Goal: Task Accomplishment & Management: Manage account settings

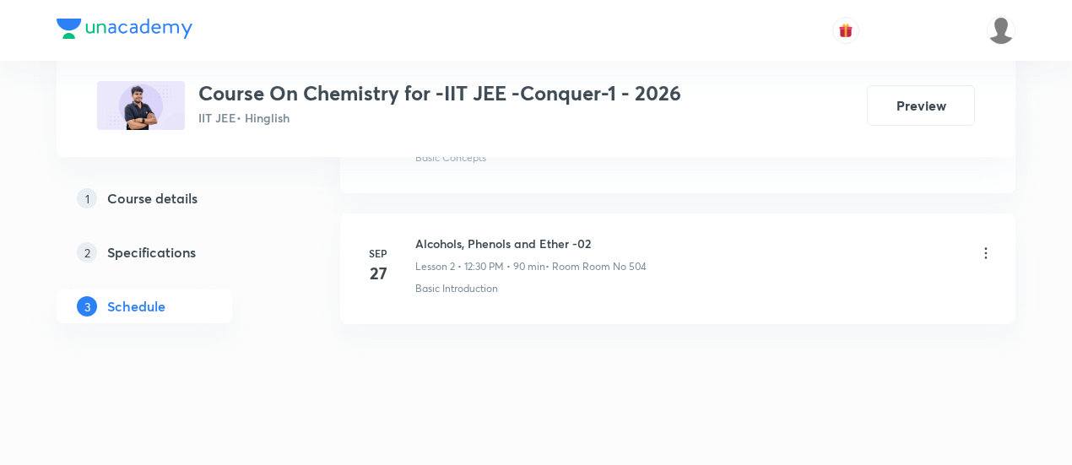
scroll to position [1145, 0]
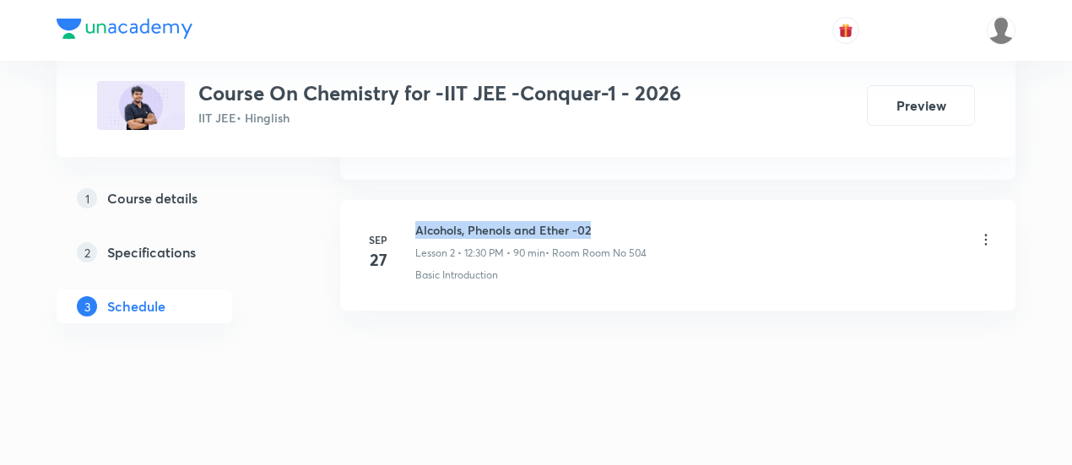
drag, startPoint x: 416, startPoint y: 224, endPoint x: 614, endPoint y: 215, distance: 198.5
click at [614, 215] on li "Sep 27 Alcohols, Phenols and Ether -02 Lesson 2 • 12:30 PM • 90 min • Room Room…" at bounding box center [677, 255] width 675 height 111
copy h6 "Alcohols, Phenols and Ether -02"
click at [616, 221] on h6 "Alcohols, Phenols and Ether -02" at bounding box center [530, 230] width 231 height 18
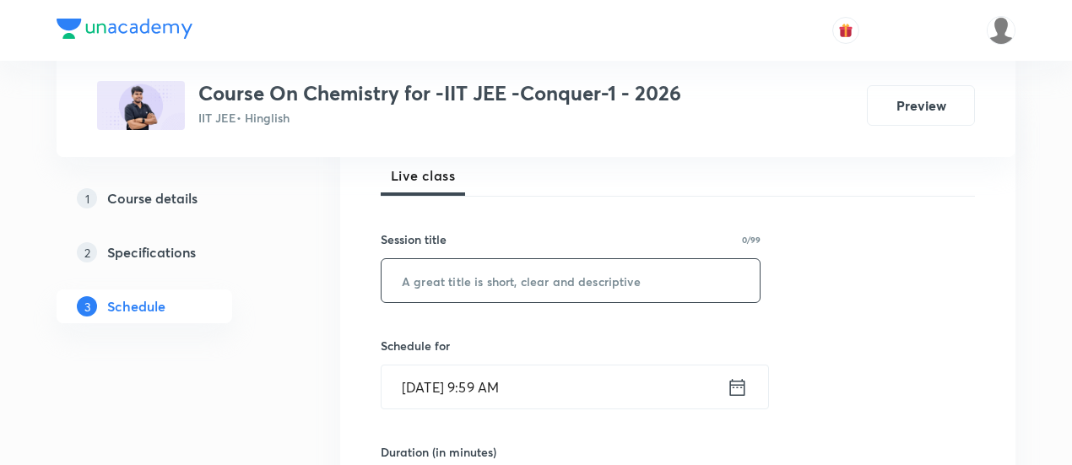
scroll to position [250, 0]
click at [525, 285] on input "text" at bounding box center [570, 278] width 378 height 43
paste input "Alcohols, Phenols and Ether -02"
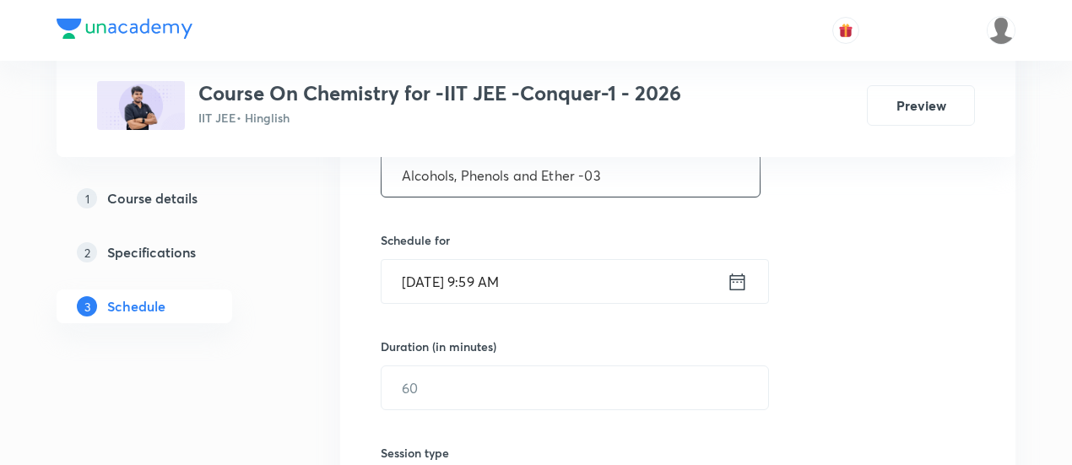
scroll to position [365, 0]
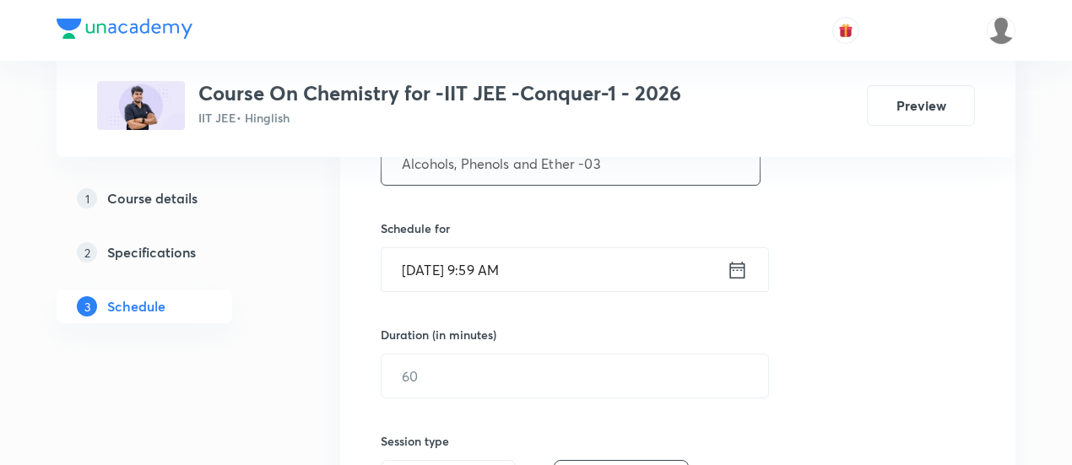
type input "Alcohols, Phenols and Ether -03"
click at [741, 273] on icon at bounding box center [737, 270] width 21 height 24
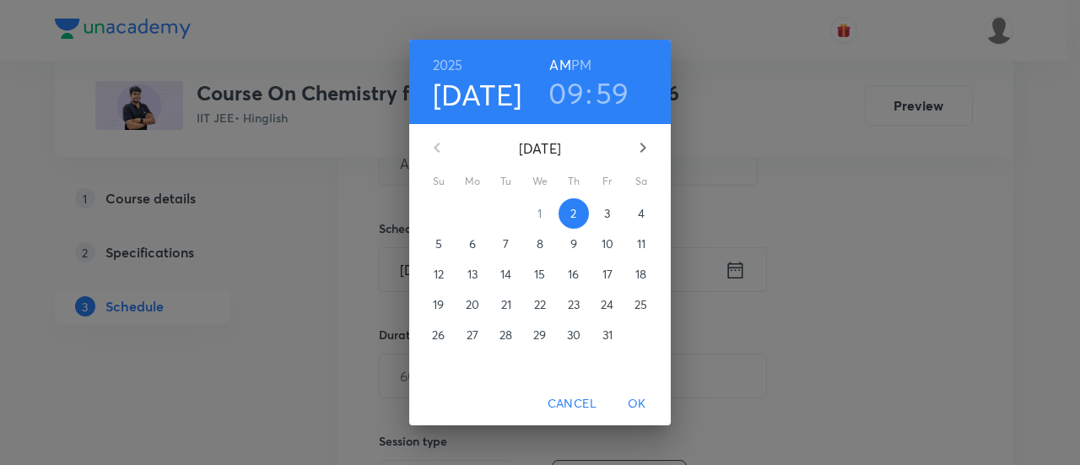
click at [608, 213] on p "3" at bounding box center [607, 213] width 6 height 17
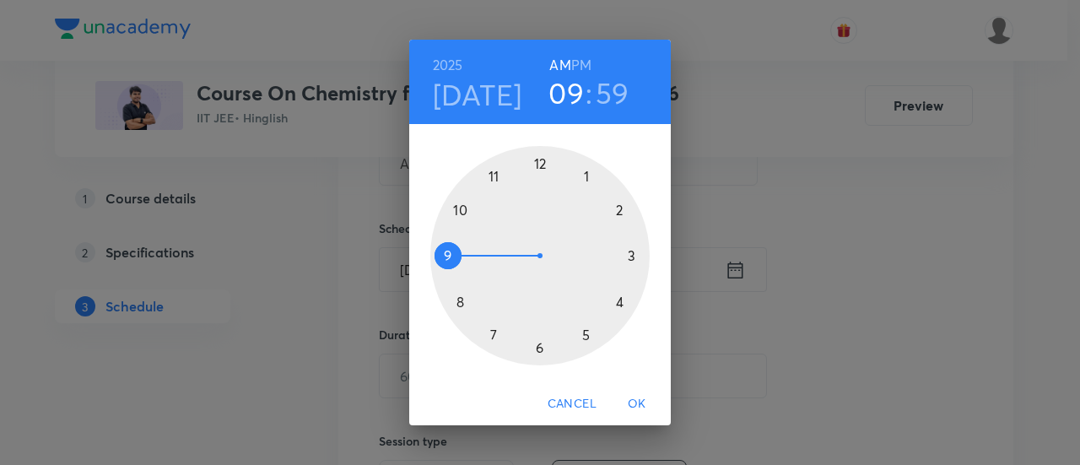
click at [582, 62] on h6 "PM" at bounding box center [581, 65] width 20 height 24
click at [632, 259] on div at bounding box center [539, 255] width 219 height 219
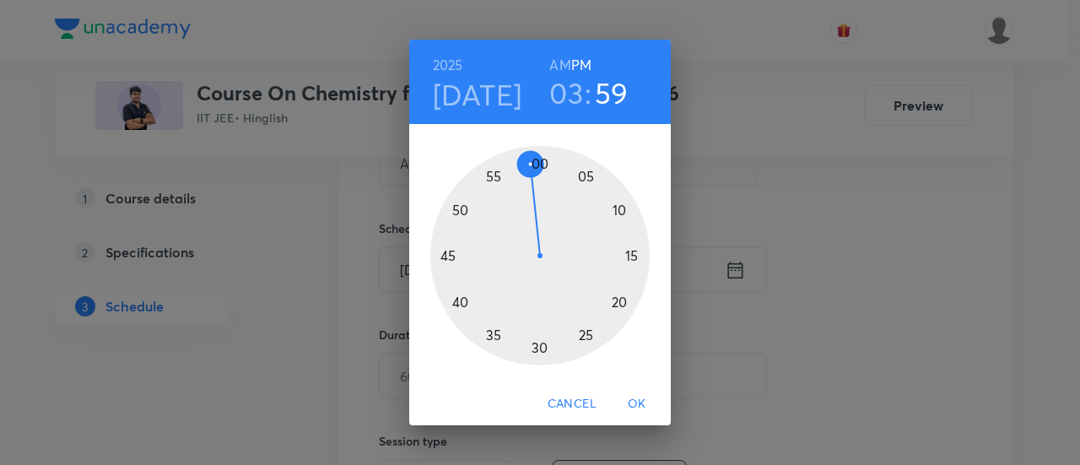
click at [540, 165] on div at bounding box center [539, 255] width 219 height 219
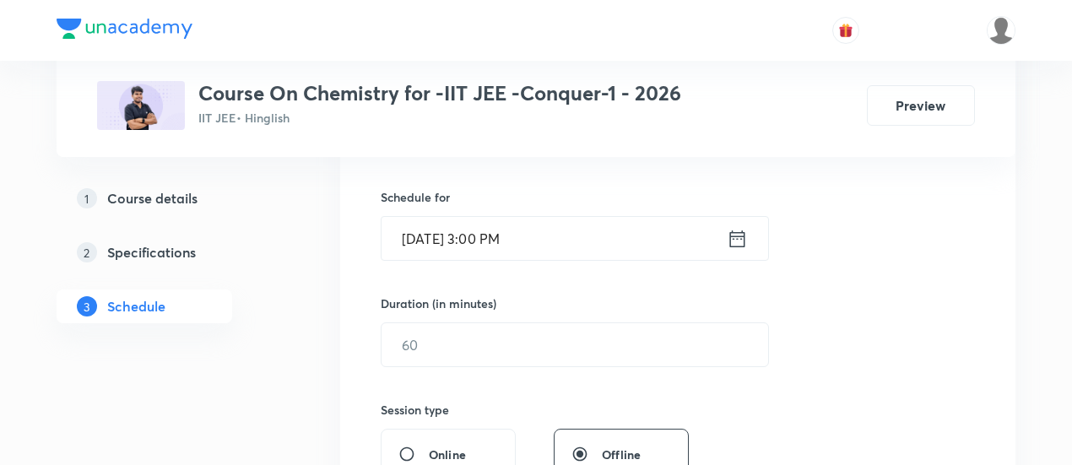
scroll to position [456, 0]
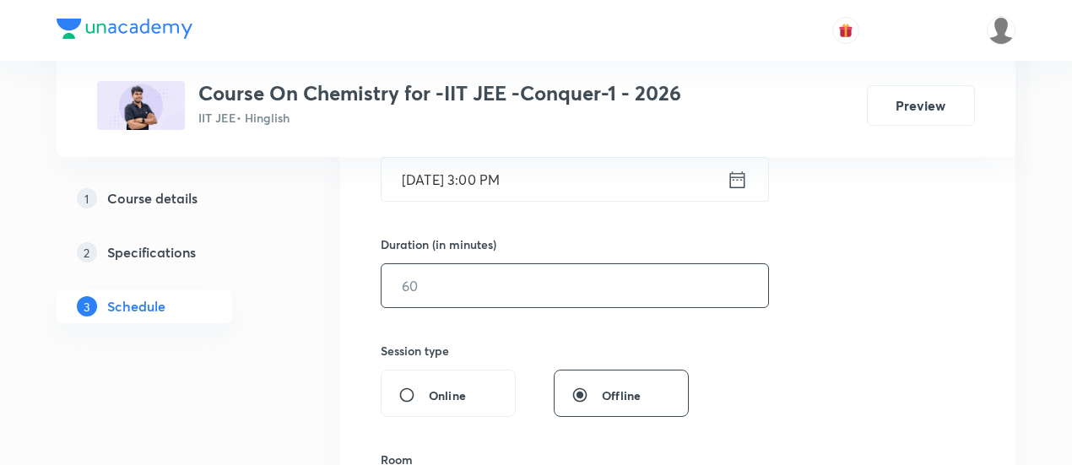
click at [554, 278] on input "text" at bounding box center [574, 285] width 386 height 43
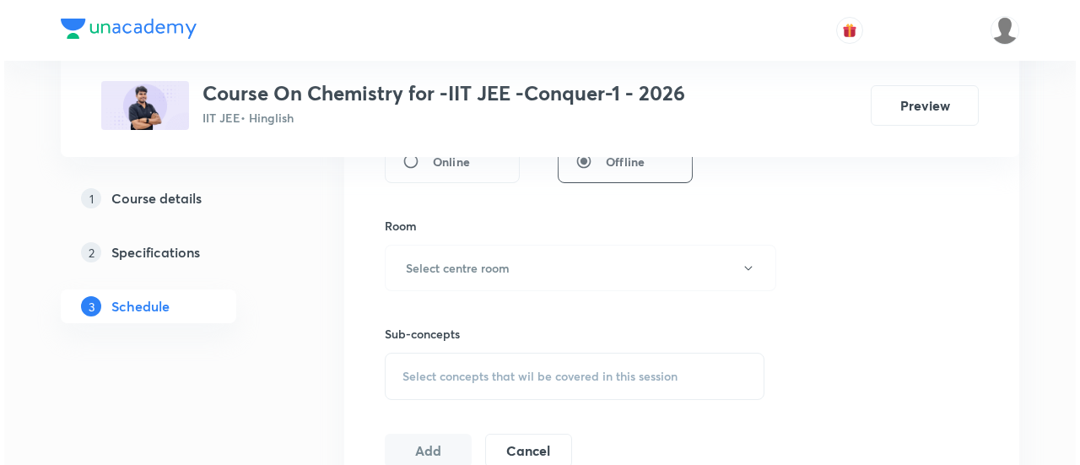
scroll to position [700, 0]
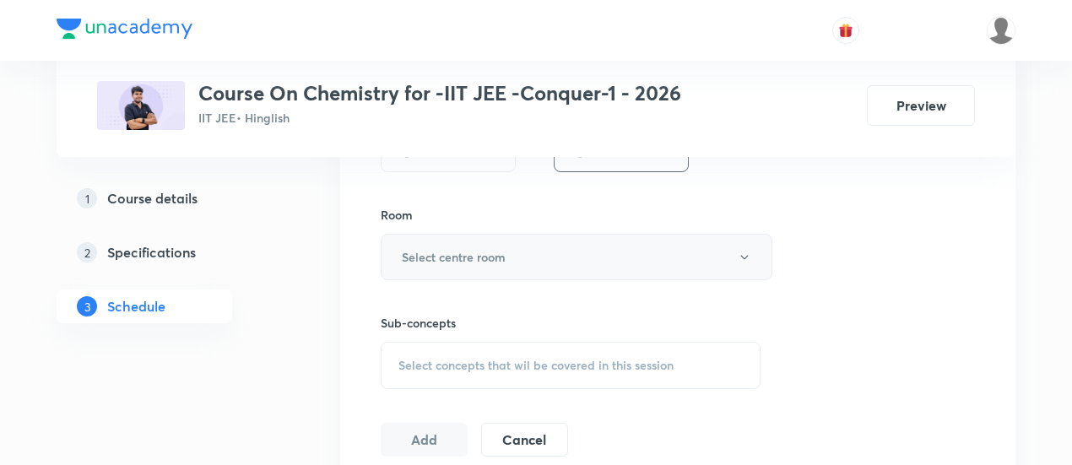
type input "90"
click at [511, 261] on button "Select centre room" at bounding box center [577, 257] width 392 height 46
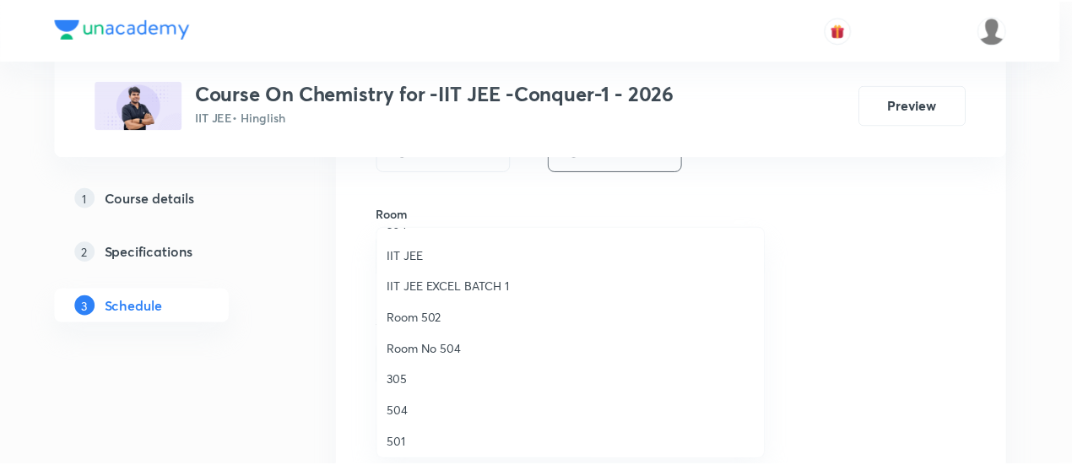
scroll to position [160, 0]
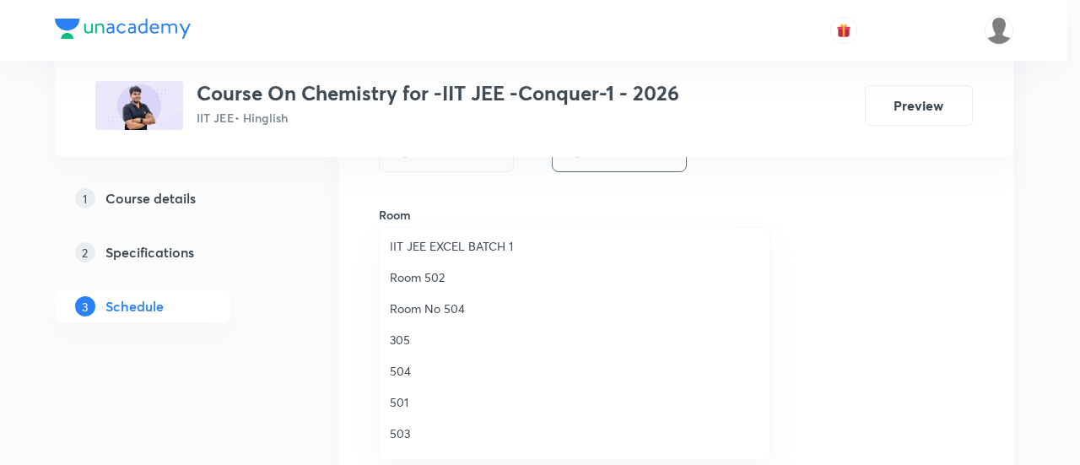
click at [421, 365] on span "504" at bounding box center [575, 371] width 370 height 18
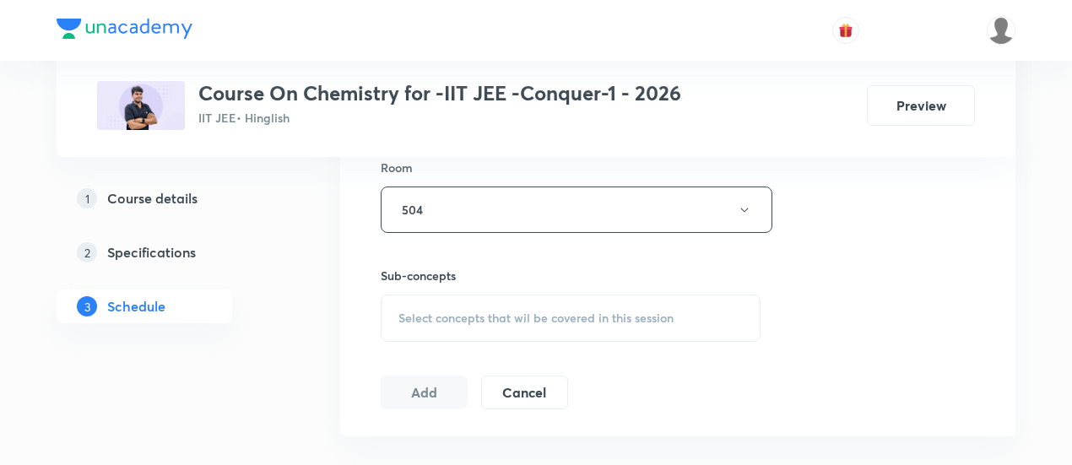
scroll to position [754, 0]
click at [557, 315] on span "Select concepts that wil be covered in this session" at bounding box center [535, 312] width 275 height 14
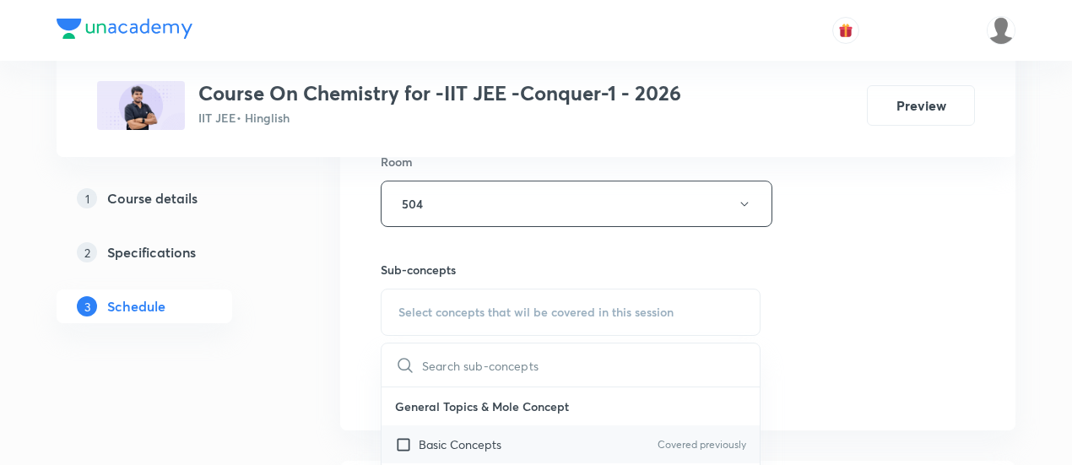
click at [527, 440] on div "Basic Concepts Covered previously" at bounding box center [570, 444] width 378 height 38
checkbox input "true"
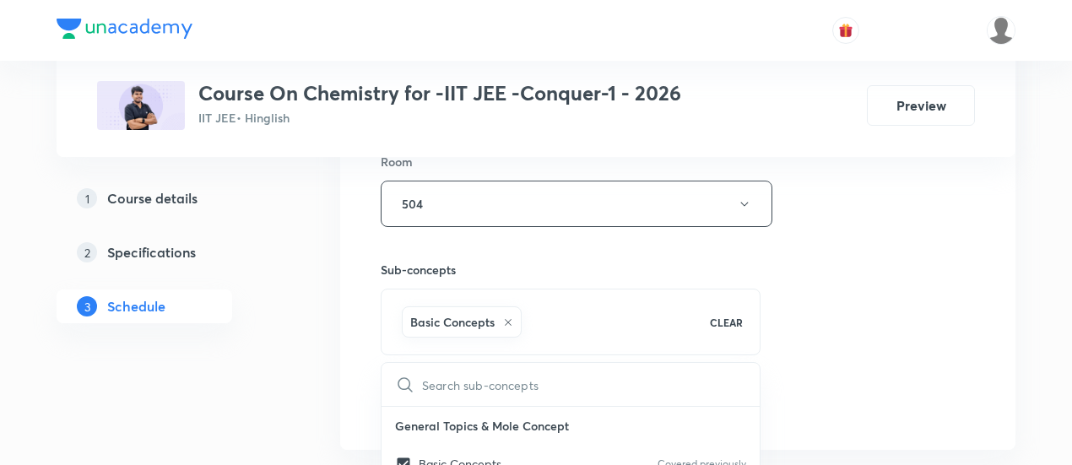
click at [982, 233] on div "Session 3 Live class Session title 31/99 Alcohols, Phenols and Ether -03 ​ Sche…" at bounding box center [677, 17] width 675 height 866
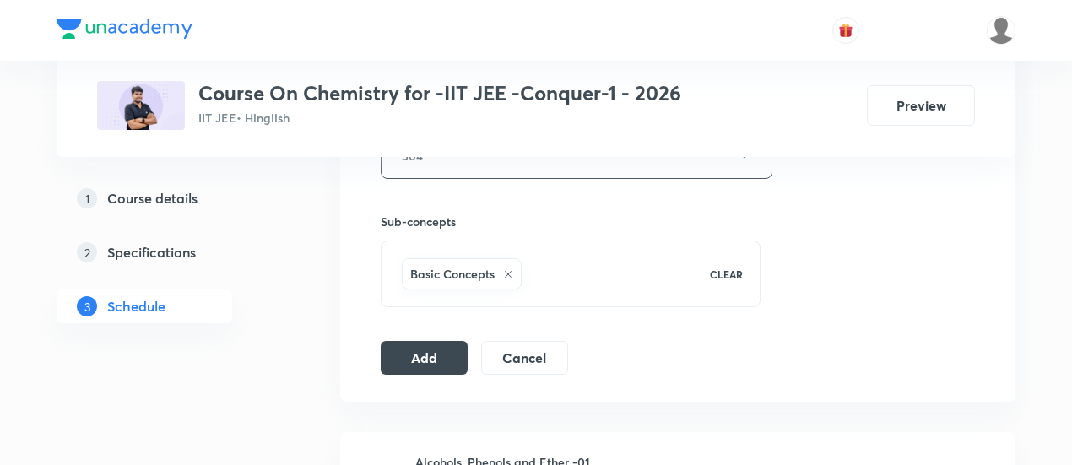
scroll to position [803, 0]
click at [404, 354] on button "Add" at bounding box center [424, 355] width 87 height 34
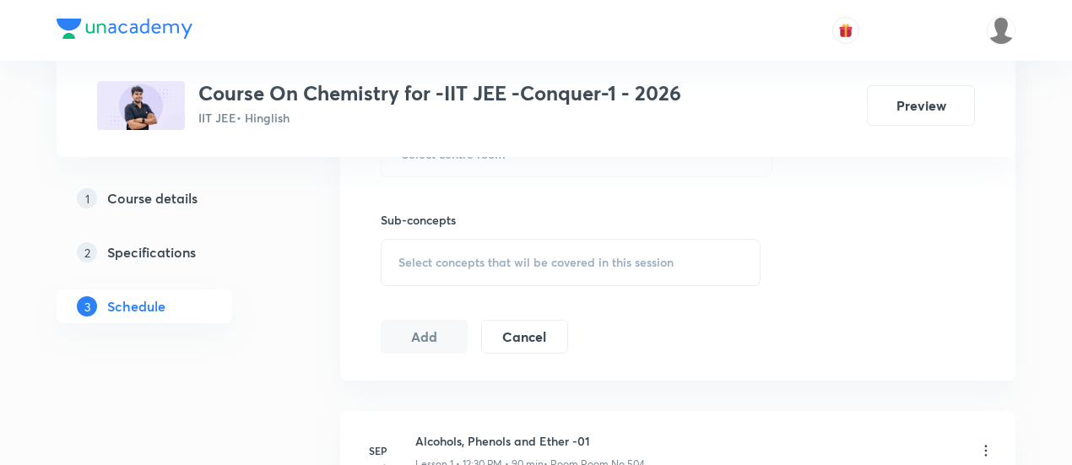
scroll to position [372, 0]
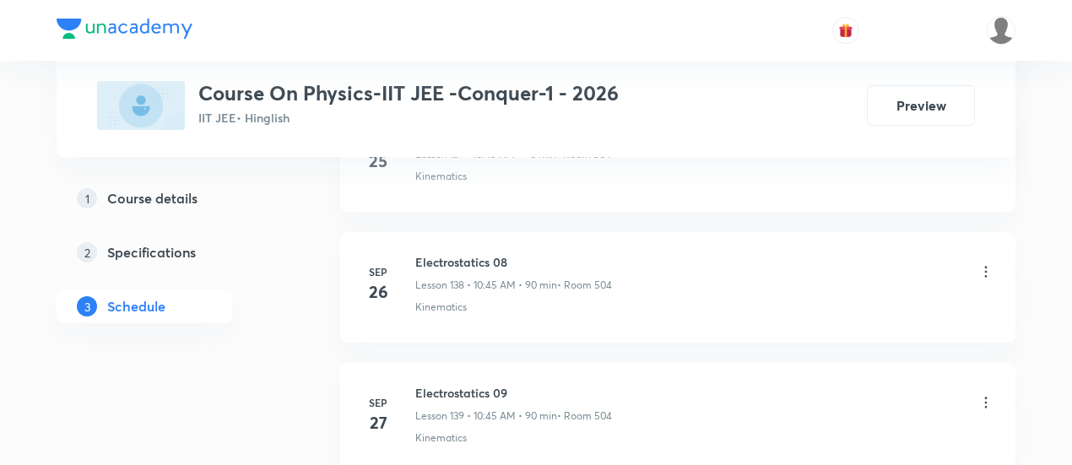
scroll to position [19257, 0]
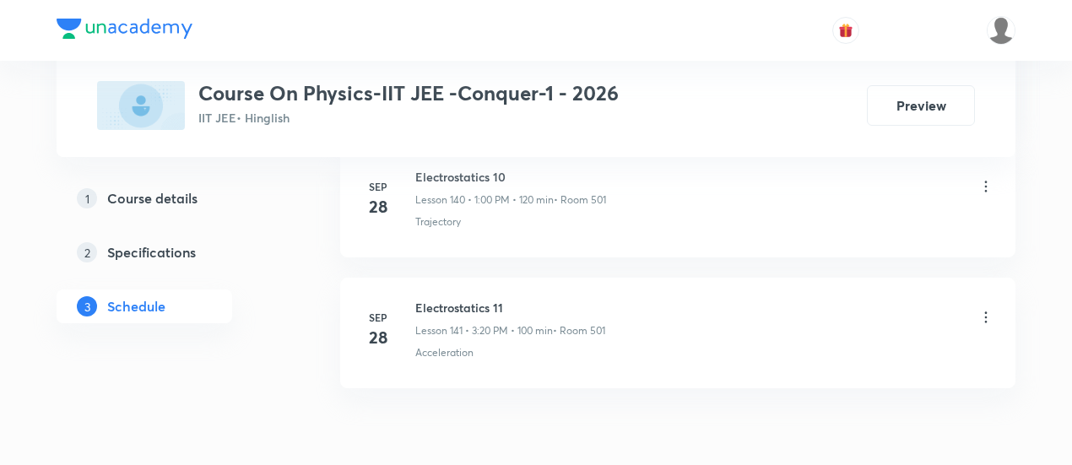
click at [420, 299] on h6 "Electrostatics 11" at bounding box center [510, 308] width 190 height 18
drag, startPoint x: 416, startPoint y: 224, endPoint x: 522, endPoint y: 216, distance: 106.6
click at [522, 278] on li "Sep 28 Electrostatics 11 Lesson 141 • 3:20 PM • 100 min • Room 501 Acceleration" at bounding box center [677, 333] width 675 height 111
copy h6 "Electrostatics 11"
click at [523, 299] on h6 "Electrostatics 11" at bounding box center [510, 308] width 190 height 18
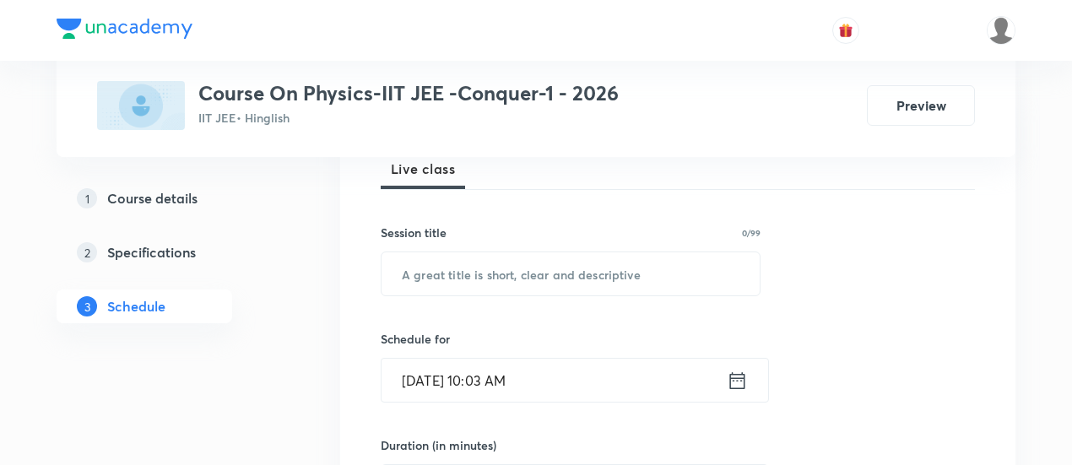
scroll to position [258, 0]
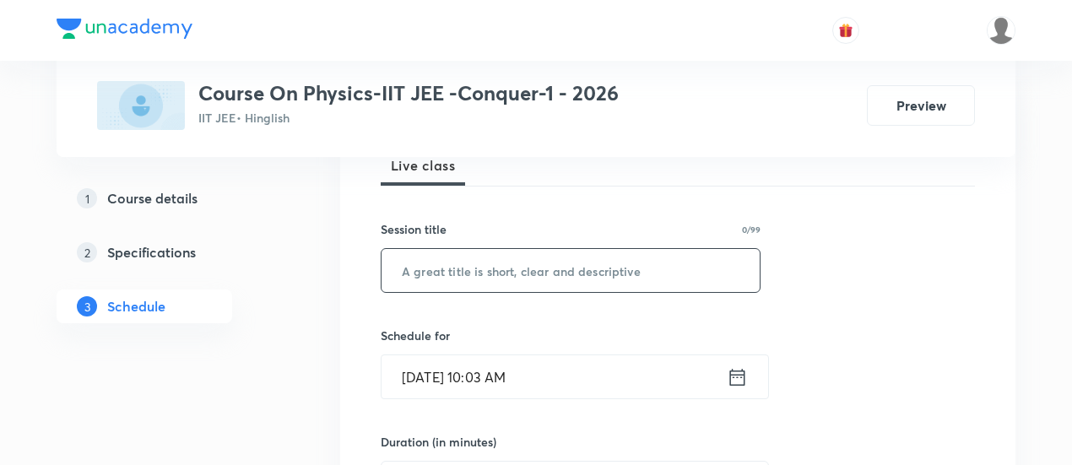
click at [496, 271] on input "text" at bounding box center [570, 270] width 378 height 43
paste input "Electrostatics 11"
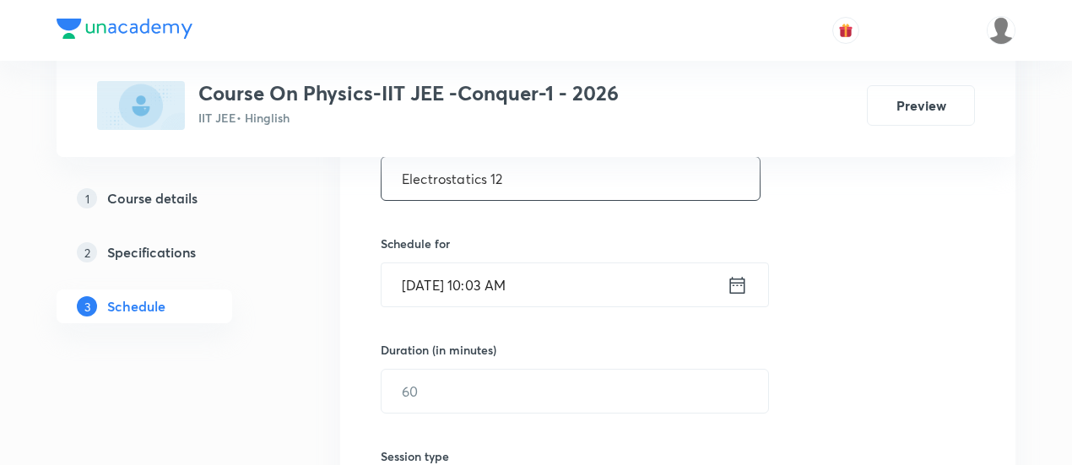
scroll to position [354, 0]
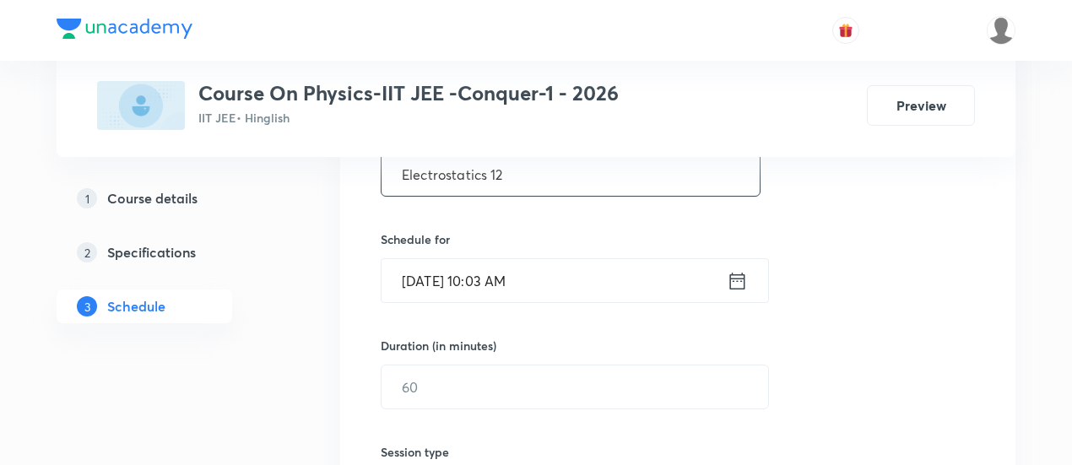
type input "Electrostatics 12"
click at [737, 284] on icon at bounding box center [737, 281] width 21 height 24
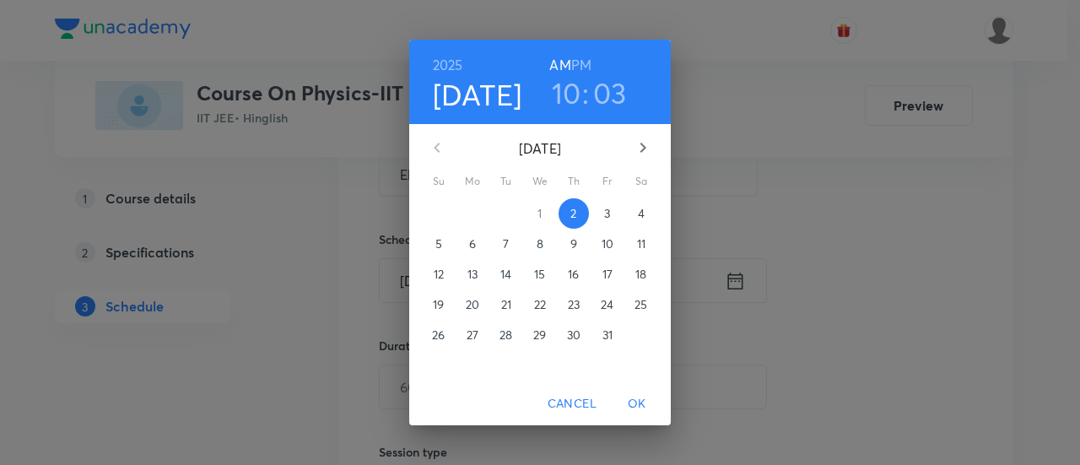
click at [608, 218] on p "3" at bounding box center [607, 213] width 6 height 17
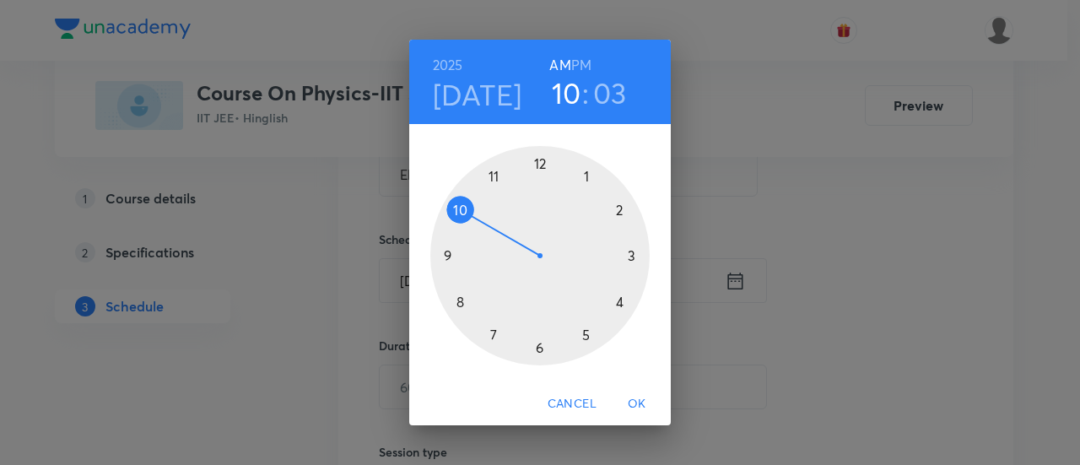
click at [587, 70] on h6 "PM" at bounding box center [581, 65] width 20 height 24
click at [619, 305] on div at bounding box center [539, 255] width 219 height 219
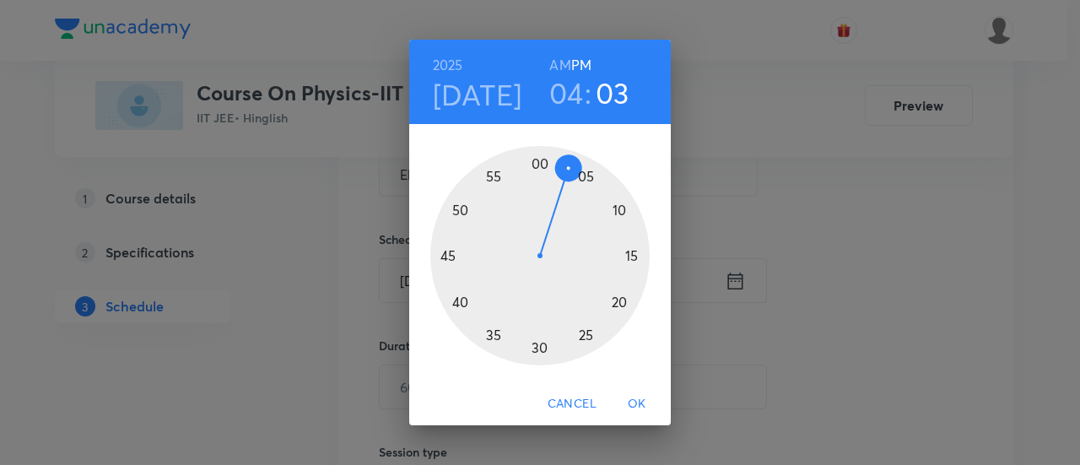
click at [452, 255] on div at bounding box center [539, 255] width 219 height 219
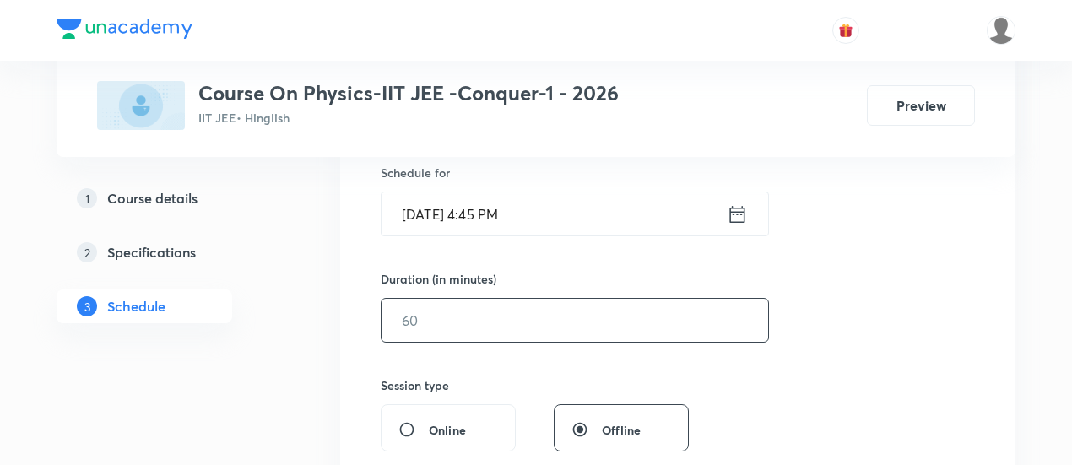
scroll to position [427, 0]
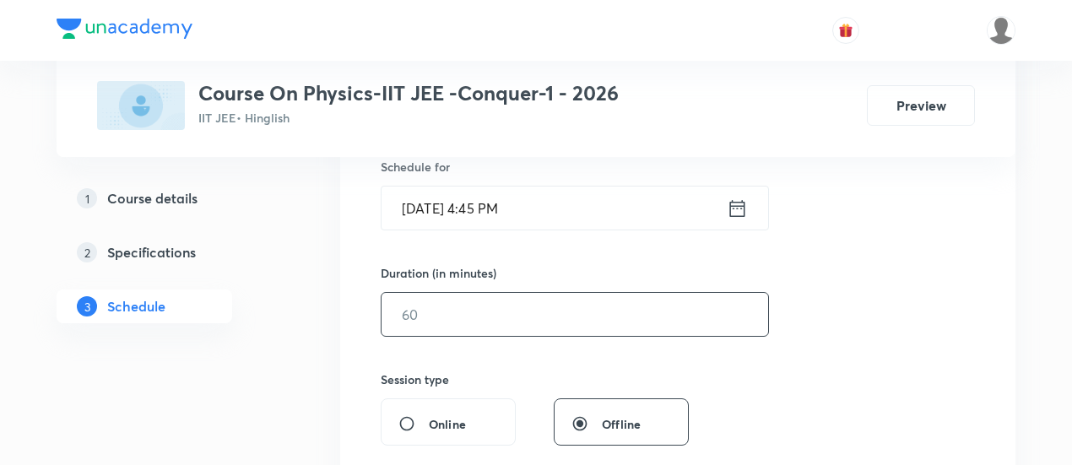
click at [635, 307] on input "text" at bounding box center [574, 314] width 386 height 43
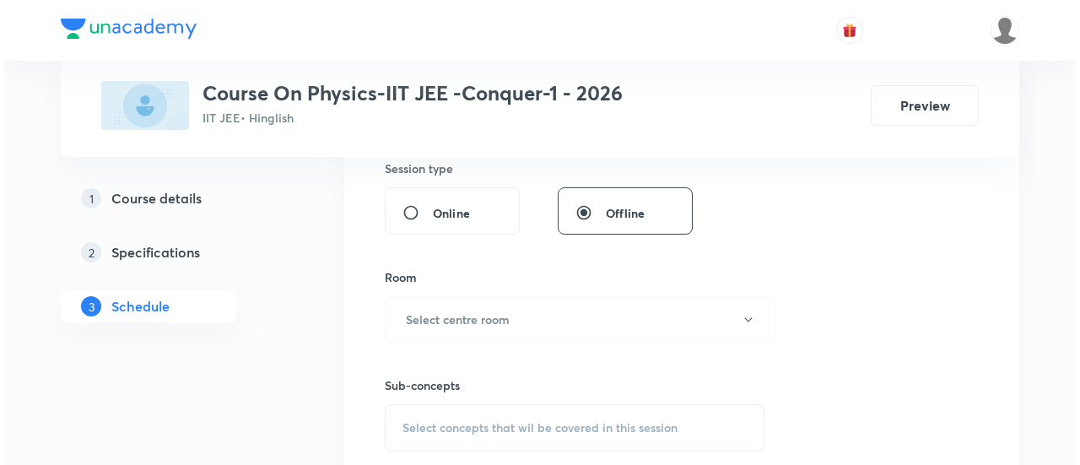
scroll to position [641, 0]
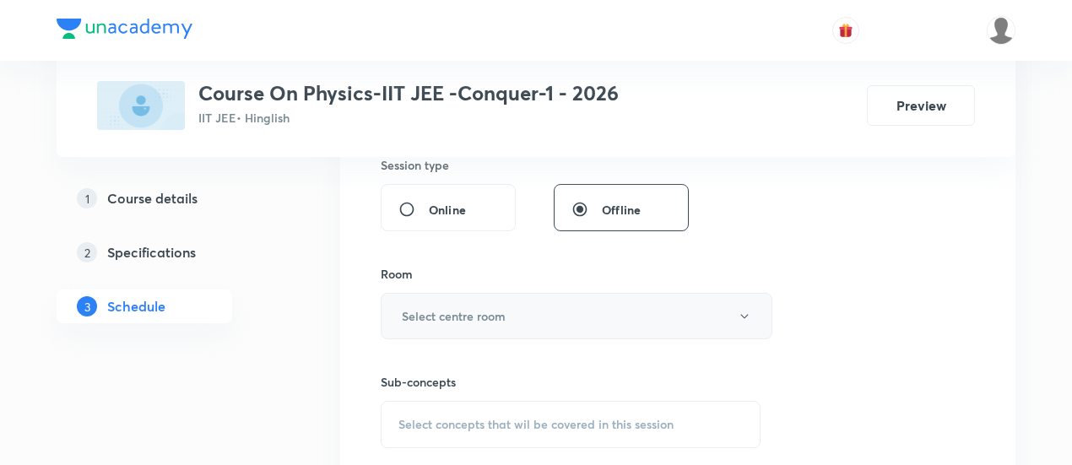
type input "90"
click at [535, 321] on button "Select centre room" at bounding box center [577, 316] width 392 height 46
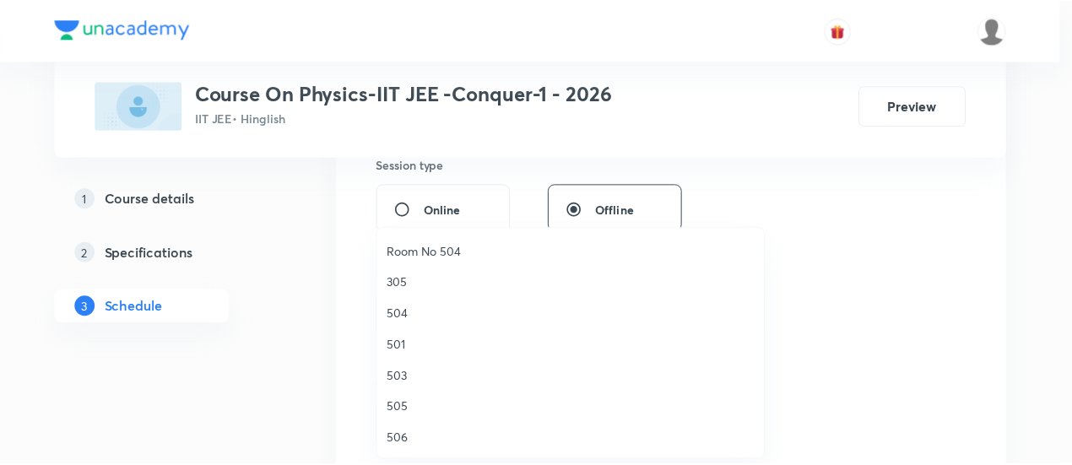
scroll to position [219, 0]
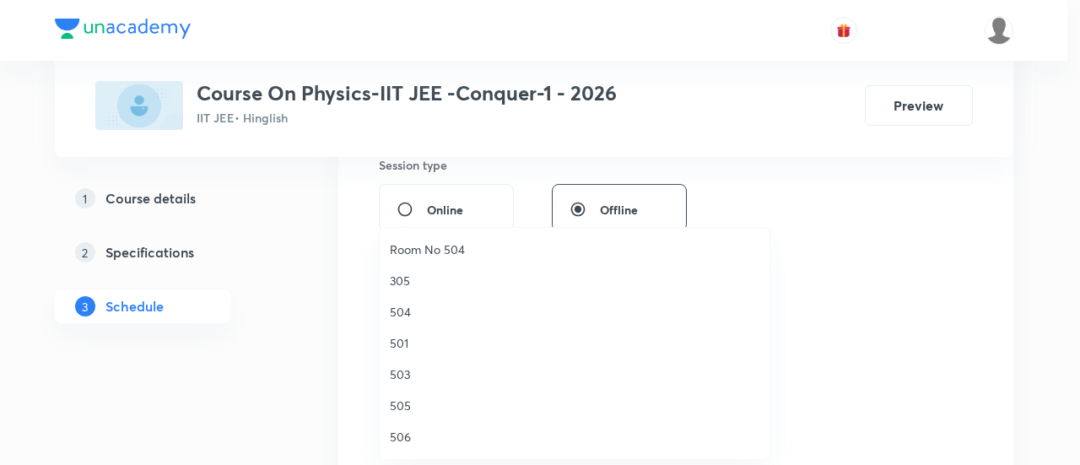
click at [400, 315] on span "504" at bounding box center [575, 312] width 370 height 18
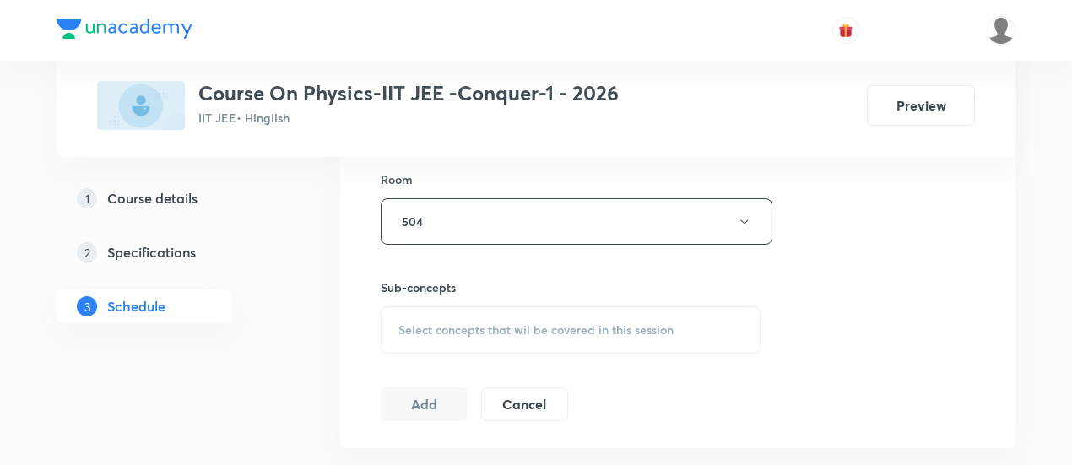
scroll to position [751, 0]
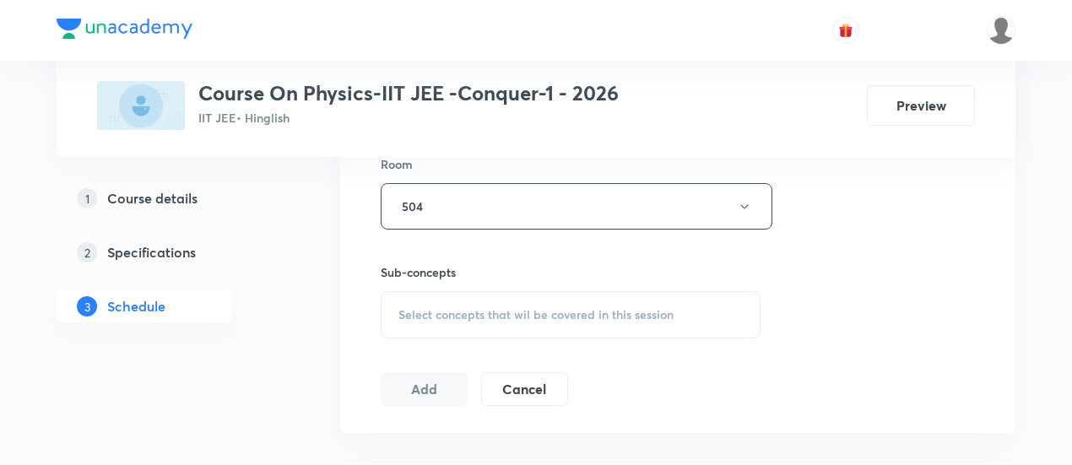
click at [481, 312] on span "Select concepts that wil be covered in this session" at bounding box center [535, 315] width 275 height 14
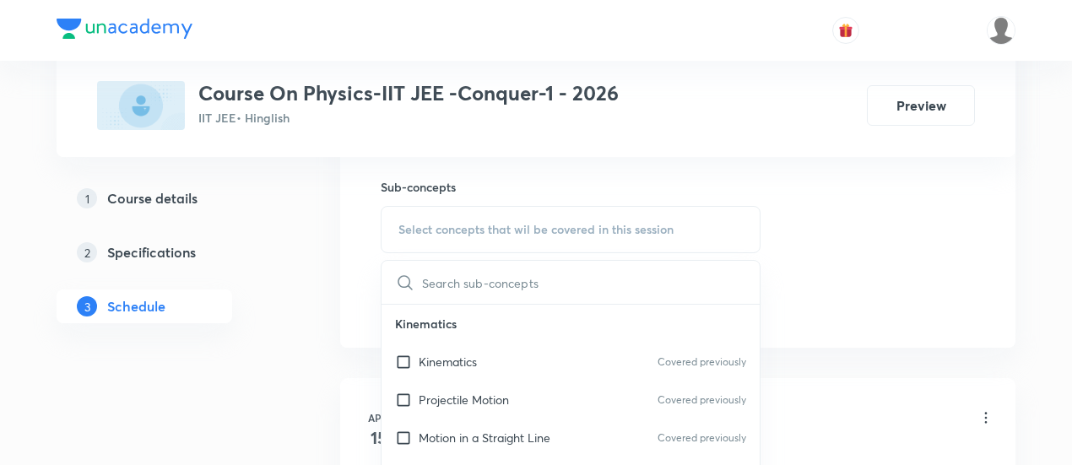
scroll to position [844, 0]
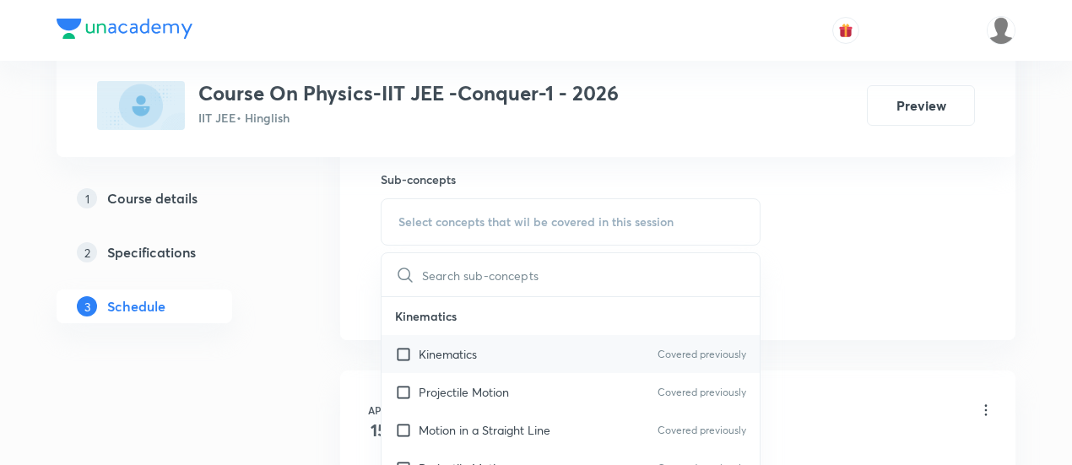
click at [466, 348] on p "Kinematics" at bounding box center [448, 354] width 58 height 18
checkbox input "true"
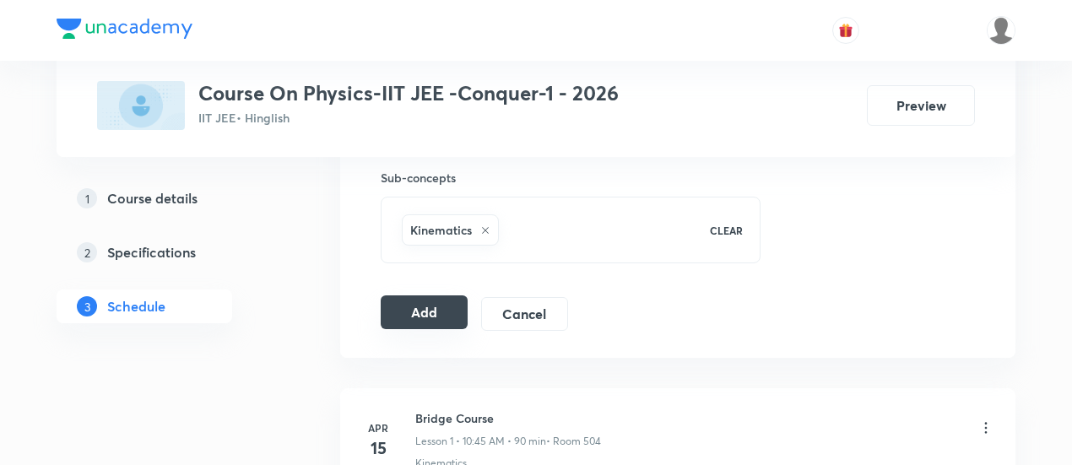
scroll to position [852, 0]
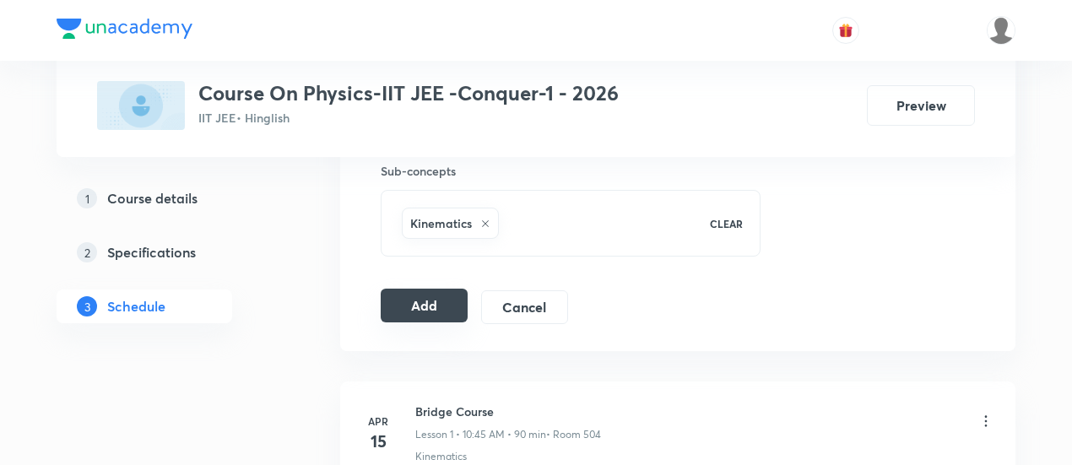
click at [435, 308] on button "Add" at bounding box center [424, 306] width 87 height 34
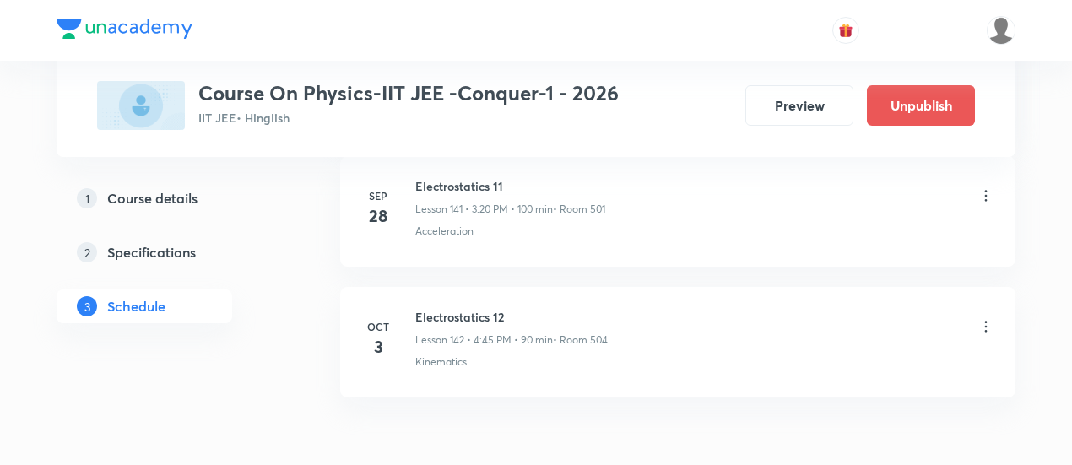
scroll to position [18614, 0]
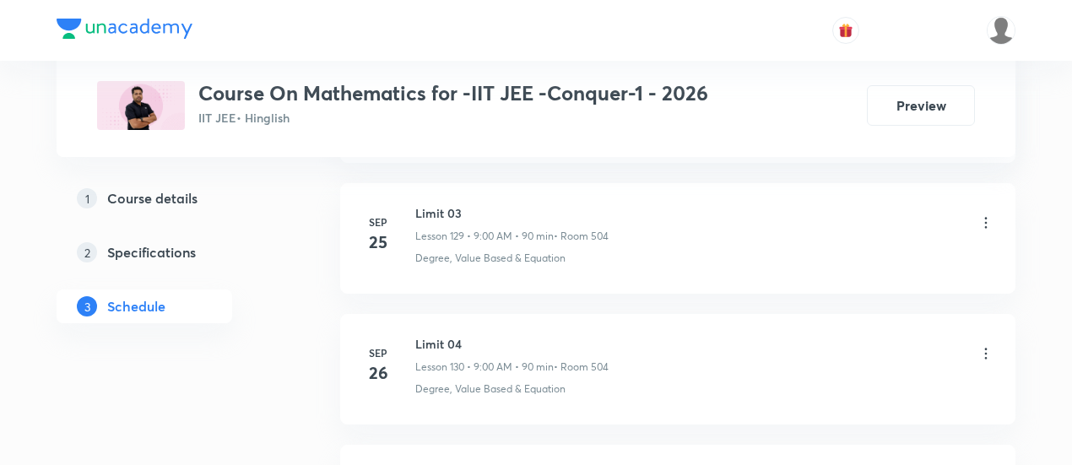
scroll to position [17950, 0]
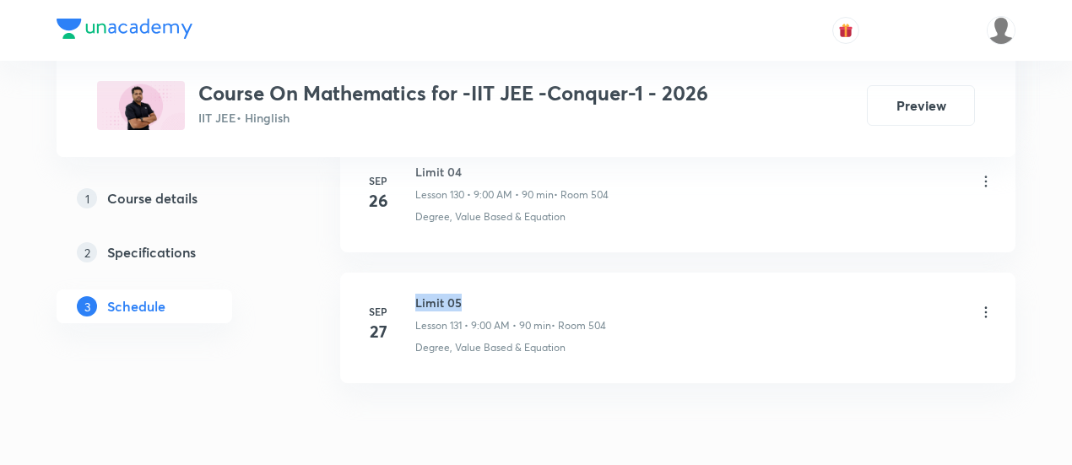
drag, startPoint x: 416, startPoint y: 224, endPoint x: 467, endPoint y: 219, distance: 51.7
click at [467, 294] on h6 "Limit 05" at bounding box center [510, 303] width 191 height 18
copy h6 "Limit 05"
click at [469, 294] on h6 "Limit 05" at bounding box center [510, 303] width 191 height 18
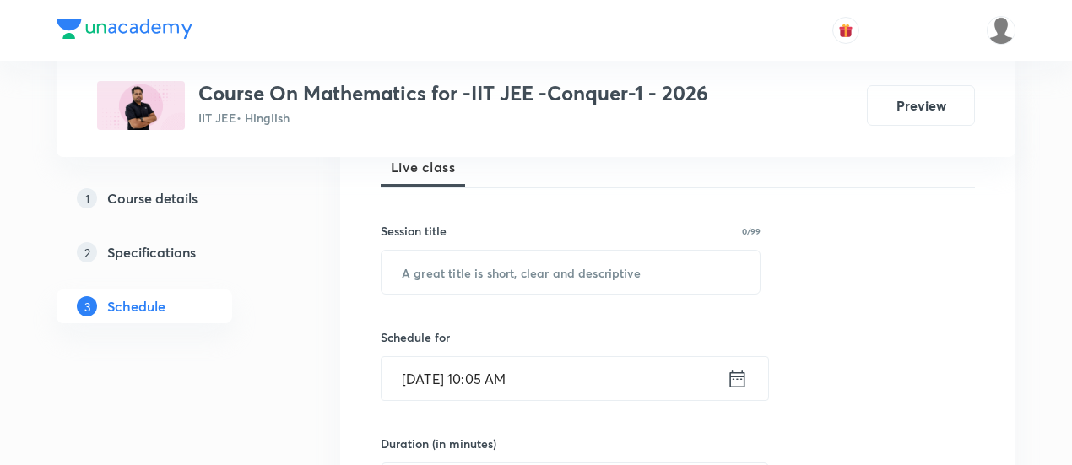
scroll to position [264, 0]
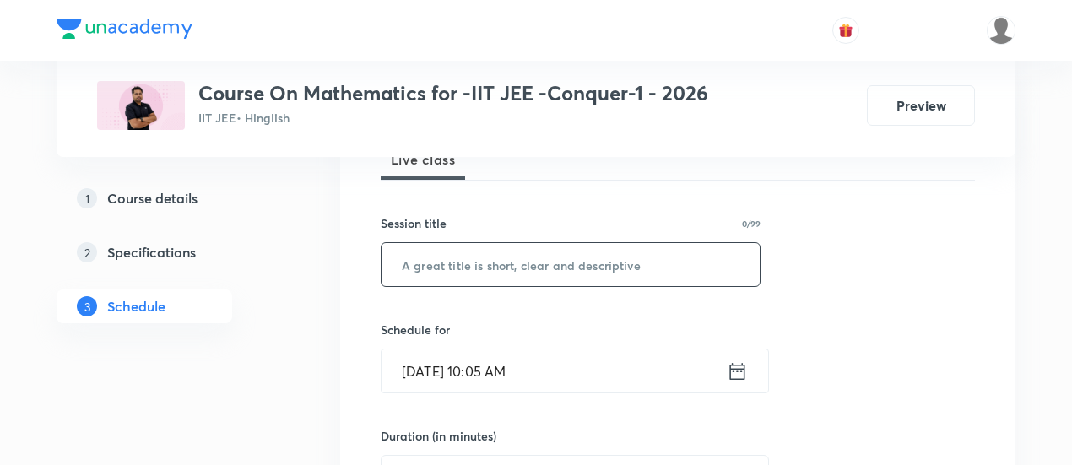
click at [460, 267] on input "text" at bounding box center [570, 264] width 378 height 43
paste input "Limit 05"
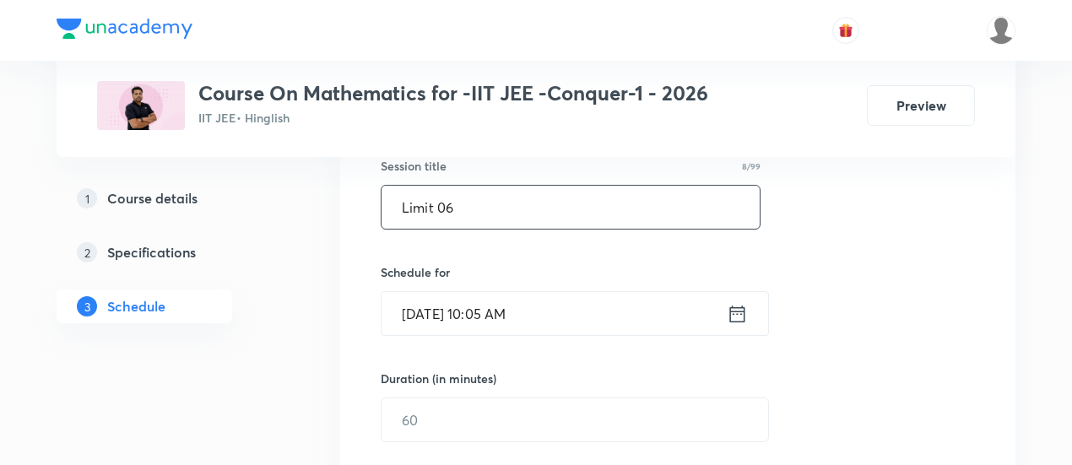
scroll to position [329, 0]
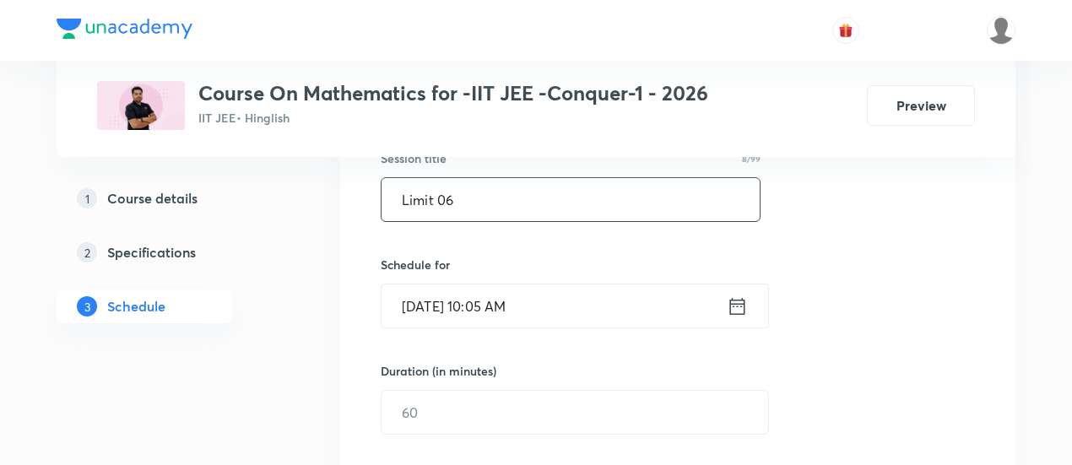
type input "Limit 06"
click at [734, 304] on icon at bounding box center [737, 306] width 21 height 24
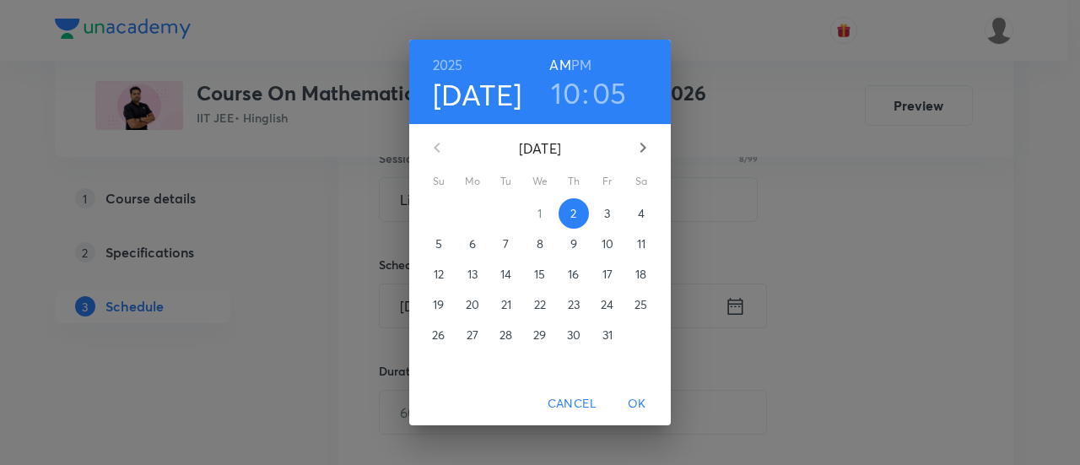
click at [606, 214] on p "3" at bounding box center [607, 213] width 6 height 17
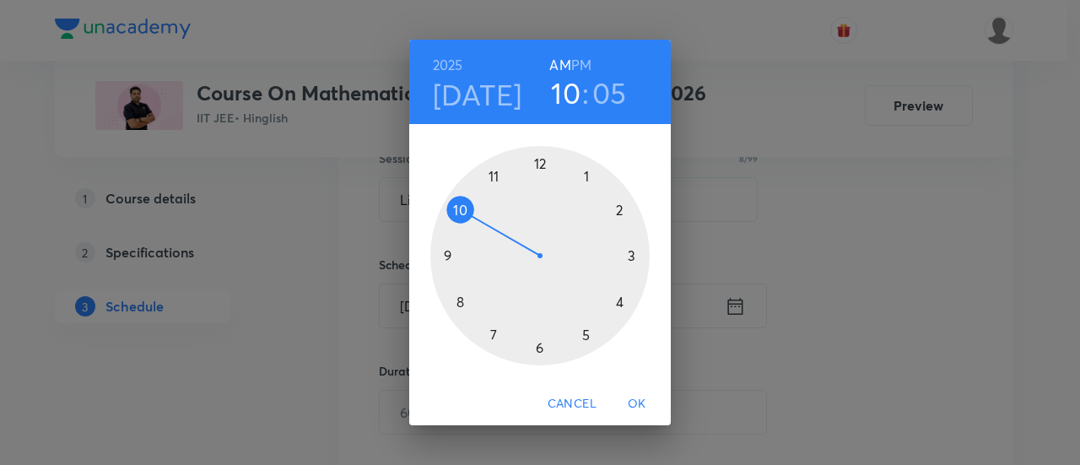
click at [583, 65] on h6 "PM" at bounding box center [581, 65] width 20 height 24
click at [538, 348] on div at bounding box center [539, 255] width 219 height 219
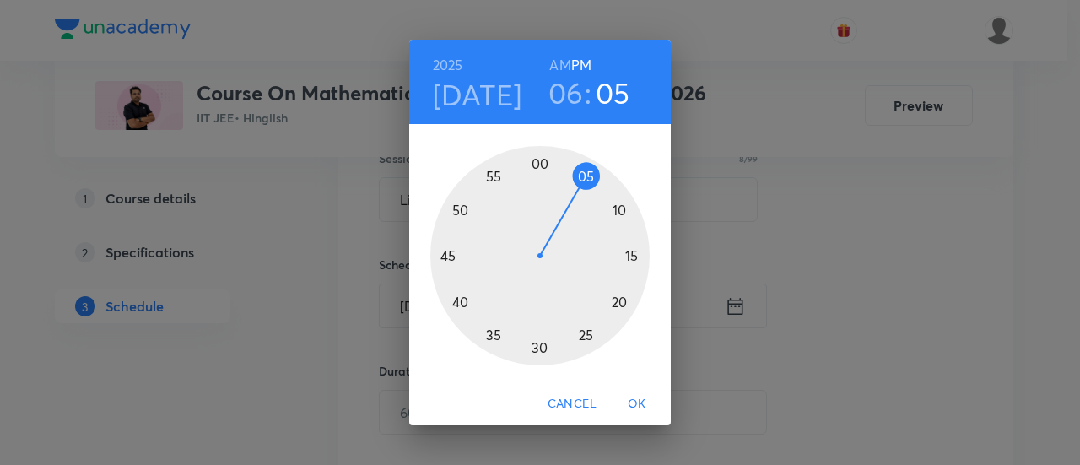
click at [538, 348] on div at bounding box center [539, 255] width 219 height 219
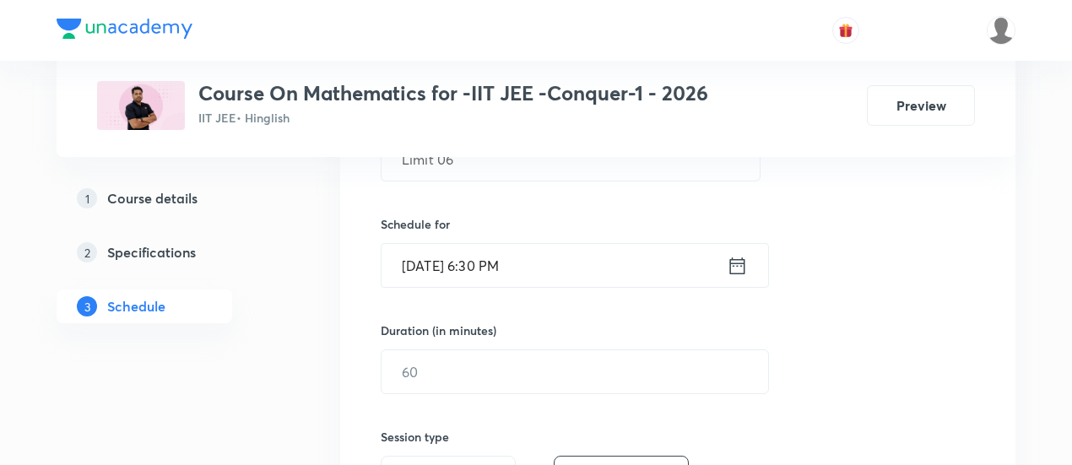
scroll to position [371, 0]
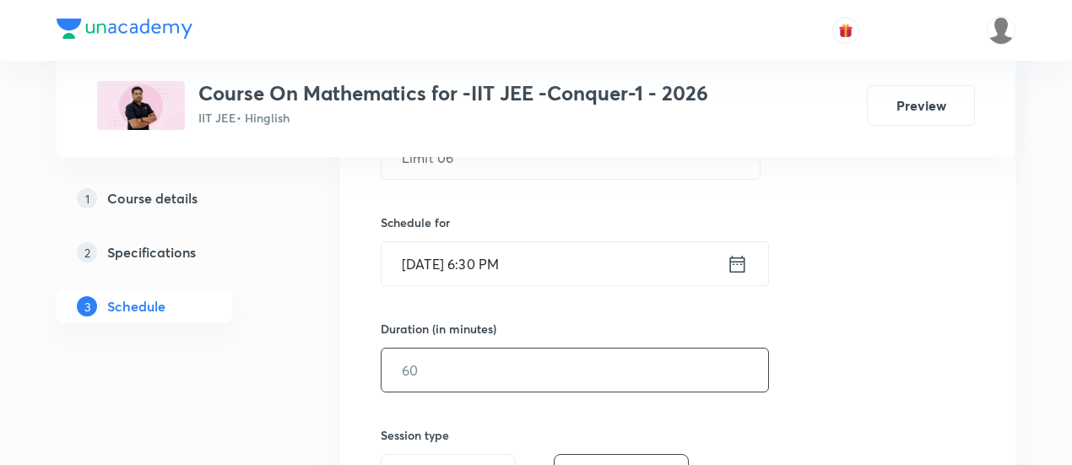
click at [646, 369] on input "text" at bounding box center [574, 369] width 386 height 43
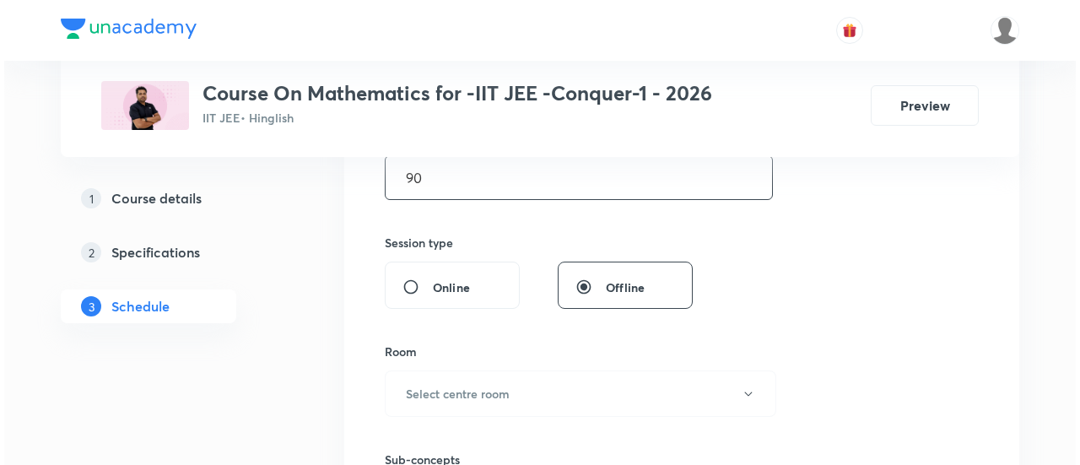
scroll to position [565, 0]
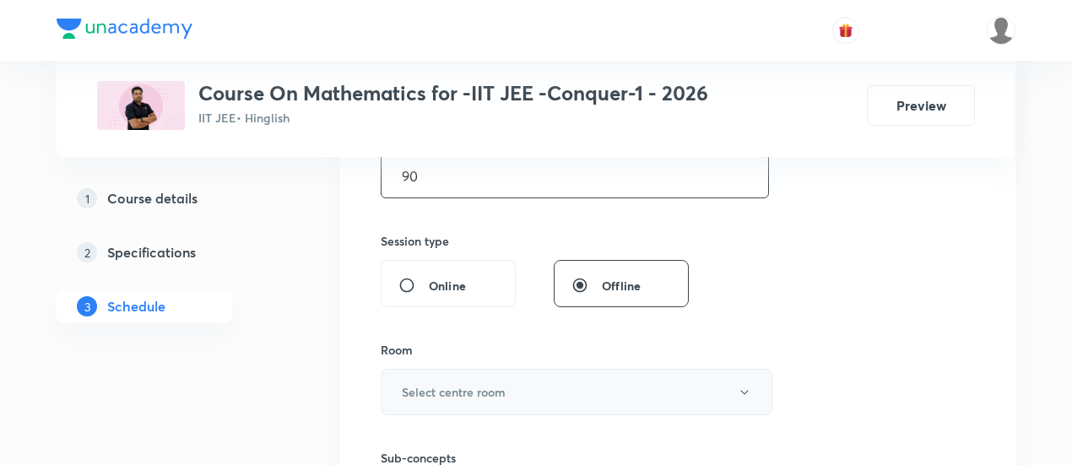
type input "90"
click at [552, 392] on button "Select centre room" at bounding box center [577, 392] width 392 height 46
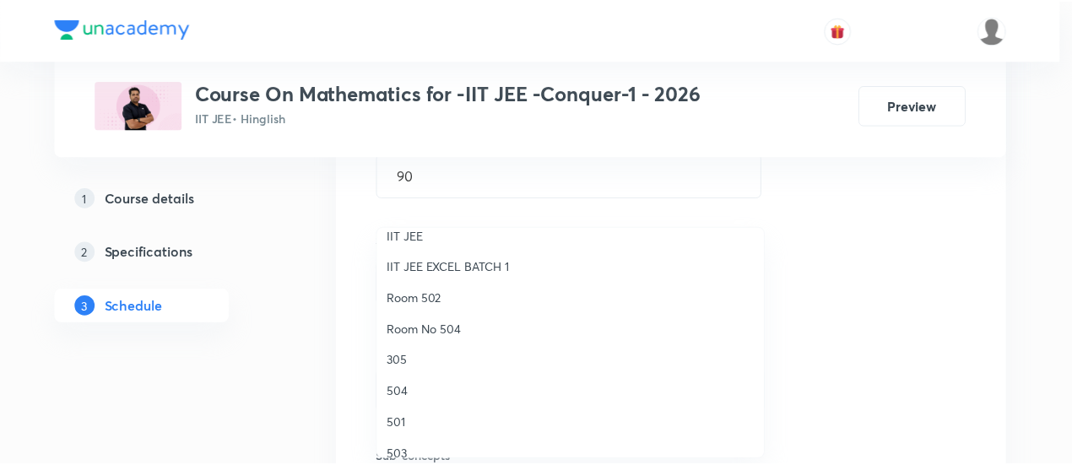
scroll to position [165, 0]
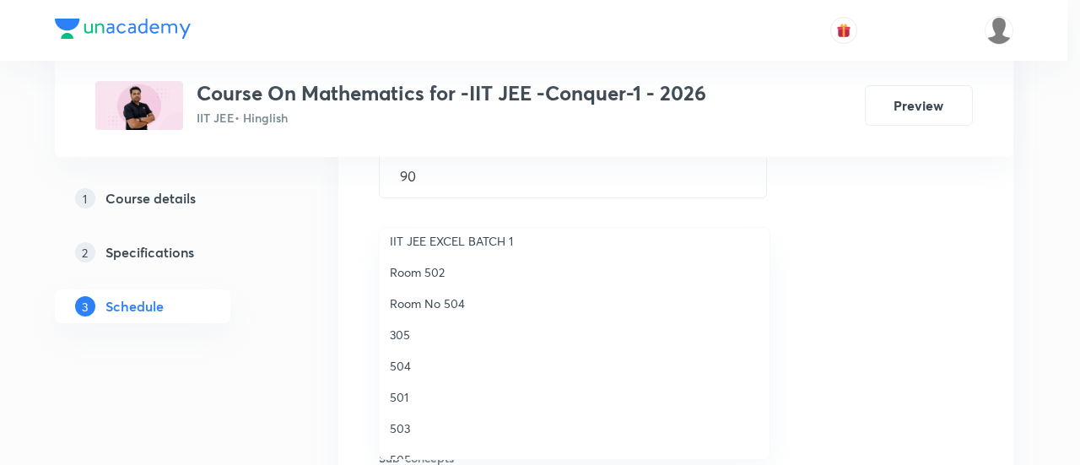
click at [412, 365] on span "504" at bounding box center [575, 366] width 370 height 18
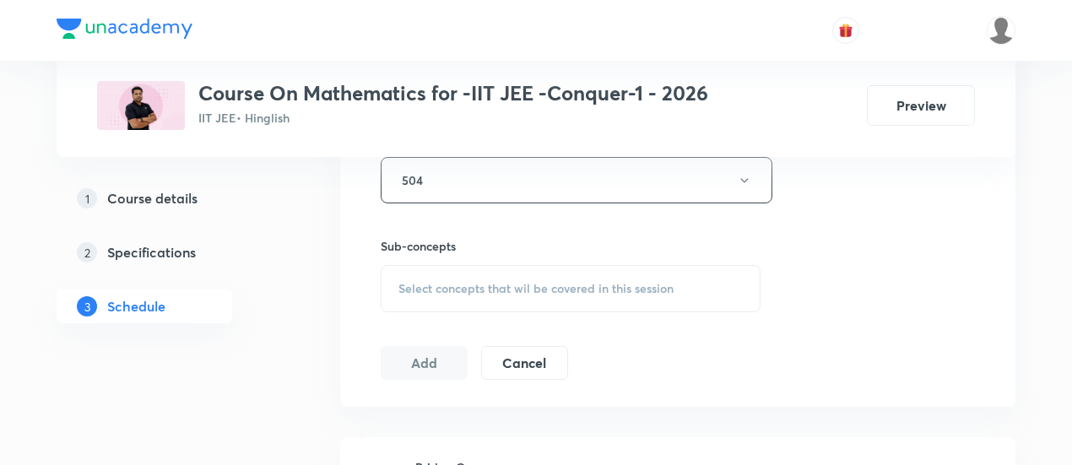
scroll to position [781, 0]
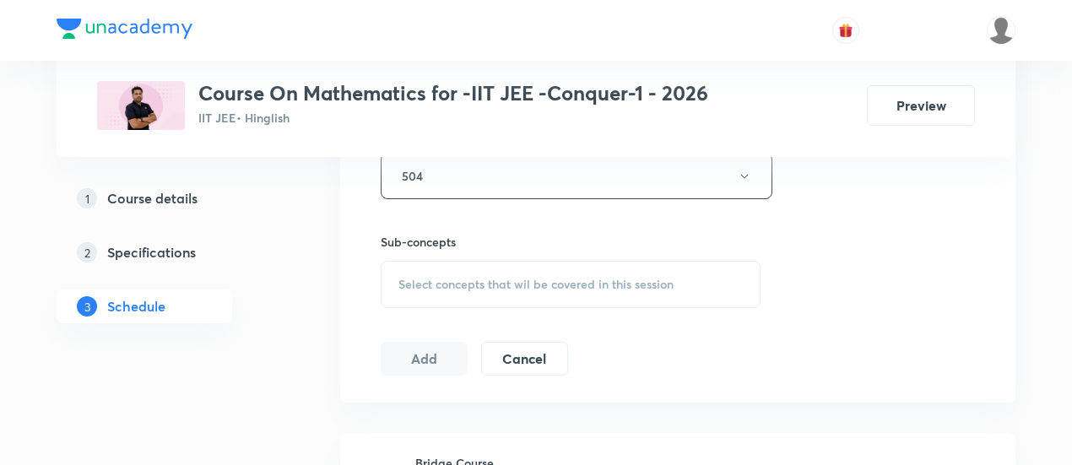
click at [566, 288] on span "Select concepts that wil be covered in this session" at bounding box center [535, 285] width 275 height 14
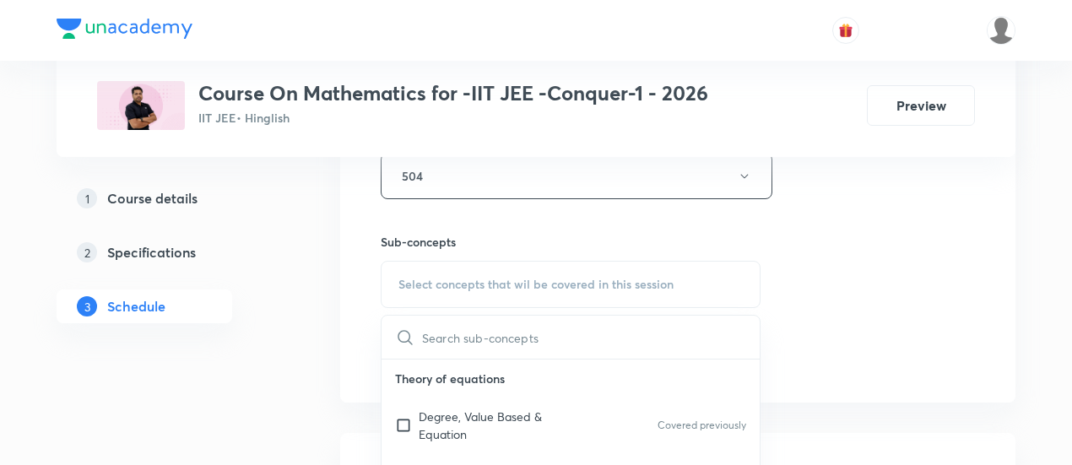
scroll to position [818, 0]
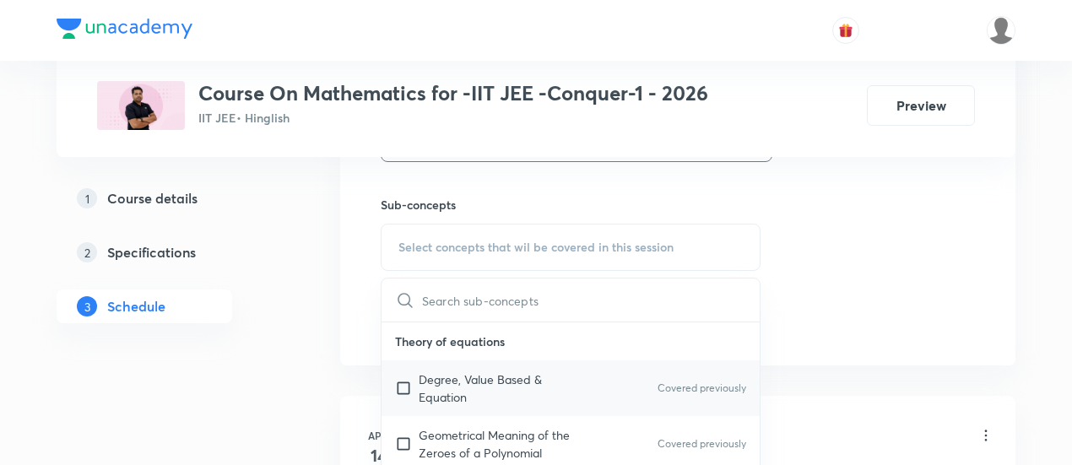
click at [427, 388] on p "Degree, Value Based & Equation" at bounding box center [504, 387] width 170 height 35
checkbox input "true"
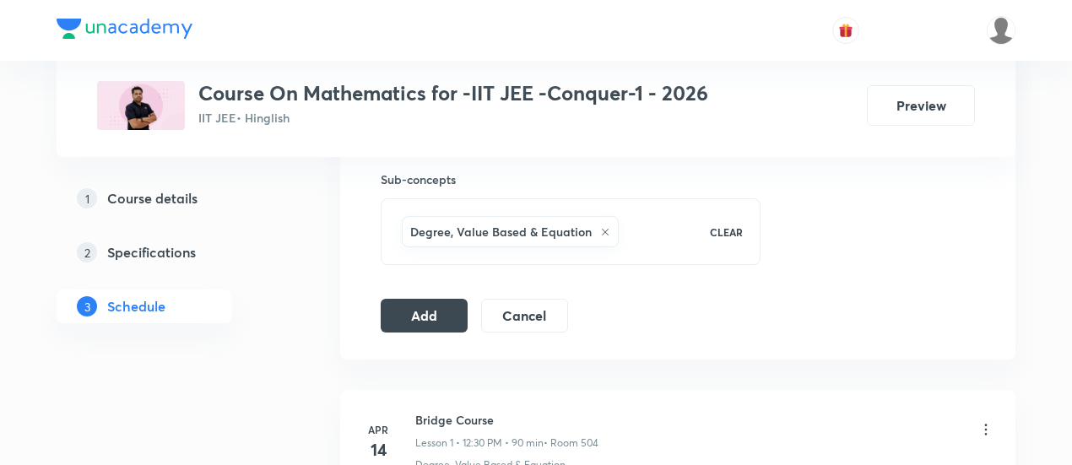
scroll to position [849, 0]
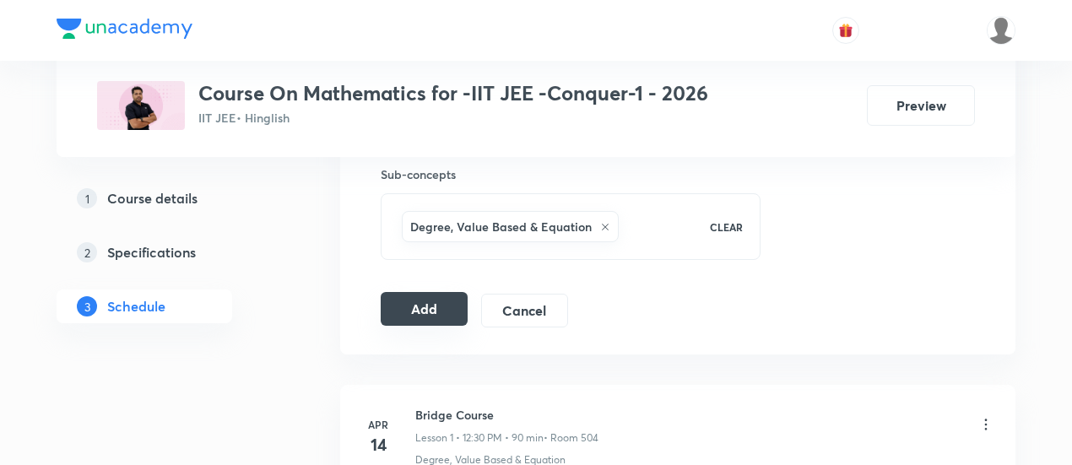
click at [447, 321] on div "Add Cancel" at bounding box center [481, 311] width 201 height 34
click at [435, 308] on button "Add" at bounding box center [424, 309] width 87 height 34
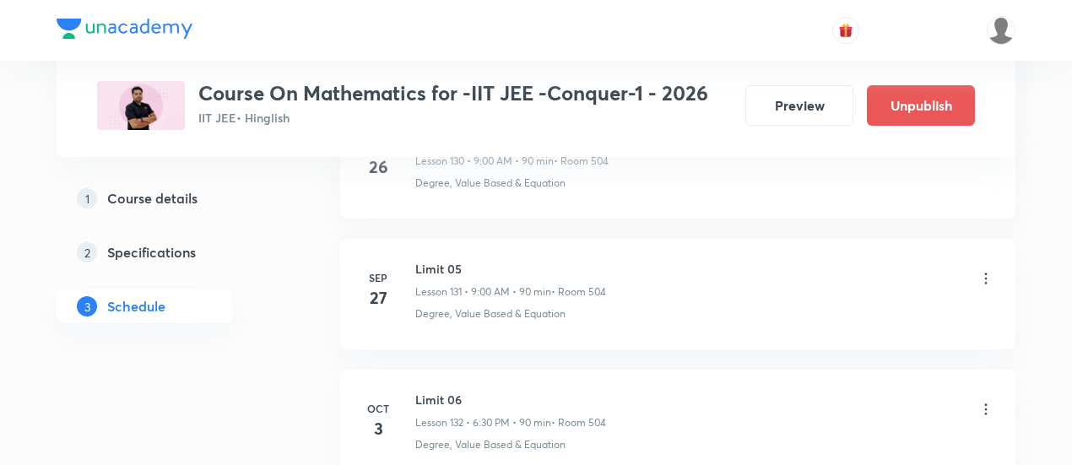
scroll to position [17209, 0]
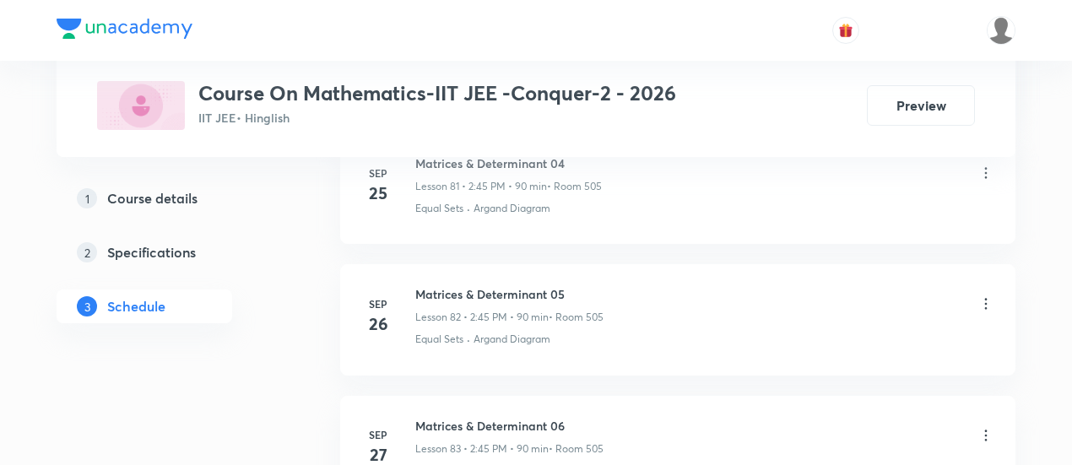
scroll to position [11702, 0]
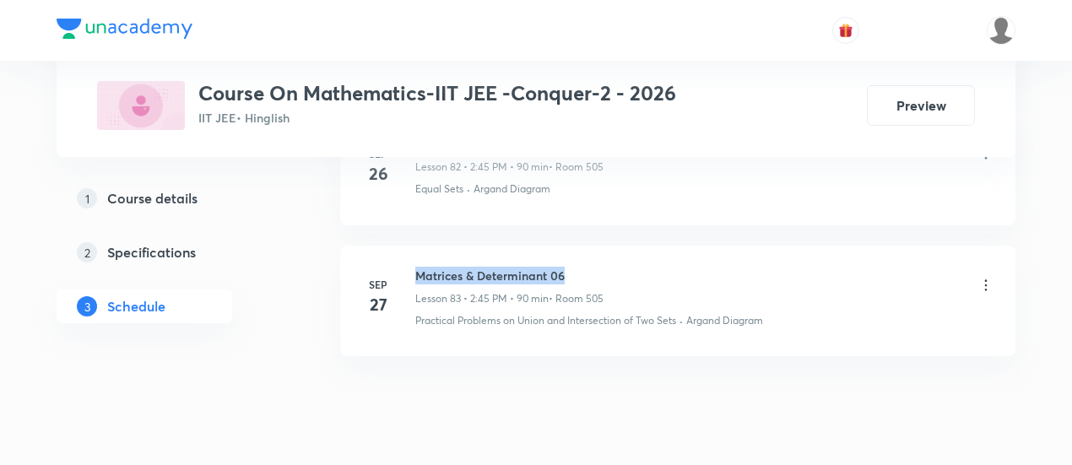
drag, startPoint x: 416, startPoint y: 224, endPoint x: 600, endPoint y: 204, distance: 185.0
click at [600, 246] on li "Sep 27 Matrices & Determinant 06 Lesson 83 • 2:45 PM • 90 min • Room 505 Practi…" at bounding box center [677, 301] width 675 height 111
copy h6 "Matrices & Determinant 06"
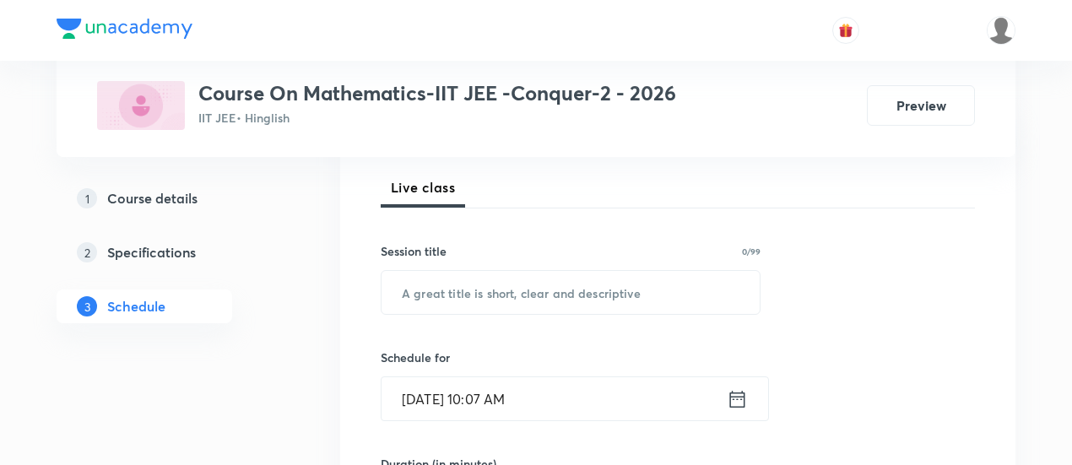
scroll to position [250, 0]
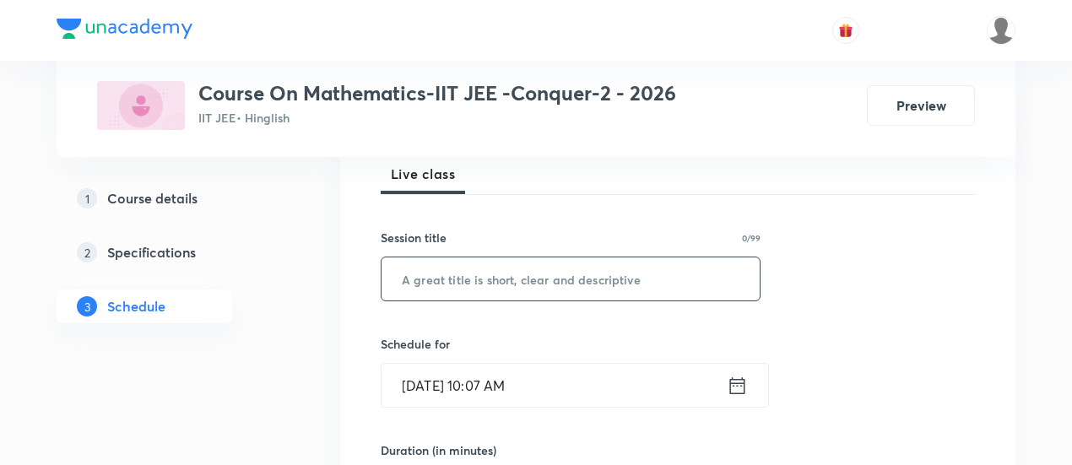
click at [548, 279] on input "text" at bounding box center [570, 278] width 378 height 43
paste input "Matrices & Determinant 06"
click at [554, 275] on input "Matrices & Determinant 07" at bounding box center [570, 278] width 378 height 43
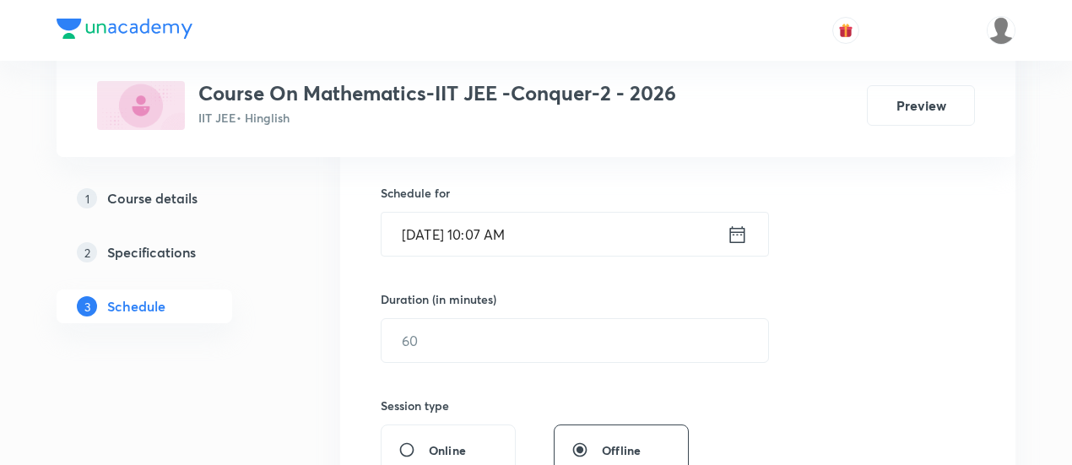
scroll to position [402, 0]
type input "Matrices & Determinant -07"
click at [739, 227] on icon at bounding box center [737, 234] width 21 height 24
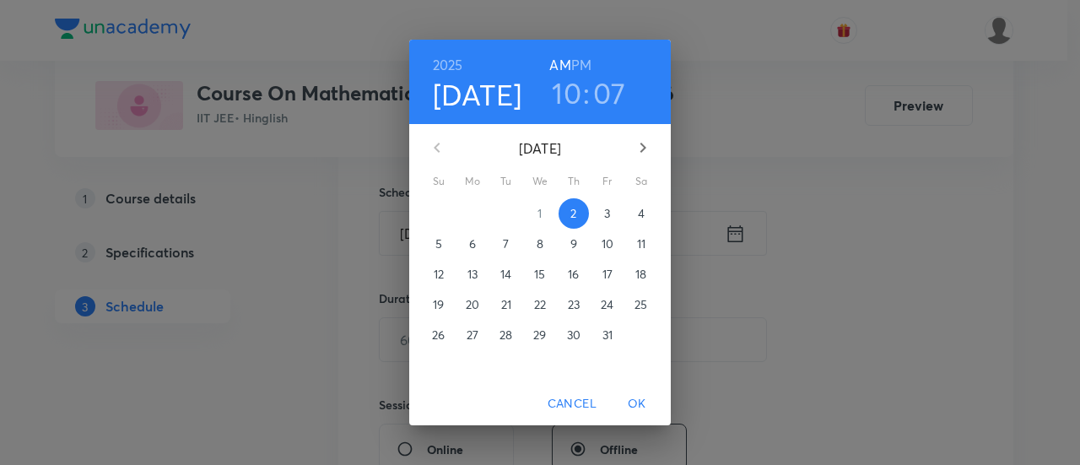
click at [604, 216] on p "3" at bounding box center [607, 213] width 6 height 17
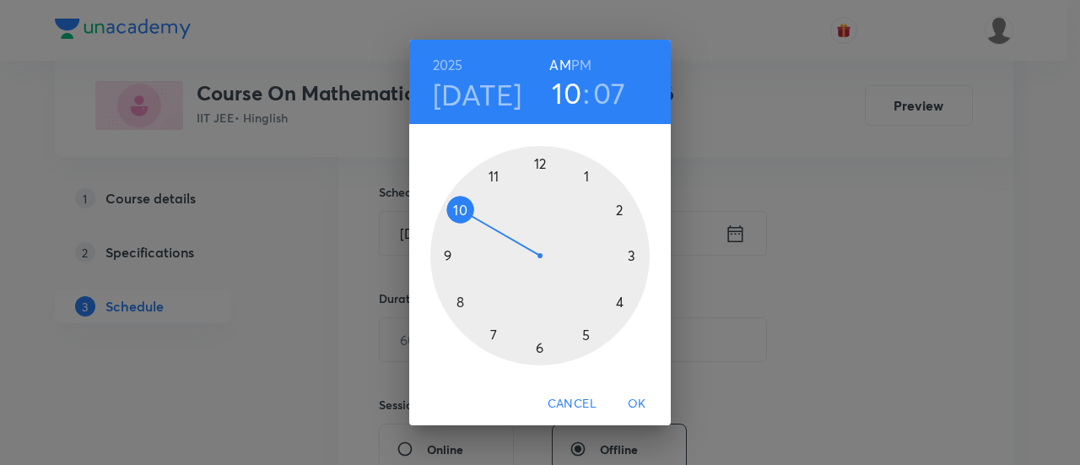
click at [590, 63] on h6 "PM" at bounding box center [581, 65] width 20 height 24
click at [540, 347] on div at bounding box center [539, 255] width 219 height 219
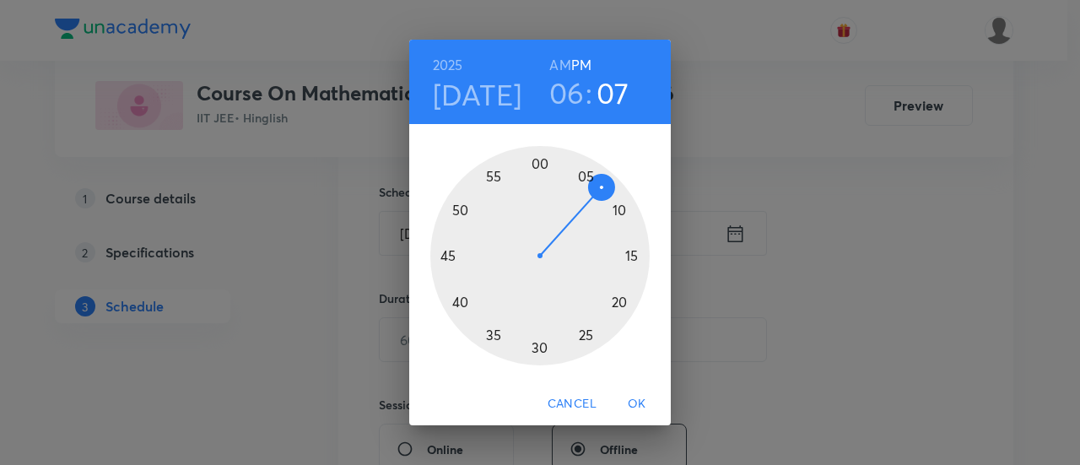
click at [540, 347] on div at bounding box center [539, 255] width 219 height 219
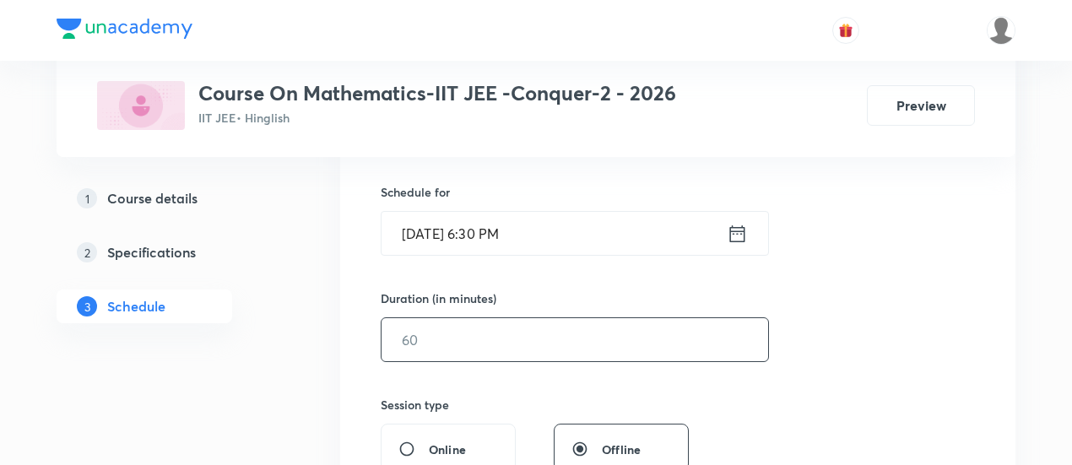
click at [686, 333] on input "text" at bounding box center [574, 339] width 386 height 43
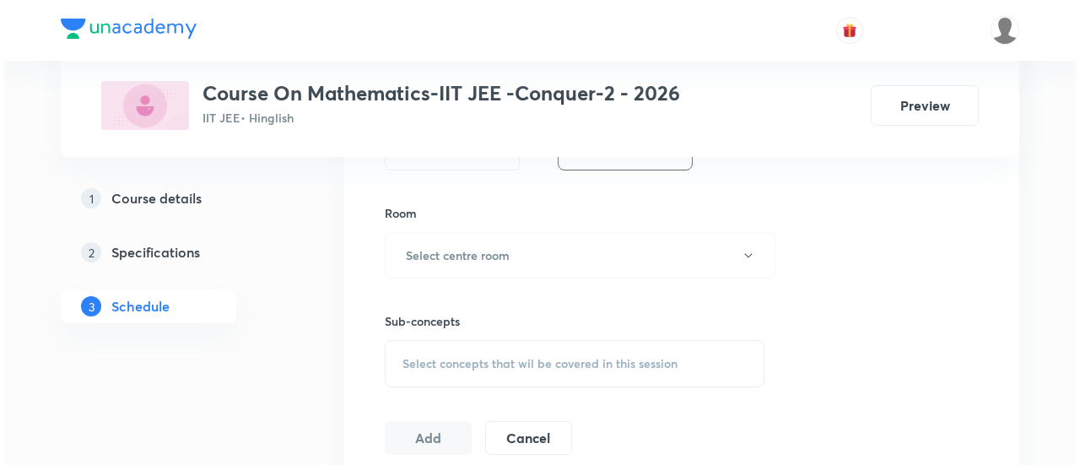
scroll to position [709, 0]
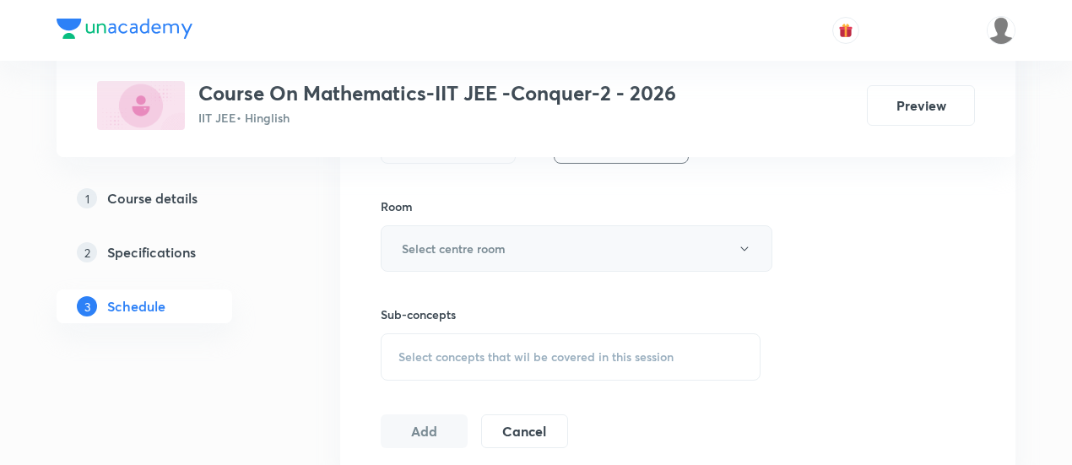
type input "90"
click at [561, 251] on button "Select centre room" at bounding box center [577, 248] width 392 height 46
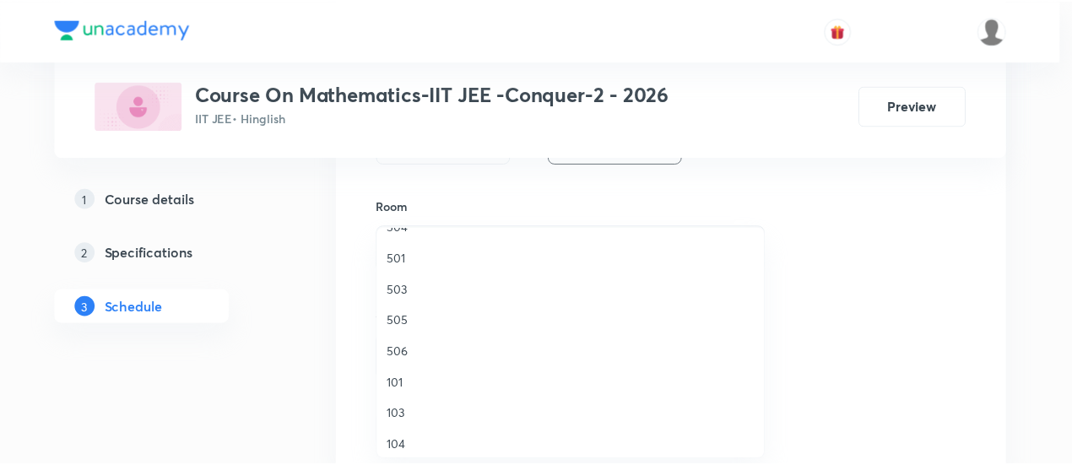
scroll to position [309, 0]
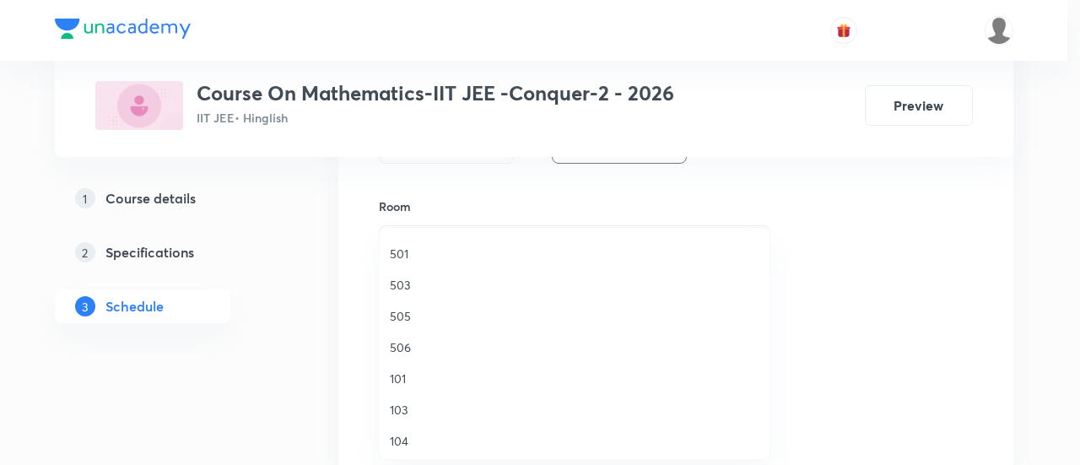
click at [443, 320] on span "505" at bounding box center [575, 316] width 370 height 18
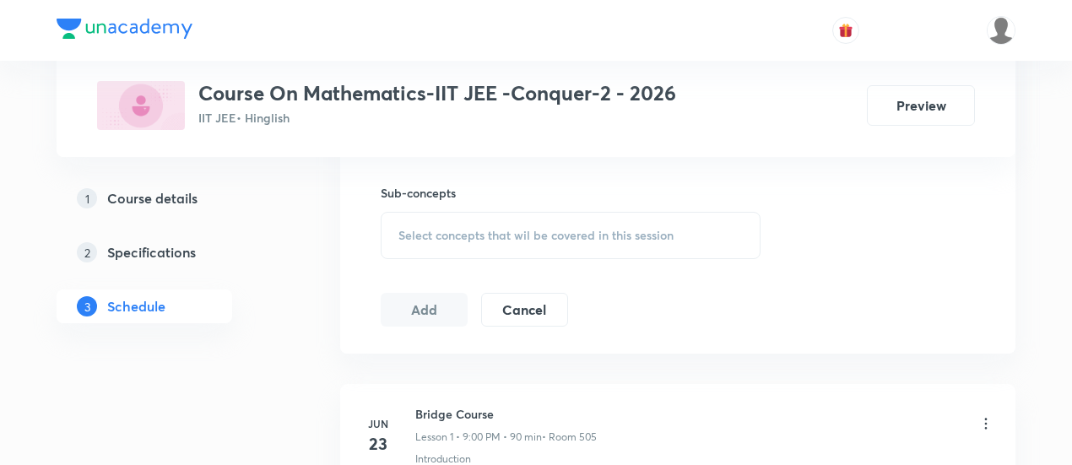
scroll to position [840, 0]
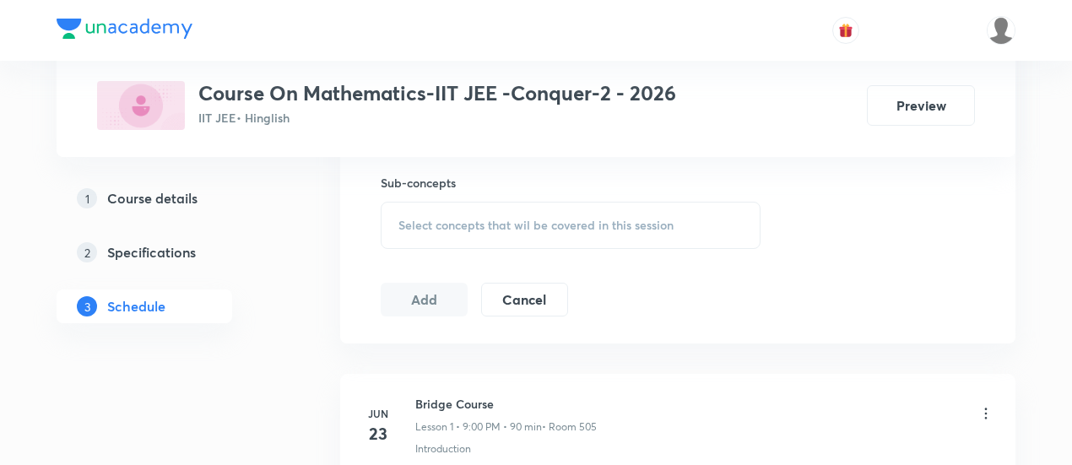
click at [616, 230] on div "Select concepts that wil be covered in this session" at bounding box center [571, 225] width 380 height 47
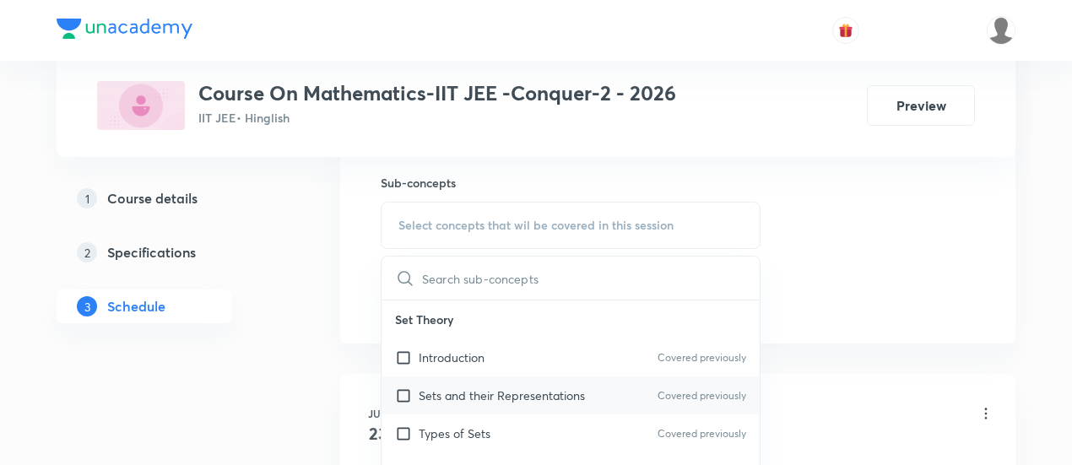
click at [490, 389] on p "Sets and their Representations" at bounding box center [502, 395] width 166 height 18
checkbox input "true"
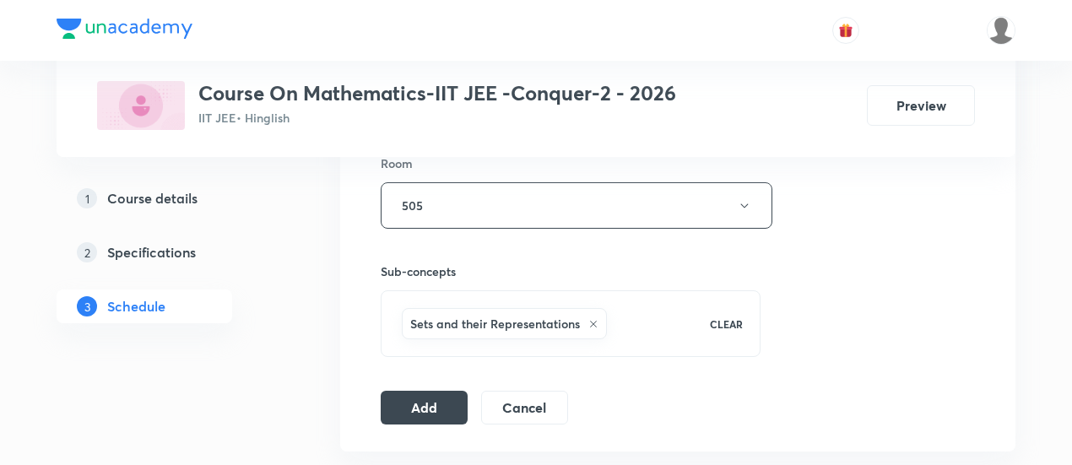
scroll to position [779, 0]
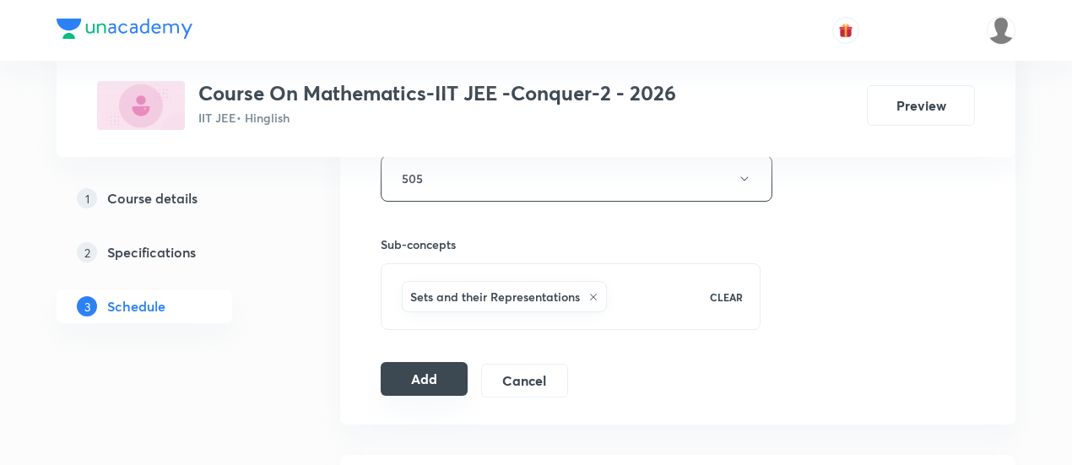
click at [437, 373] on button "Add" at bounding box center [424, 379] width 87 height 34
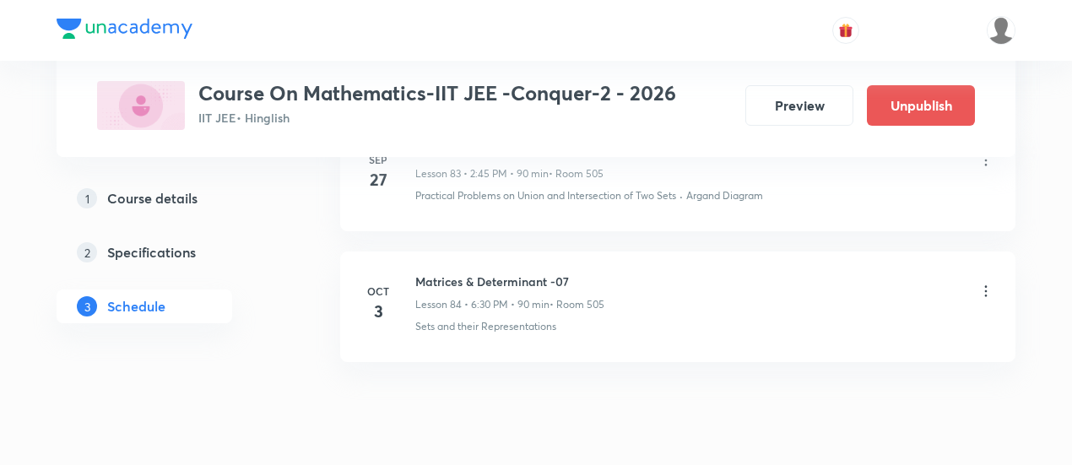
scroll to position [11059, 0]
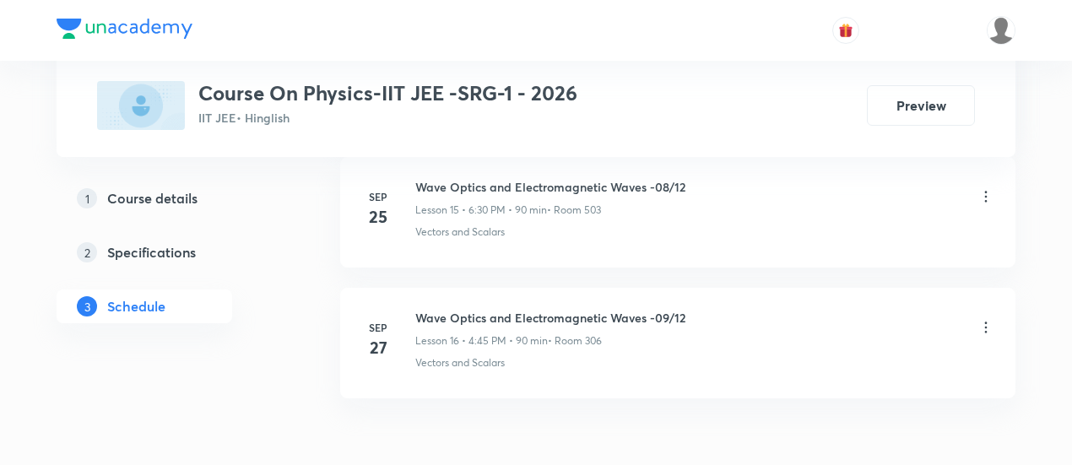
scroll to position [2969, 0]
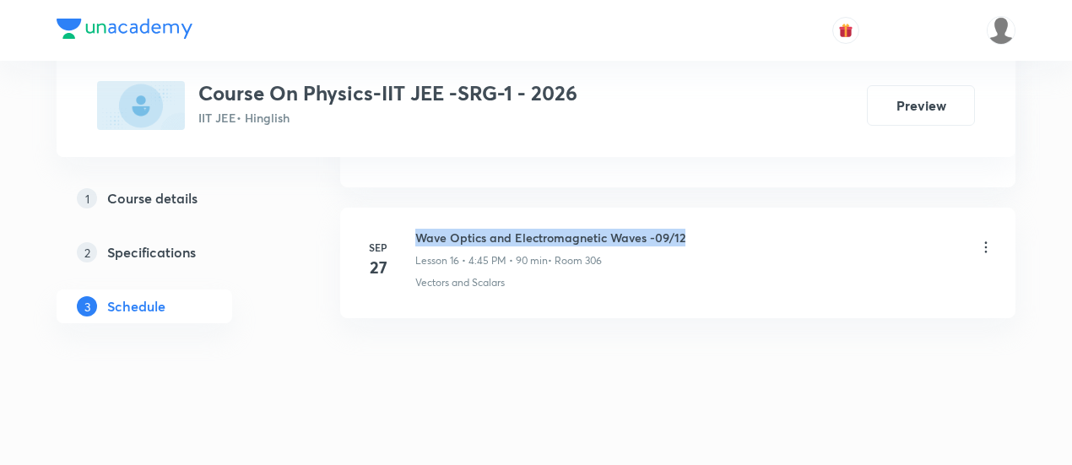
drag, startPoint x: 414, startPoint y: 224, endPoint x: 699, endPoint y: 227, distance: 284.4
click at [699, 229] on div "Wave Optics and Electromagnetic Waves -09/12 Lesson 16 • 4:45 PM • 90 min • Roo…" at bounding box center [704, 249] width 579 height 40
copy h6 "Wave Optics and Electromagnetic Waves -09/12"
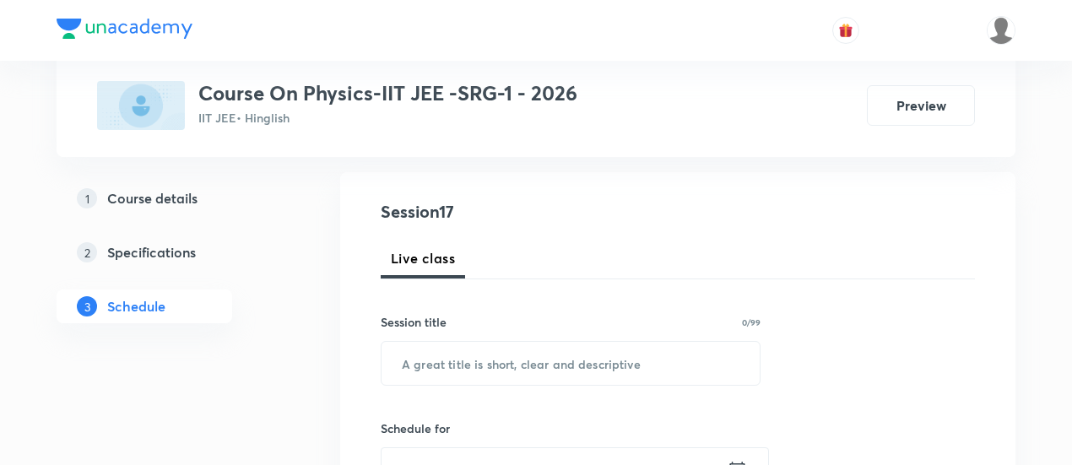
scroll to position [228, 0]
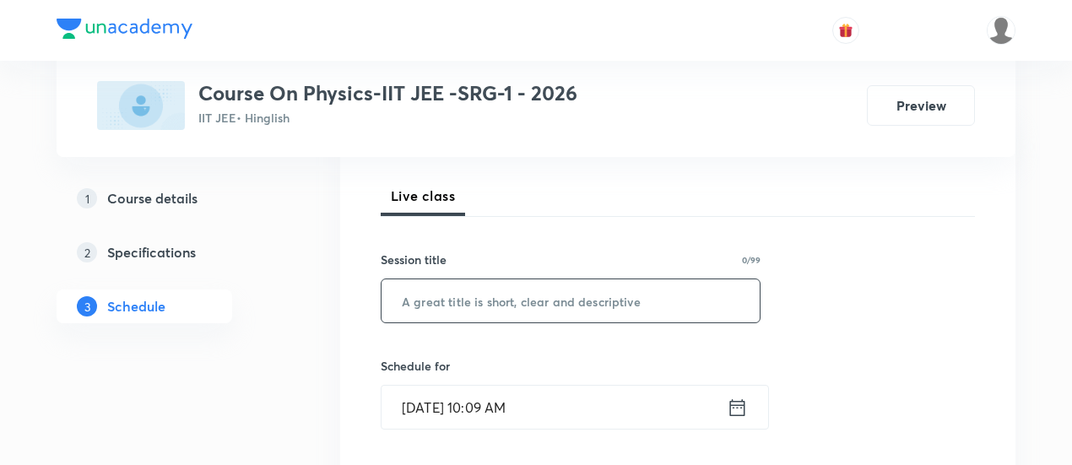
click at [536, 293] on input "text" at bounding box center [570, 300] width 378 height 43
paste input "Wave Optics and Electromagnetic Waves -09/12"
click at [688, 300] on input "Wave Optics and Electromagnetic Waves -09/12" at bounding box center [570, 300] width 378 height 43
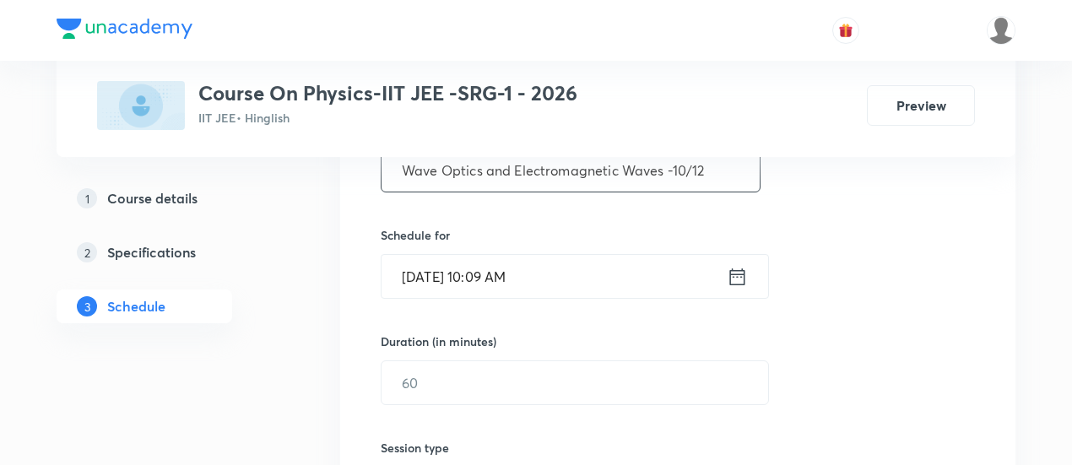
scroll to position [371, 0]
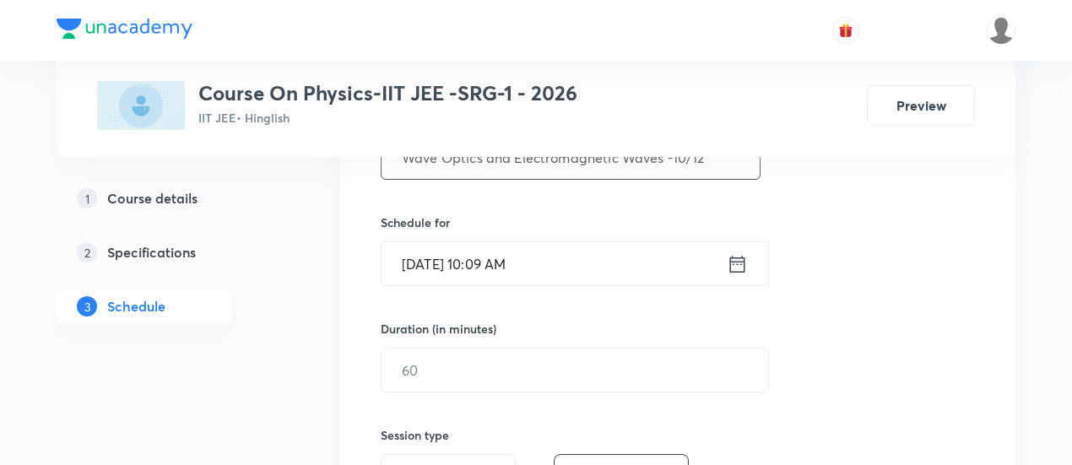
type input "Wave Optics and Electromagnetic Waves -10/12"
click at [737, 261] on icon at bounding box center [737, 264] width 21 height 24
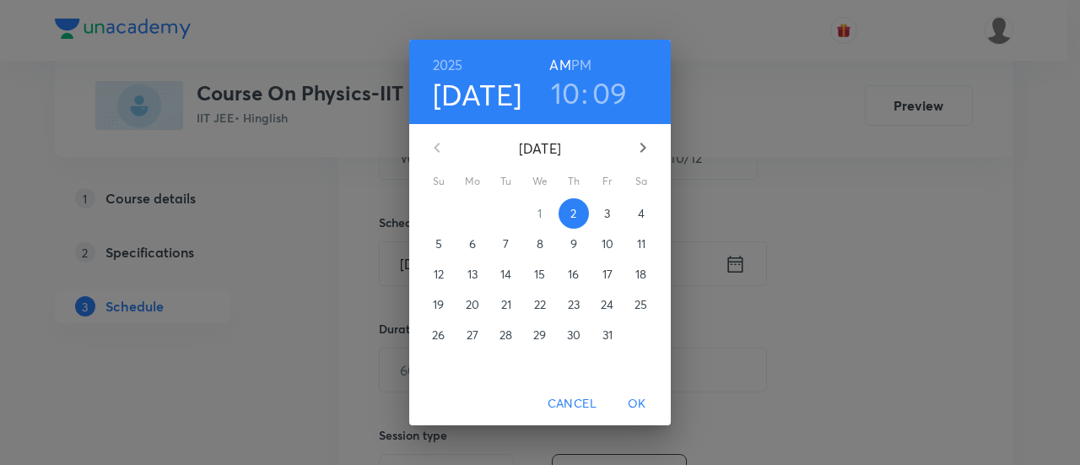
click at [643, 212] on p "4" at bounding box center [641, 213] width 7 height 17
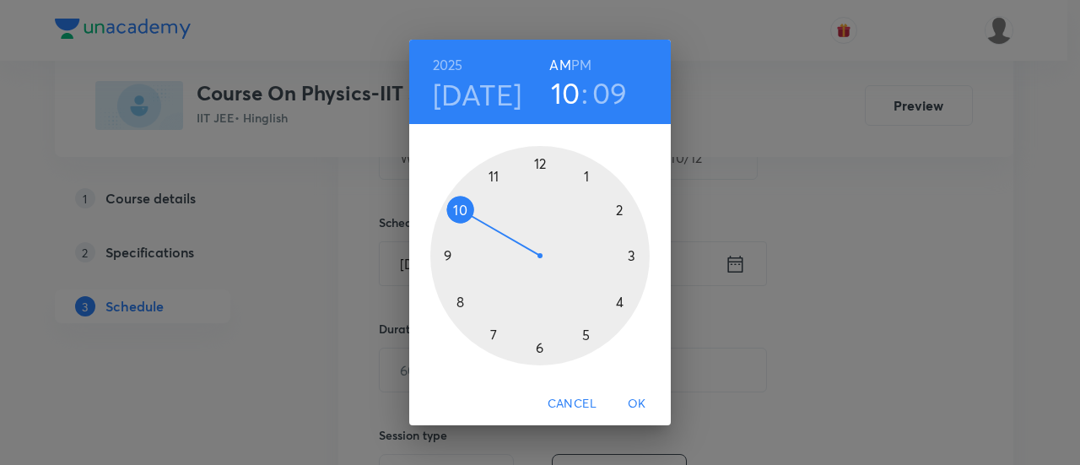
click at [582, 65] on h6 "PM" at bounding box center [581, 65] width 20 height 24
click at [631, 262] on div at bounding box center [539, 255] width 219 height 219
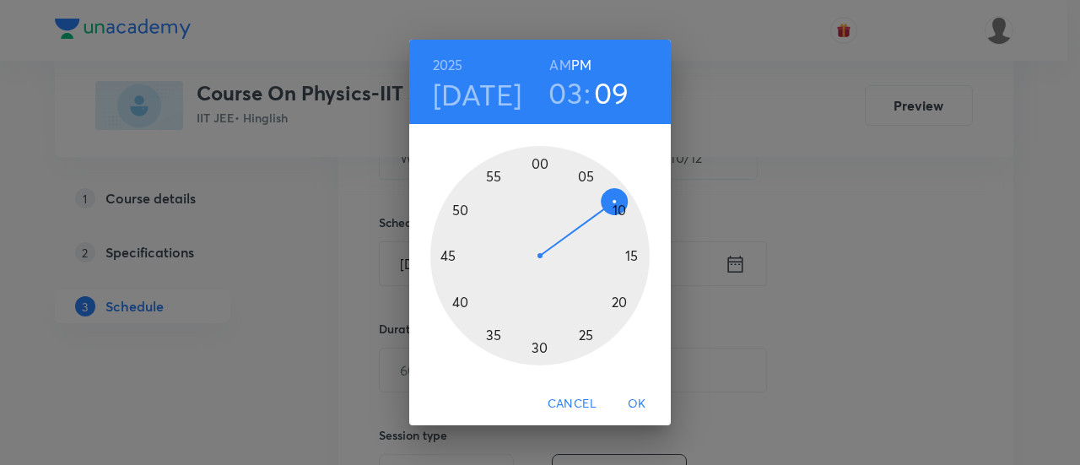
click at [542, 162] on div at bounding box center [539, 255] width 219 height 219
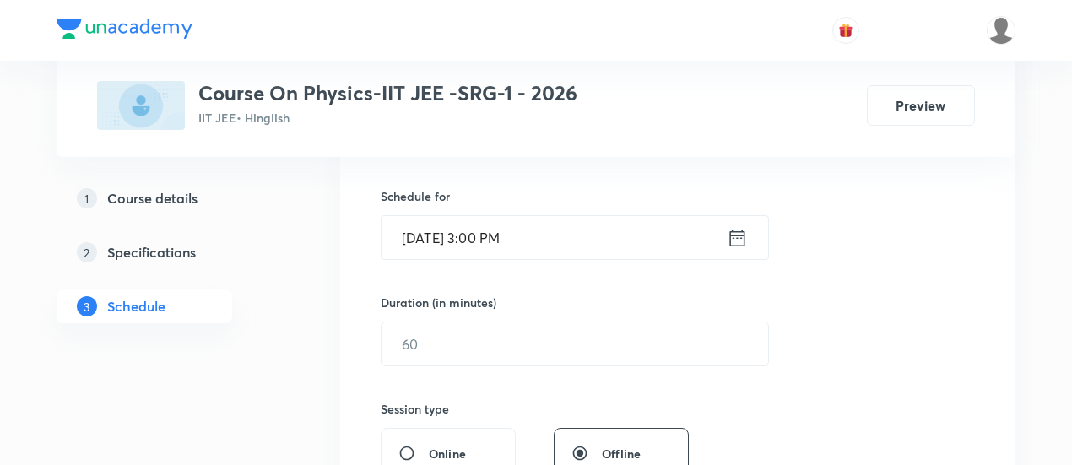
scroll to position [489, 0]
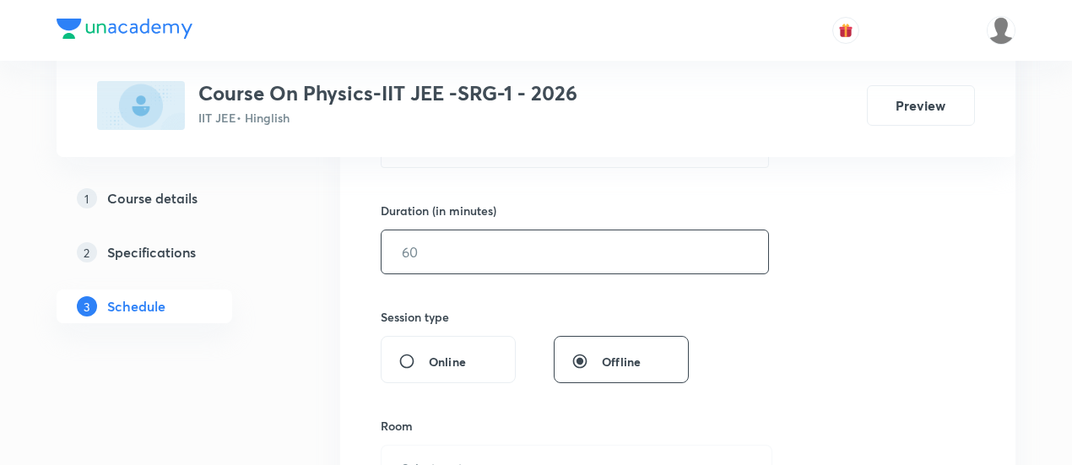
click at [653, 253] on input "text" at bounding box center [574, 251] width 386 height 43
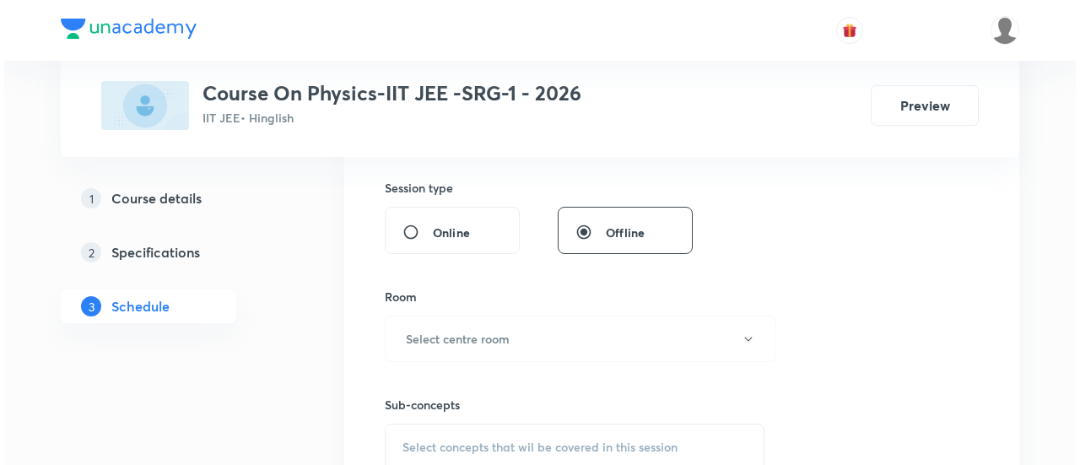
scroll to position [678, 0]
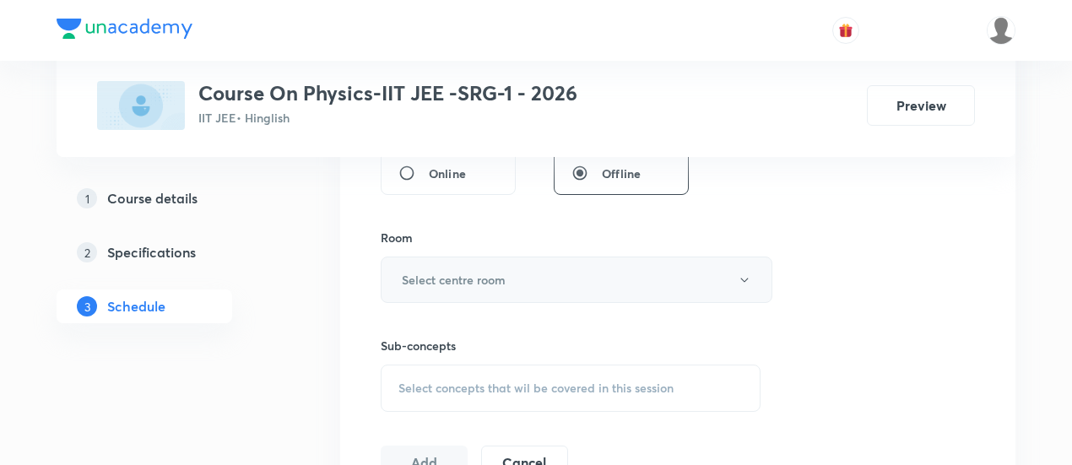
type input "90"
click at [602, 279] on button "Select centre room" at bounding box center [577, 280] width 392 height 46
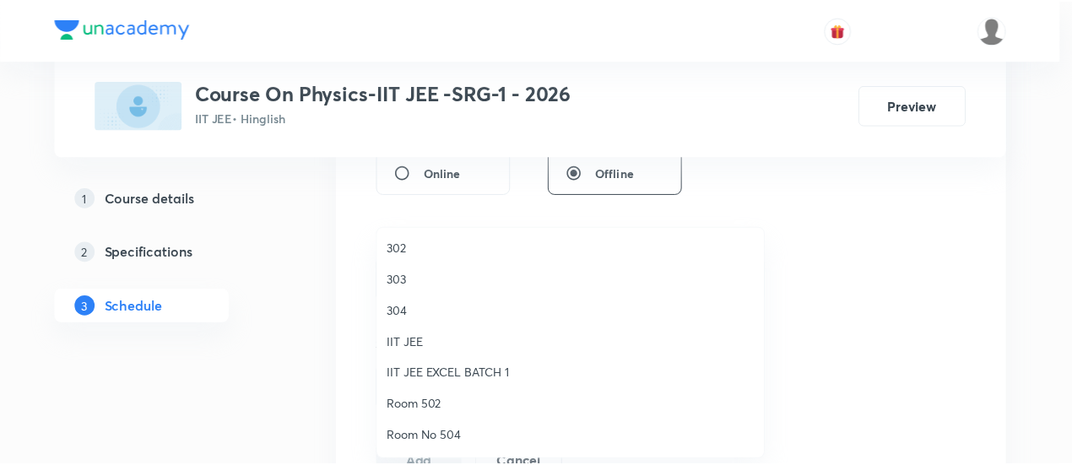
scroll to position [34, 0]
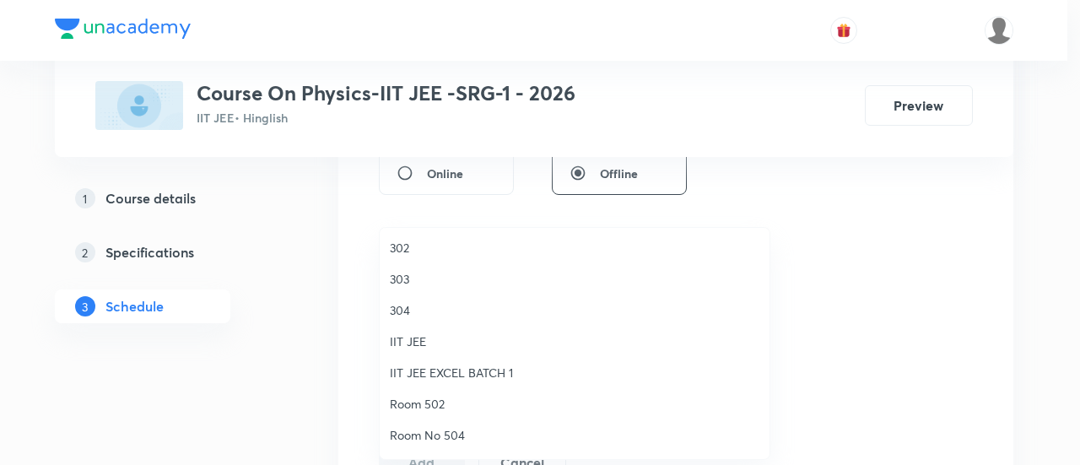
click at [438, 397] on span "Room 502" at bounding box center [575, 404] width 370 height 18
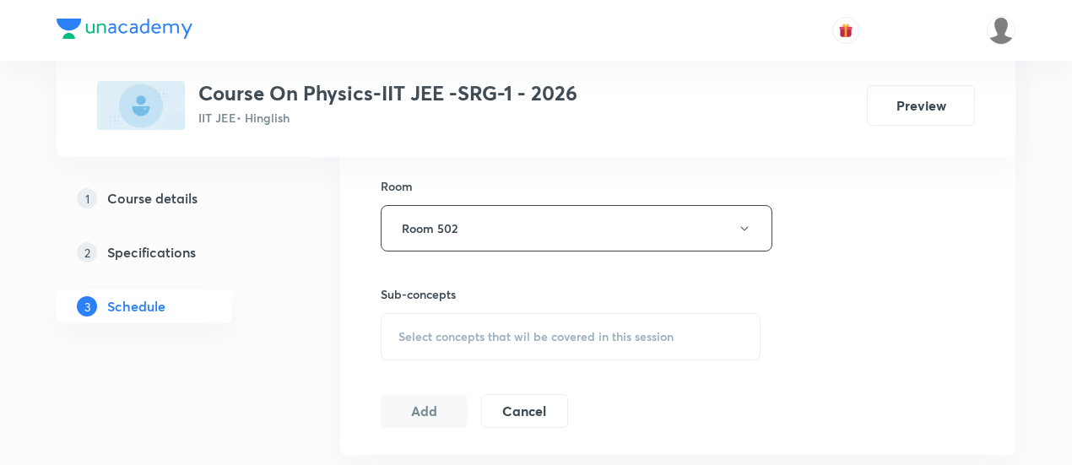
scroll to position [731, 0]
click at [579, 328] on span "Select concepts that wil be covered in this session" at bounding box center [535, 335] width 275 height 14
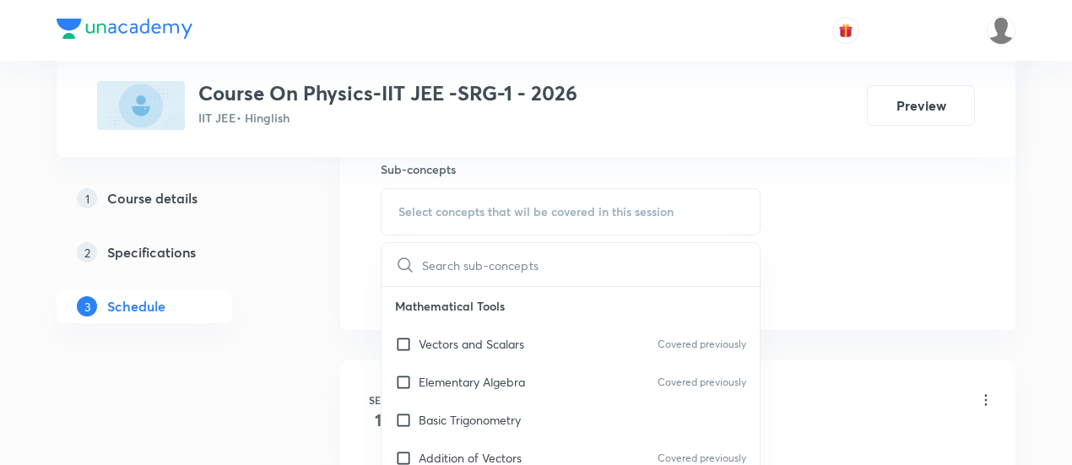
scroll to position [866, 0]
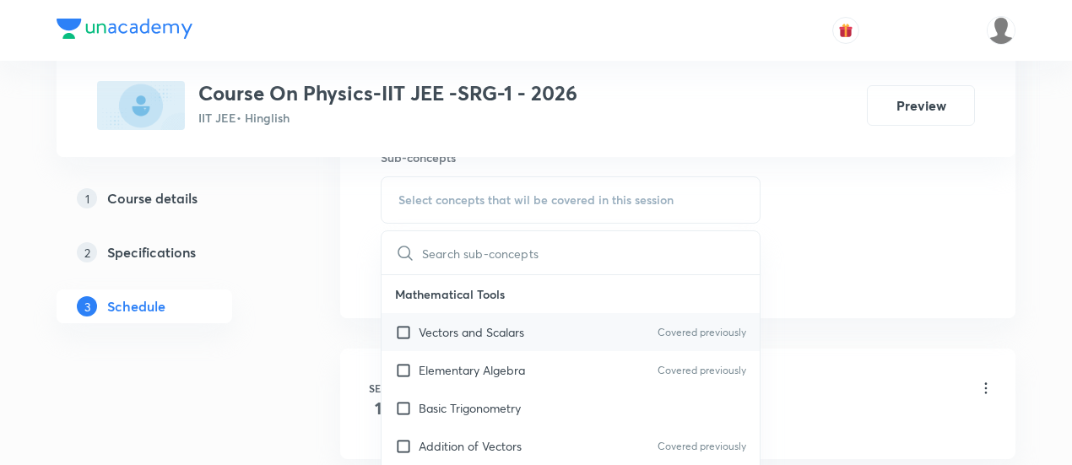
click at [491, 333] on p "Vectors and Scalars" at bounding box center [471, 332] width 105 height 18
checkbox input "true"
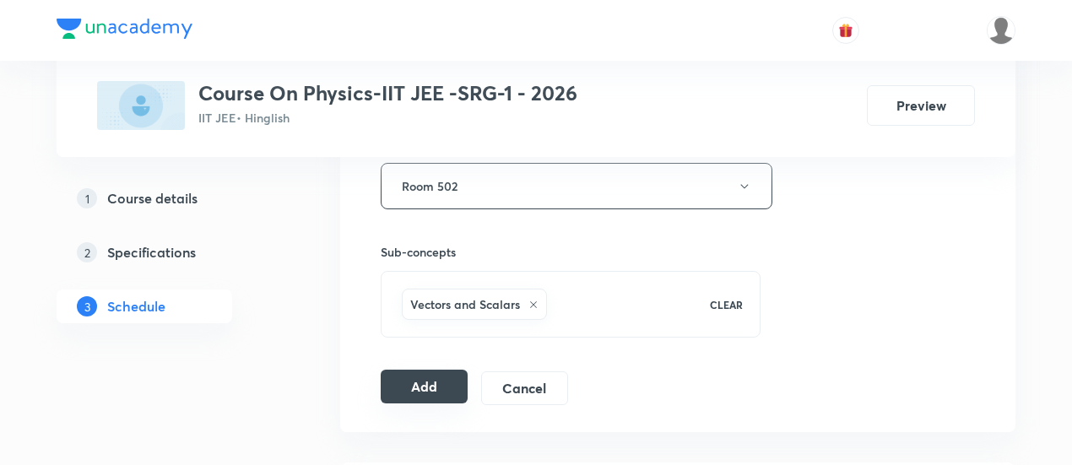
scroll to position [781, 0]
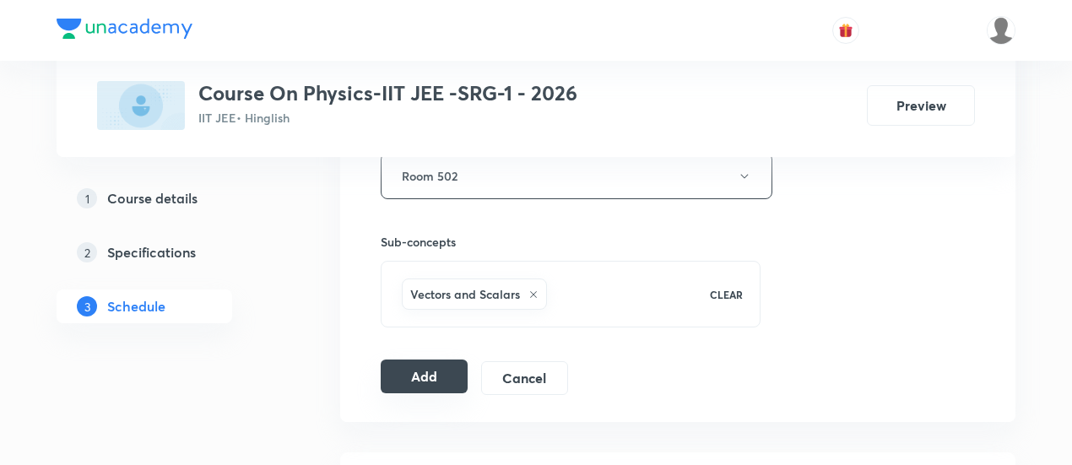
click at [444, 375] on button "Add" at bounding box center [424, 376] width 87 height 34
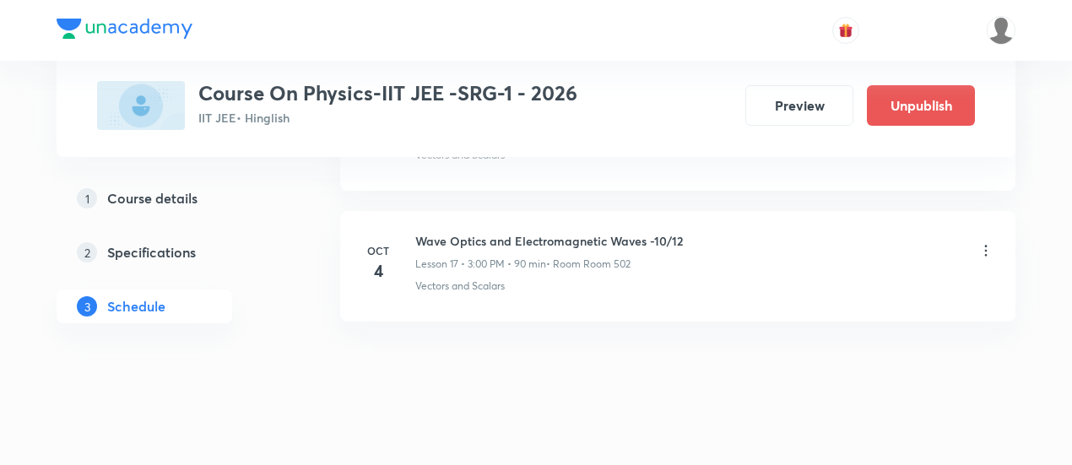
scroll to position [2326, 0]
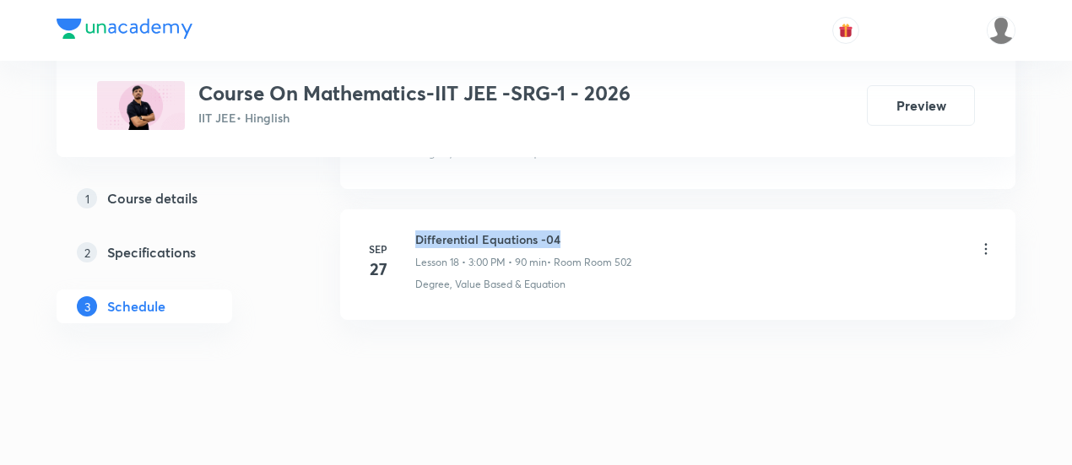
drag, startPoint x: 415, startPoint y: 224, endPoint x: 577, endPoint y: 215, distance: 162.2
click at [577, 215] on li "[DATE] Differential Equations -04 Lesson 18 • 3:00 PM • 90 min • Room Room 502 …" at bounding box center [677, 264] width 675 height 111
copy h6 "Differential Equations -04"
click at [577, 216] on li "[DATE] Differential Equations -04 Lesson 18 • 3:00 PM • 90 min • Room Room 502 …" at bounding box center [677, 264] width 675 height 111
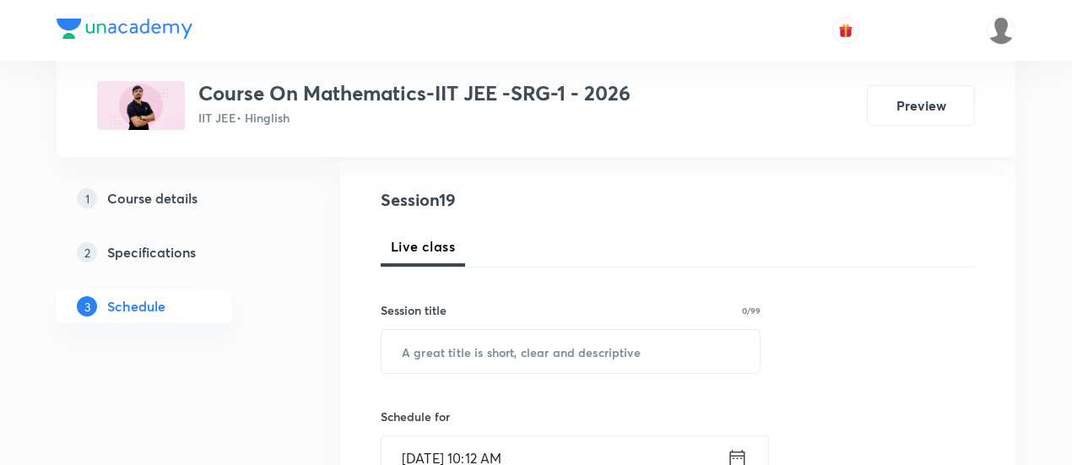
scroll to position [245, 0]
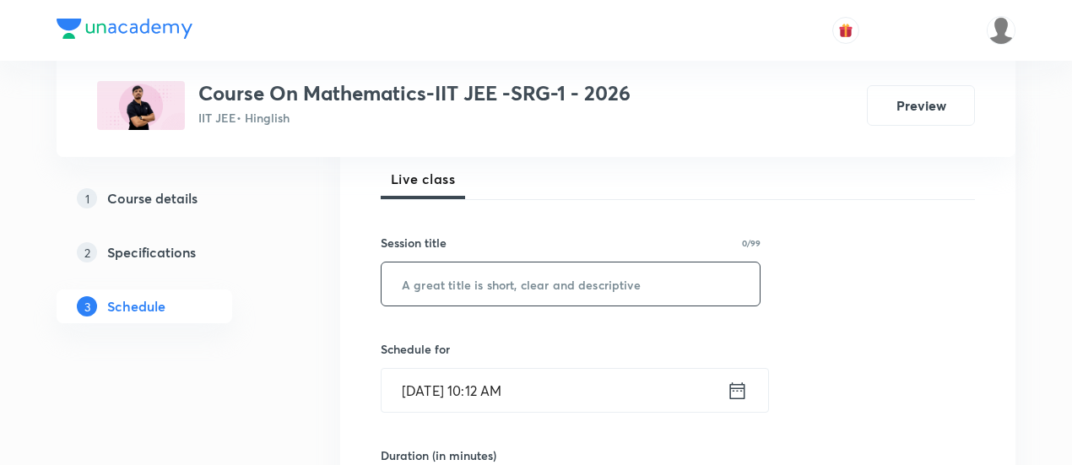
click at [533, 284] on input "text" at bounding box center [570, 283] width 378 height 43
paste input "Differential Equations -04"
click at [533, 284] on input "Differential Equations -04" at bounding box center [570, 283] width 378 height 43
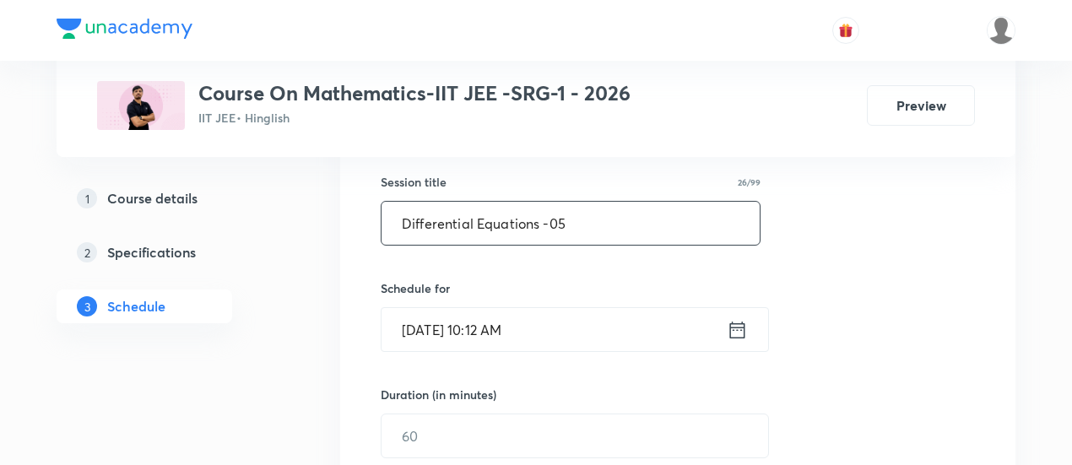
scroll to position [306, 0]
type input "Differential Equations -05"
click at [742, 330] on icon at bounding box center [737, 329] width 21 height 24
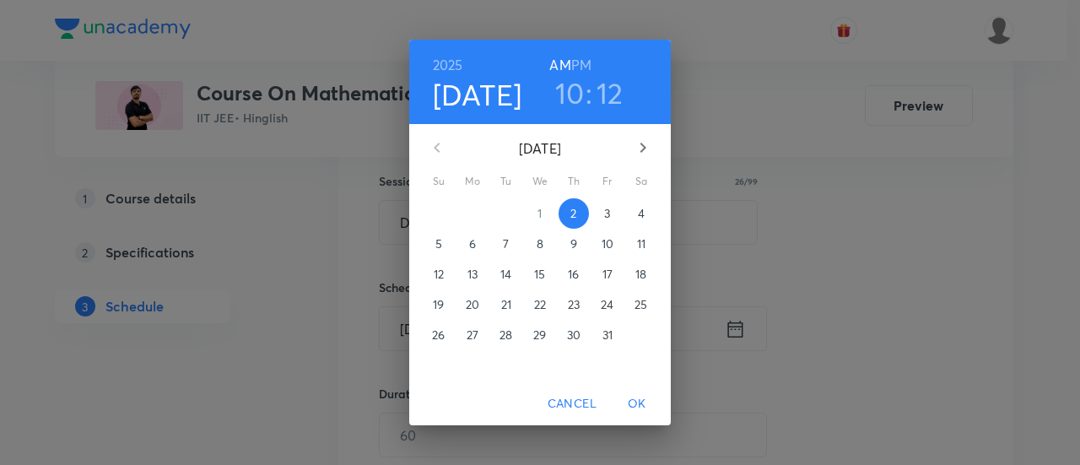
click at [639, 215] on p "4" at bounding box center [641, 213] width 7 height 17
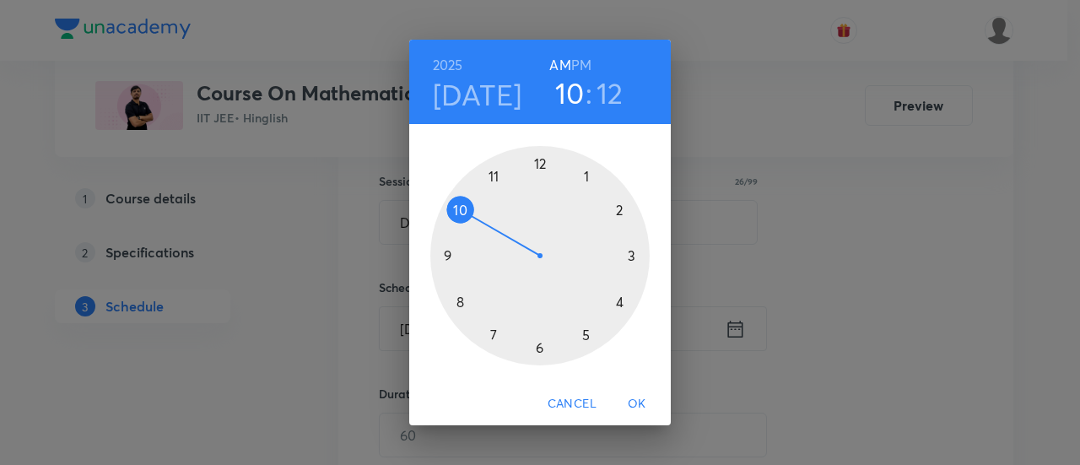
click at [587, 63] on h6 "PM" at bounding box center [581, 65] width 20 height 24
click at [619, 302] on div at bounding box center [539, 255] width 219 height 219
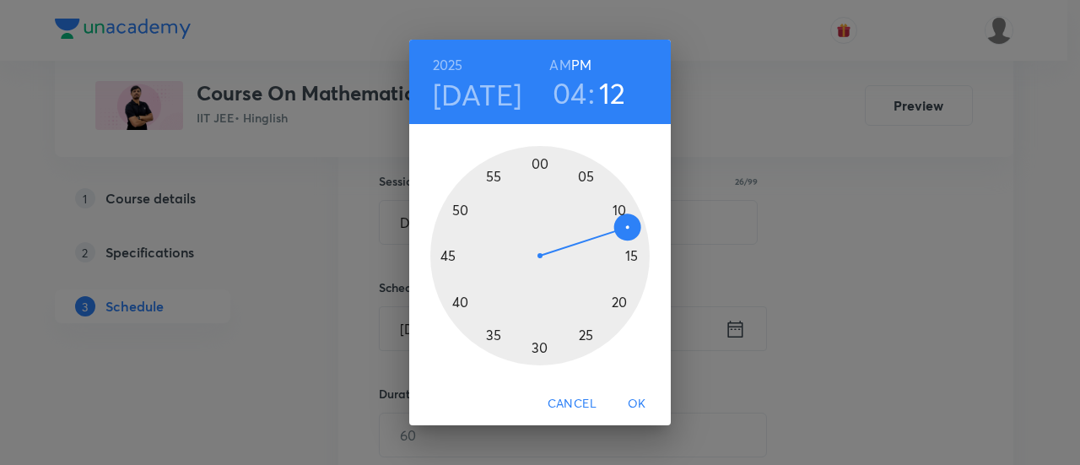
click at [447, 254] on div at bounding box center [539, 255] width 219 height 219
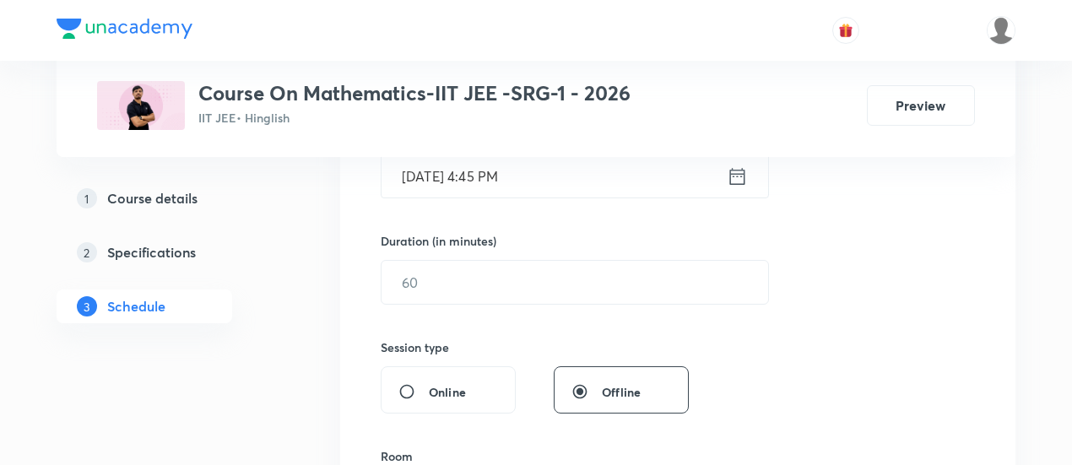
scroll to position [464, 0]
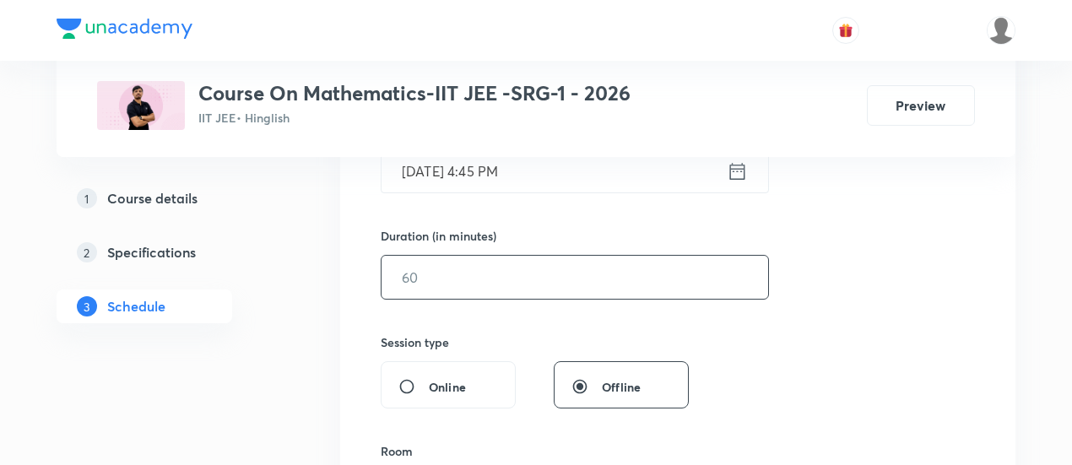
click at [611, 276] on input "text" at bounding box center [574, 277] width 386 height 43
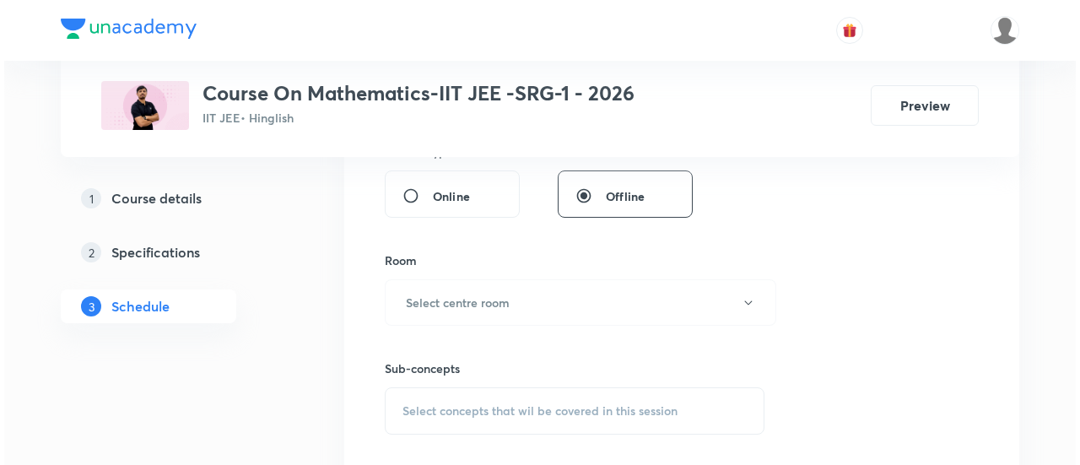
scroll to position [658, 0]
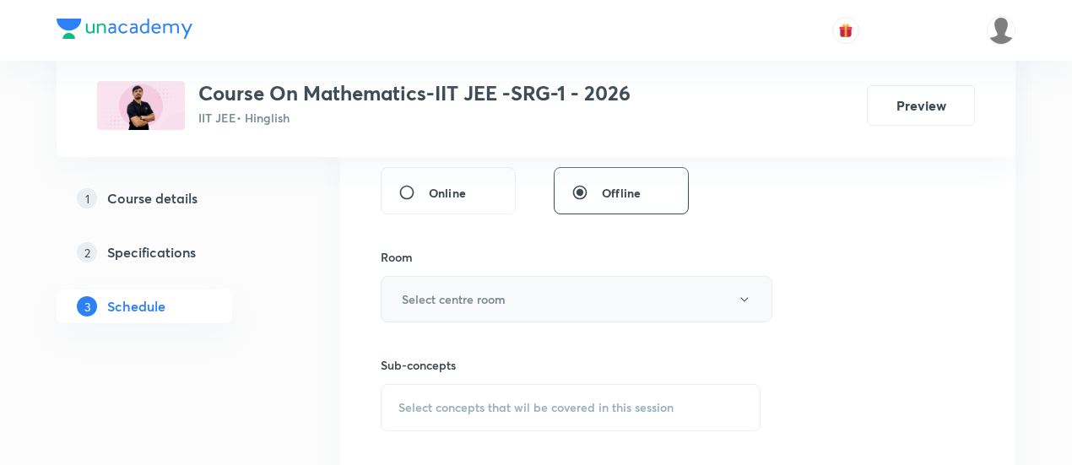
type input "90"
click at [559, 298] on button "Select centre room" at bounding box center [577, 299] width 392 height 46
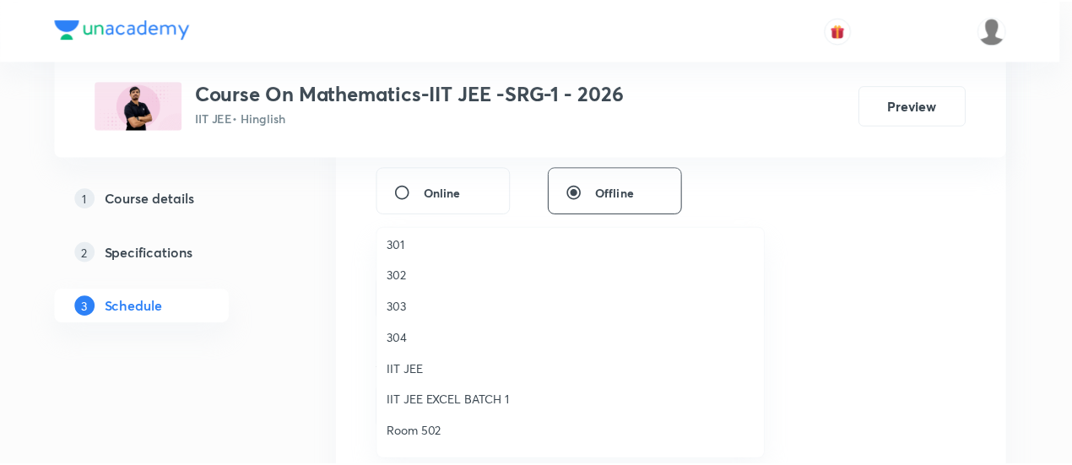
scroll to position [17, 0]
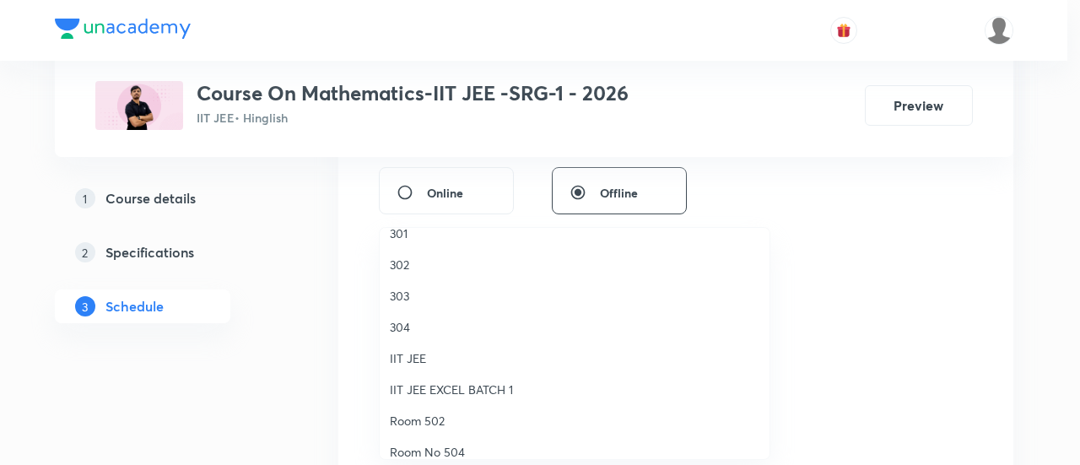
click at [424, 416] on span "Room 502" at bounding box center [575, 421] width 370 height 18
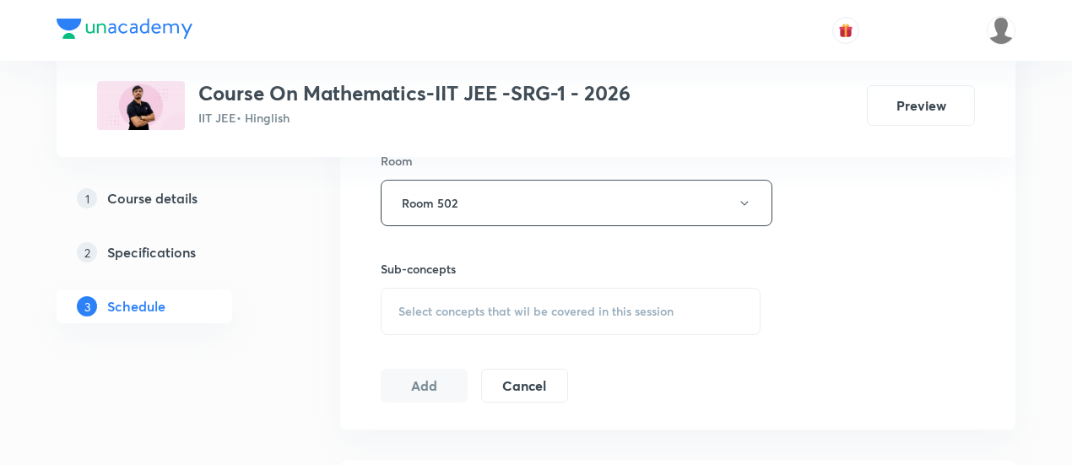
scroll to position [787, 0]
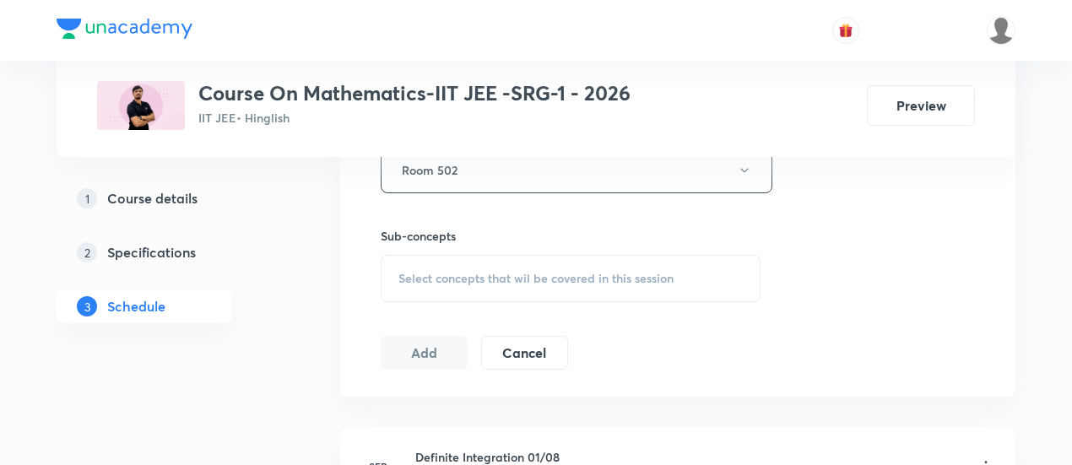
click at [560, 273] on span "Select concepts that wil be covered in this session" at bounding box center [535, 279] width 275 height 14
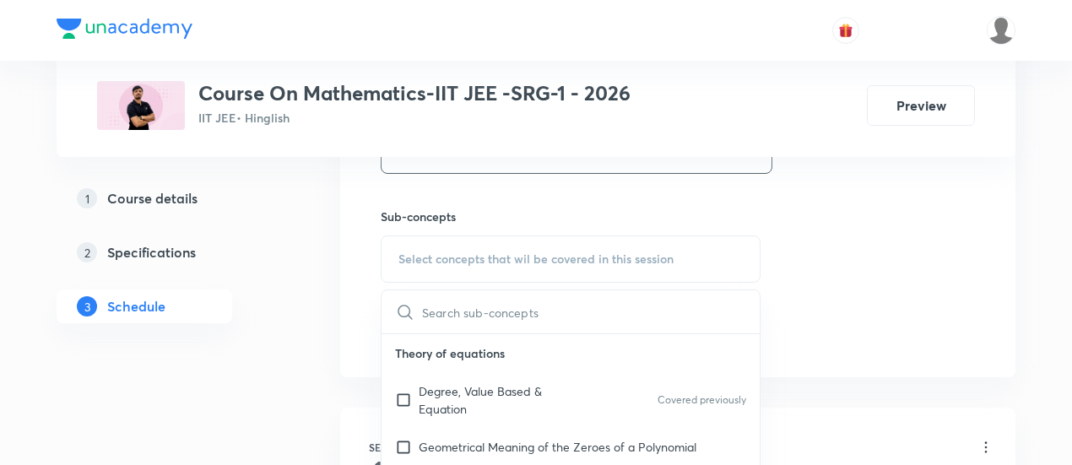
scroll to position [807, 0]
click at [467, 402] on p "Degree, Value Based & Equation" at bounding box center [504, 399] width 170 height 35
checkbox input "true"
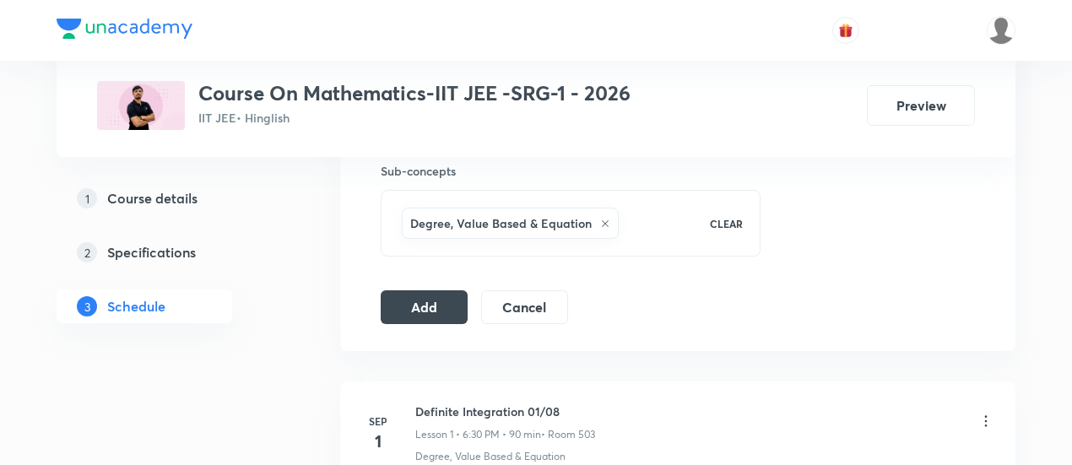
scroll to position [855, 0]
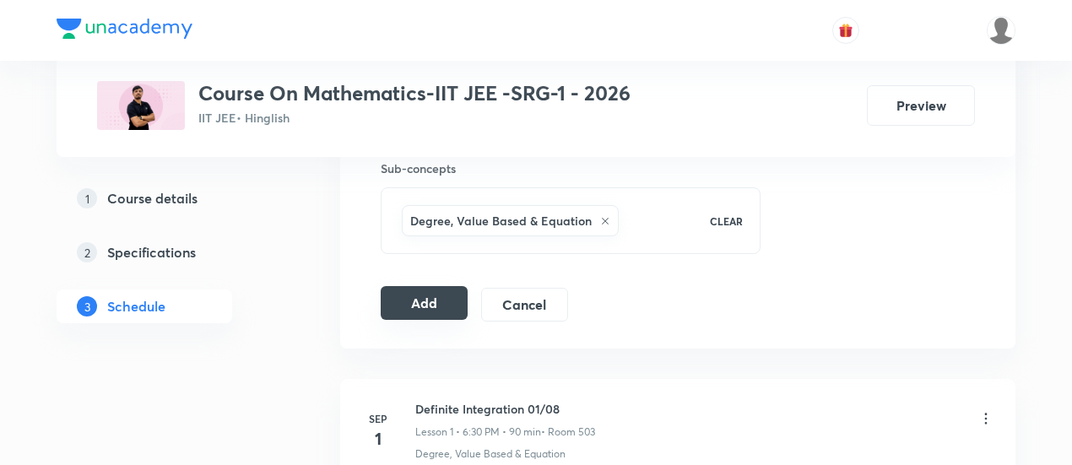
click at [436, 309] on button "Add" at bounding box center [424, 303] width 87 height 34
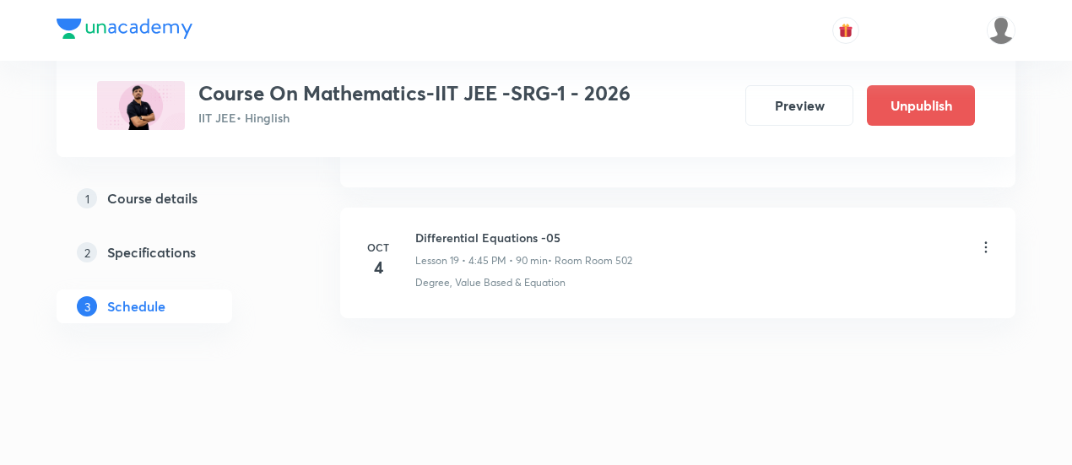
scroll to position [2586, 0]
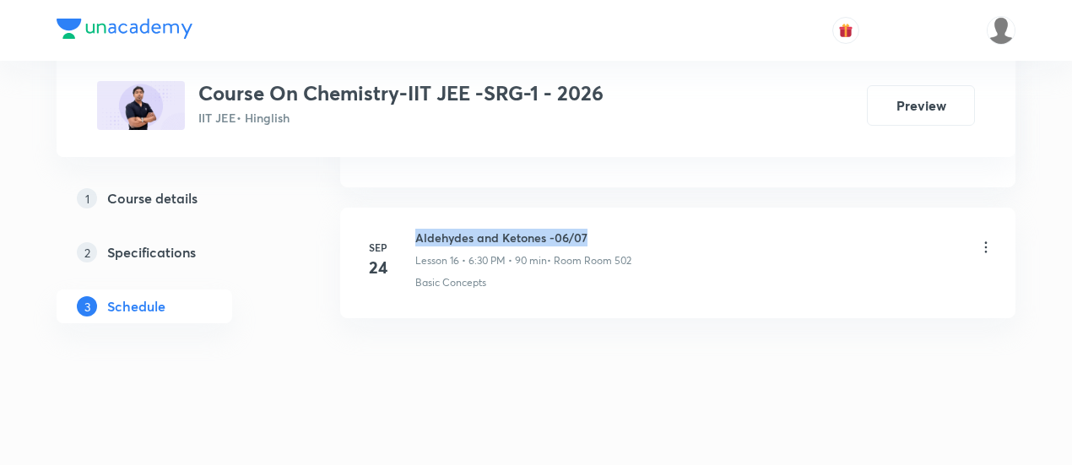
drag, startPoint x: 417, startPoint y: 221, endPoint x: 613, endPoint y: 211, distance: 196.0
click at [613, 211] on li "Sep 24 Aldehydes and Ketones -06/07 Lesson 16 • 6:30 PM • 90 min • Room Room 50…" at bounding box center [677, 263] width 675 height 111
copy h6 "Aldehydes and Ketones -06/07"
click at [613, 211] on li "Sep 24 Aldehydes and Ketones -06/07 Lesson 16 • 6:30 PM • 90 min • Room Room 50…" at bounding box center [677, 263] width 675 height 111
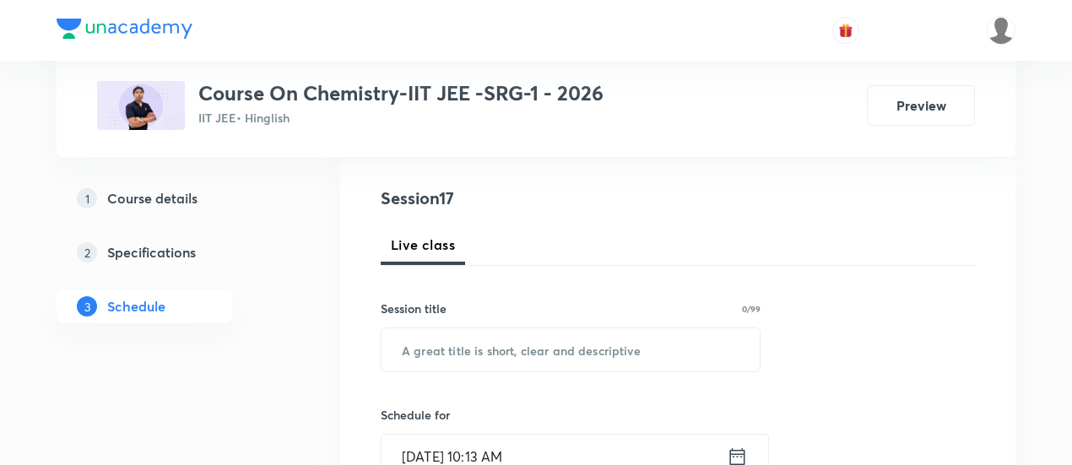
scroll to position [182, 0]
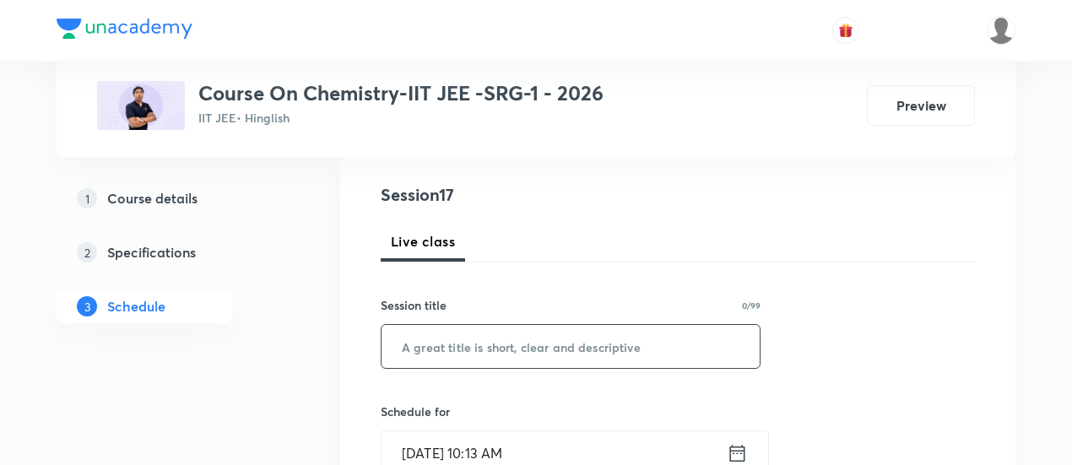
click at [537, 343] on input "text" at bounding box center [570, 346] width 378 height 43
paste input "Aldehydes and Ketones -06/07"
click at [573, 343] on input "Aldehydes and Ketones -06/07" at bounding box center [570, 346] width 378 height 43
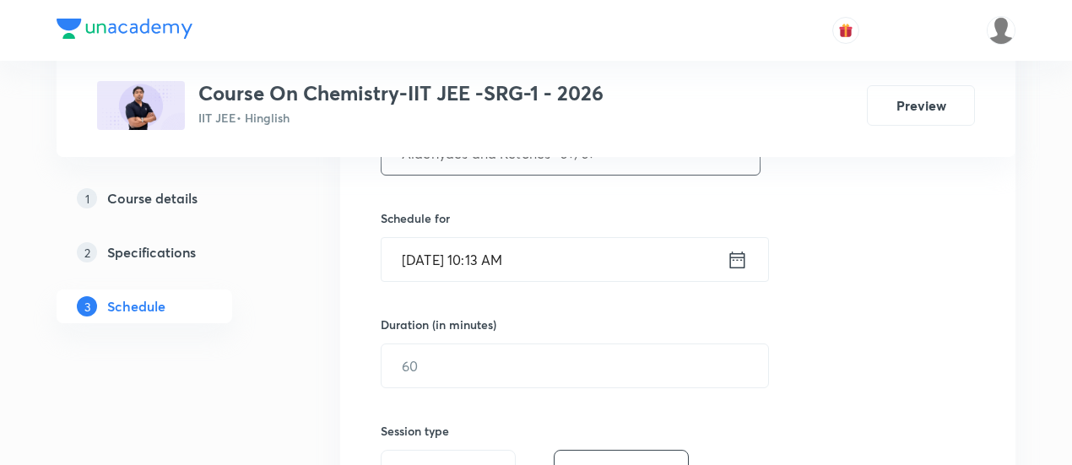
scroll to position [376, 0]
type input "Aldehydes and Ketones -07/07"
click at [737, 257] on icon at bounding box center [737, 259] width 21 height 24
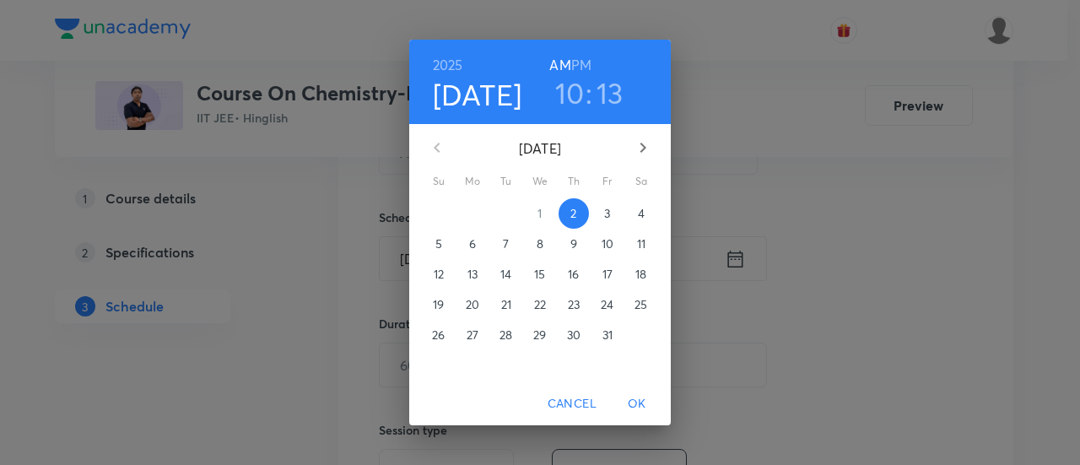
click at [644, 212] on p "4" at bounding box center [641, 213] width 7 height 17
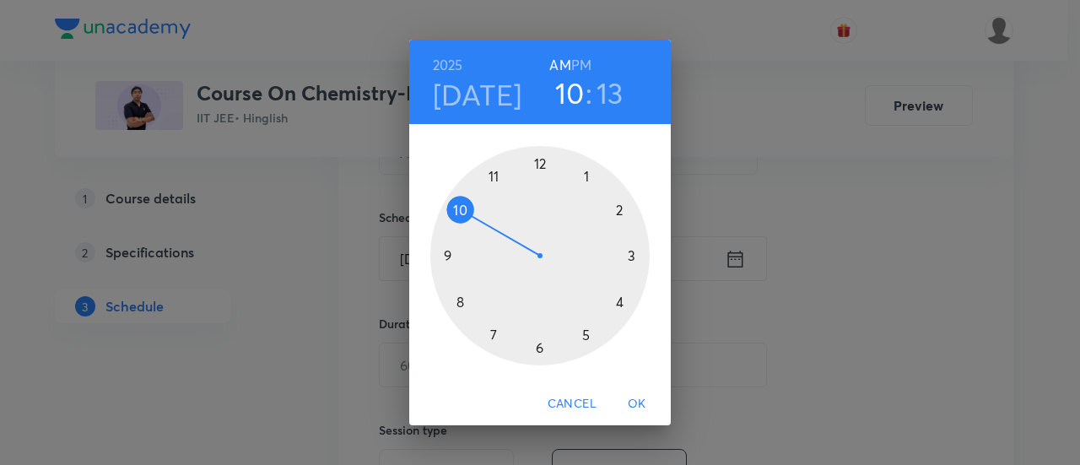
click at [584, 60] on h6 "PM" at bounding box center [581, 65] width 20 height 24
click at [538, 347] on div at bounding box center [539, 255] width 219 height 219
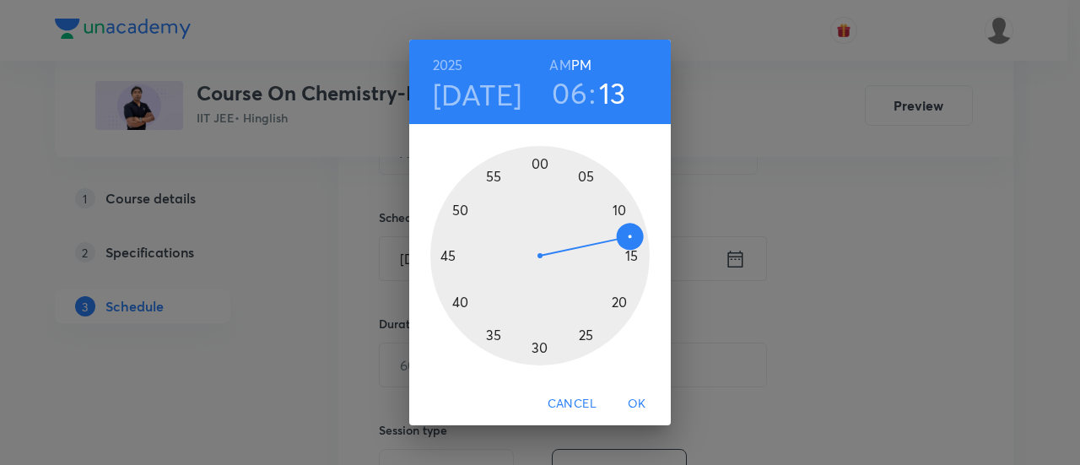
click at [538, 347] on div at bounding box center [539, 255] width 219 height 219
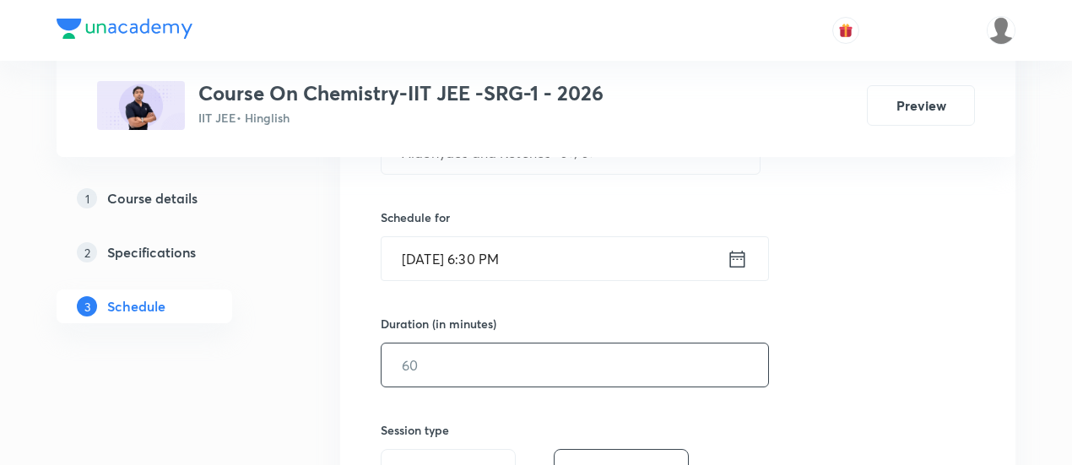
click at [676, 359] on input "text" at bounding box center [574, 364] width 386 height 43
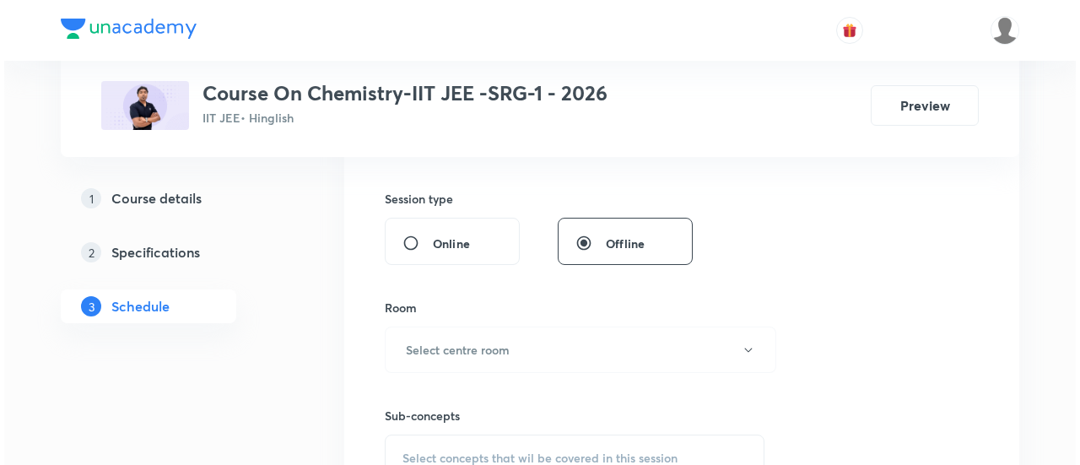
scroll to position [610, 0]
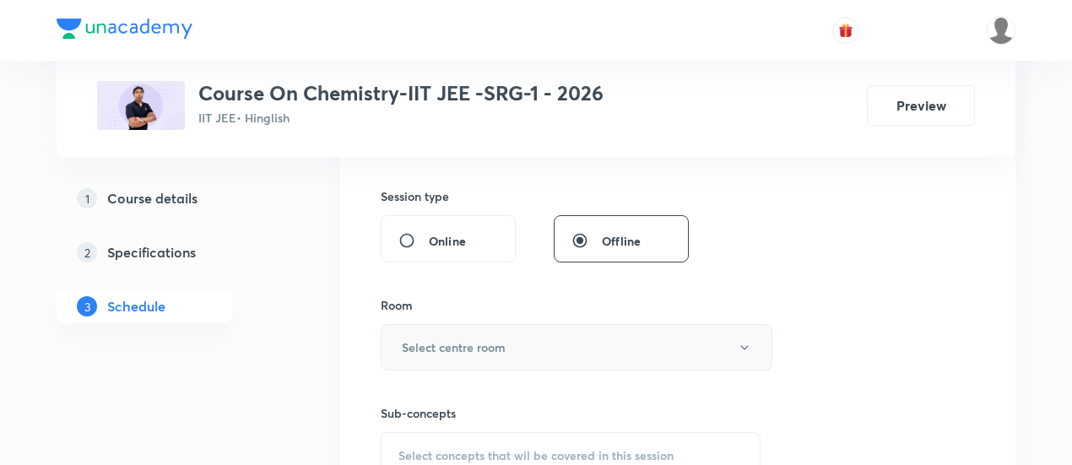
type input "90"
click at [557, 352] on button "Select centre room" at bounding box center [577, 347] width 392 height 46
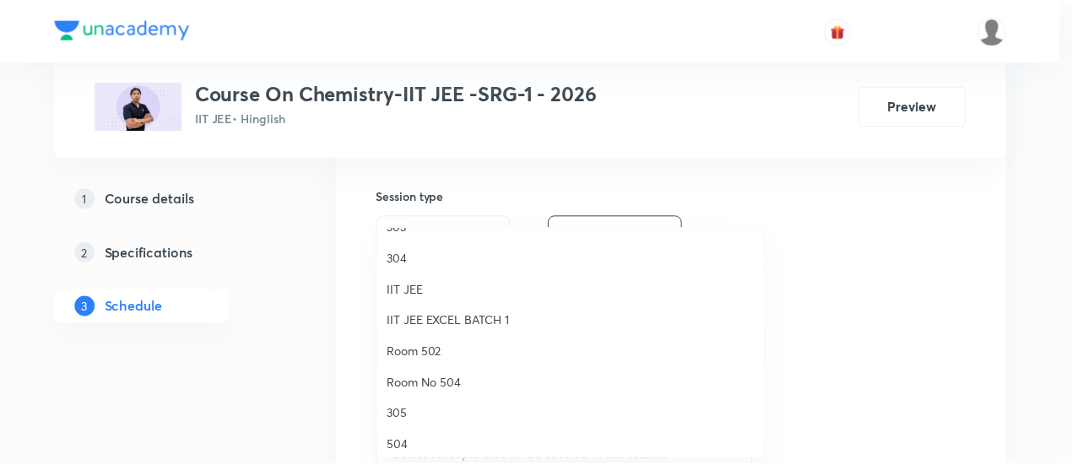
scroll to position [95, 0]
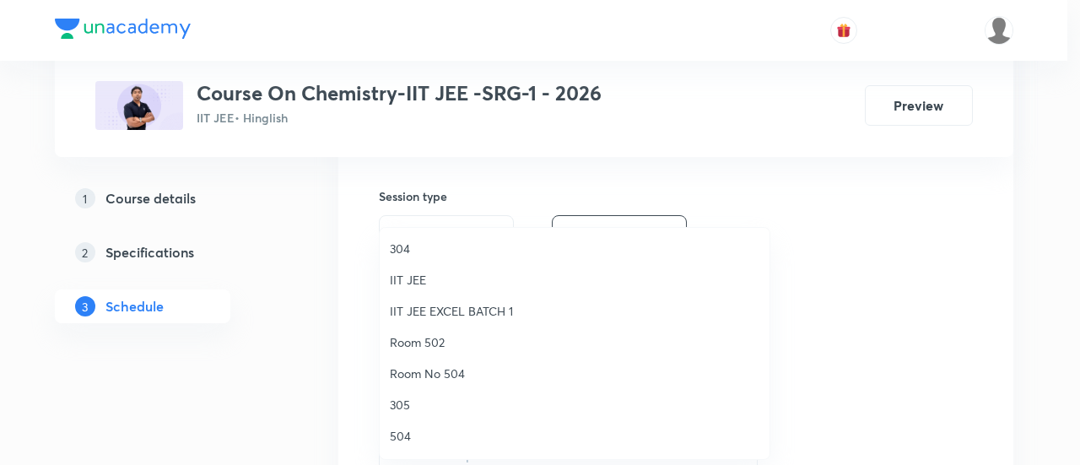
click at [444, 342] on span "Room 502" at bounding box center [575, 342] width 370 height 18
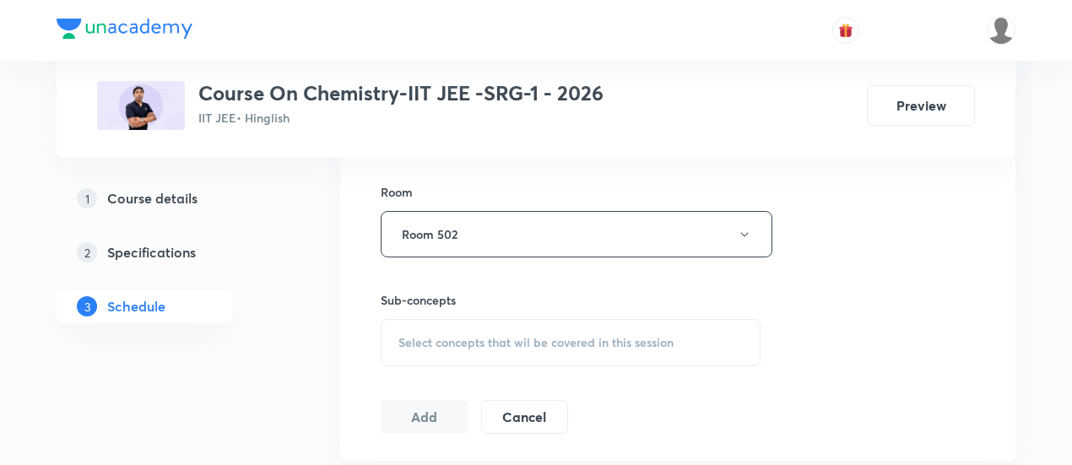
scroll to position [731, 0]
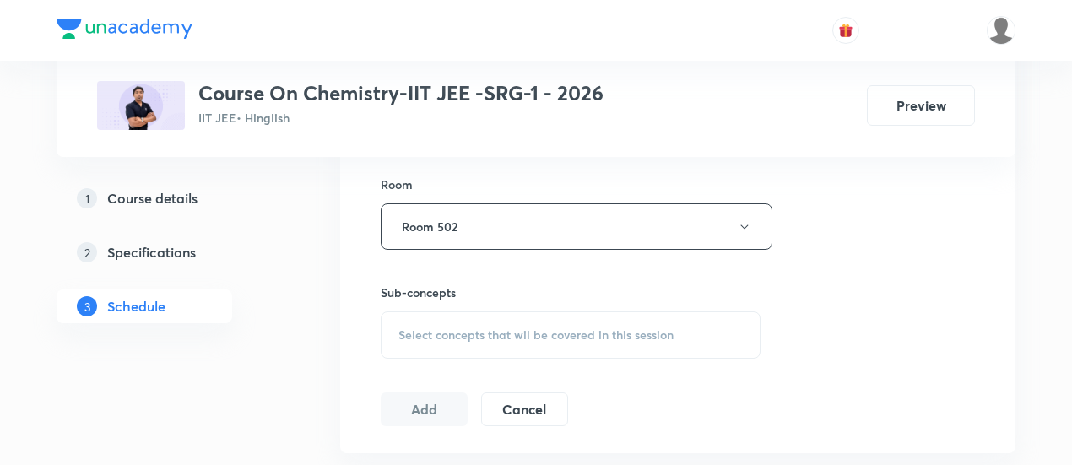
click at [506, 342] on div "Select concepts that wil be covered in this session" at bounding box center [571, 334] width 380 height 47
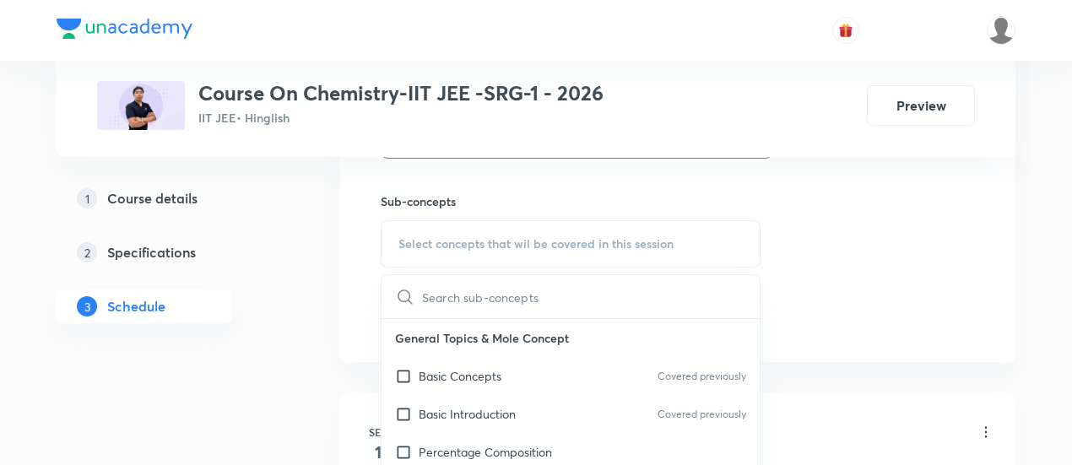
scroll to position [829, 0]
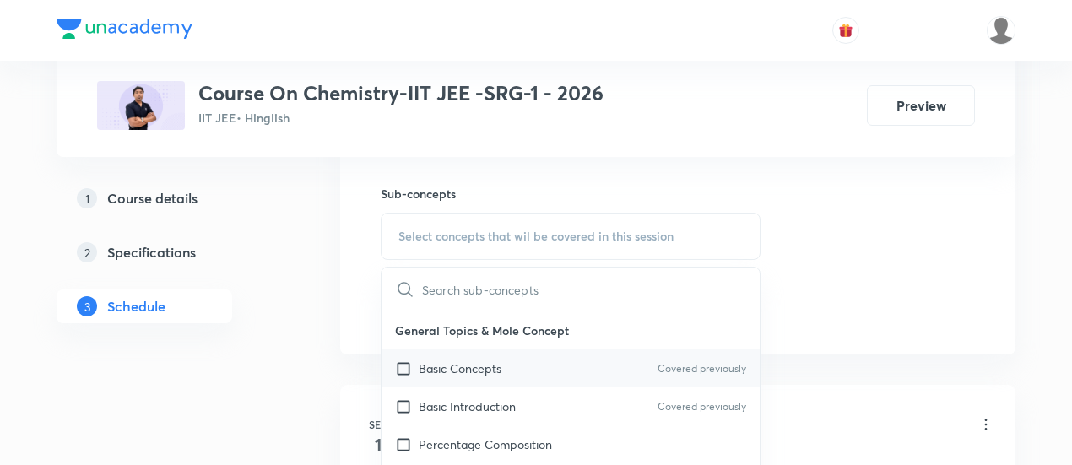
click at [483, 365] on p "Basic Concepts" at bounding box center [460, 368] width 83 height 18
checkbox input "true"
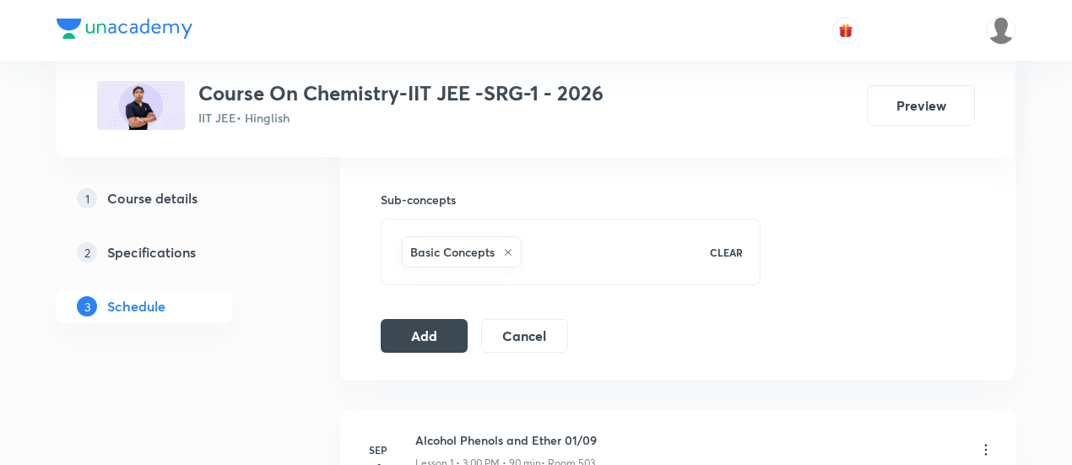
scroll to position [835, 0]
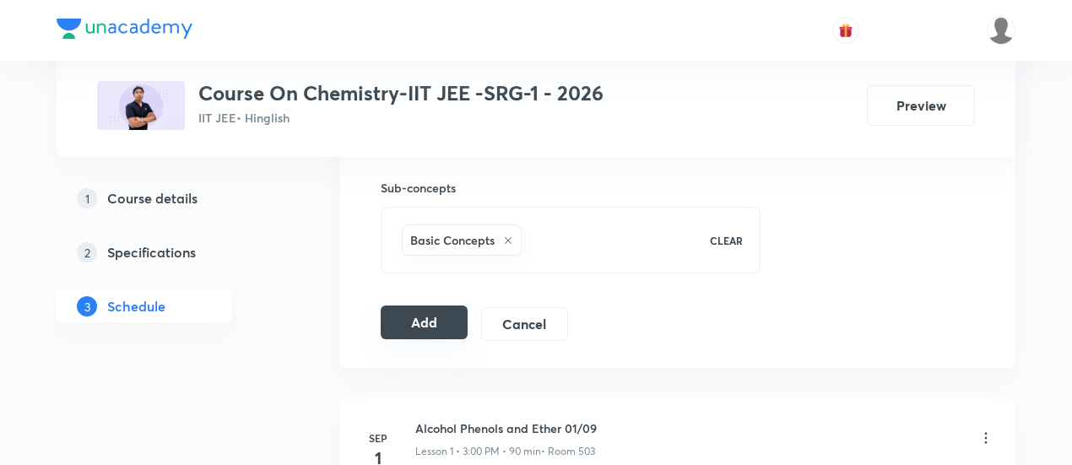
click at [432, 317] on button "Add" at bounding box center [424, 322] width 87 height 34
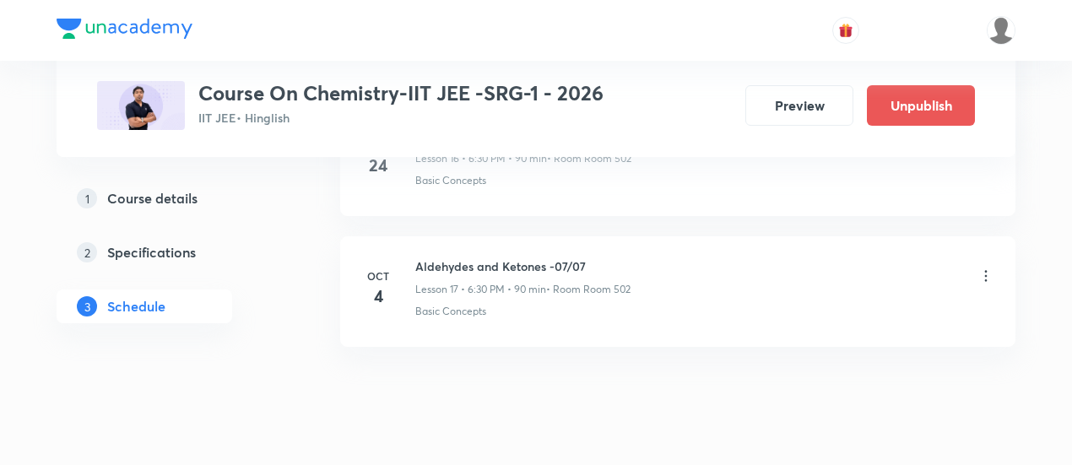
scroll to position [2326, 0]
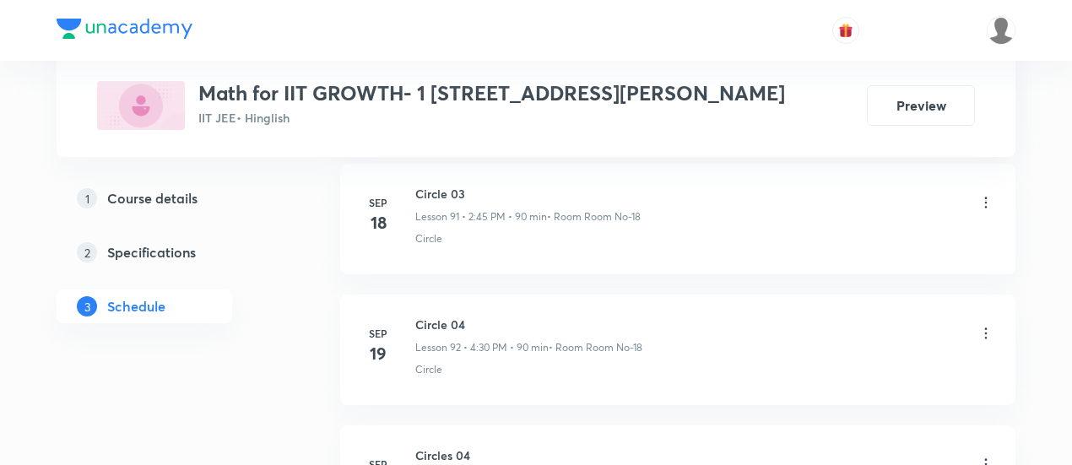
scroll to position [13390, 0]
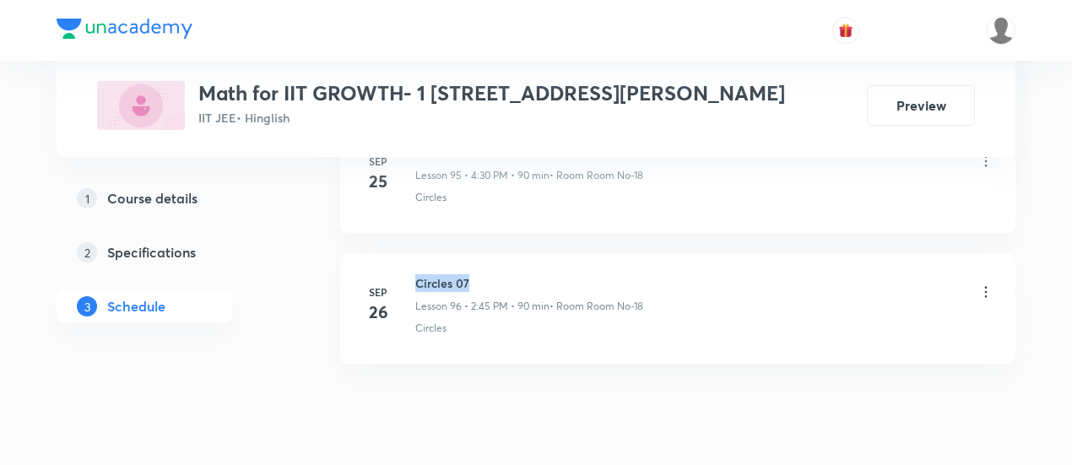
drag, startPoint x: 413, startPoint y: 222, endPoint x: 480, endPoint y: 217, distance: 66.9
click at [480, 253] on li "[DATE] Circles 07 Lesson 96 • 2:45 PM • 90 min • Room Room No-18 Circles" at bounding box center [677, 308] width 675 height 111
copy h6 "Circles 07"
click at [489, 253] on li "[DATE] Circles 07 Lesson 96 • 2:45 PM • 90 min • Room Room No-18 Circles" at bounding box center [677, 308] width 675 height 111
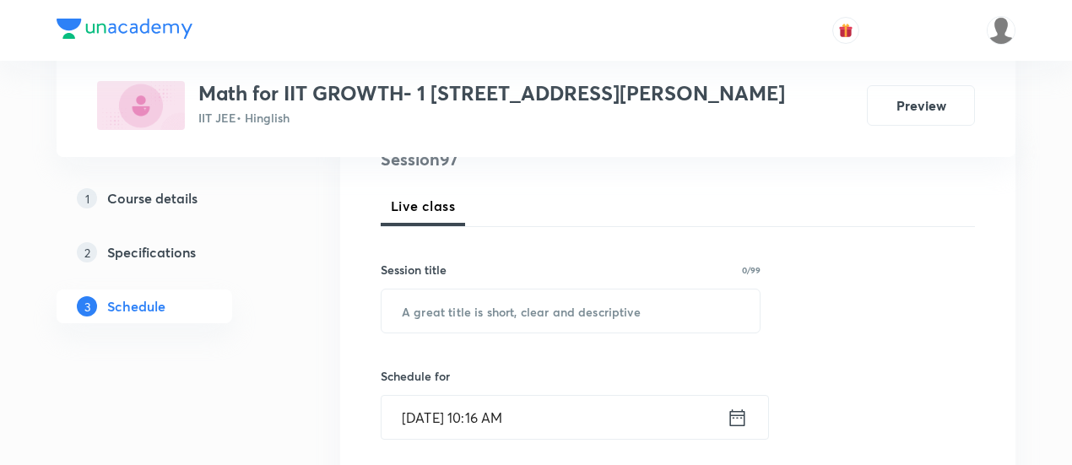
scroll to position [289, 0]
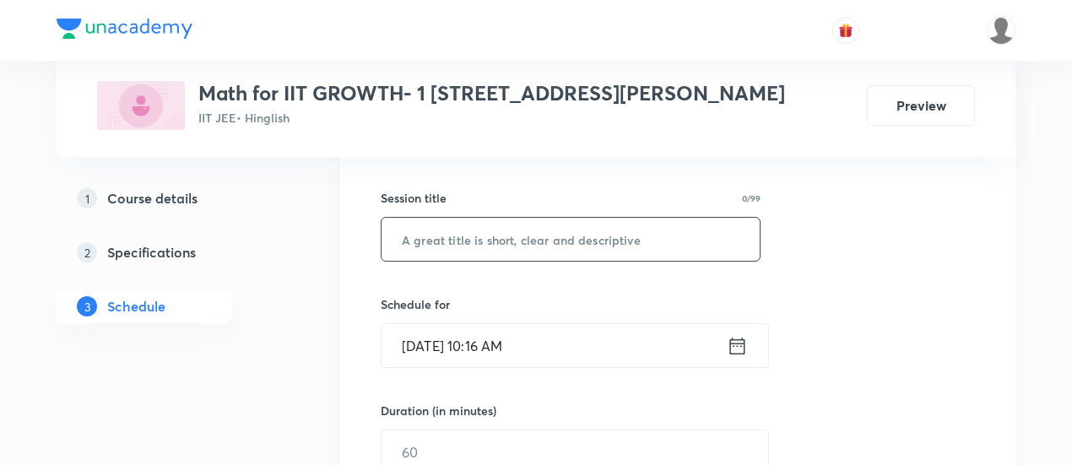
click at [501, 244] on input "text" at bounding box center [570, 239] width 378 height 43
paste input "Circles 07"
type input "Circles 08"
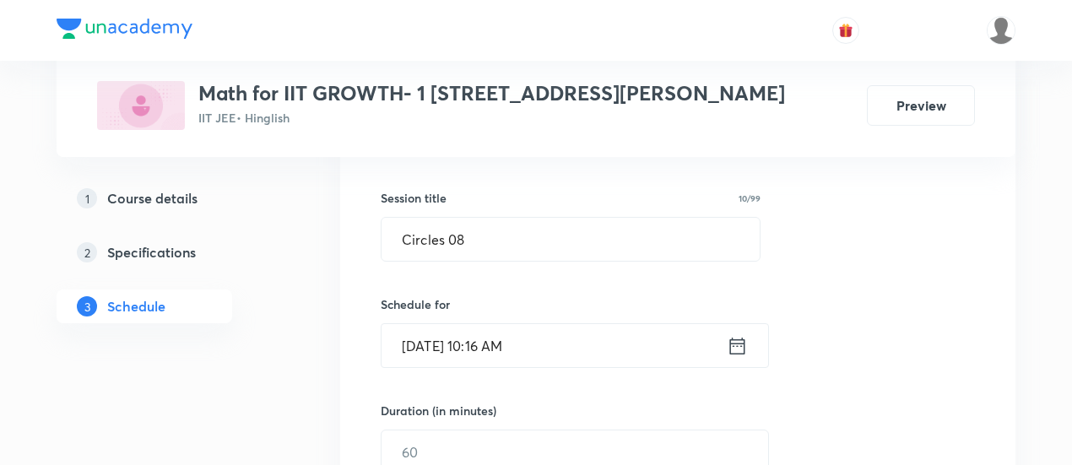
click at [741, 340] on icon at bounding box center [737, 346] width 21 height 24
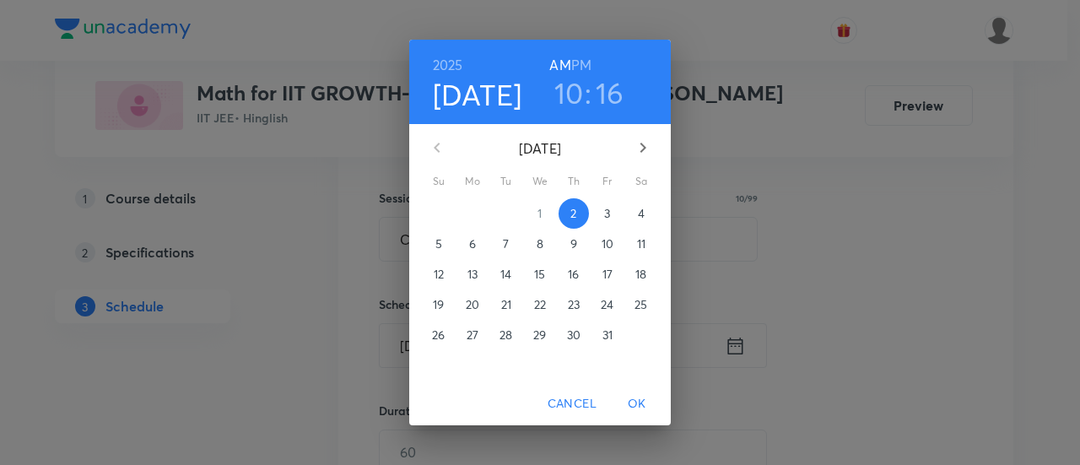
click at [608, 217] on p "3" at bounding box center [607, 213] width 6 height 17
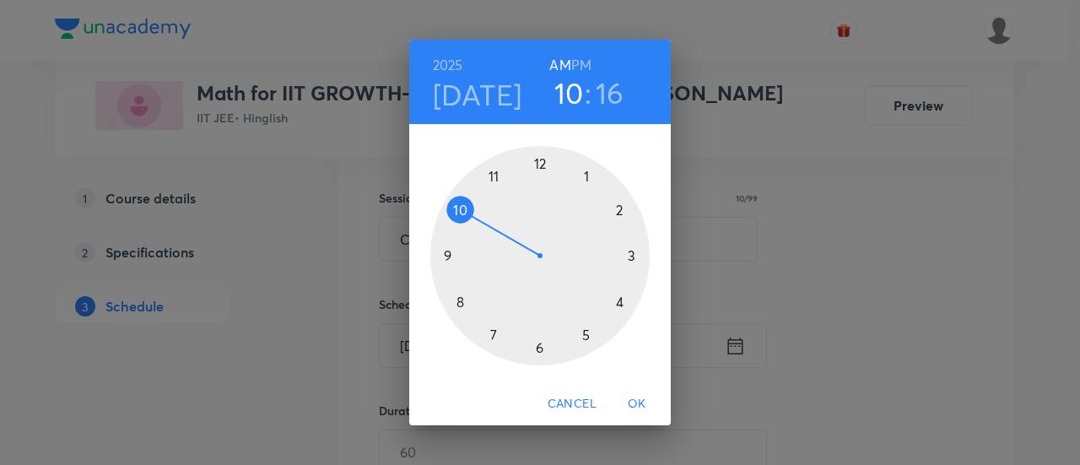
click at [582, 67] on h6 "PM" at bounding box center [581, 65] width 20 height 24
click at [621, 213] on div at bounding box center [539, 255] width 219 height 219
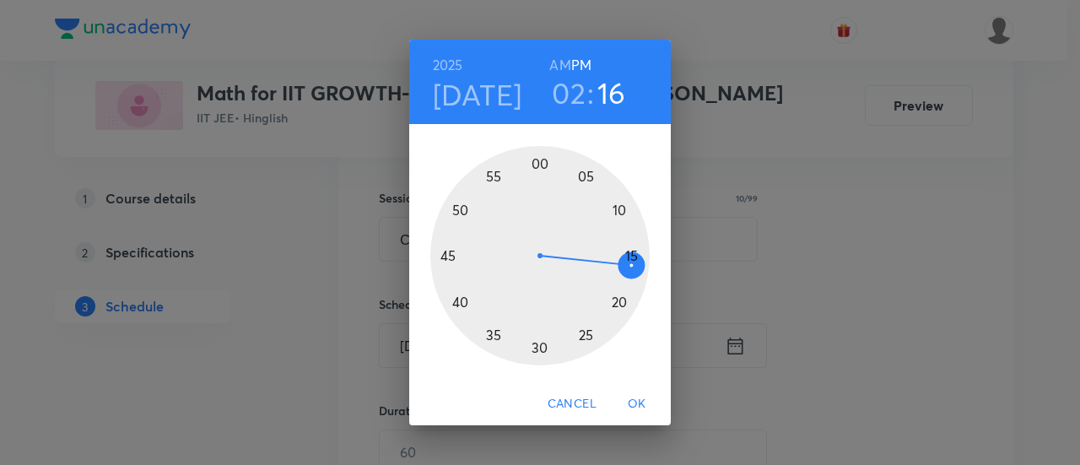
click at [448, 255] on div at bounding box center [539, 255] width 219 height 219
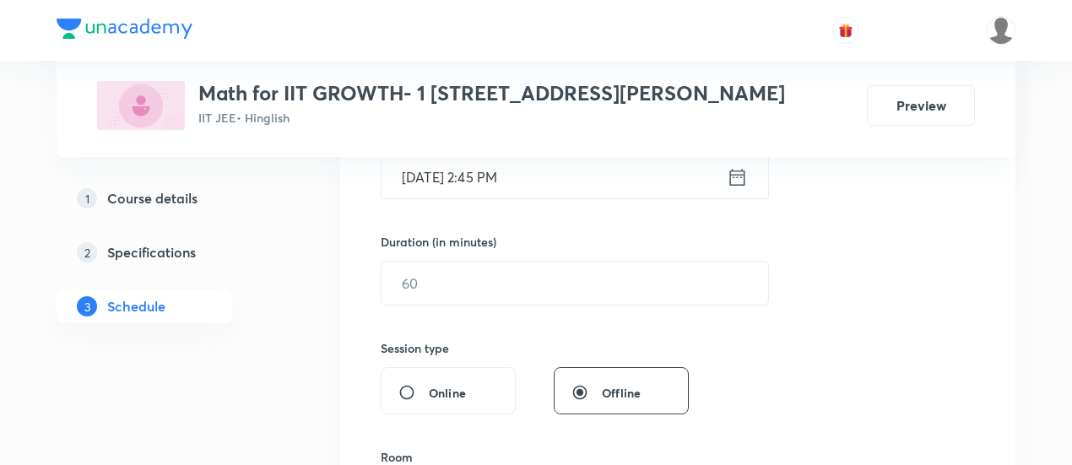
scroll to position [464, 0]
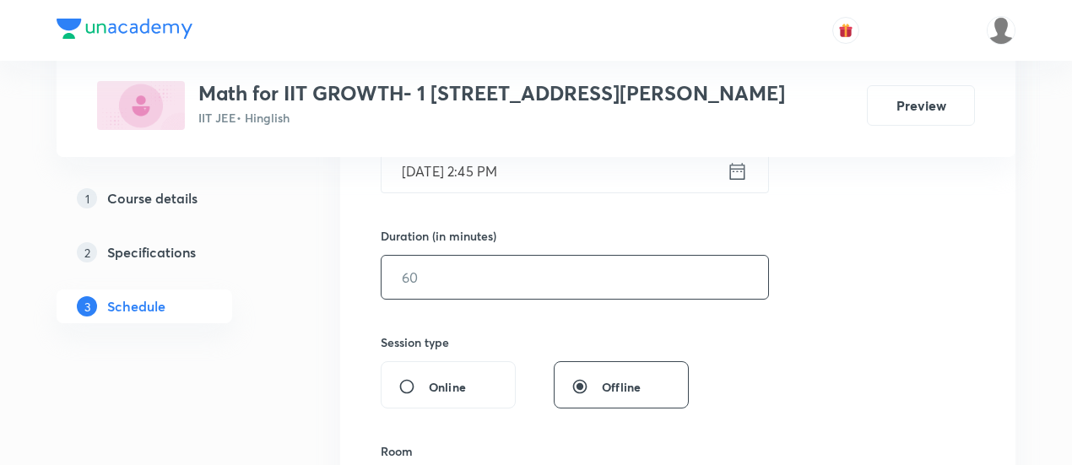
click at [619, 270] on input "text" at bounding box center [574, 277] width 386 height 43
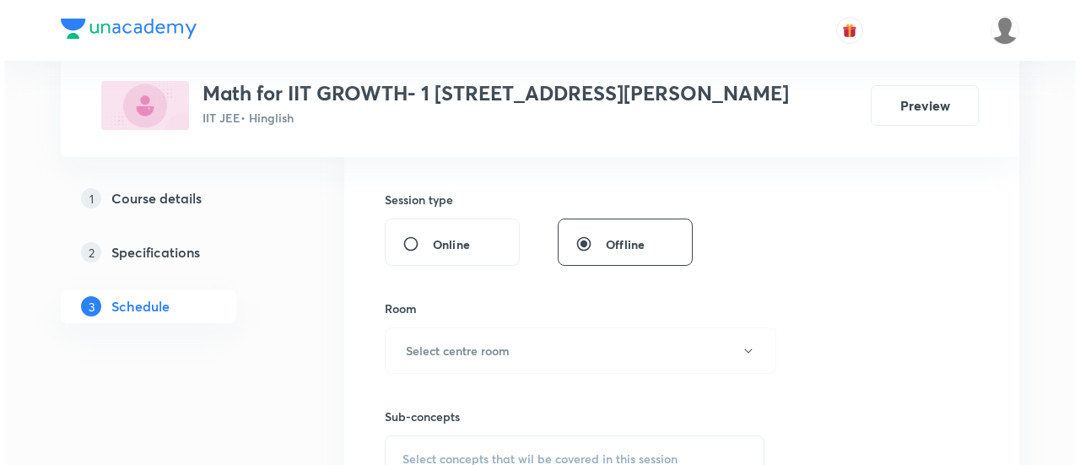
scroll to position [619, 0]
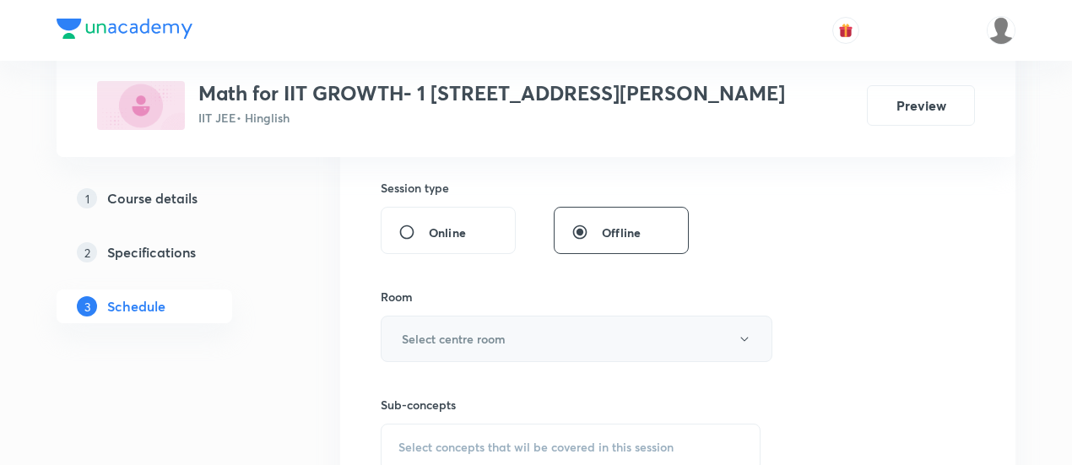
type input "90"
click at [615, 333] on button "Select centre room" at bounding box center [577, 339] width 392 height 46
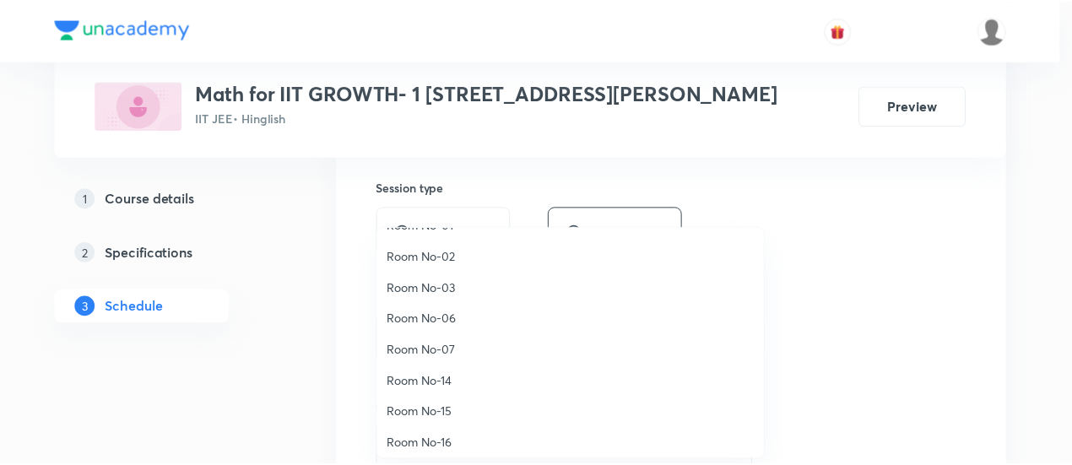
scroll to position [187, 0]
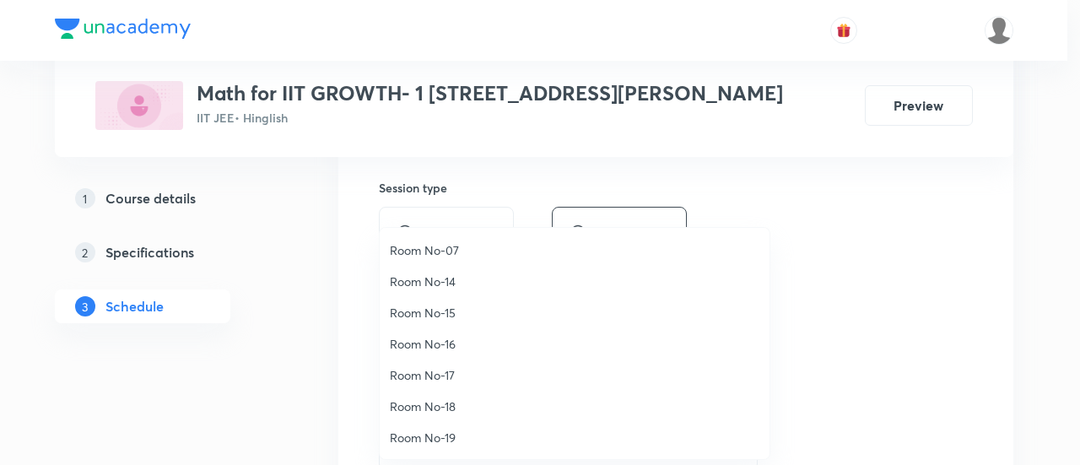
click at [474, 405] on span "Room No-18" at bounding box center [575, 406] width 370 height 18
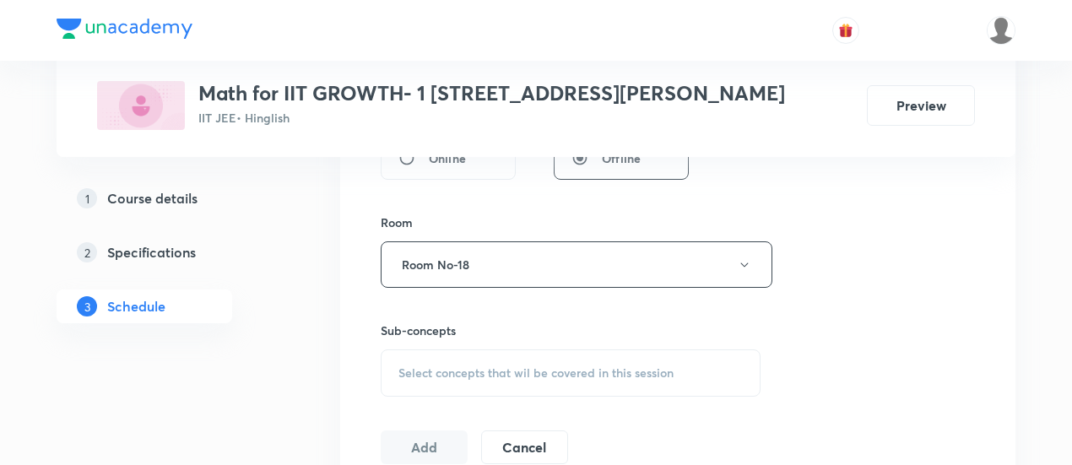
scroll to position [734, 0]
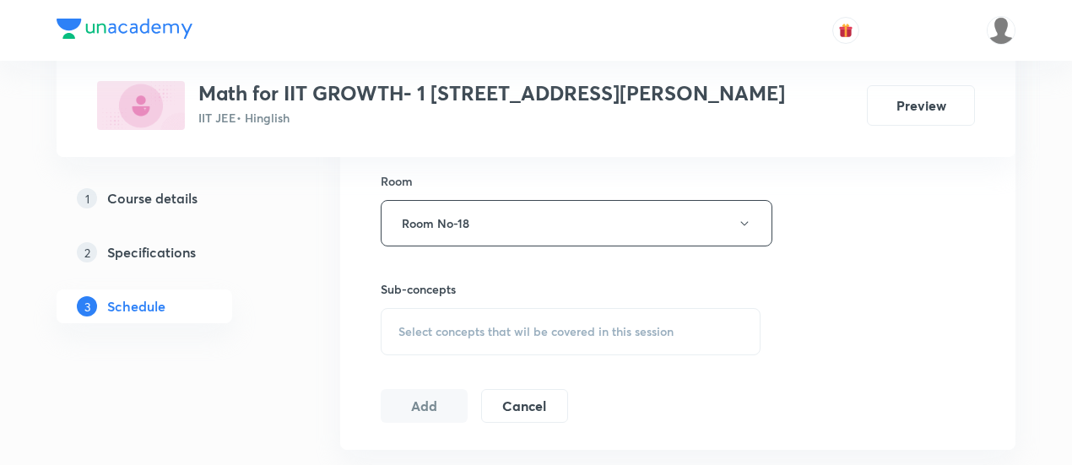
click at [549, 337] on div "Select concepts that wil be covered in this session" at bounding box center [571, 331] width 380 height 47
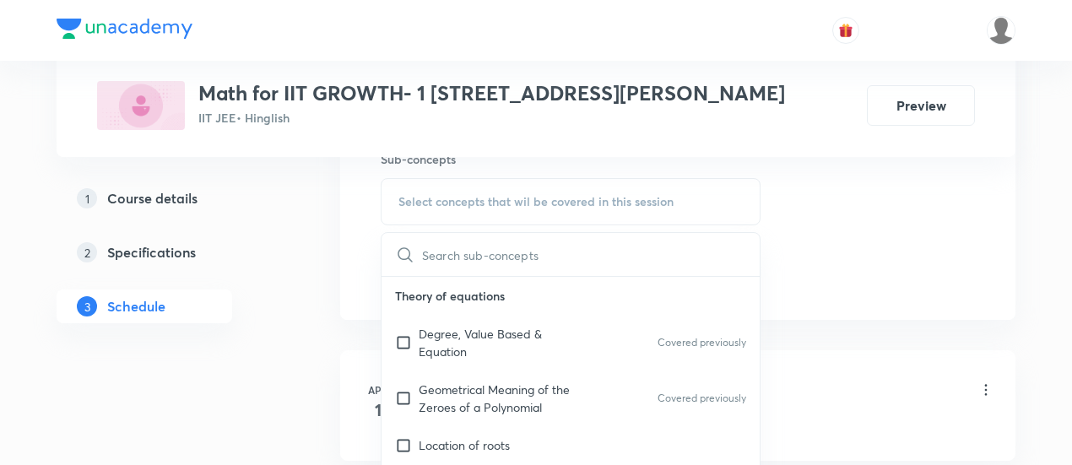
scroll to position [878, 0]
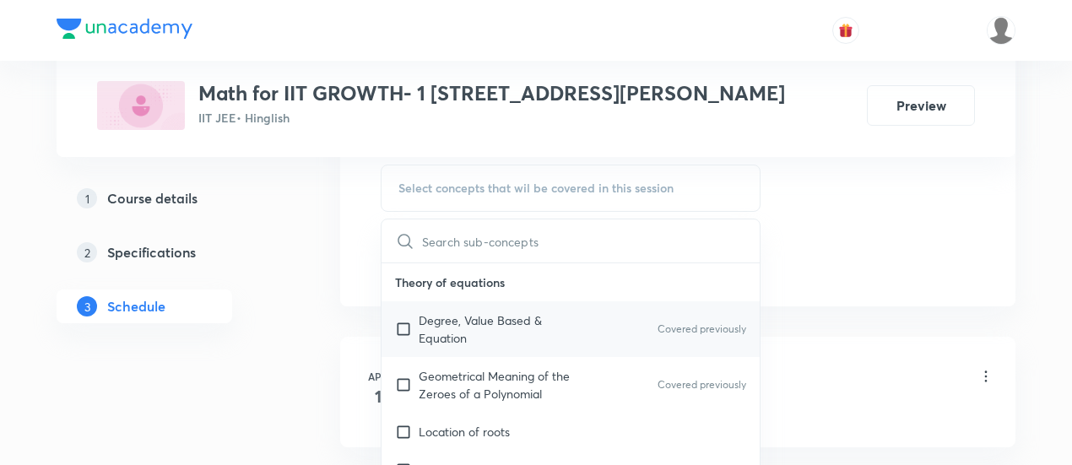
click at [462, 332] on p "Degree, Value Based & Equation" at bounding box center [504, 328] width 170 height 35
checkbox input "true"
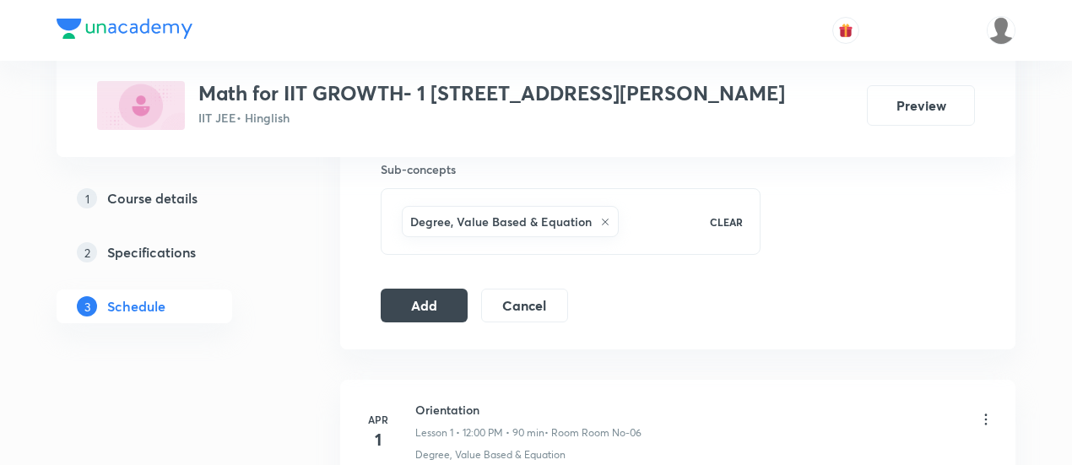
scroll to position [861, 0]
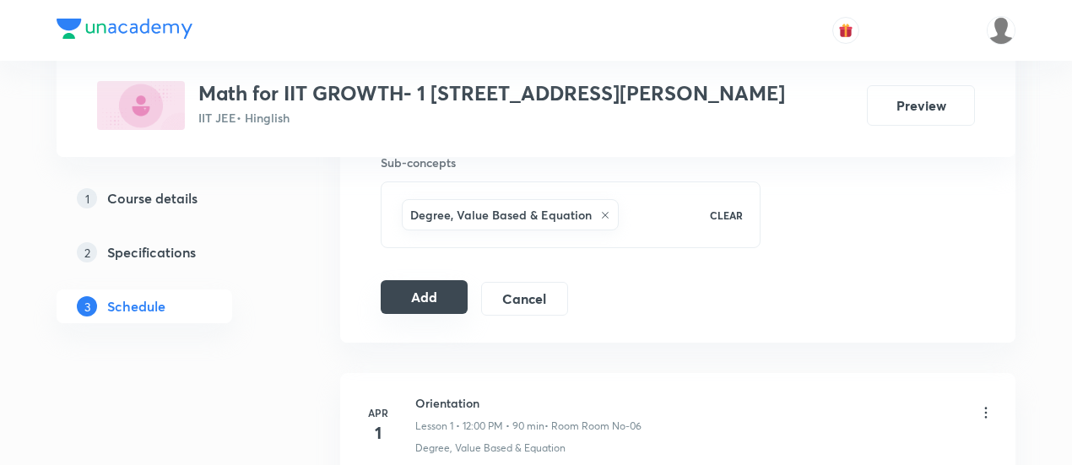
click at [415, 301] on button "Add" at bounding box center [424, 297] width 87 height 34
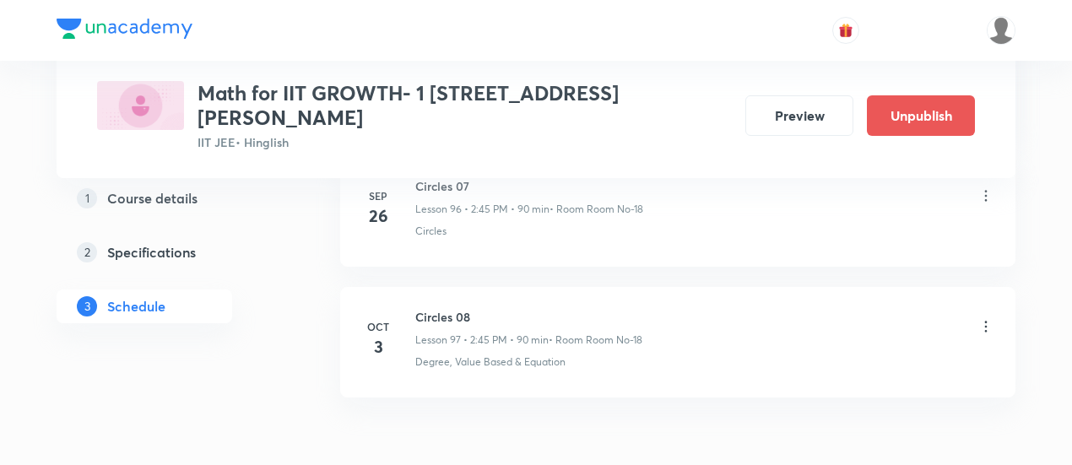
scroll to position [12748, 0]
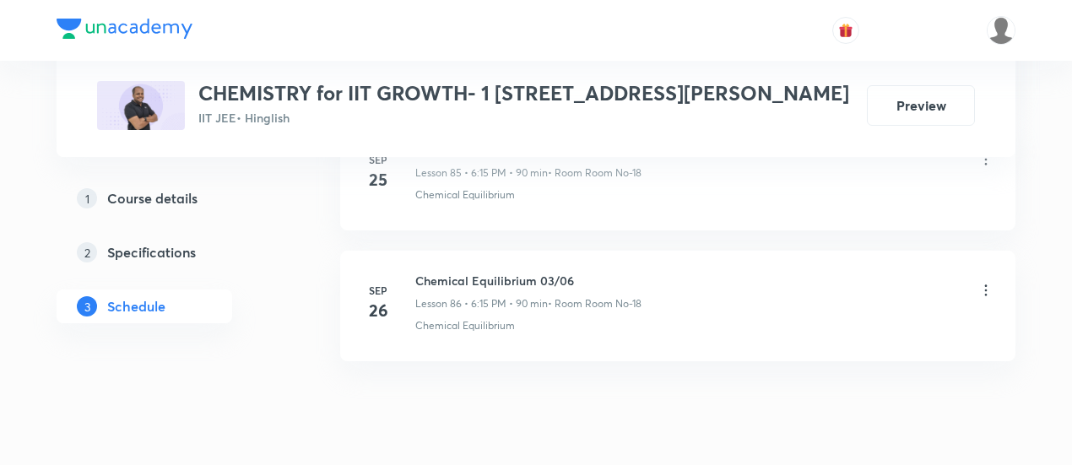
scroll to position [12085, 0]
drag, startPoint x: 417, startPoint y: 223, endPoint x: 587, endPoint y: 208, distance: 171.1
click at [587, 247] on li "[DATE] Chemical Equilibrium 03/06 Lesson 86 • 6:15 PM • 90 min • Room Room No-1…" at bounding box center [677, 302] width 675 height 111
copy h6 "Chemical Equilibrium 03/06"
click at [587, 247] on li "[DATE] Chemical Equilibrium 03/06 Lesson 86 • 6:15 PM • 90 min • Room Room No-1…" at bounding box center [677, 302] width 675 height 111
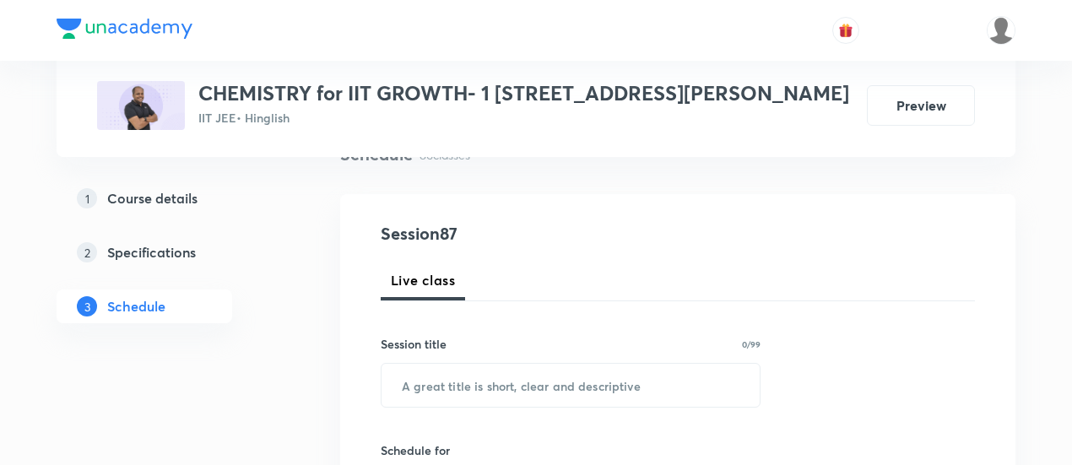
scroll to position [171, 0]
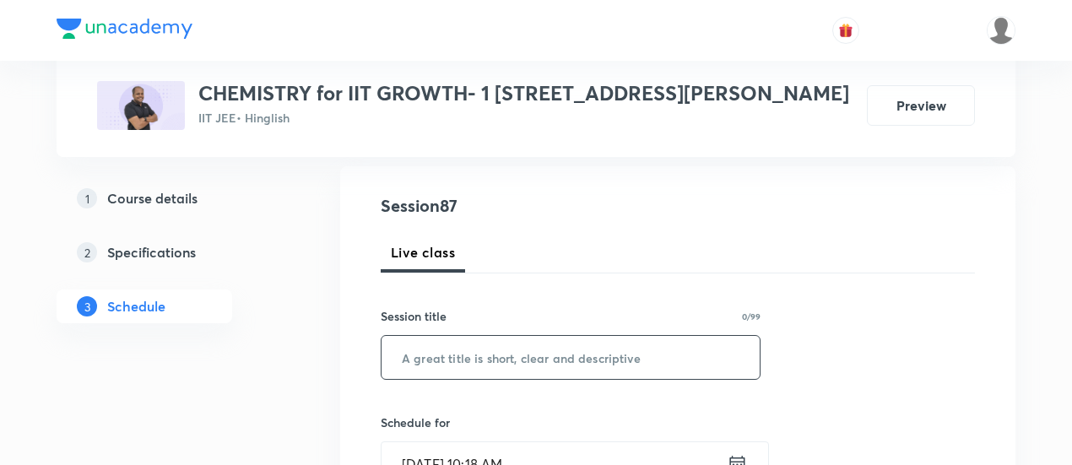
click at [543, 353] on input "text" at bounding box center [570, 357] width 378 height 43
paste input "Chemical Equilibrium 03/06"
click at [556, 356] on input "Chemical Equilibrium 03/06" at bounding box center [570, 357] width 378 height 43
click at [538, 352] on input "Chemical Equilibrium 04/06" at bounding box center [570, 357] width 378 height 43
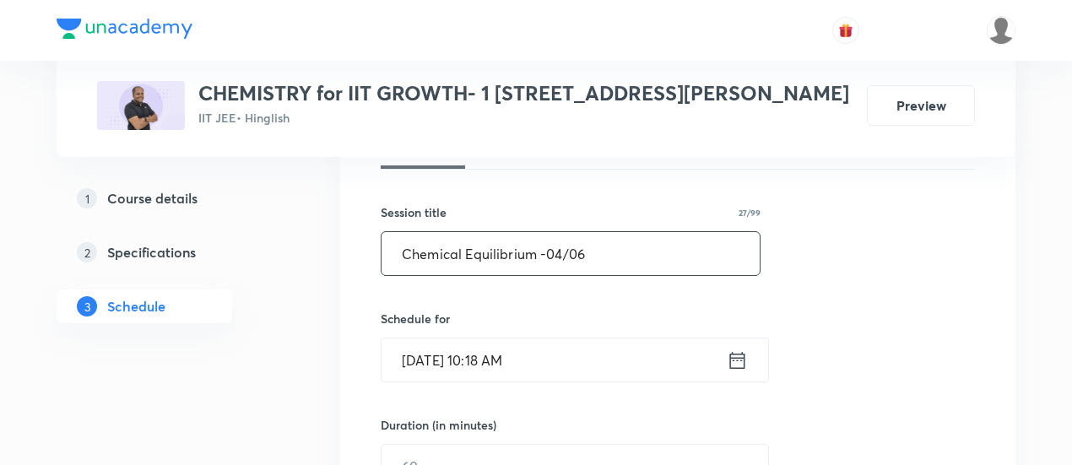
scroll to position [323, 0]
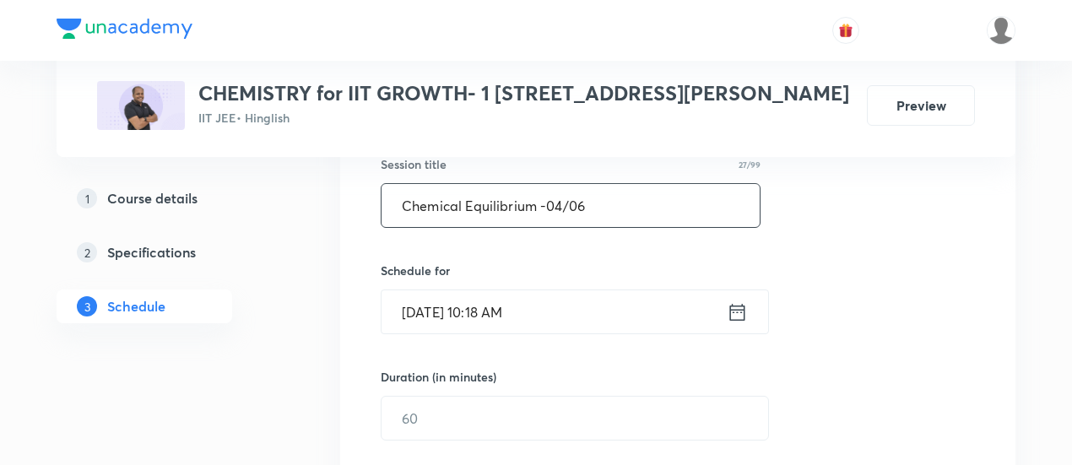
type input "Chemical Equilibrium -04/06"
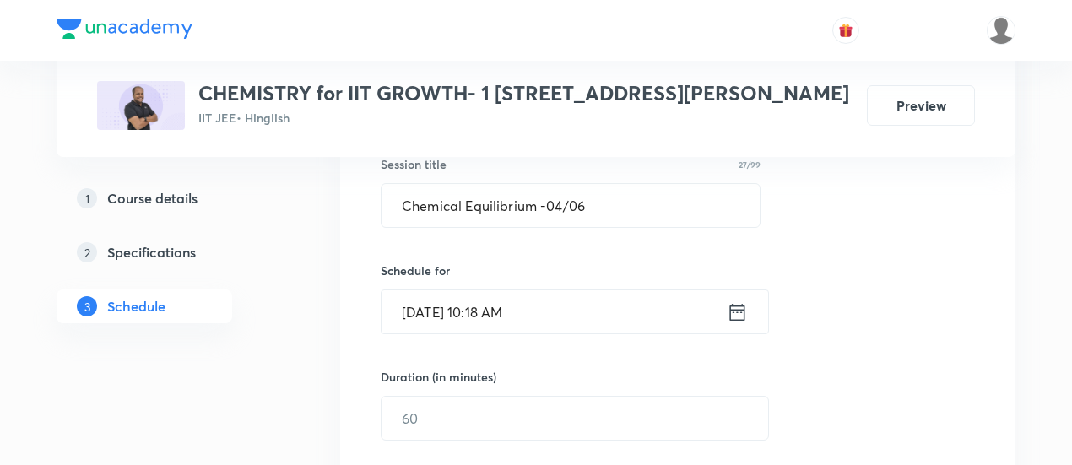
click at [734, 316] on icon at bounding box center [737, 312] width 21 height 24
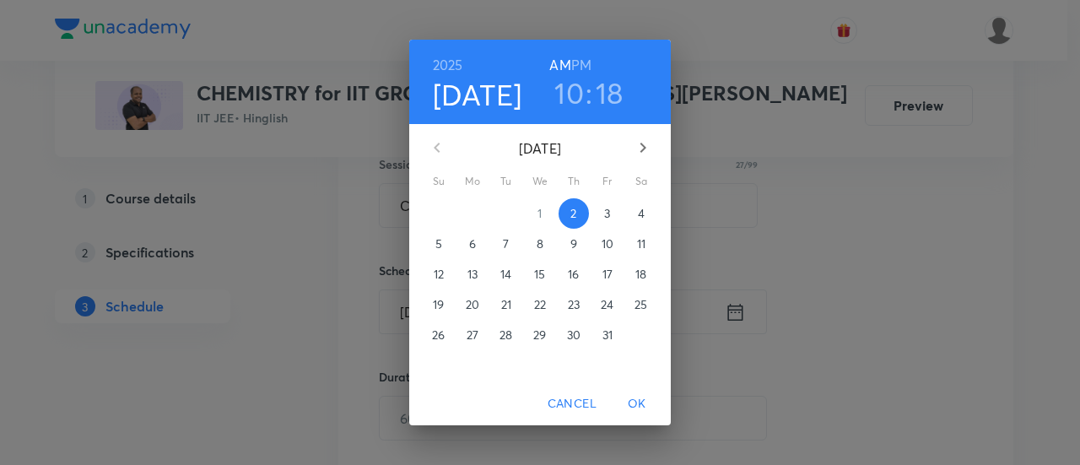
click at [608, 210] on p "3" at bounding box center [607, 213] width 6 height 17
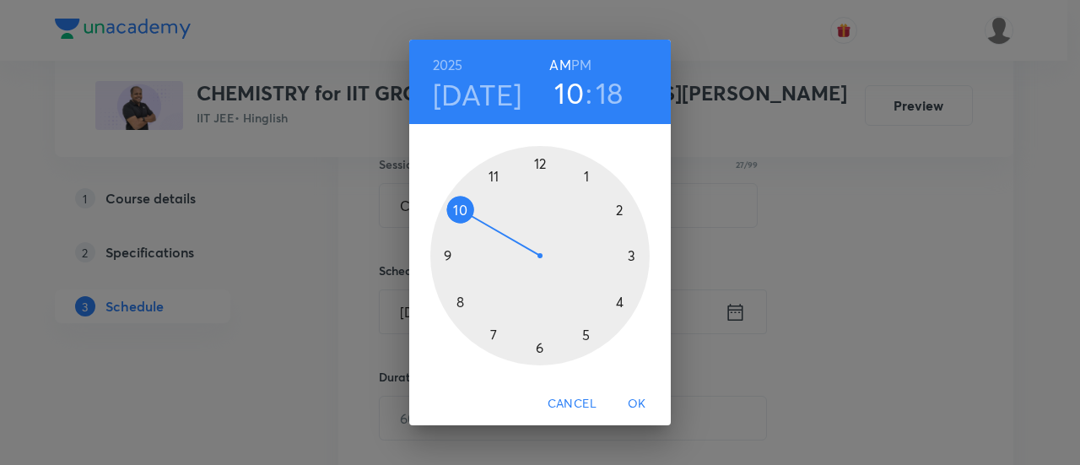
click at [577, 63] on h6 "PM" at bounding box center [581, 65] width 20 height 24
click at [619, 300] on div at bounding box center [539, 255] width 219 height 219
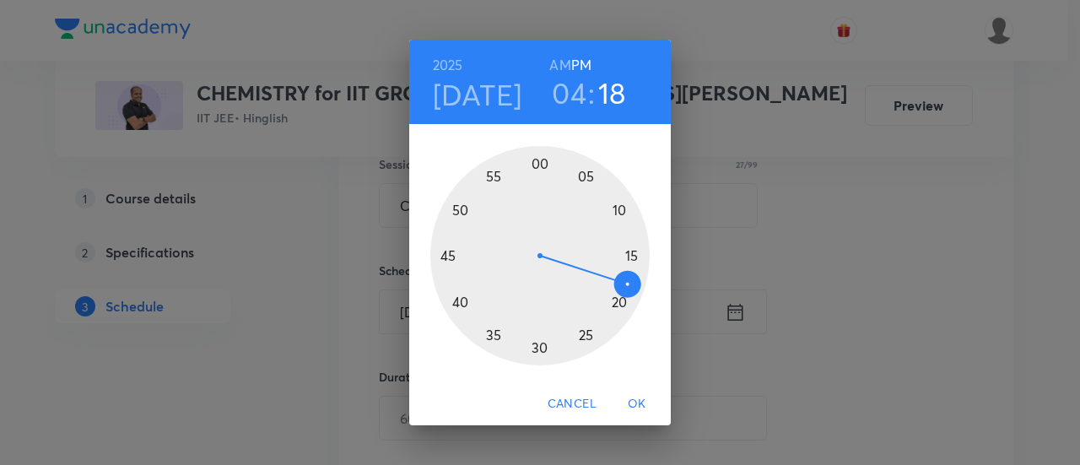
click at [539, 348] on div at bounding box center [539, 255] width 219 height 219
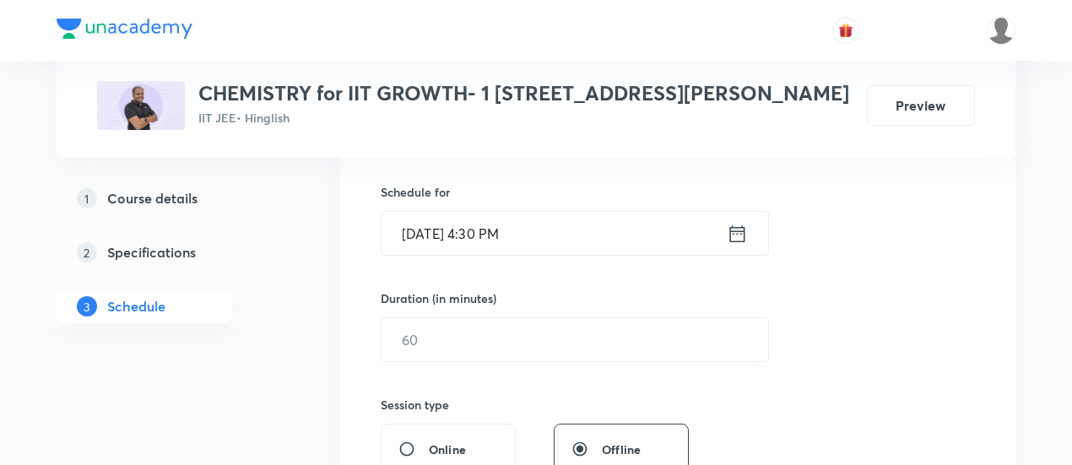
scroll to position [444, 0]
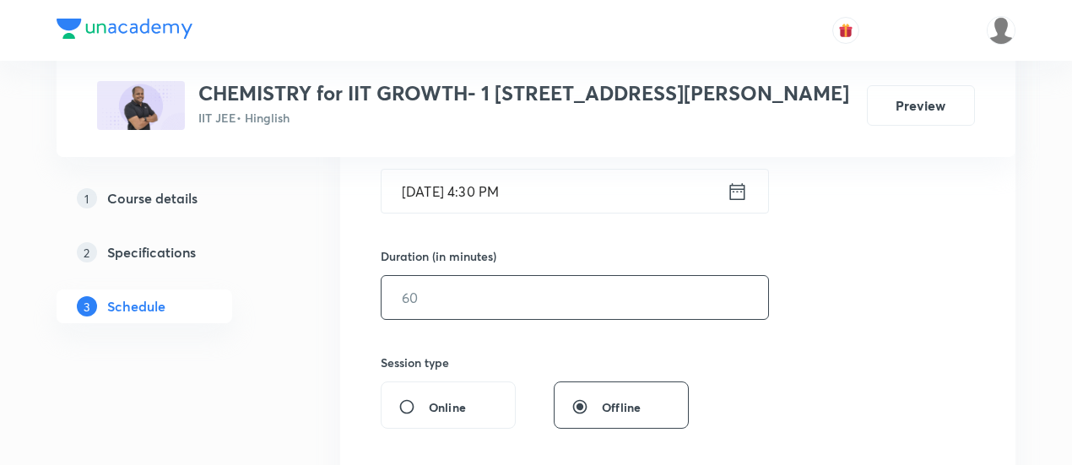
click at [727, 293] on input "text" at bounding box center [574, 297] width 386 height 43
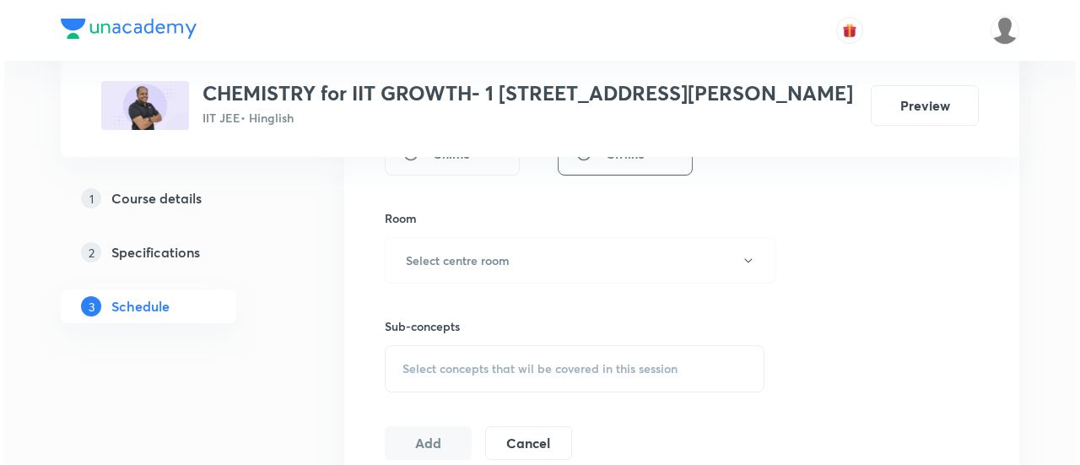
scroll to position [728, 0]
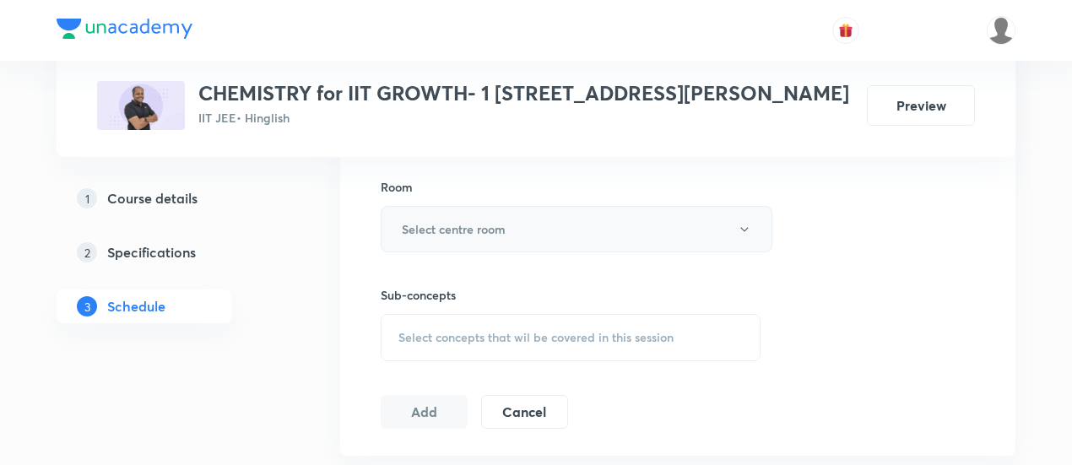
type input "90"
click at [616, 239] on button "Select centre room" at bounding box center [577, 229] width 392 height 46
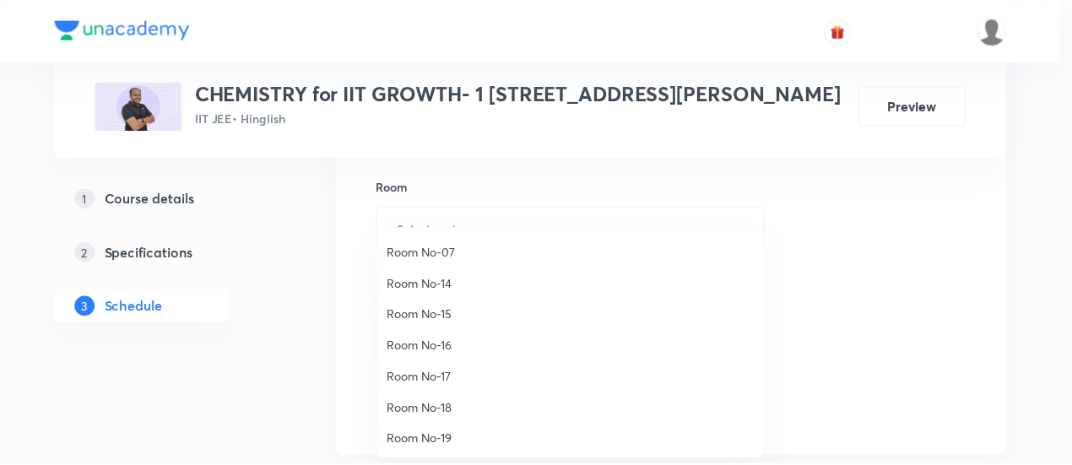
scroll to position [187, 0]
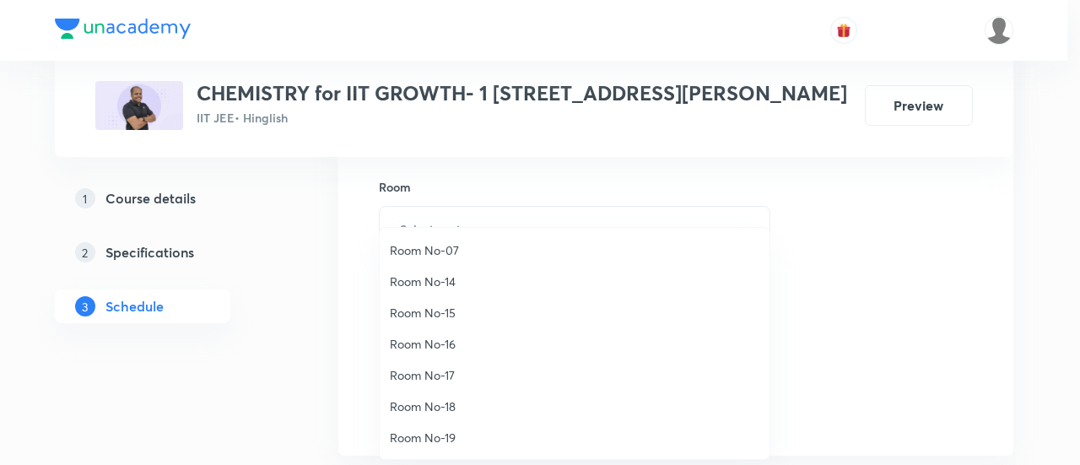
click at [457, 408] on span "Room No-18" at bounding box center [575, 406] width 370 height 18
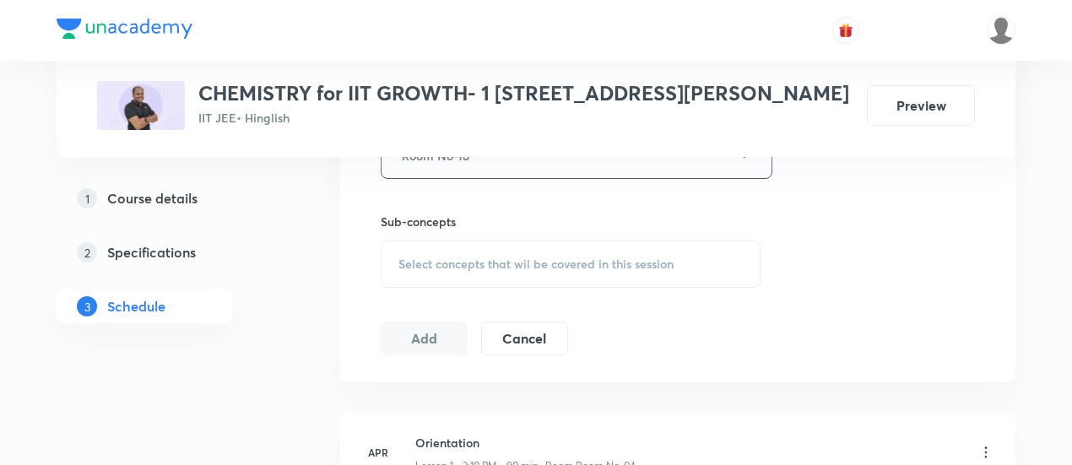
scroll to position [813, 0]
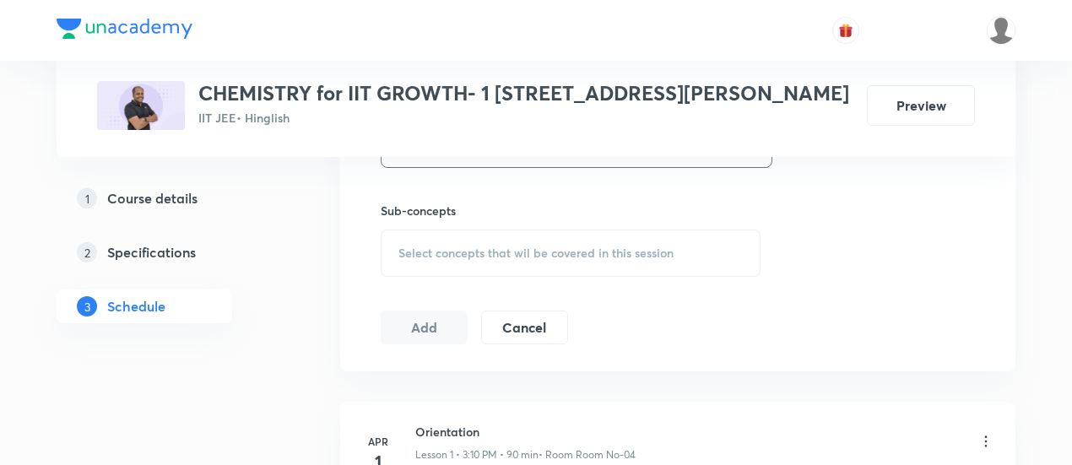
click at [597, 252] on span "Select concepts that wil be covered in this session" at bounding box center [535, 253] width 275 height 14
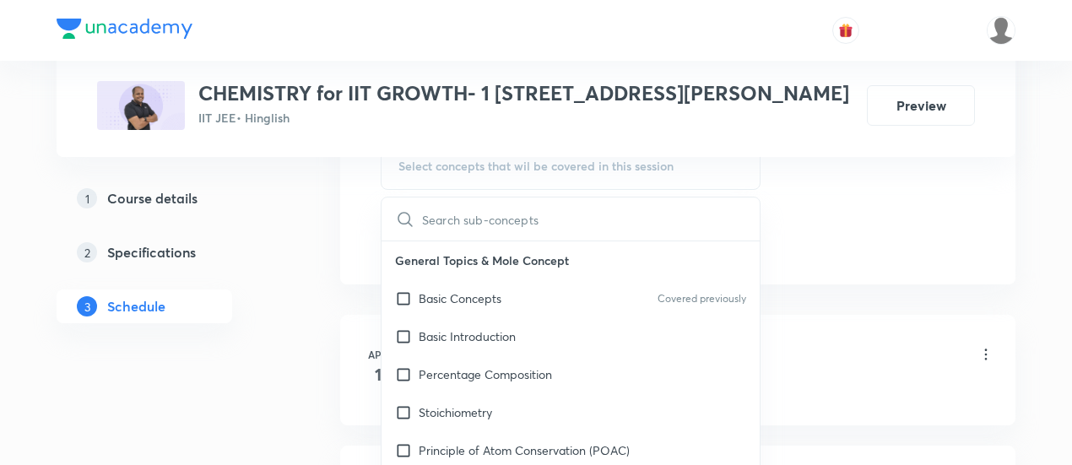
scroll to position [903, 0]
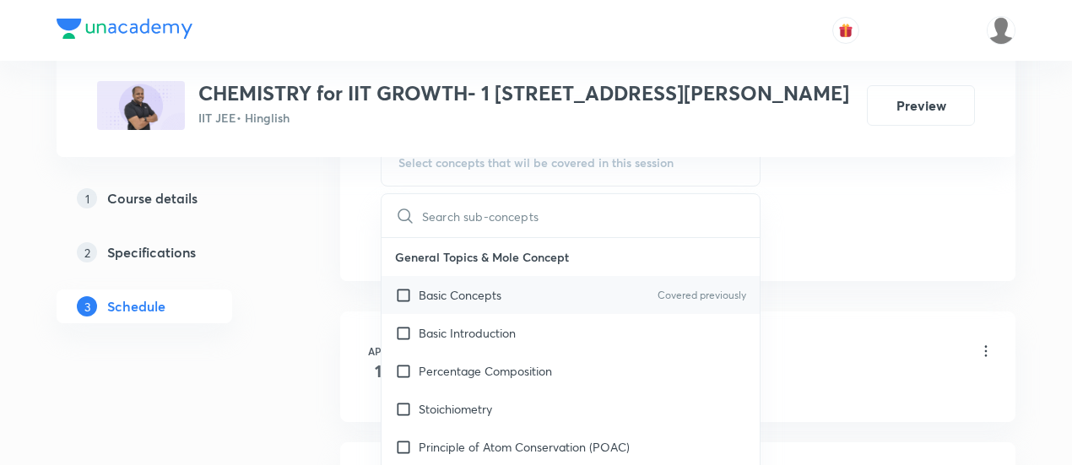
click at [492, 296] on p "Basic Concepts" at bounding box center [460, 295] width 83 height 18
checkbox input "true"
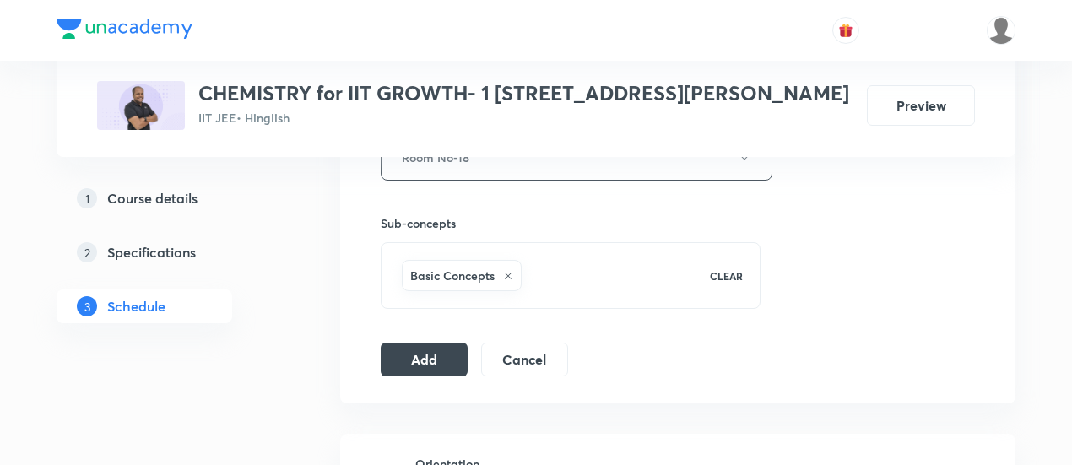
scroll to position [802, 0]
click at [432, 348] on button "Add" at bounding box center [424, 356] width 87 height 34
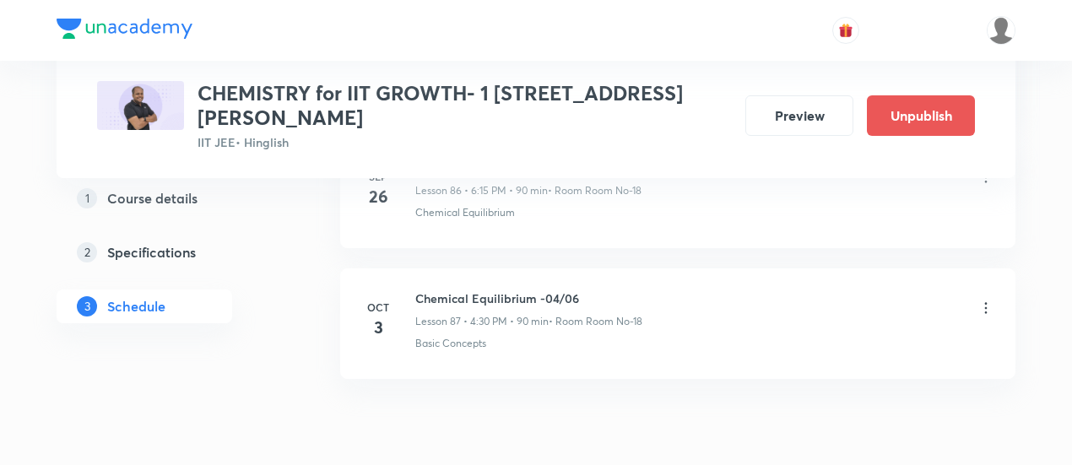
scroll to position [11442, 0]
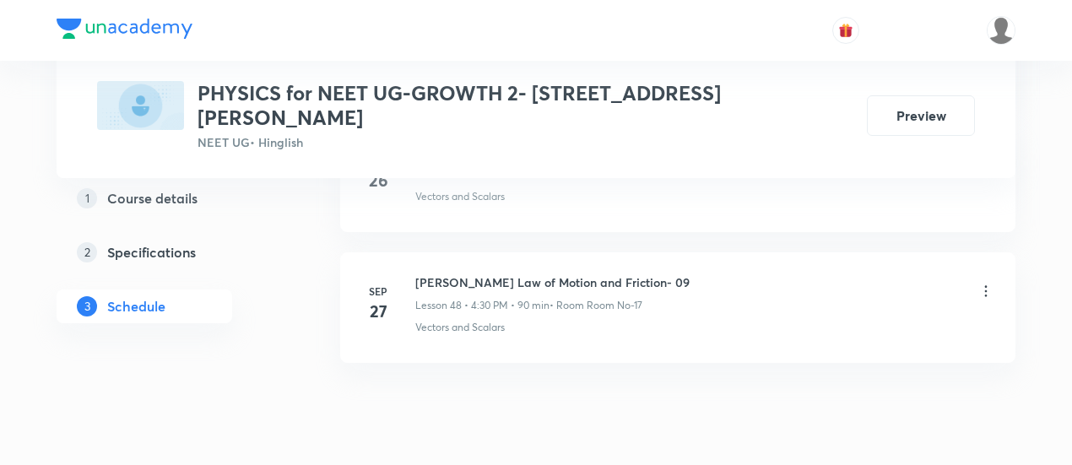
scroll to position [7135, 0]
drag, startPoint x: 415, startPoint y: 224, endPoint x: 654, endPoint y: 220, distance: 238.8
click at [654, 268] on div "[PERSON_NAME] Law of Motion and Friction- 09 Lesson 48 • 4:30 PM • 90 min • Roo…" at bounding box center [704, 288] width 579 height 40
copy h6 "[PERSON_NAME] Law of Motion and Friction- 09"
click at [669, 268] on div "[PERSON_NAME] Law of Motion and Friction- 09 Lesson 48 • 4:30 PM • 90 min • Roo…" at bounding box center [704, 288] width 579 height 40
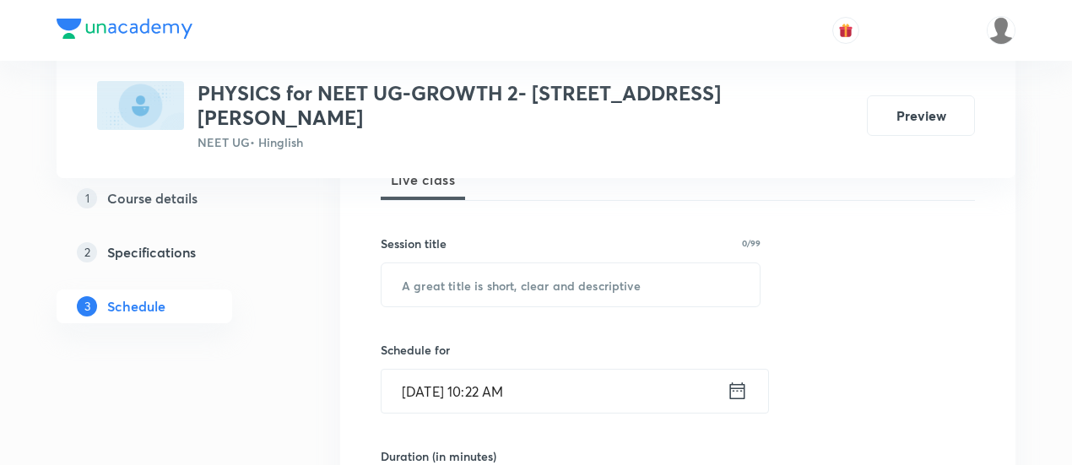
scroll to position [267, 0]
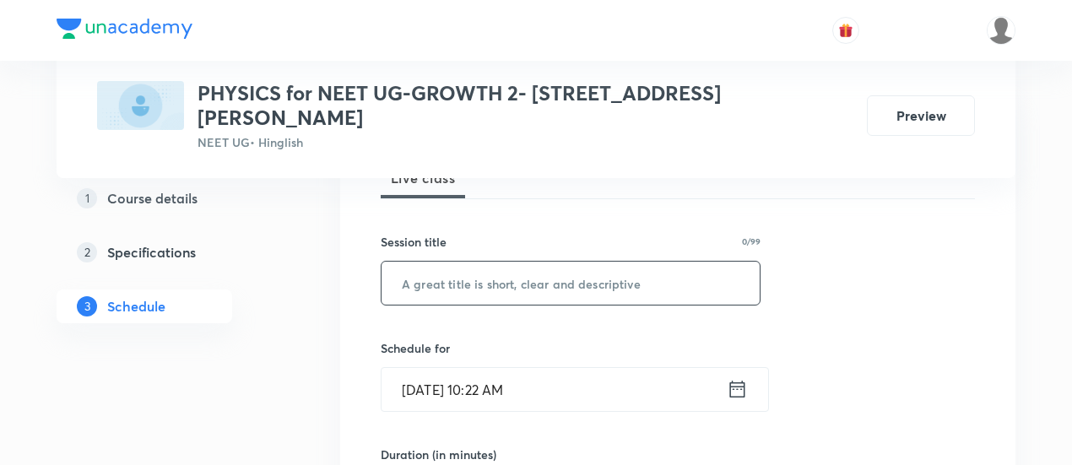
click at [576, 265] on input "text" at bounding box center [570, 283] width 378 height 43
paste input "[PERSON_NAME] Law of Motion and Friction- 09"
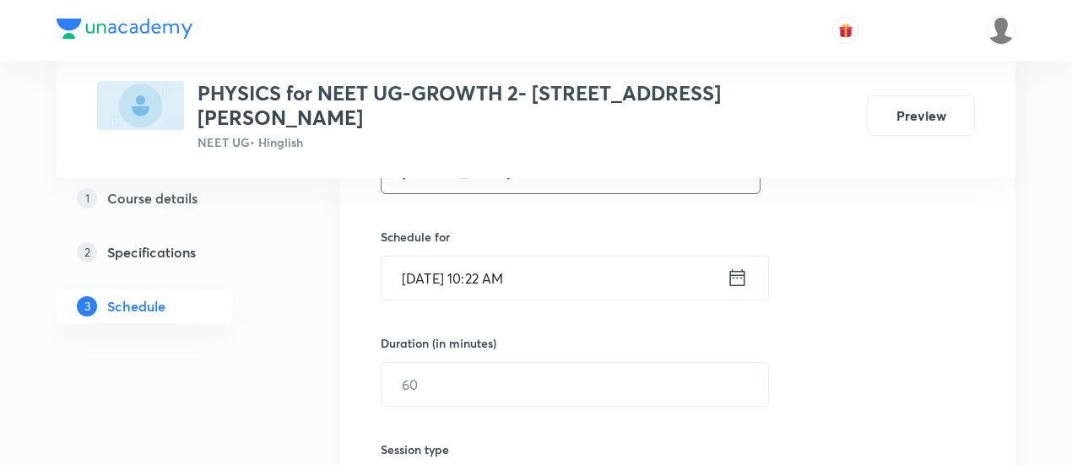
scroll to position [382, 0]
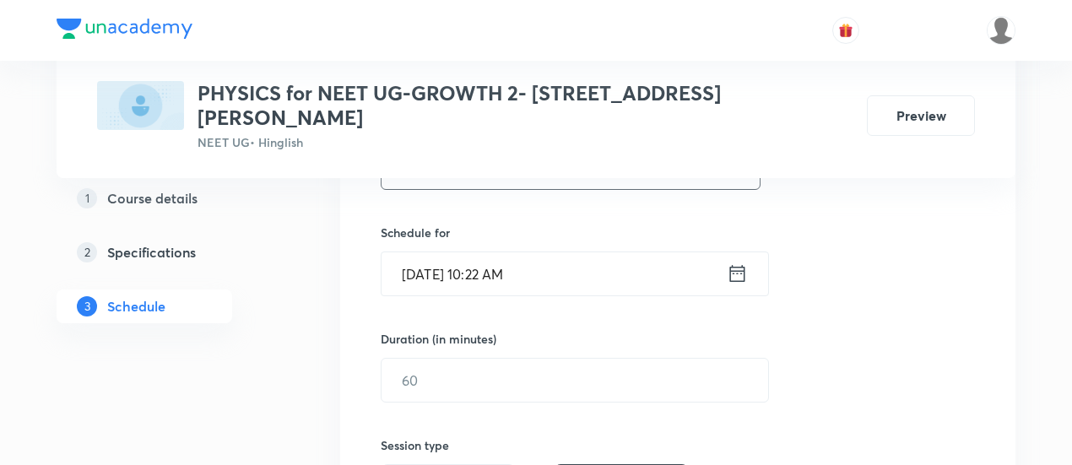
type input "[PERSON_NAME] Law of Motion and Friction- 10"
click at [740, 262] on icon at bounding box center [737, 274] width 21 height 24
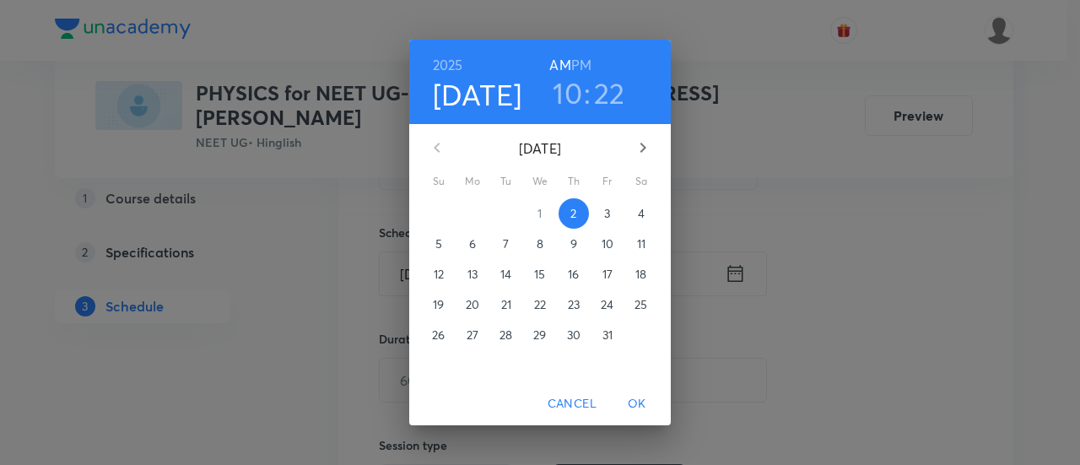
click at [602, 216] on span "3" at bounding box center [607, 213] width 30 height 17
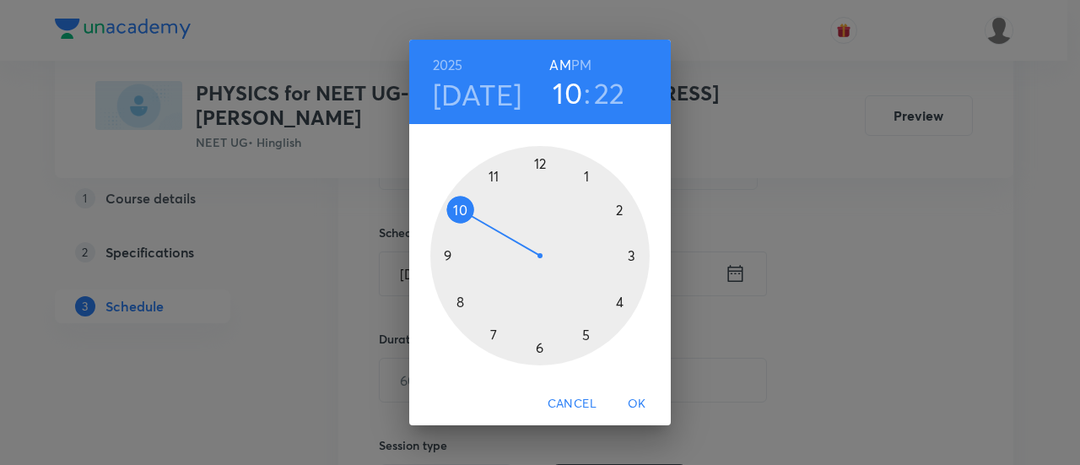
click at [582, 63] on h6 "PM" at bounding box center [581, 65] width 20 height 24
click at [619, 208] on div at bounding box center [539, 255] width 219 height 219
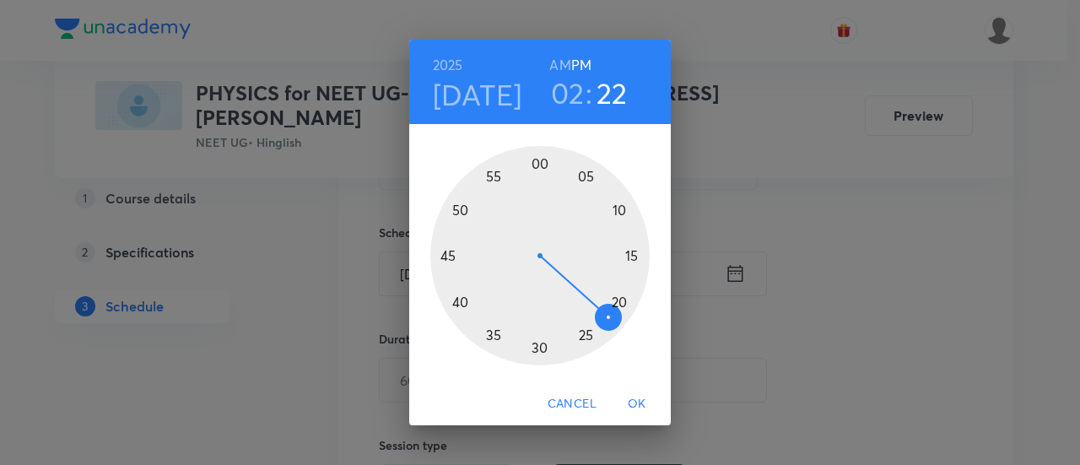
click at [450, 256] on div at bounding box center [539, 255] width 219 height 219
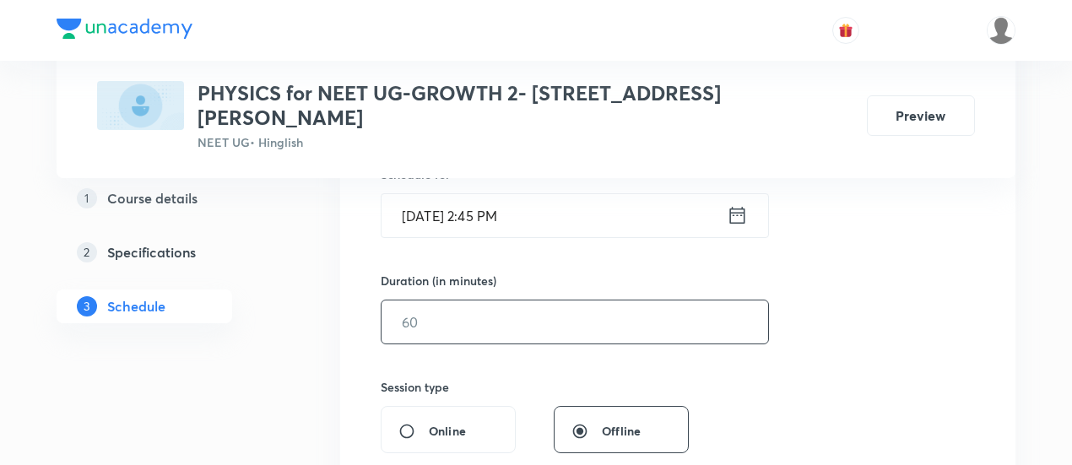
scroll to position [461, 0]
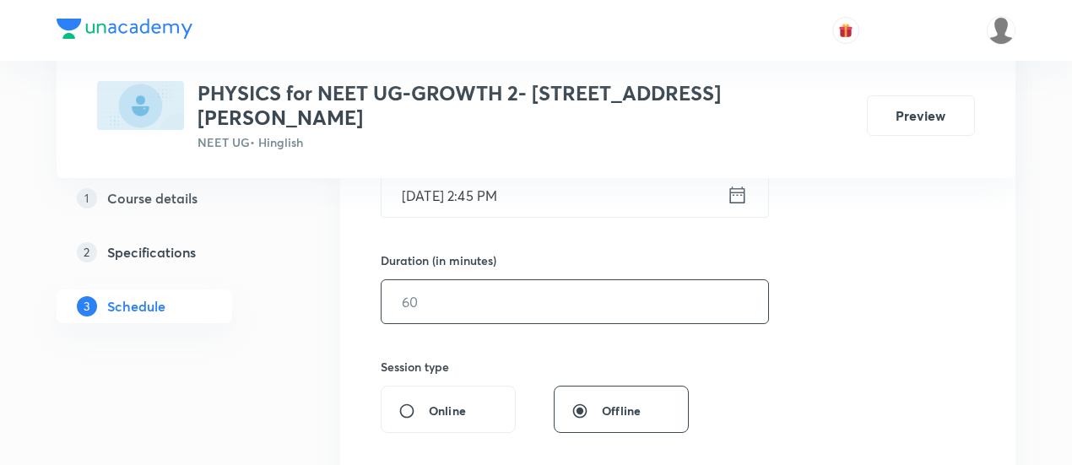
click at [700, 280] on input "text" at bounding box center [574, 301] width 386 height 43
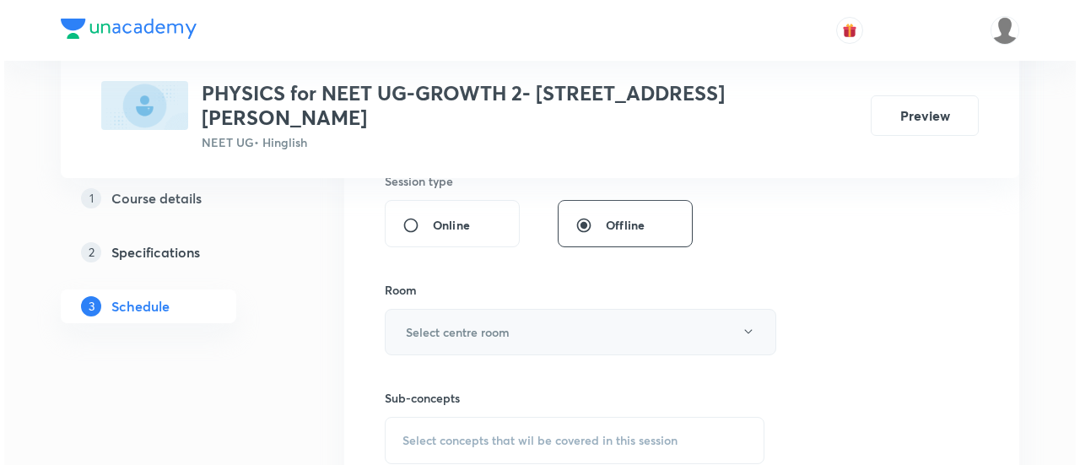
scroll to position [650, 0]
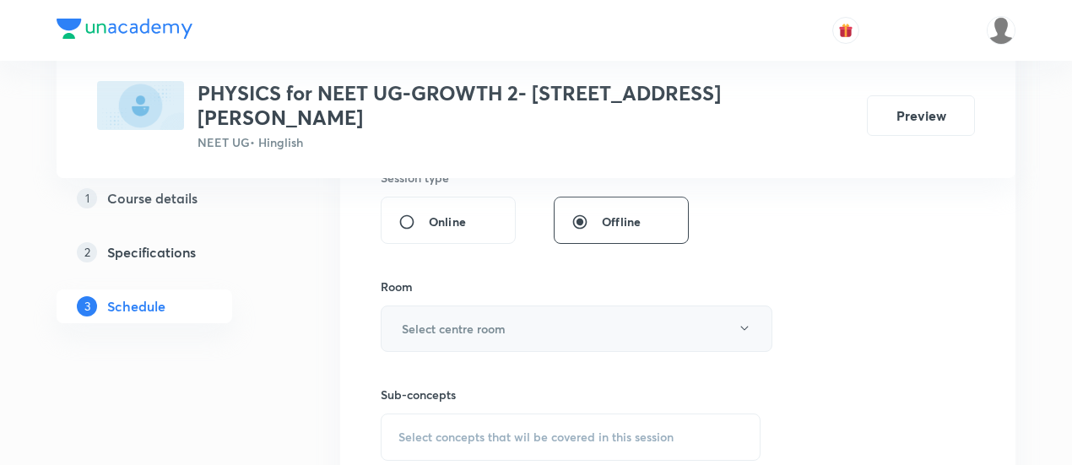
type input "90"
click at [496, 320] on h6 "Select centre room" at bounding box center [454, 329] width 104 height 18
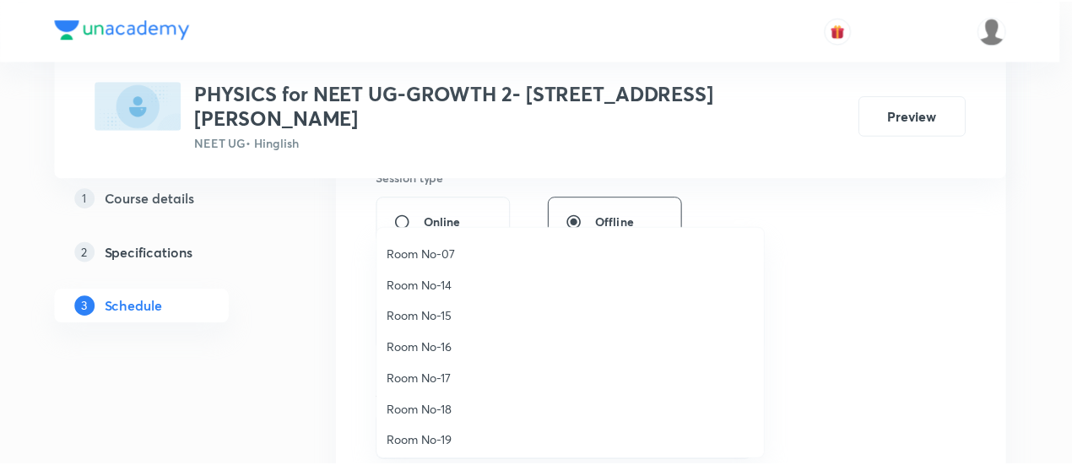
scroll to position [187, 0]
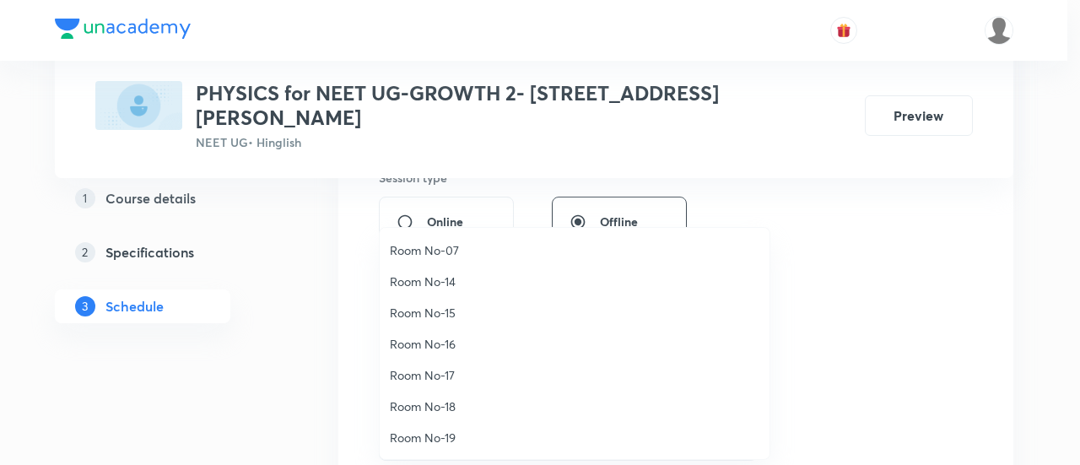
click at [440, 375] on span "Room No-17" at bounding box center [575, 375] width 370 height 18
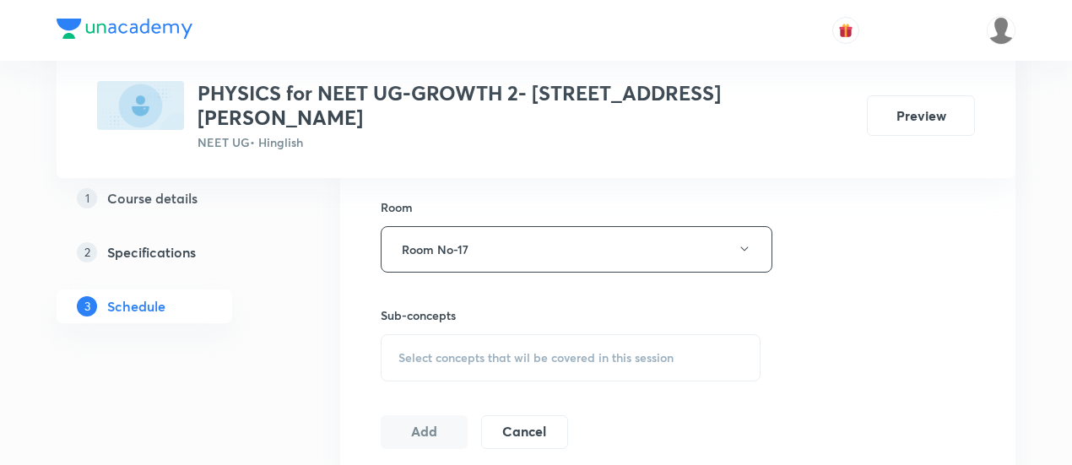
scroll to position [731, 0]
click at [610, 349] on span "Select concepts that wil be covered in this session" at bounding box center [535, 356] width 275 height 14
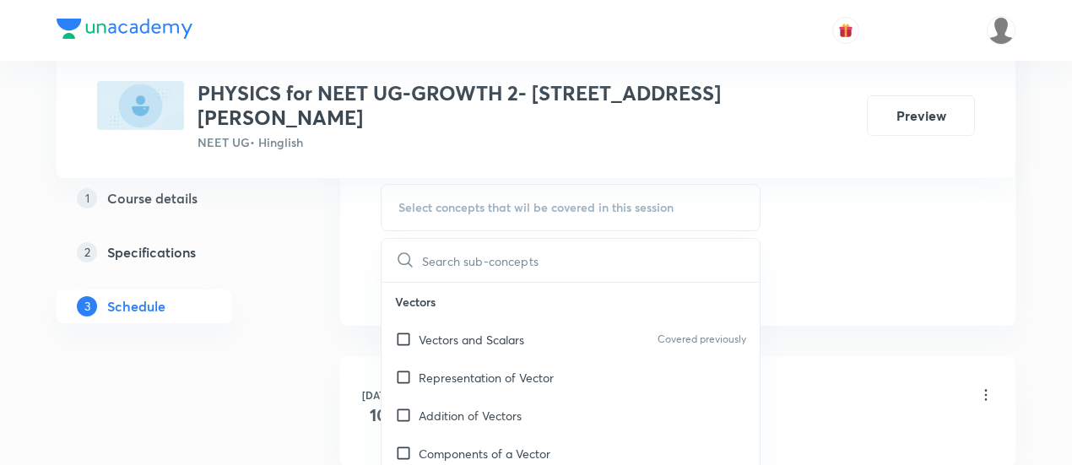
scroll to position [880, 0]
click at [535, 320] on div "Vectors and Scalars Covered previously" at bounding box center [570, 339] width 378 height 38
checkbox input "true"
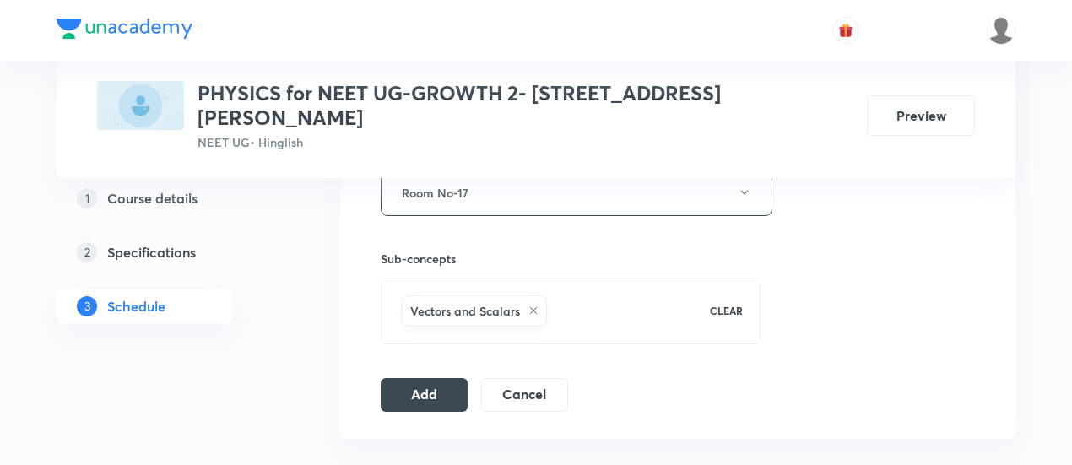
scroll to position [802, 0]
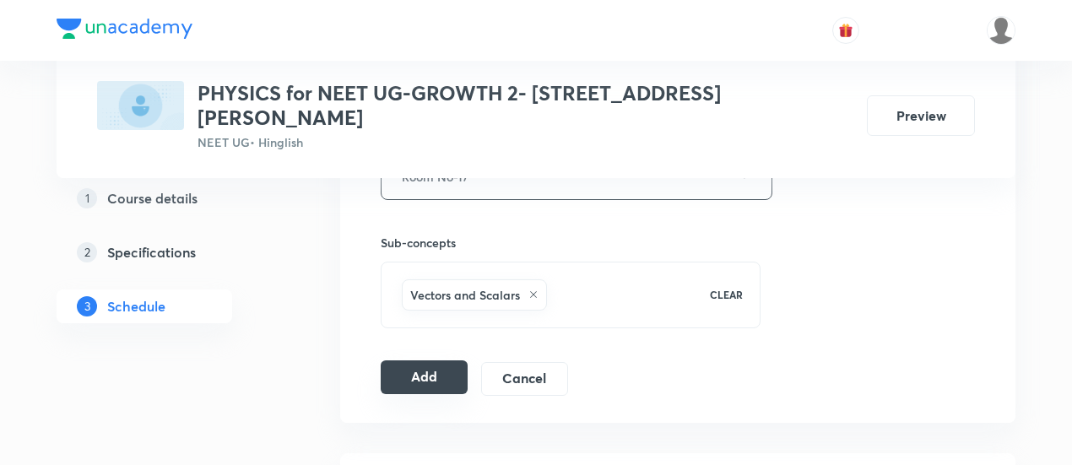
click at [400, 365] on button "Add" at bounding box center [424, 377] width 87 height 34
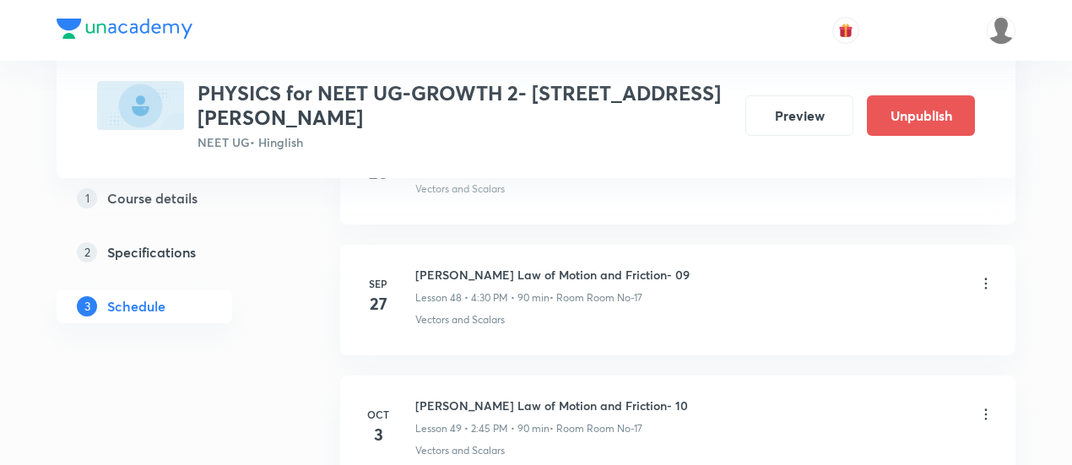
scroll to position [6513, 0]
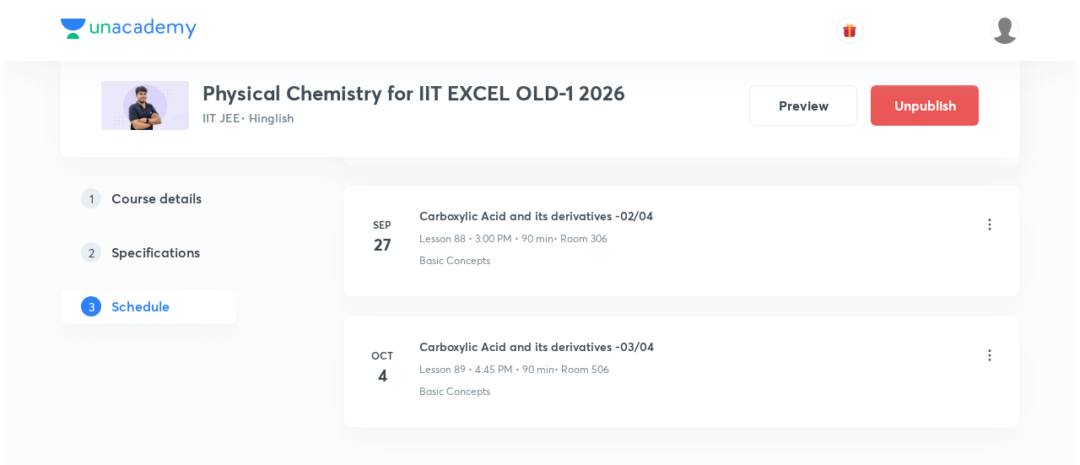
scroll to position [12477, 0]
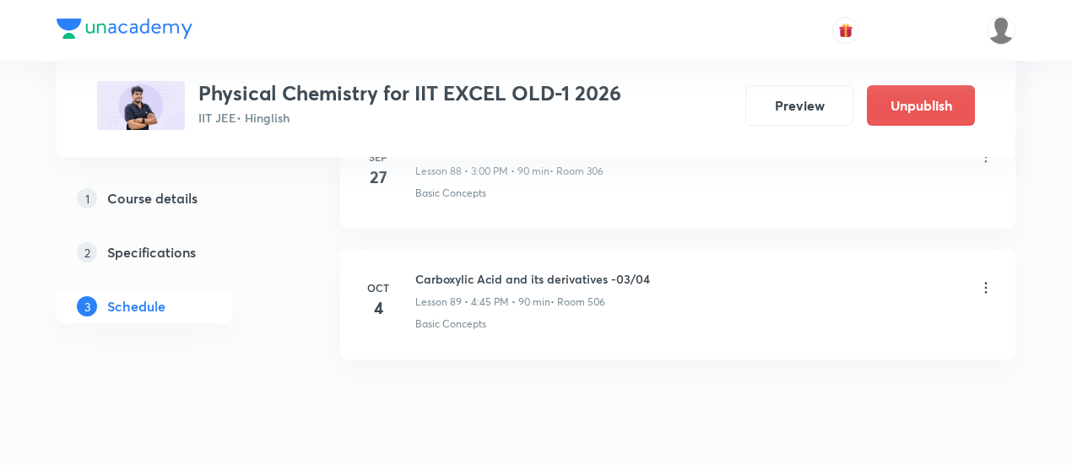
click at [981, 279] on icon at bounding box center [985, 287] width 17 height 17
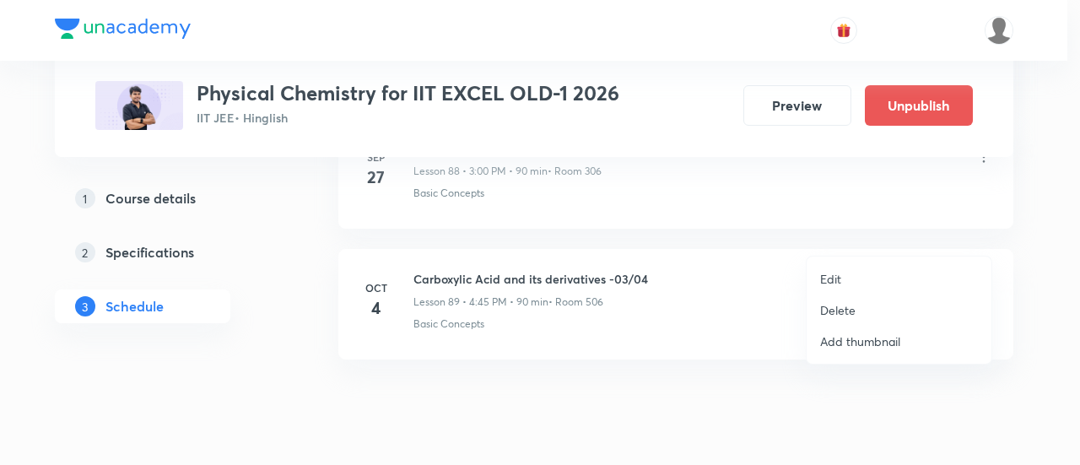
click at [845, 280] on li "Edit" at bounding box center [899, 278] width 185 height 31
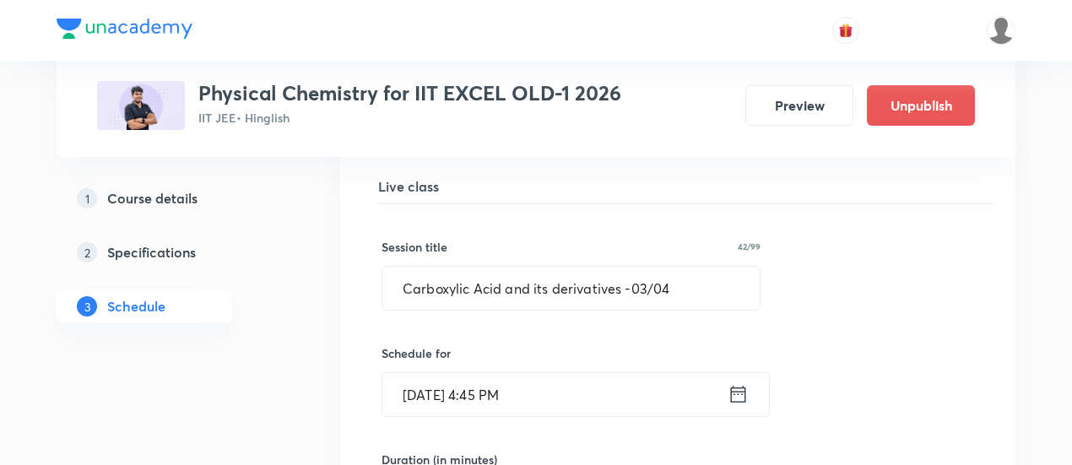
scroll to position [11747, 0]
click at [739, 385] on icon at bounding box center [737, 397] width 21 height 24
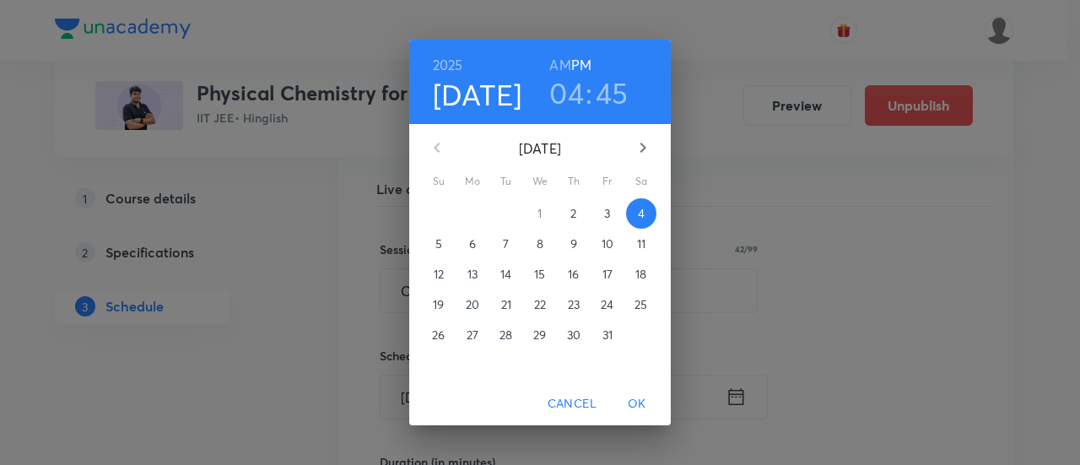
click at [602, 213] on span "3" at bounding box center [607, 213] width 30 height 17
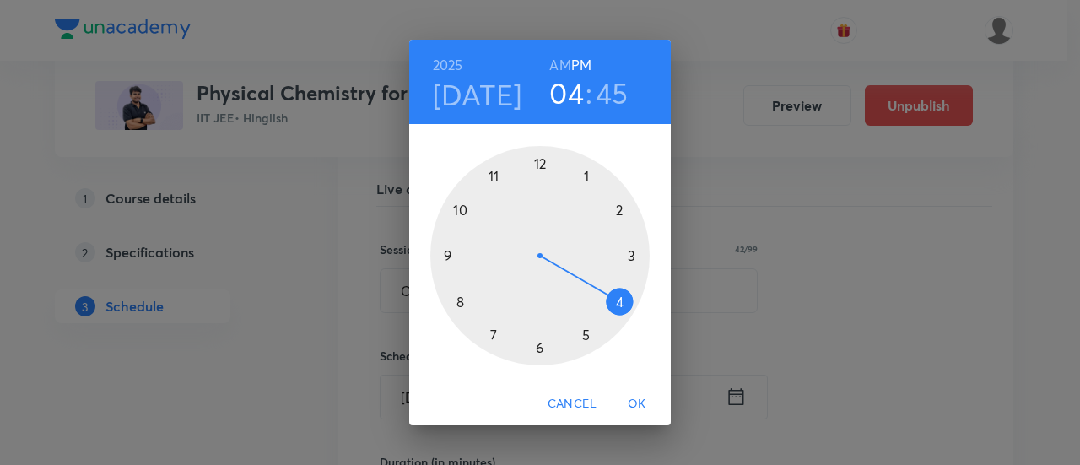
click at [638, 401] on span "OK" at bounding box center [637, 403] width 41 height 21
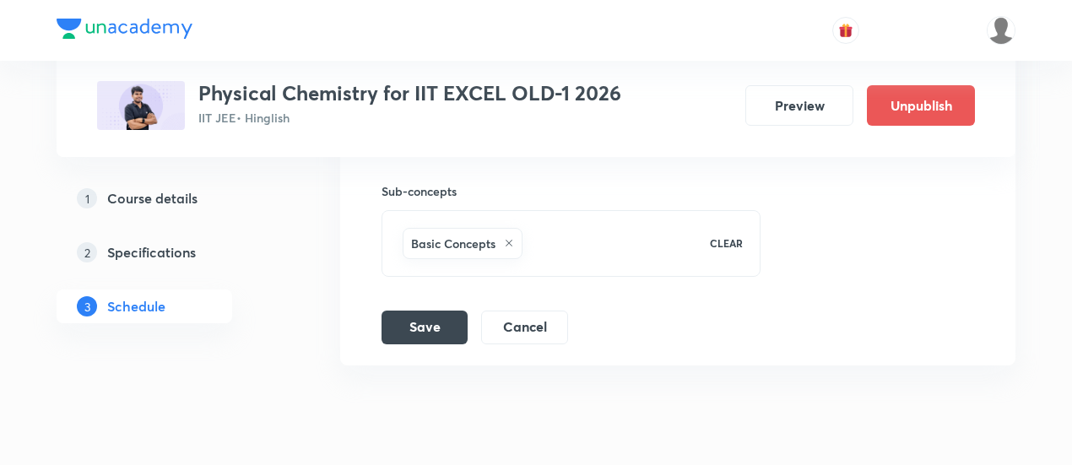
scroll to position [12348, 0]
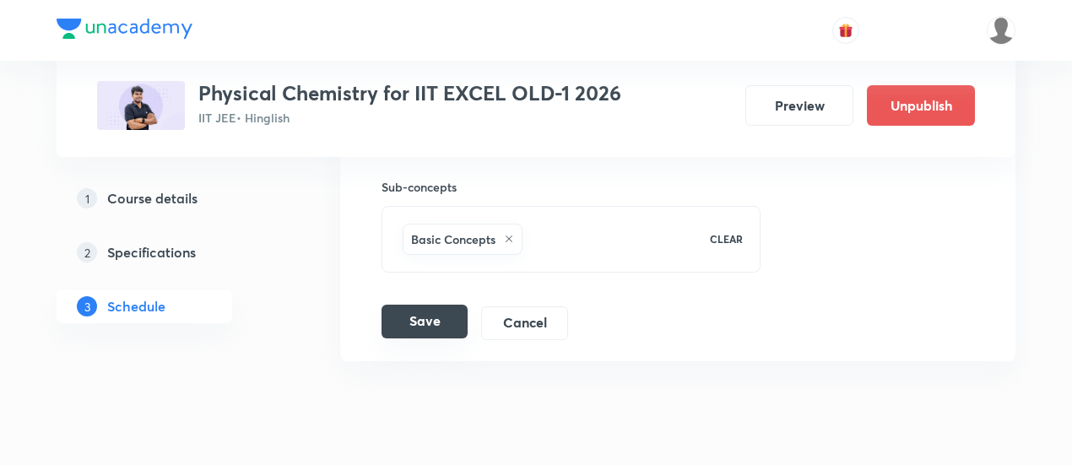
click at [447, 305] on button "Save" at bounding box center [424, 322] width 86 height 34
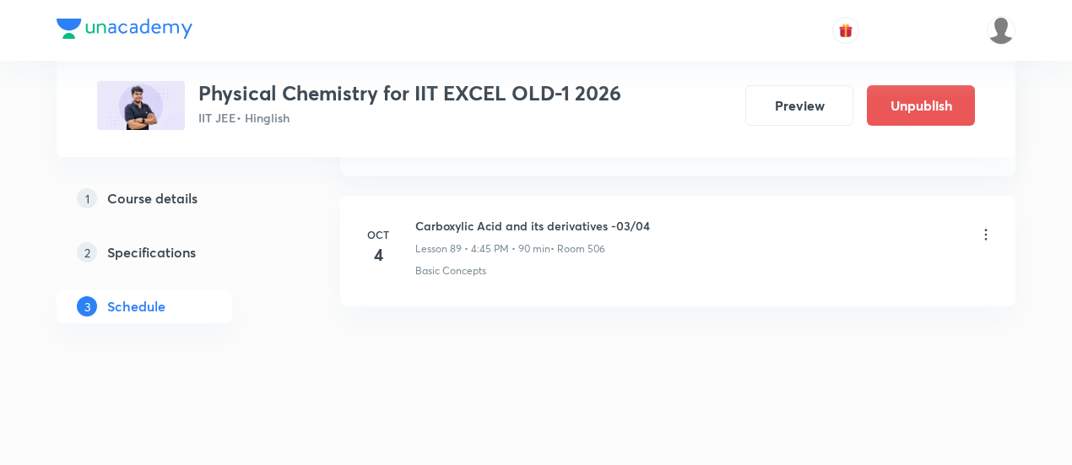
scroll to position [11704, 0]
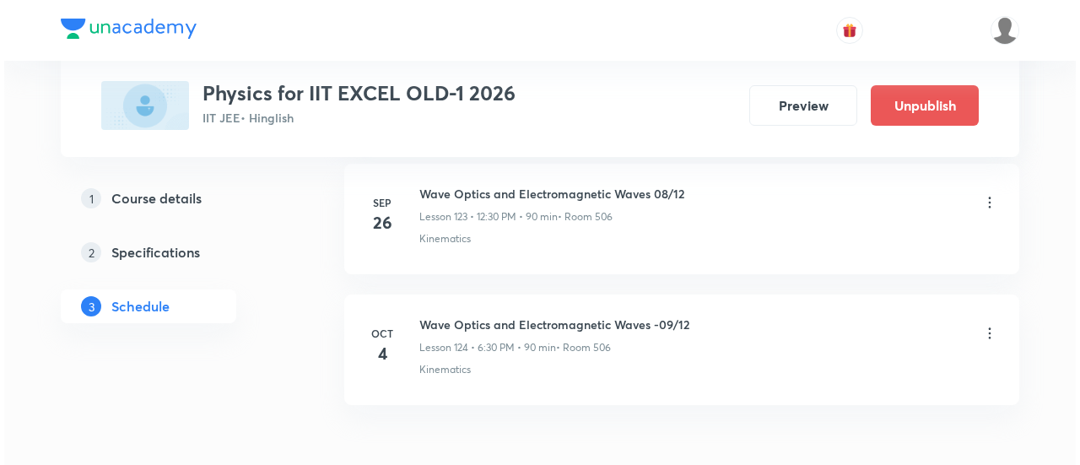
scroll to position [17036, 0]
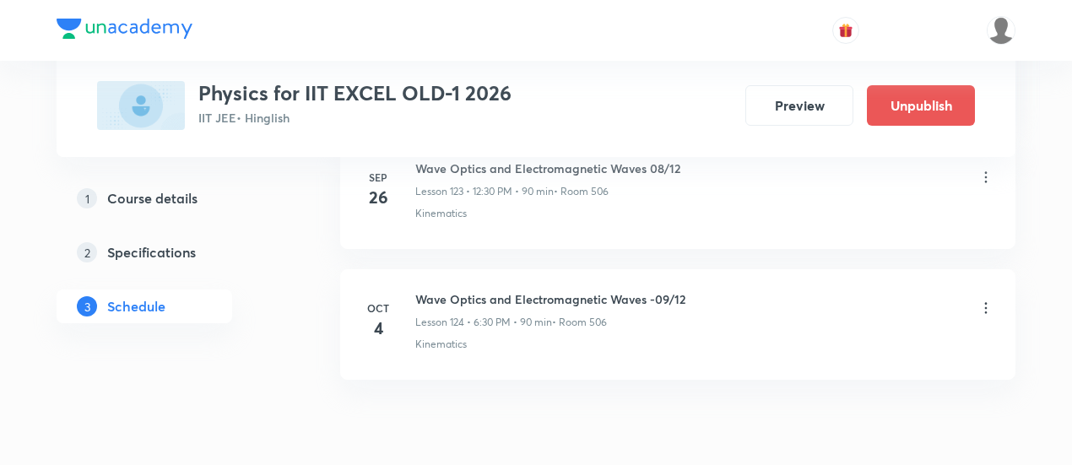
click at [987, 300] on icon at bounding box center [985, 308] width 17 height 17
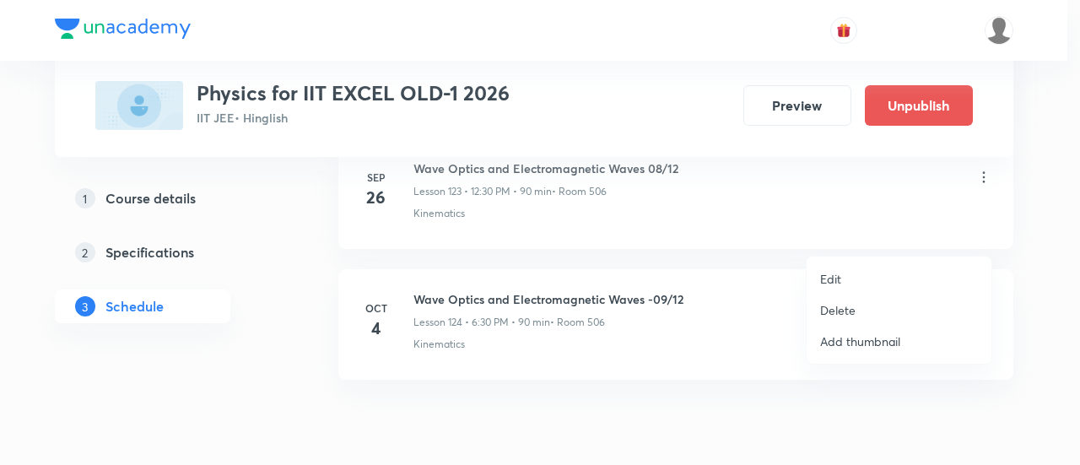
click at [830, 277] on p "Edit" at bounding box center [830, 279] width 21 height 18
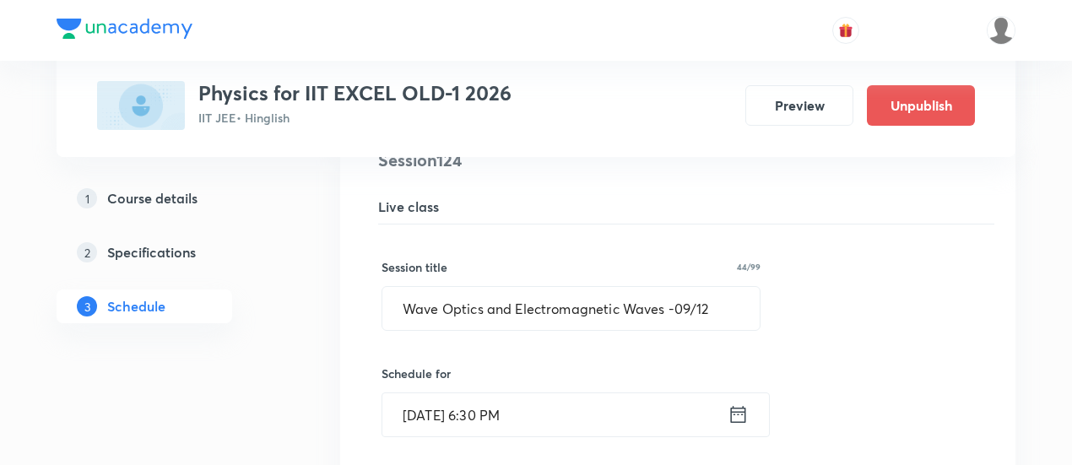
scroll to position [16309, 0]
click at [737, 402] on icon at bounding box center [737, 414] width 21 height 24
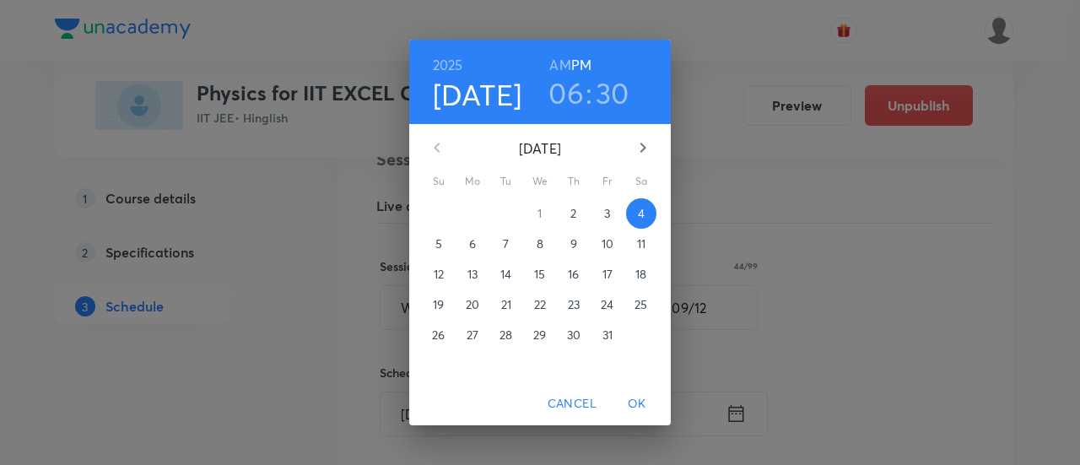
click at [611, 213] on span "3" at bounding box center [607, 213] width 30 height 17
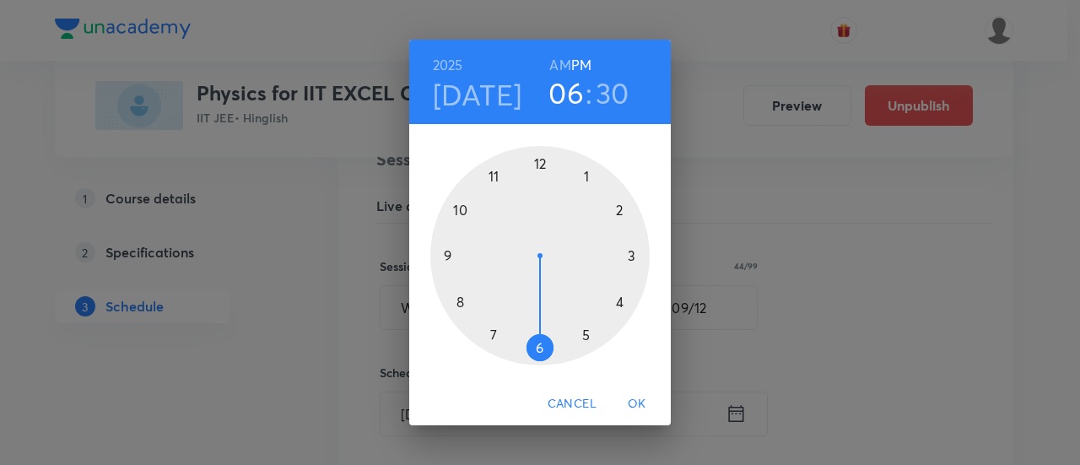
click at [631, 404] on span "OK" at bounding box center [637, 403] width 41 height 21
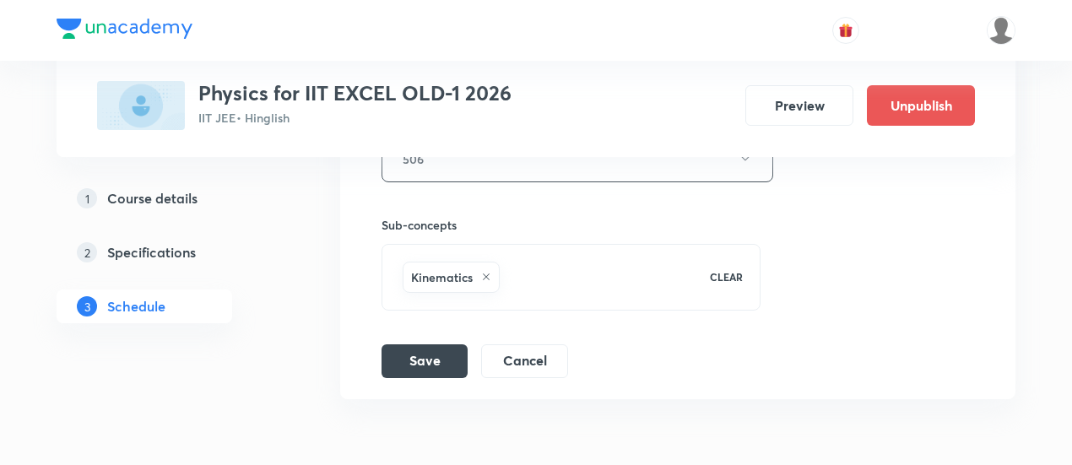
scroll to position [16908, 0]
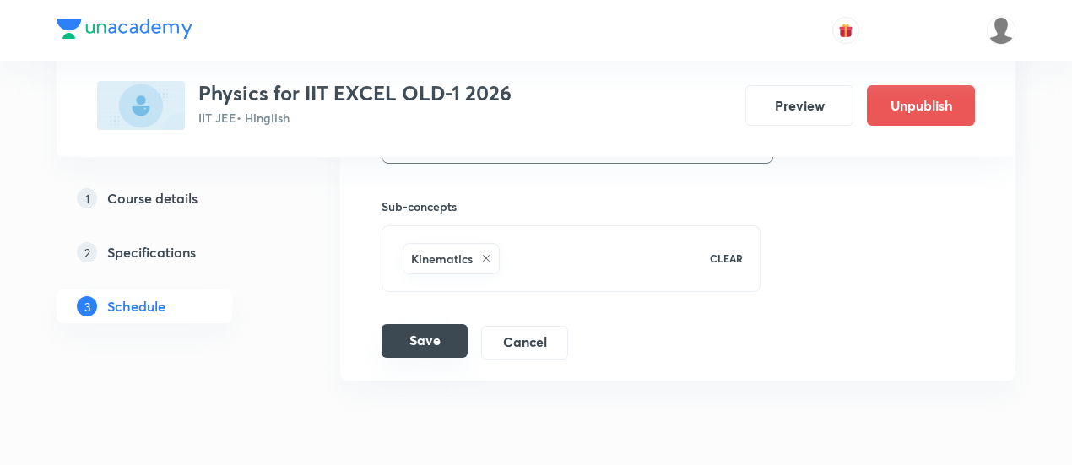
click at [438, 324] on button "Save" at bounding box center [424, 341] width 86 height 34
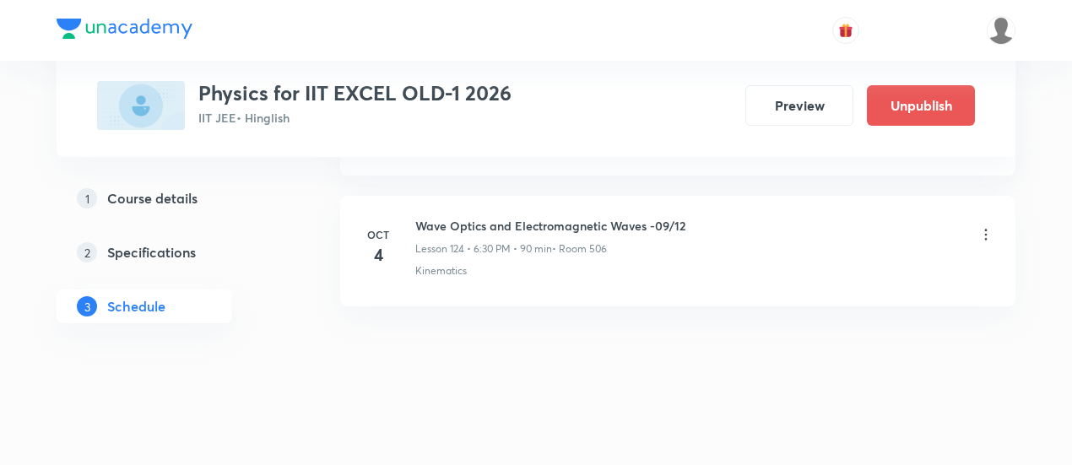
scroll to position [16263, 0]
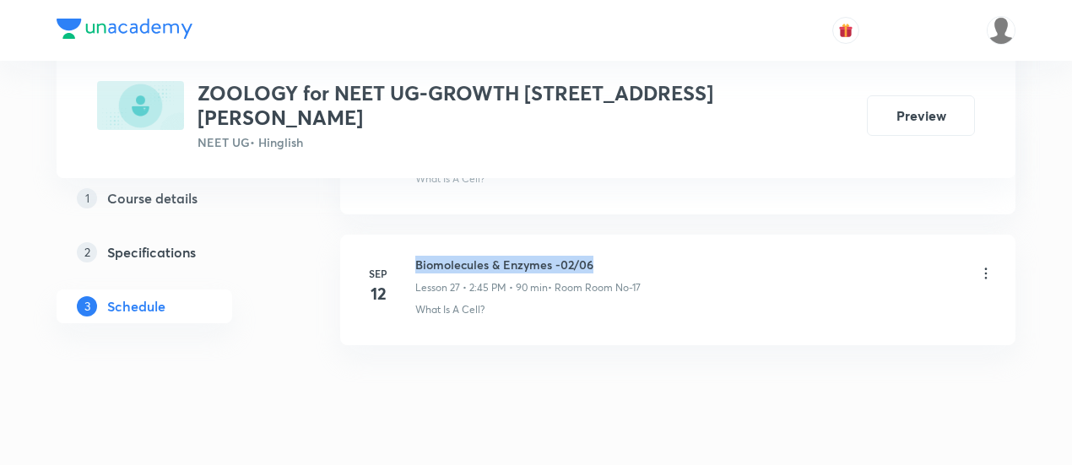
drag, startPoint x: 415, startPoint y: 223, endPoint x: 602, endPoint y: 220, distance: 186.5
click at [602, 256] on h6 "Biomolecules & Enzymes -02/06" at bounding box center [527, 265] width 225 height 18
copy h6 "Biomolecules & Enzymes -02/06"
click at [602, 256] on h6 "Biomolecules & Enzymes -02/06" at bounding box center [527, 265] width 225 height 18
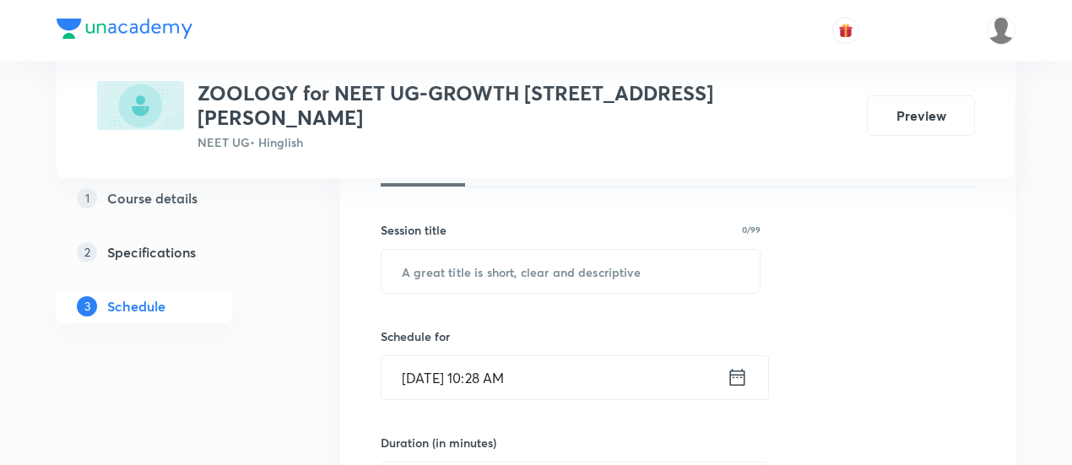
scroll to position [284, 0]
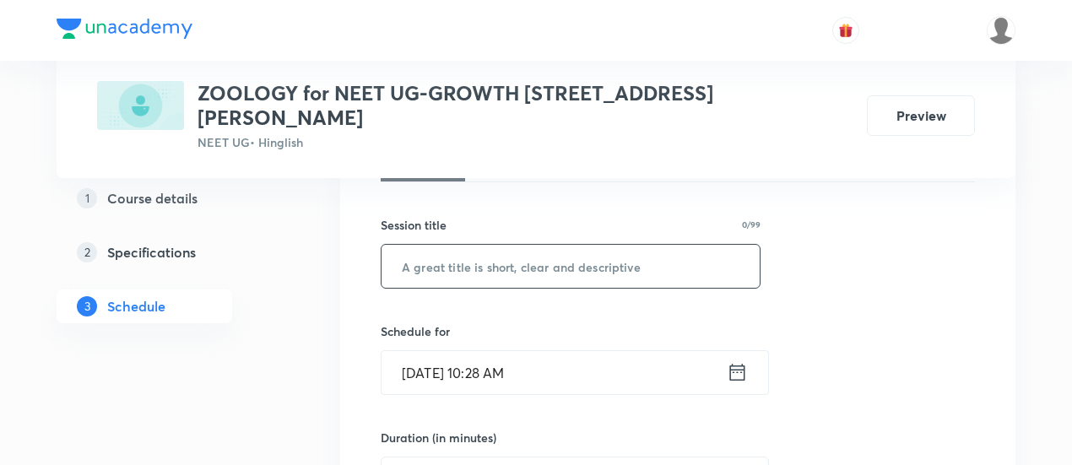
click at [565, 245] on input "text" at bounding box center [570, 266] width 378 height 43
paste input "Biomolecules & Enzymes -02/06"
click at [581, 245] on input "Biomolecules & Enzymes -02/06" at bounding box center [570, 266] width 378 height 43
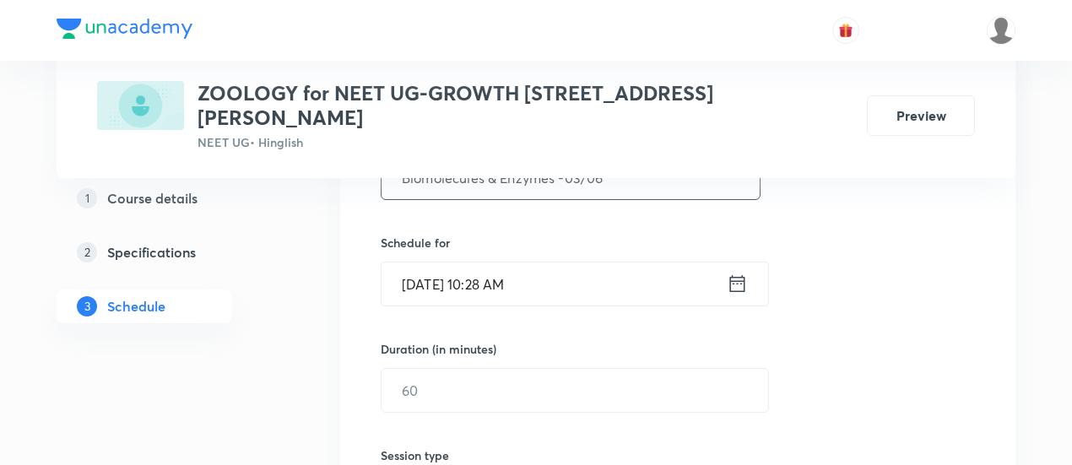
scroll to position [410, 0]
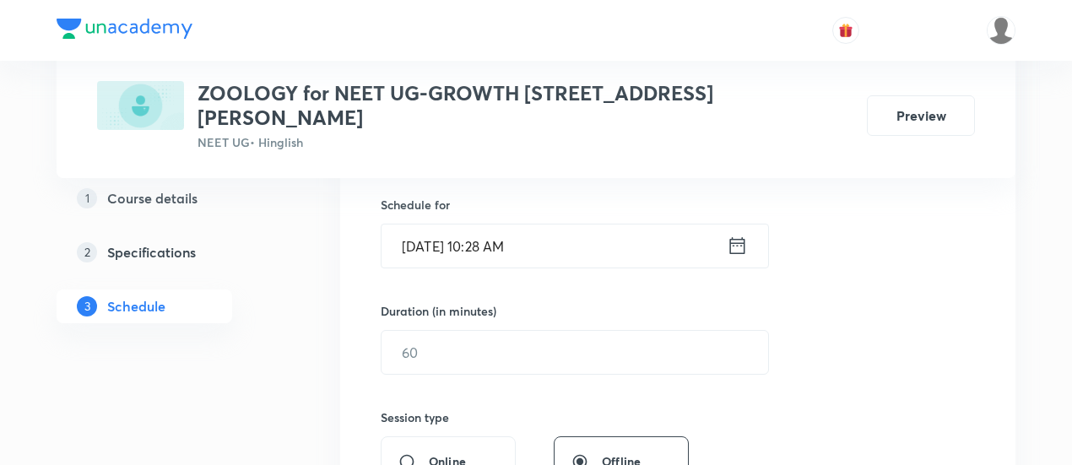
type input "Biomolecules & Enzymes -03/06"
click at [741, 234] on icon at bounding box center [737, 246] width 21 height 24
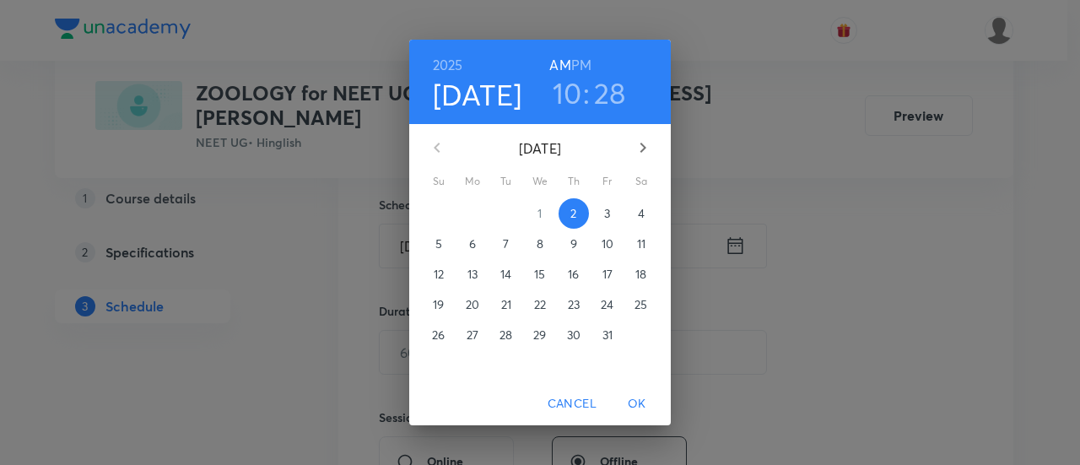
click at [604, 213] on p "3" at bounding box center [607, 213] width 6 height 17
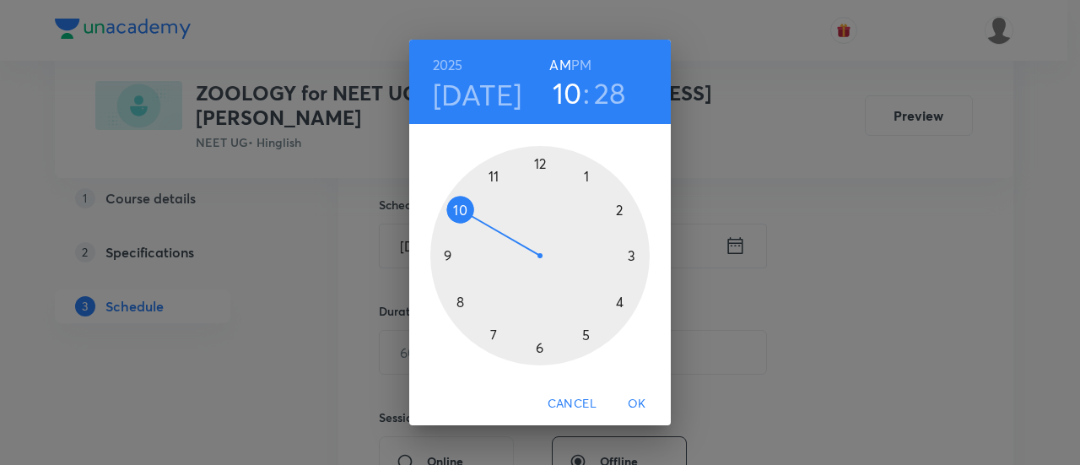
click at [578, 62] on h6 "PM" at bounding box center [581, 65] width 20 height 24
click at [621, 298] on div at bounding box center [539, 255] width 219 height 219
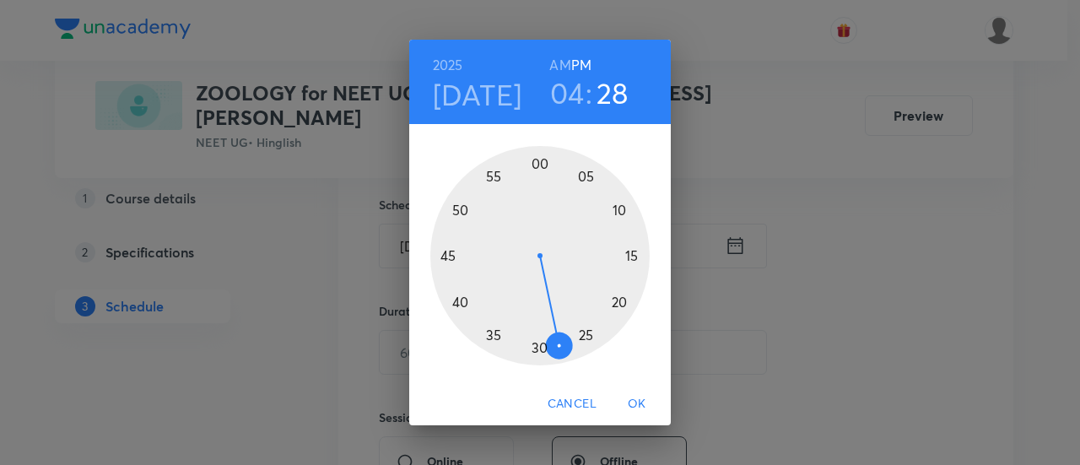
click at [542, 347] on div at bounding box center [539, 255] width 219 height 219
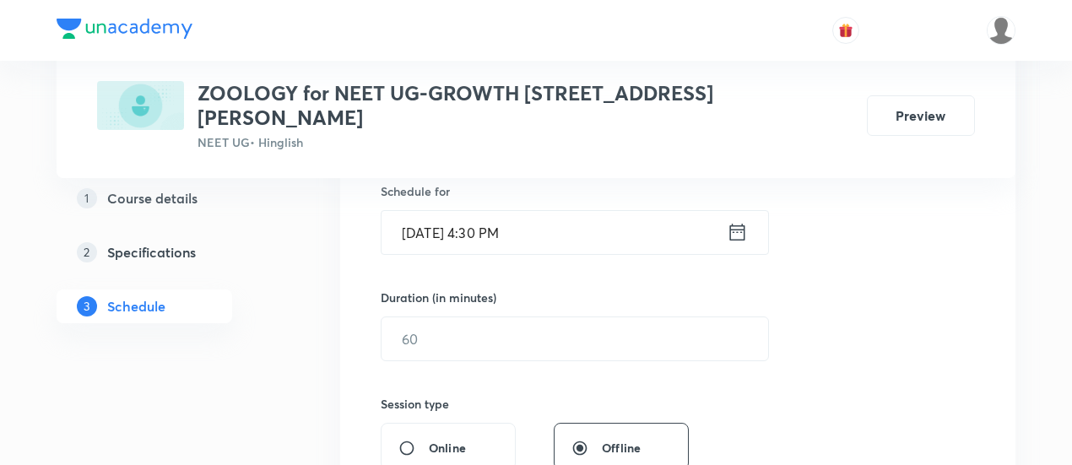
scroll to position [444, 0]
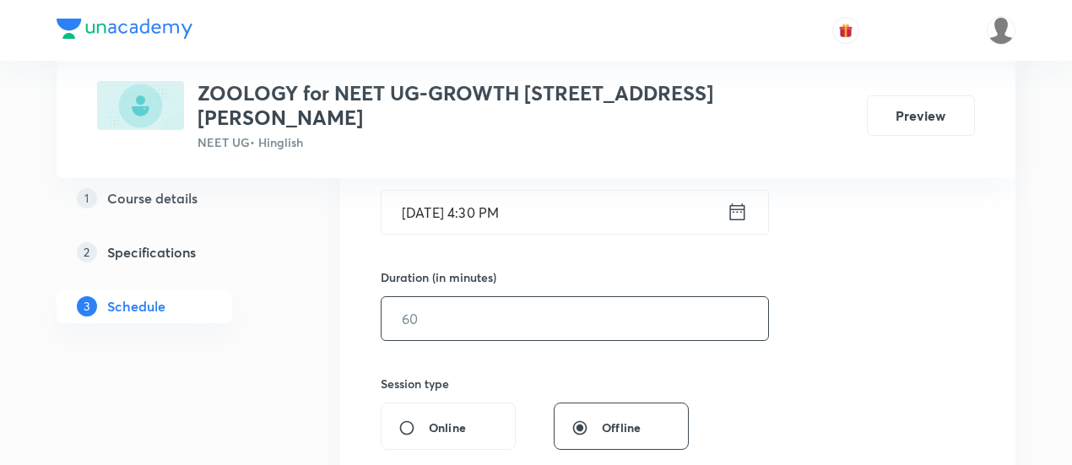
click at [664, 297] on input "text" at bounding box center [574, 318] width 386 height 43
type input "8"
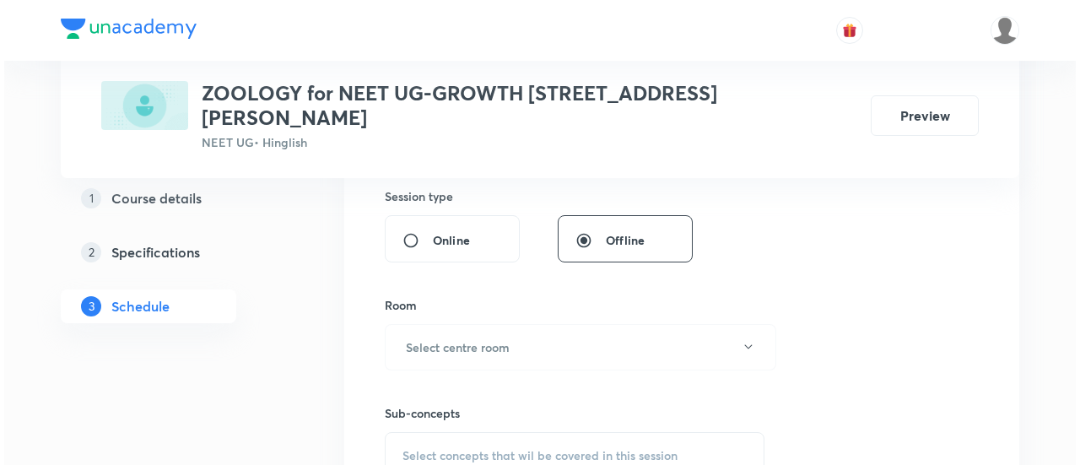
scroll to position [638, 0]
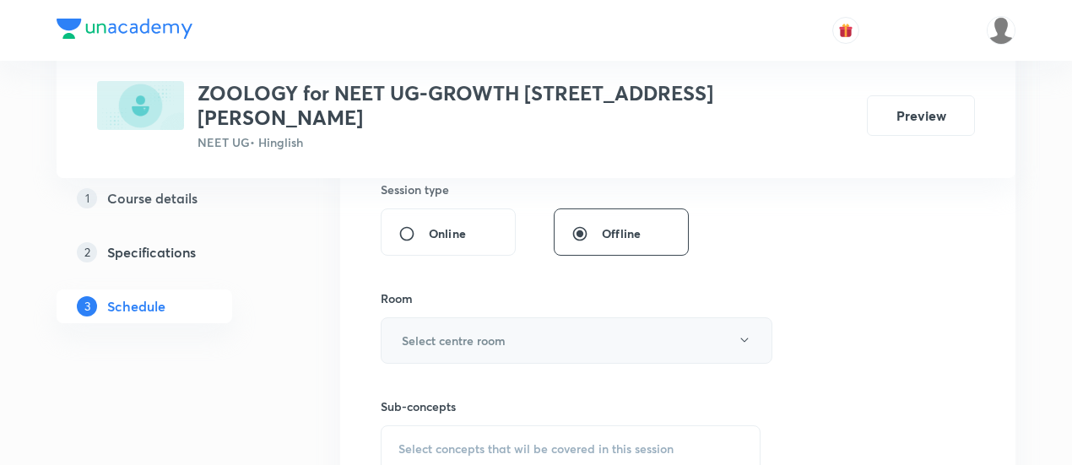
type input "90"
click at [582, 317] on button "Select centre room" at bounding box center [577, 340] width 392 height 46
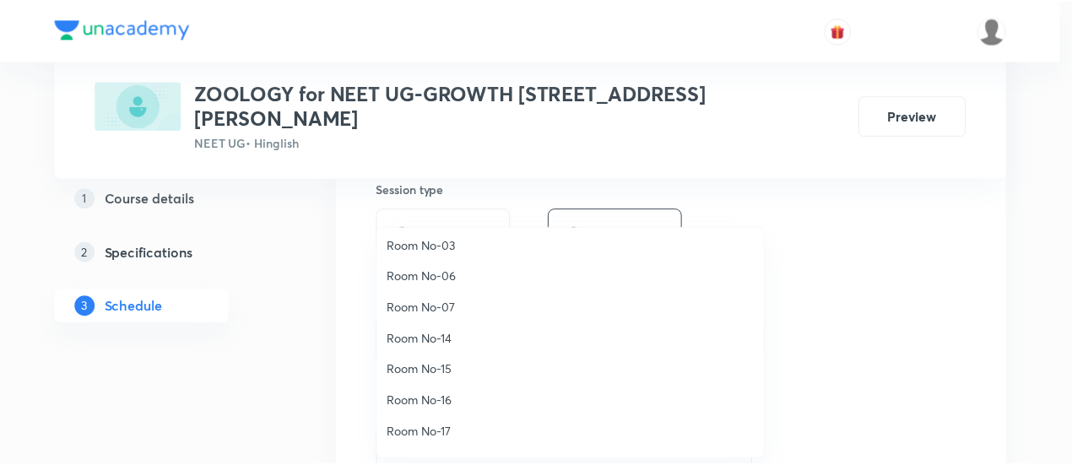
scroll to position [187, 0]
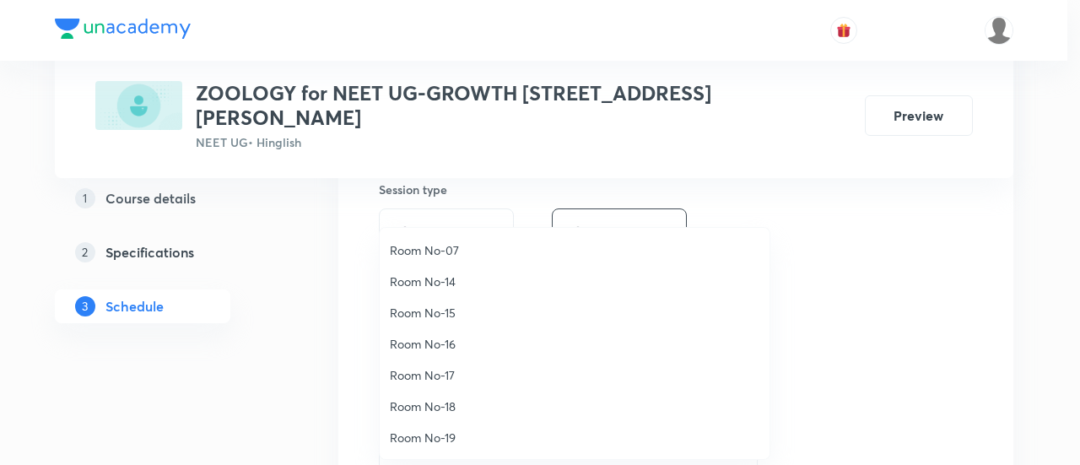
click at [456, 372] on span "Room No-17" at bounding box center [575, 375] width 370 height 18
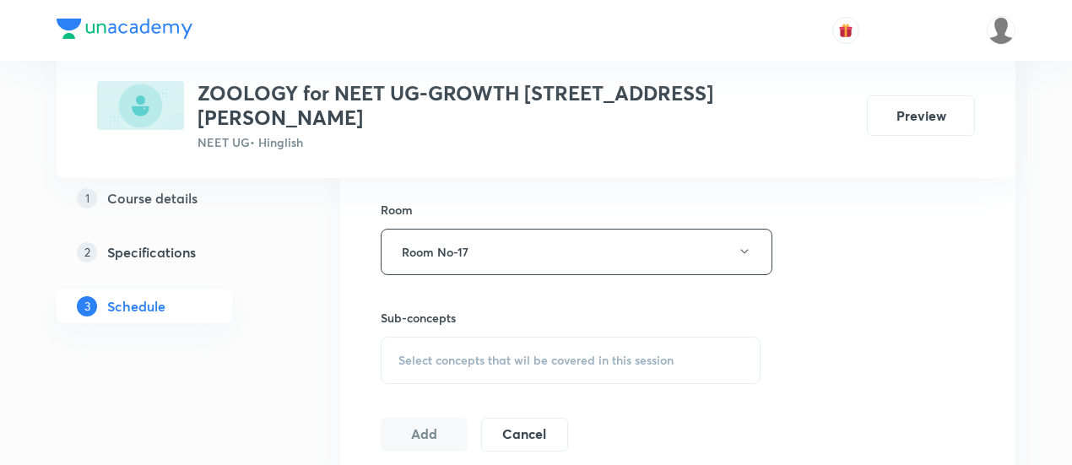
scroll to position [737, 0]
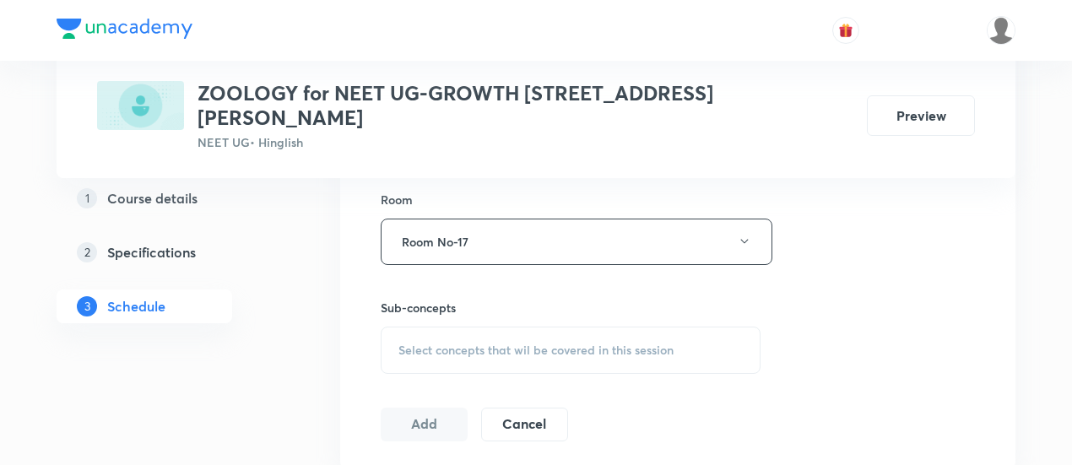
click at [543, 343] on span "Select concepts that wil be covered in this session" at bounding box center [535, 350] width 275 height 14
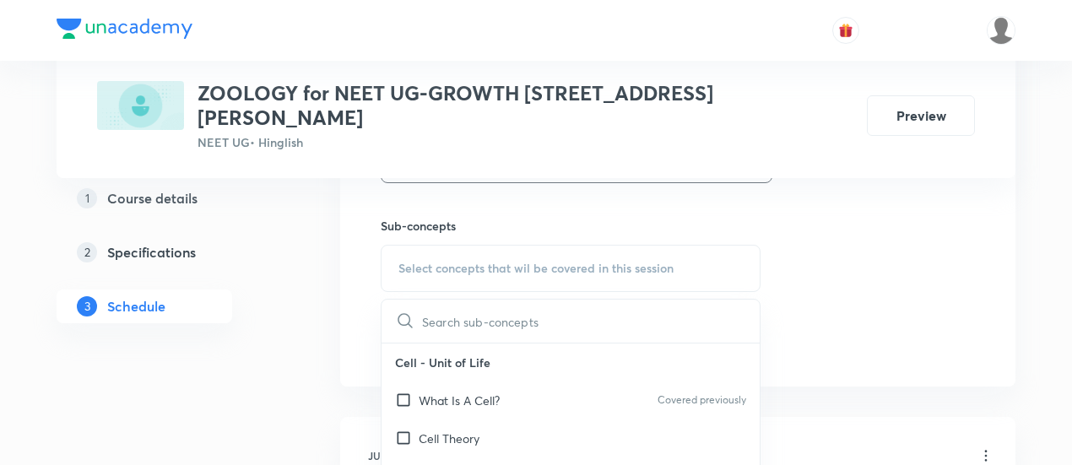
scroll to position [824, 0]
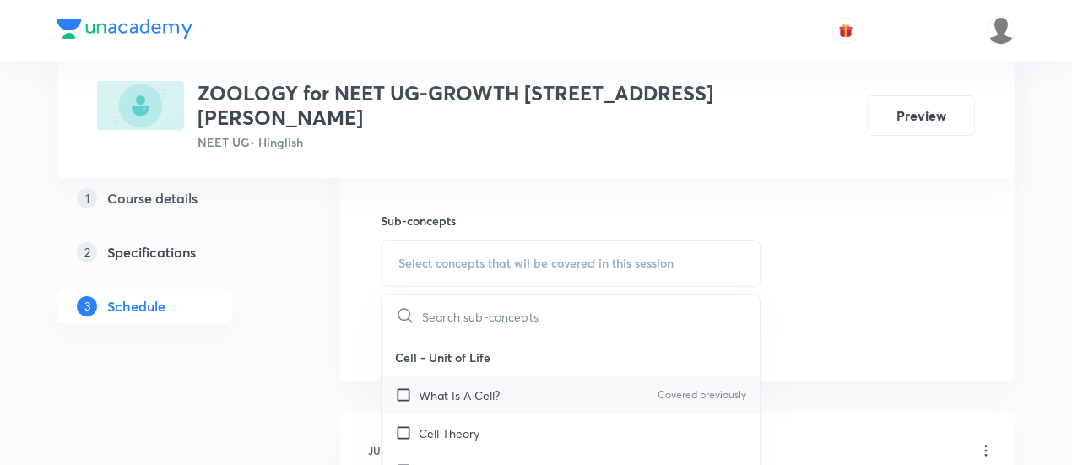
click at [498, 386] on p "What Is A Cell?" at bounding box center [459, 395] width 81 height 18
checkbox input "true"
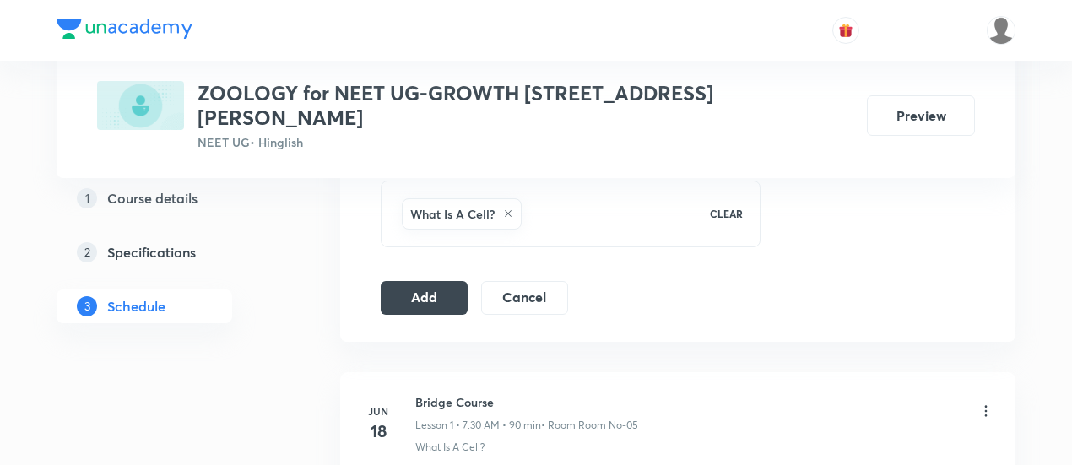
scroll to position [885, 0]
click at [425, 277] on button "Add" at bounding box center [424, 294] width 87 height 34
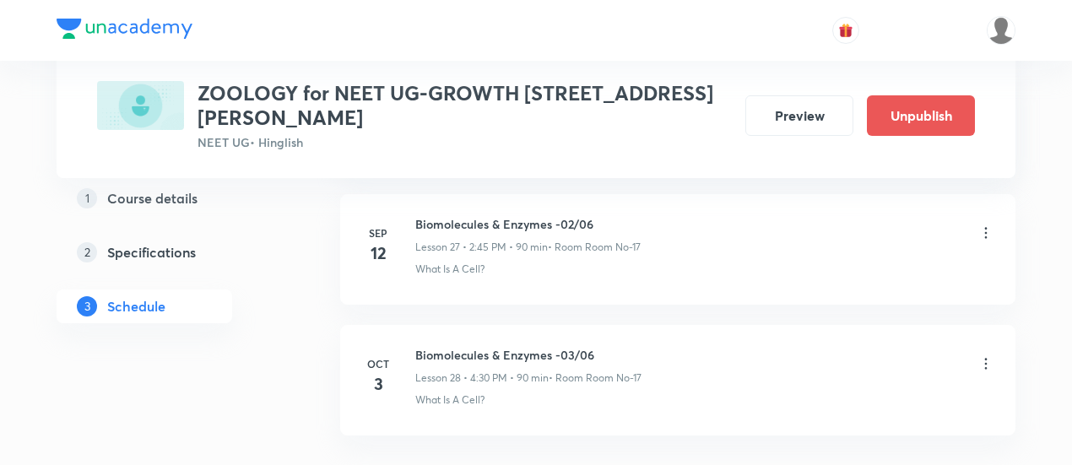
scroll to position [3779, 0]
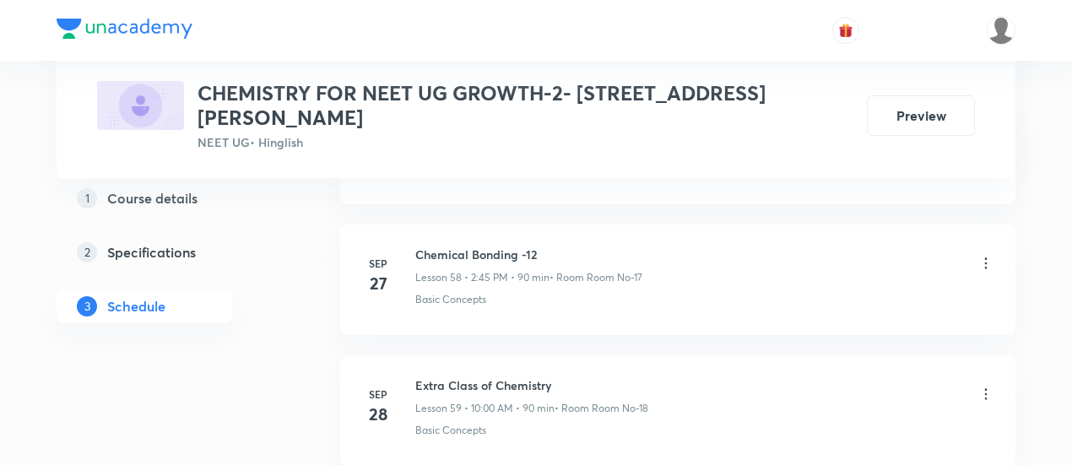
scroll to position [8462, 0]
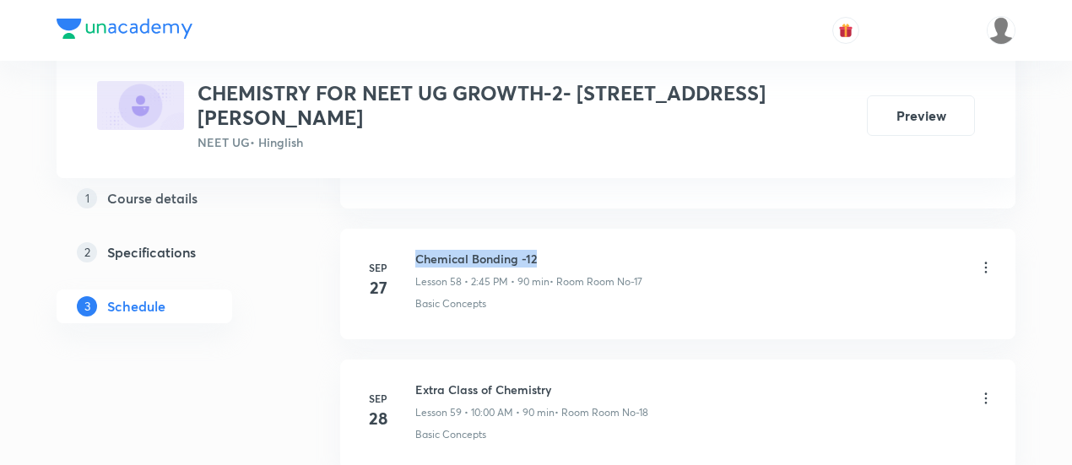
drag, startPoint x: 417, startPoint y: 198, endPoint x: 548, endPoint y: 186, distance: 132.2
click at [548, 229] on li "[DATE] Chemical Bonding -12 Lesson 58 • 2:45 PM • 90 min • Room Room No-17 Basi…" at bounding box center [677, 284] width 675 height 111
copy h6 "Chemical Bonding -12"
click at [550, 229] on li "Sep 27 Chemical Bonding -12 Lesson 58 • 2:45 PM • 90 min • Room Room No-17 Basi…" at bounding box center [677, 284] width 675 height 111
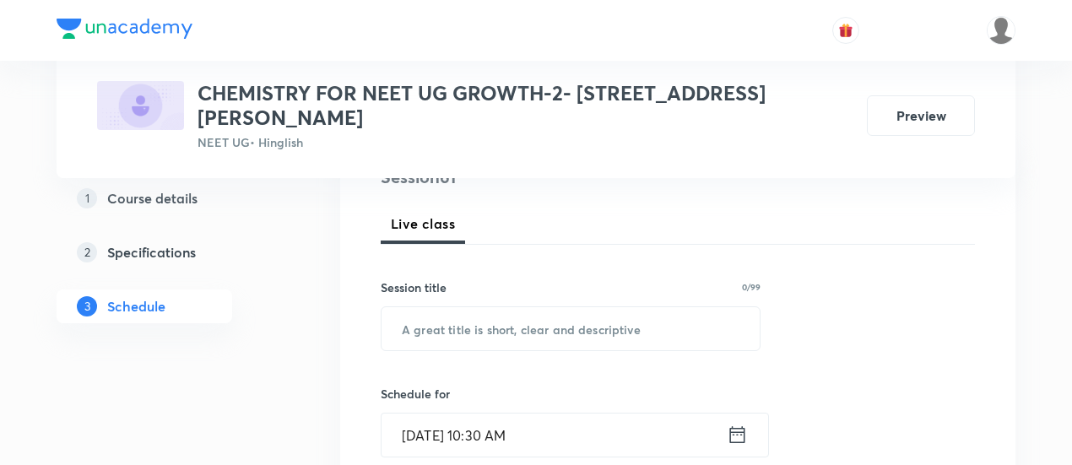
scroll to position [343, 0]
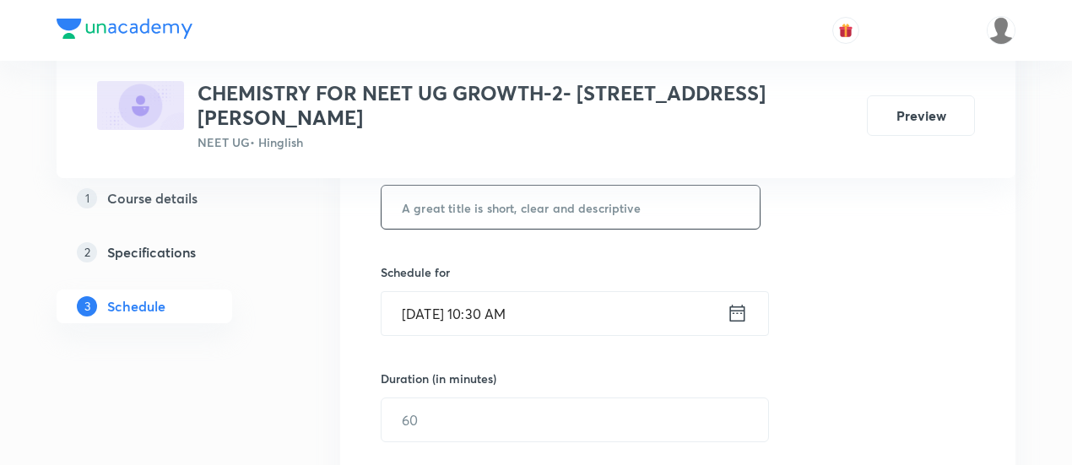
click at [536, 186] on input "text" at bounding box center [570, 207] width 378 height 43
paste input "Chemical Bonding -12"
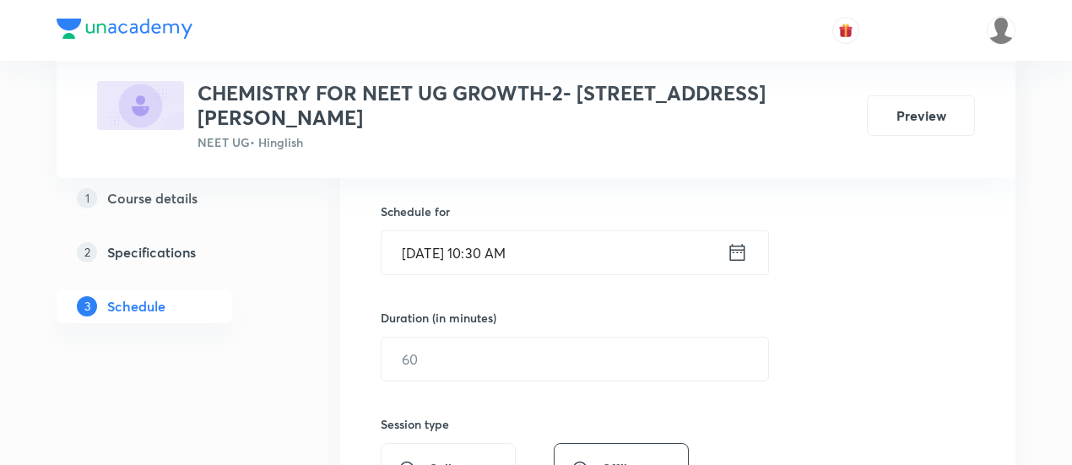
scroll to position [464, 0]
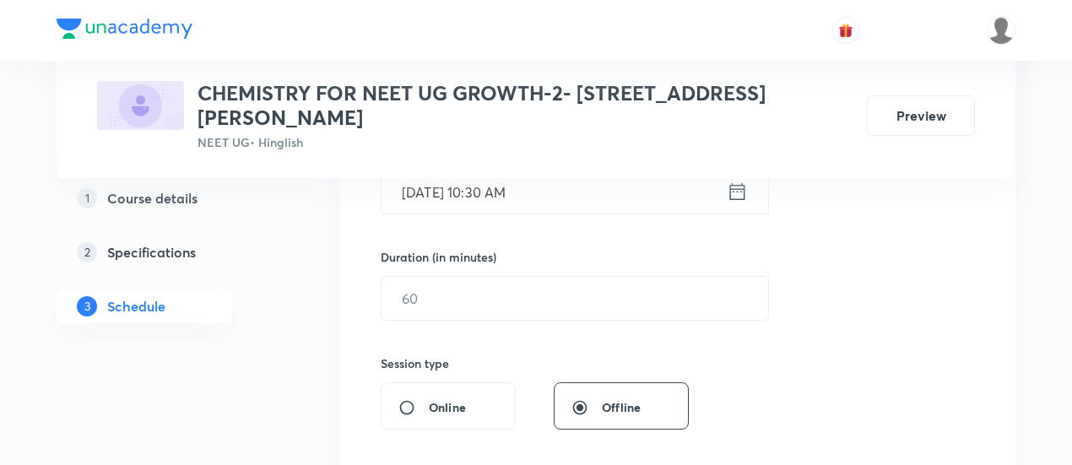
type input "Chemical Bonding -13"
click at [739, 180] on icon at bounding box center [737, 192] width 21 height 24
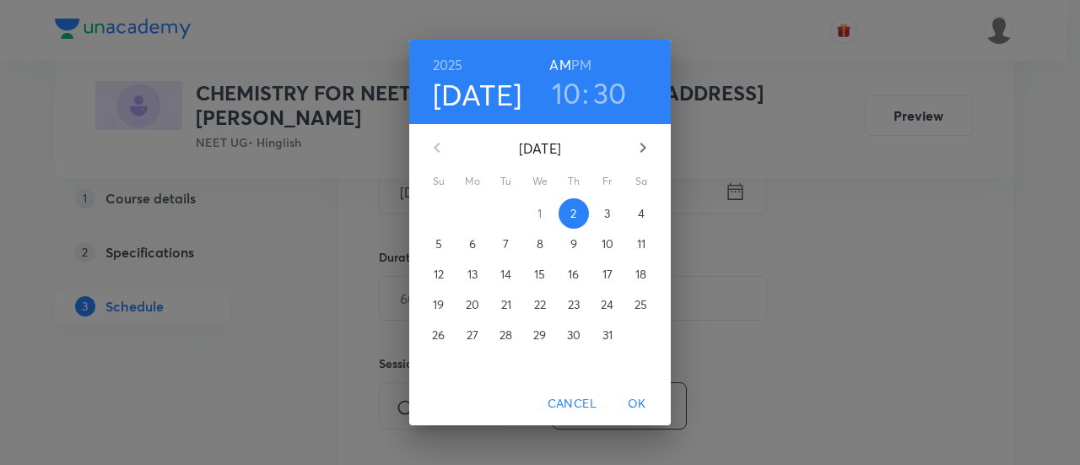
click at [606, 210] on p "3" at bounding box center [607, 213] width 6 height 17
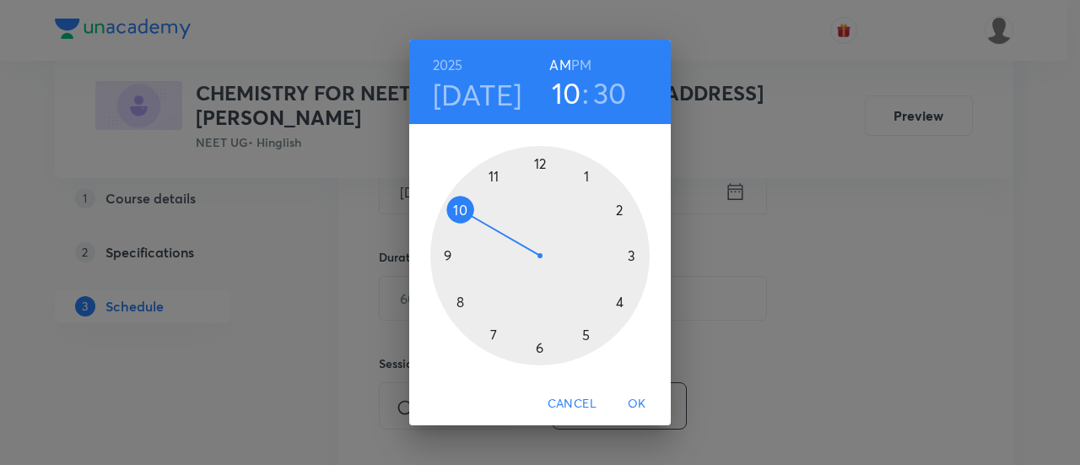
click at [587, 59] on h6 "PM" at bounding box center [581, 65] width 20 height 24
click at [540, 348] on div at bounding box center [539, 255] width 219 height 219
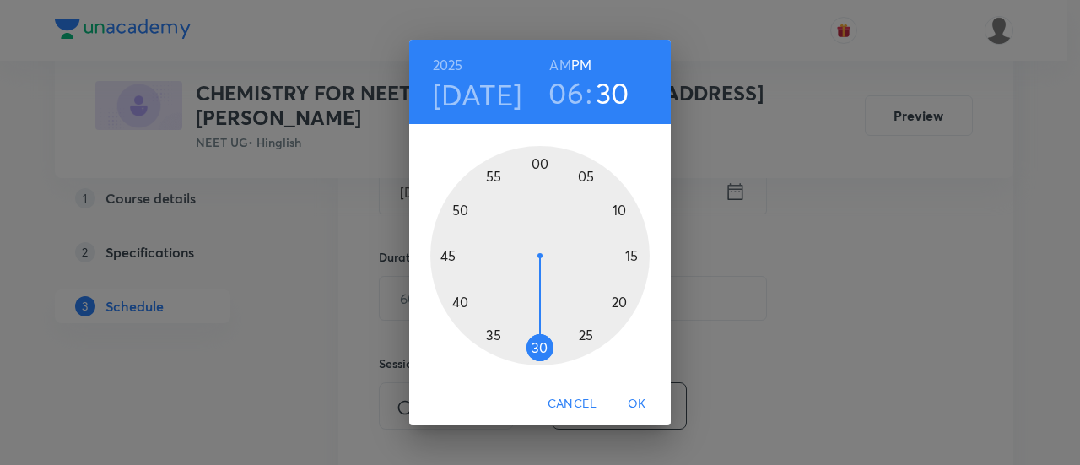
click at [630, 256] on div at bounding box center [539, 255] width 219 height 219
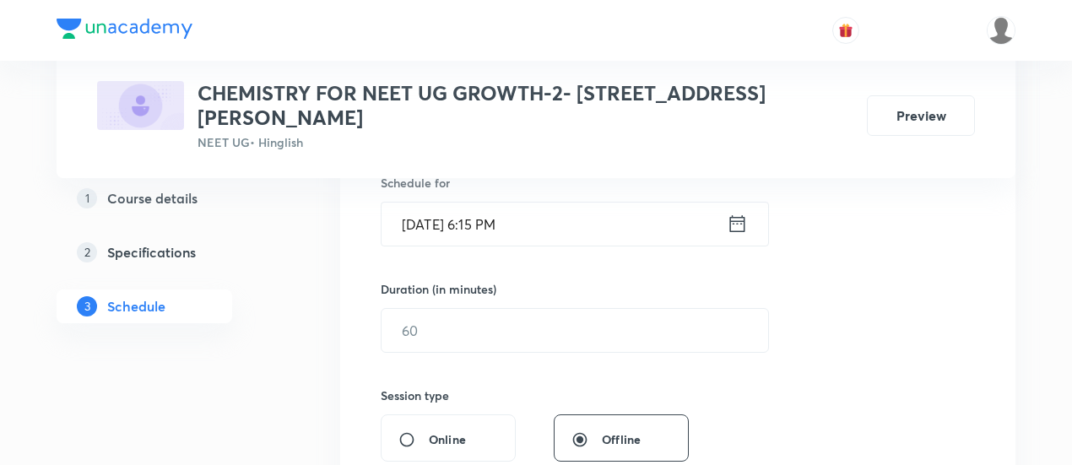
scroll to position [424, 0]
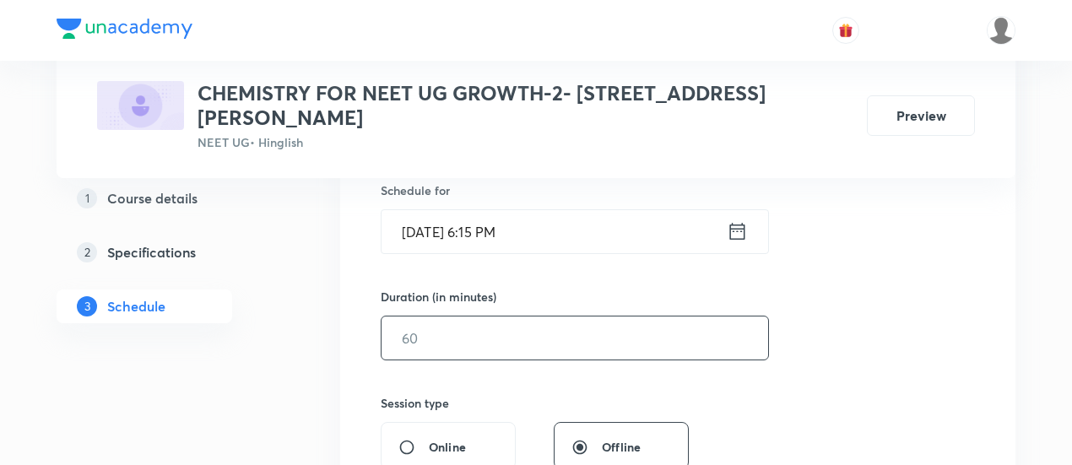
click at [619, 316] on input "text" at bounding box center [574, 337] width 386 height 43
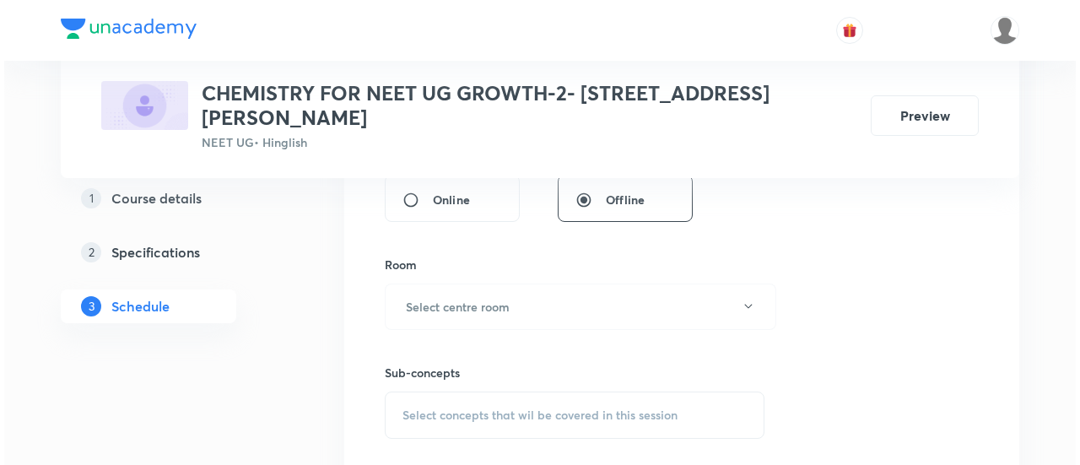
scroll to position [678, 0]
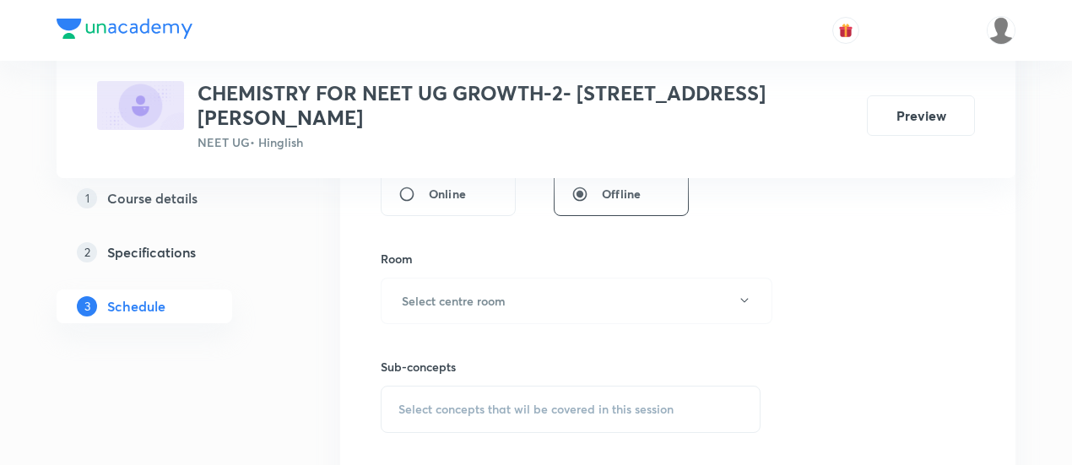
type input "90"
click at [824, 331] on div "Session 61 Live class Session title 20/99 Chemical Bonding -13 ​ Schedule for O…" at bounding box center [678, 104] width 594 height 792
click at [519, 278] on button "Select centre room" at bounding box center [577, 301] width 392 height 46
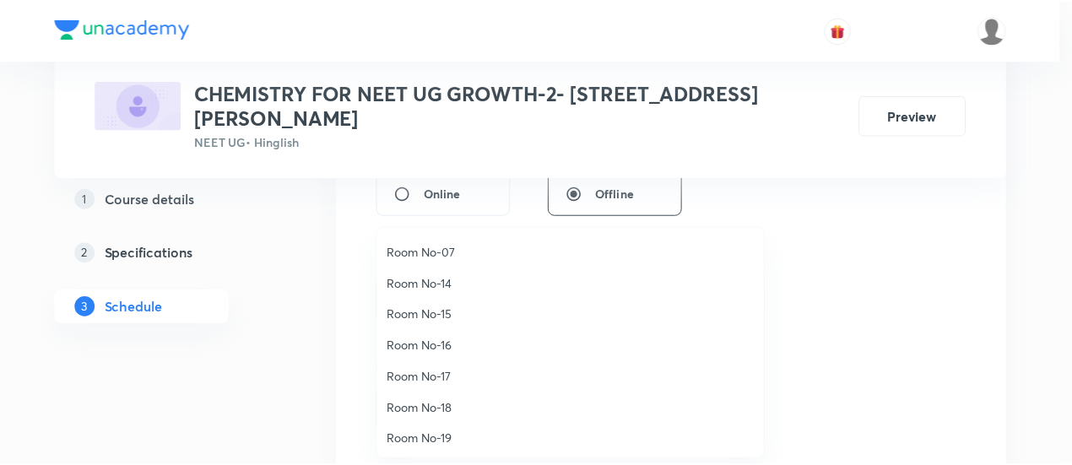
scroll to position [187, 0]
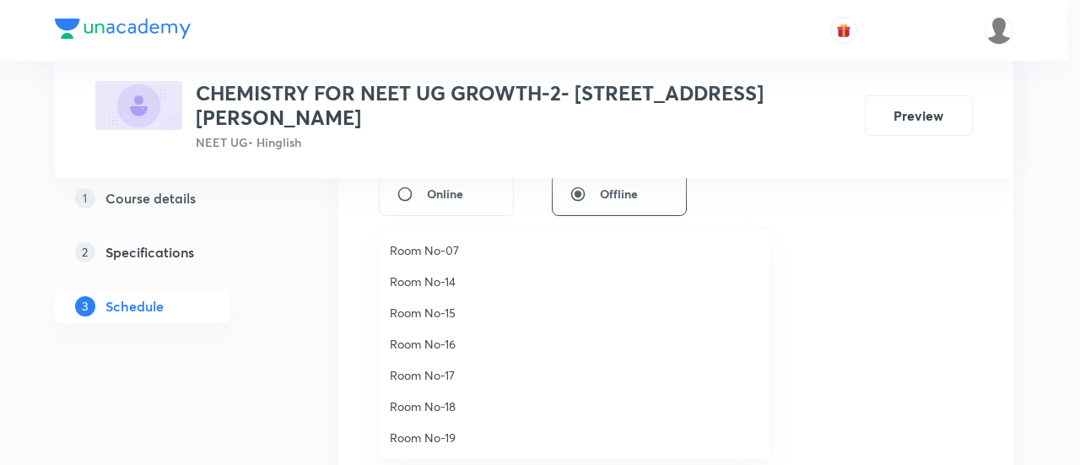
click at [451, 370] on span "Room No-17" at bounding box center [575, 375] width 370 height 18
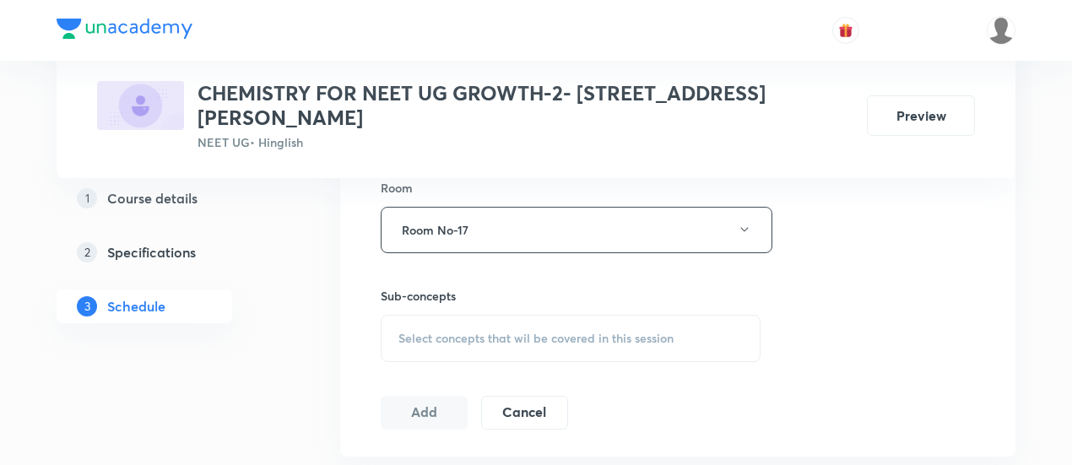
scroll to position [754, 0]
click at [601, 327] on span "Select concepts that wil be covered in this session" at bounding box center [535, 334] width 275 height 14
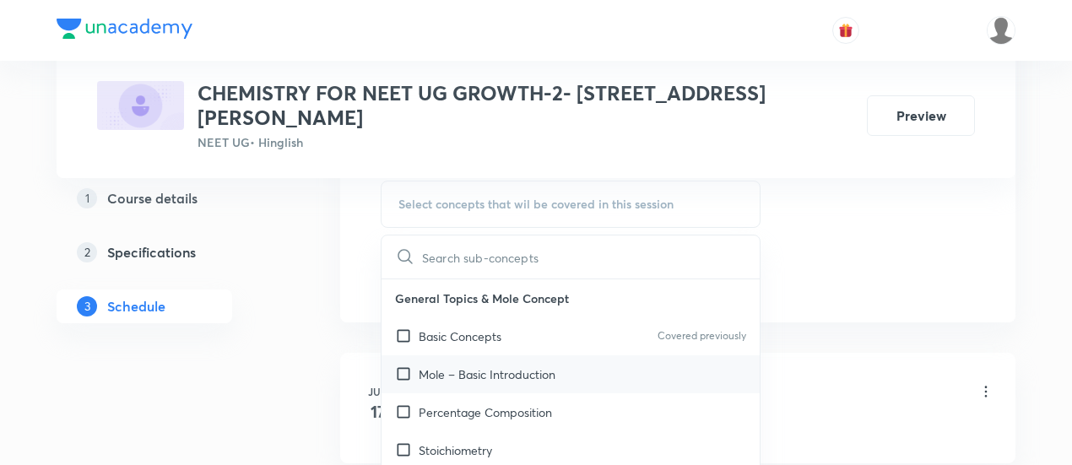
scroll to position [886, 0]
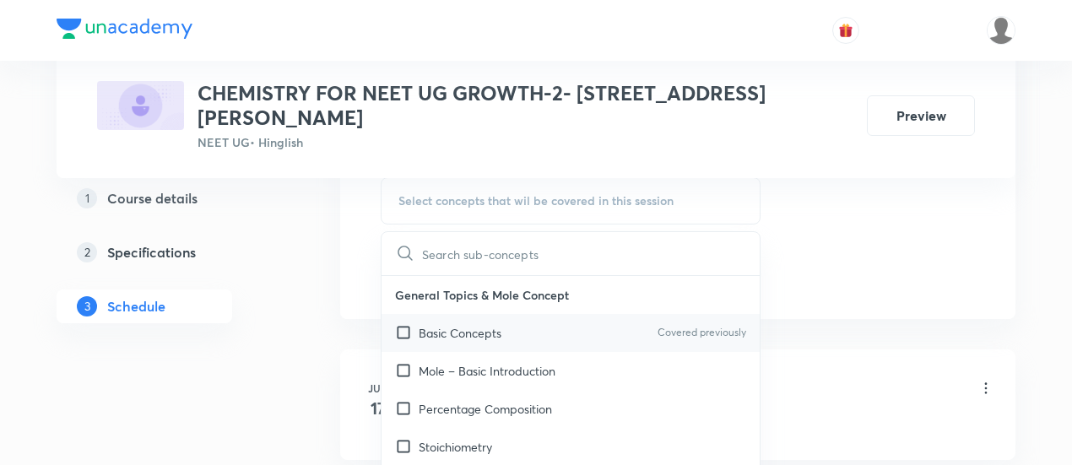
click at [494, 324] on p "Basic Concepts" at bounding box center [460, 333] width 83 height 18
checkbox input "true"
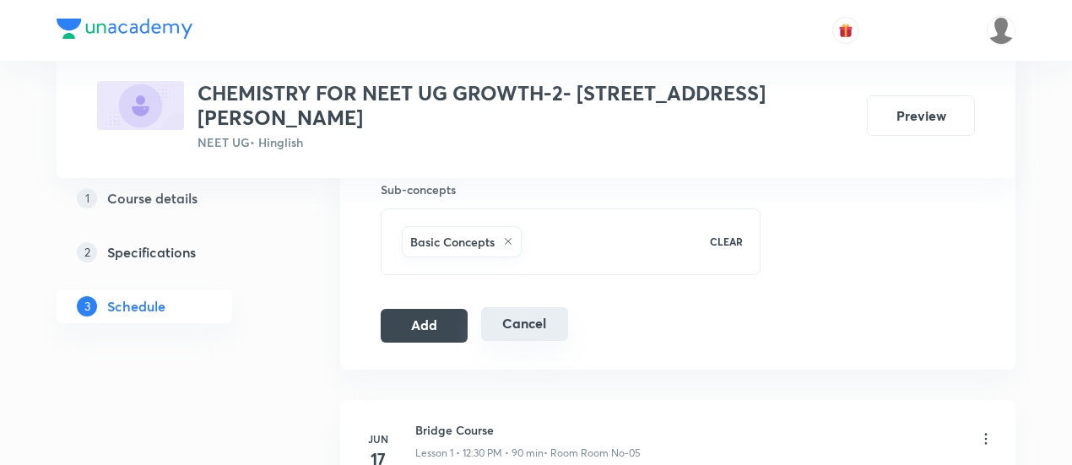
scroll to position [866, 0]
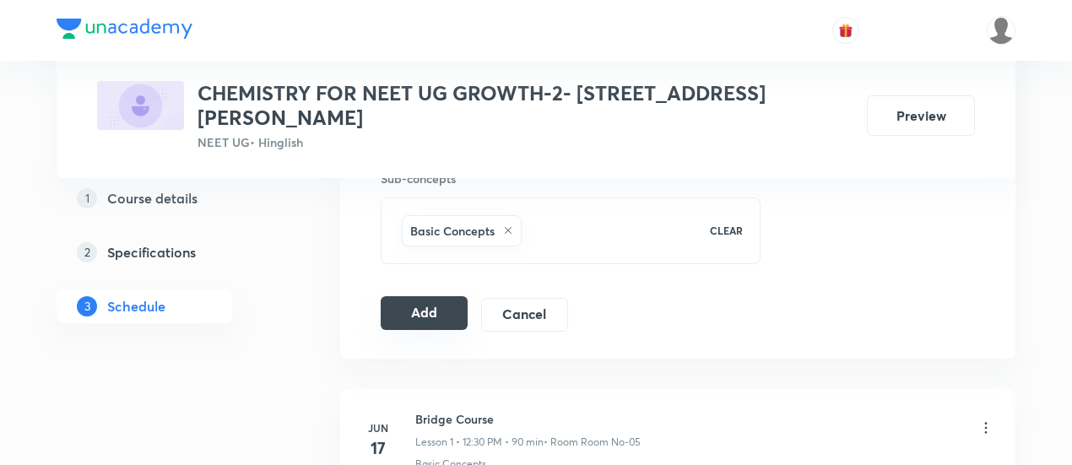
click at [425, 296] on button "Add" at bounding box center [424, 313] width 87 height 34
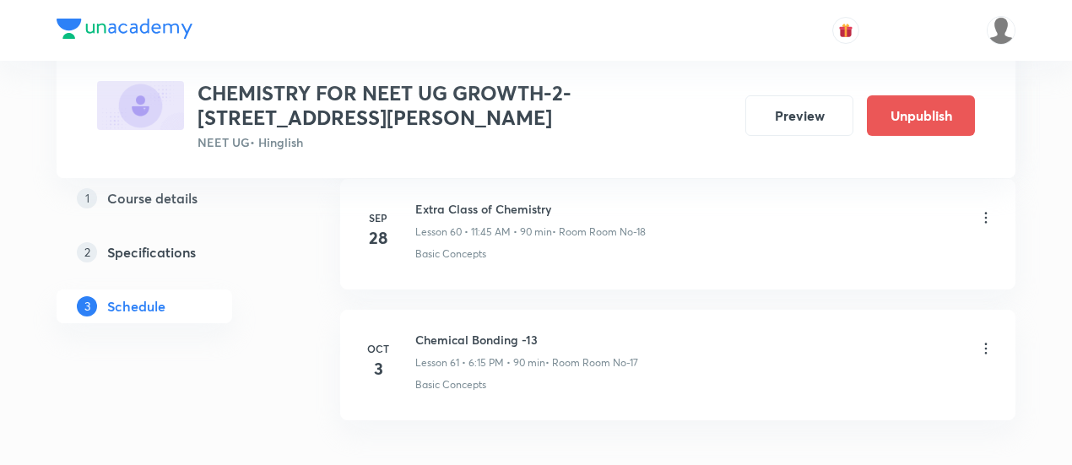
scroll to position [8076, 0]
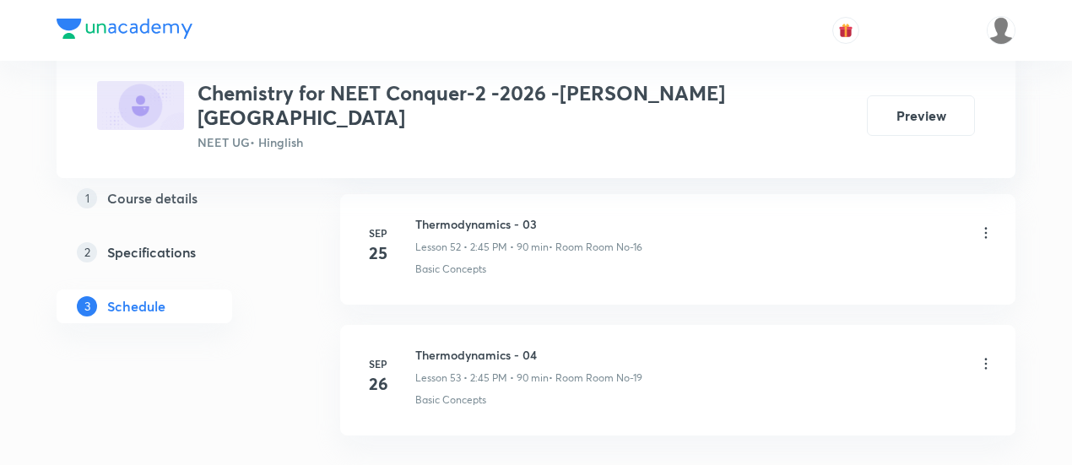
scroll to position [7788, 0]
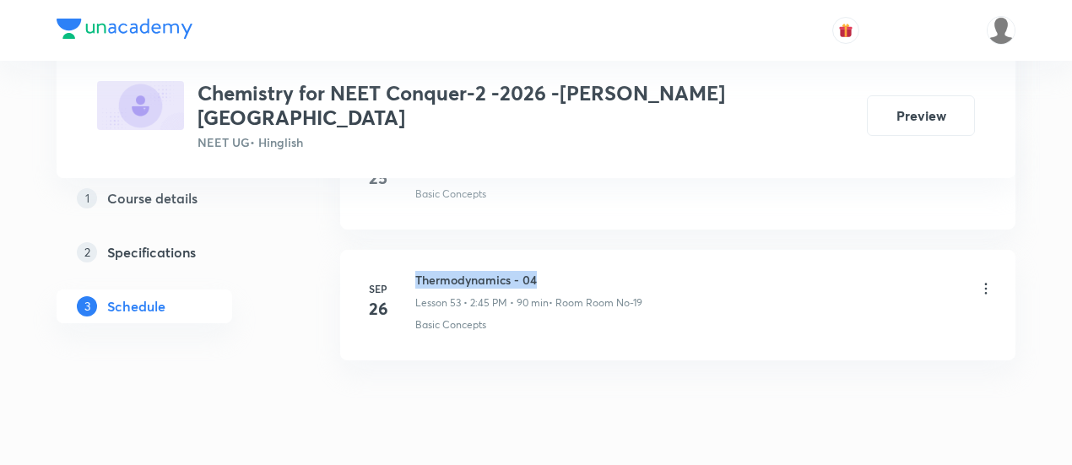
drag, startPoint x: 417, startPoint y: 225, endPoint x: 540, endPoint y: 224, distance: 123.2
click at [540, 271] on h6 "Thermodynamics - 04" at bounding box center [528, 280] width 227 height 18
drag, startPoint x: 417, startPoint y: 227, endPoint x: 552, endPoint y: 219, distance: 135.3
click at [552, 271] on h6 "Thermodynamics - 04" at bounding box center [528, 280] width 227 height 18
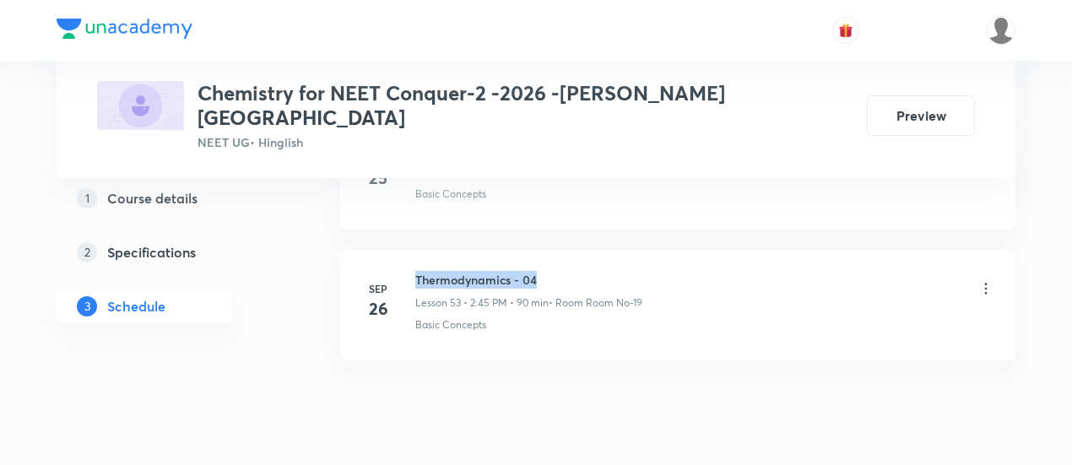
copy h6 "Thermodynamics - 04"
click at [616, 271] on div "Thermodynamics - 04 Lesson 53 • 2:45 PM • 90 min • Room Room No-19" at bounding box center [528, 291] width 227 height 40
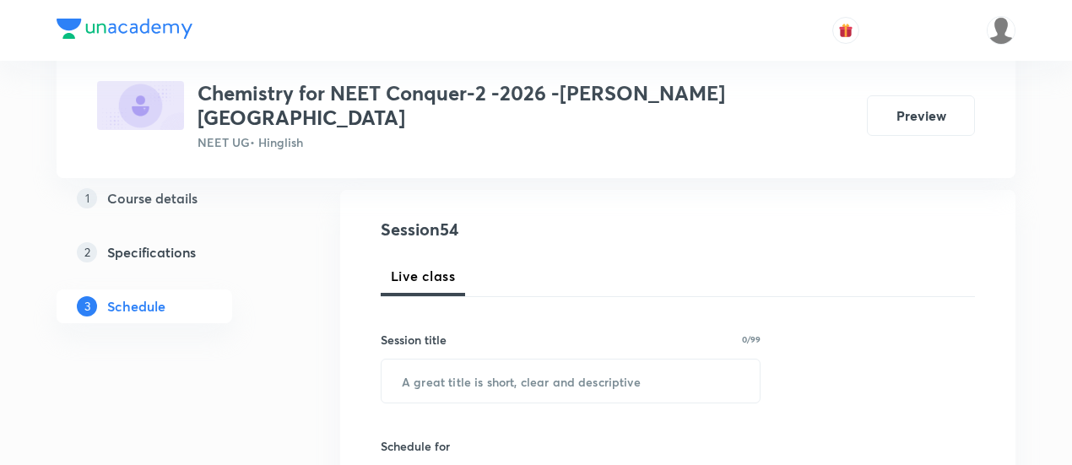
scroll to position [171, 0]
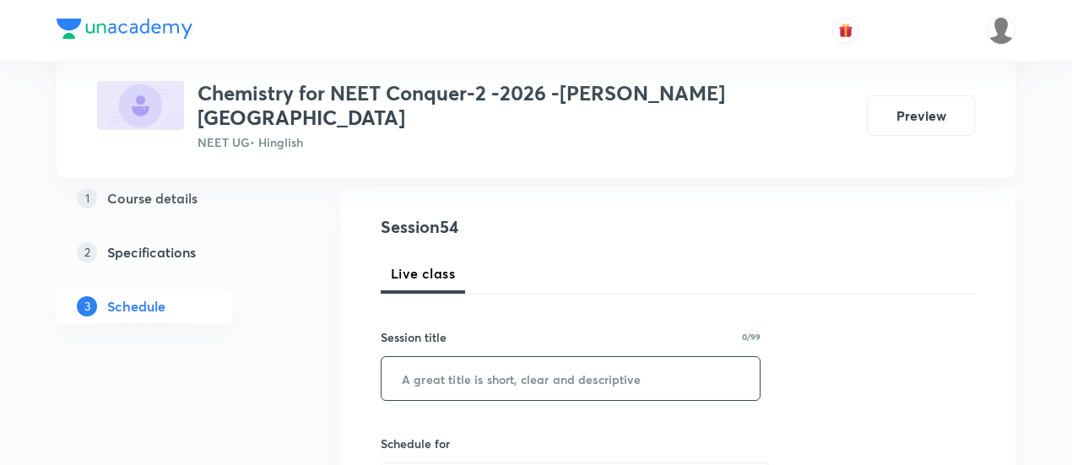
click at [454, 360] on input "text" at bounding box center [570, 378] width 378 height 43
paste input "Thermodynamics - 04"
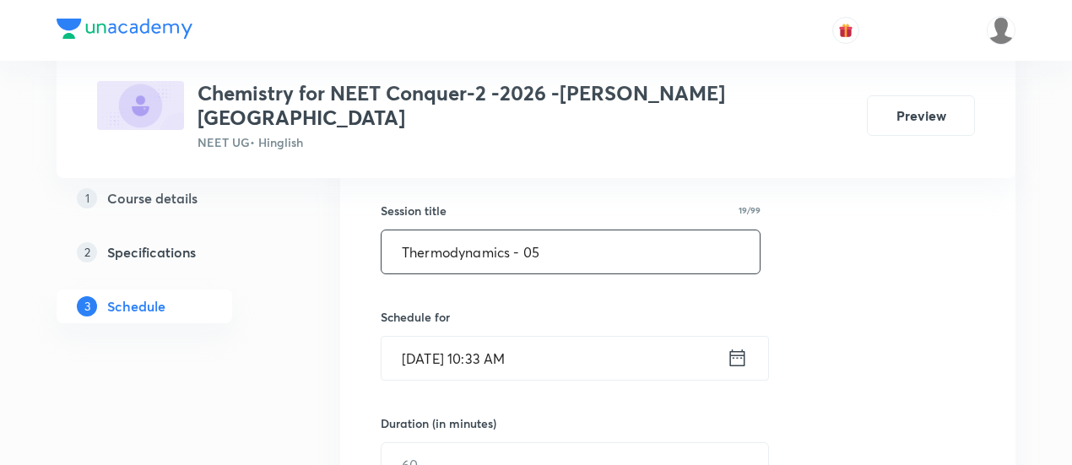
scroll to position [300, 0]
type input "Thermodynamics - 05"
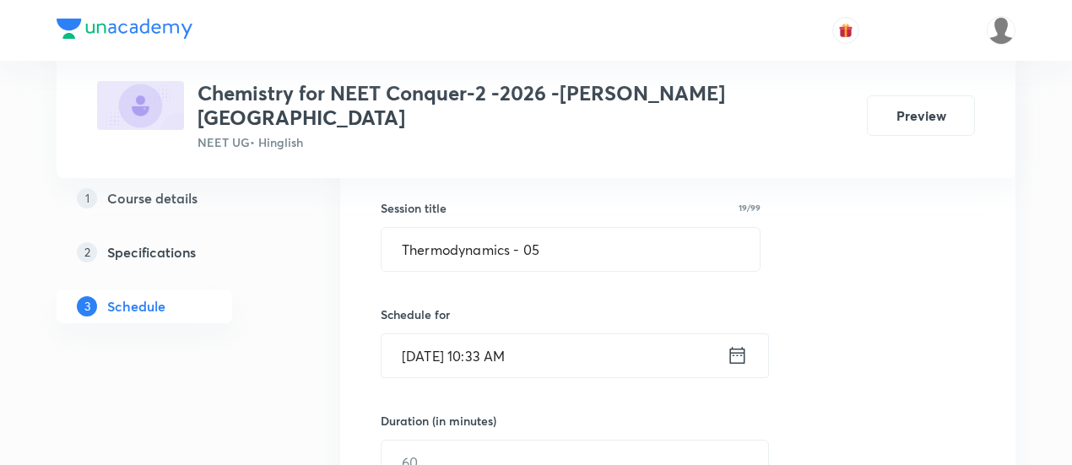
click at [740, 343] on icon at bounding box center [737, 355] width 21 height 24
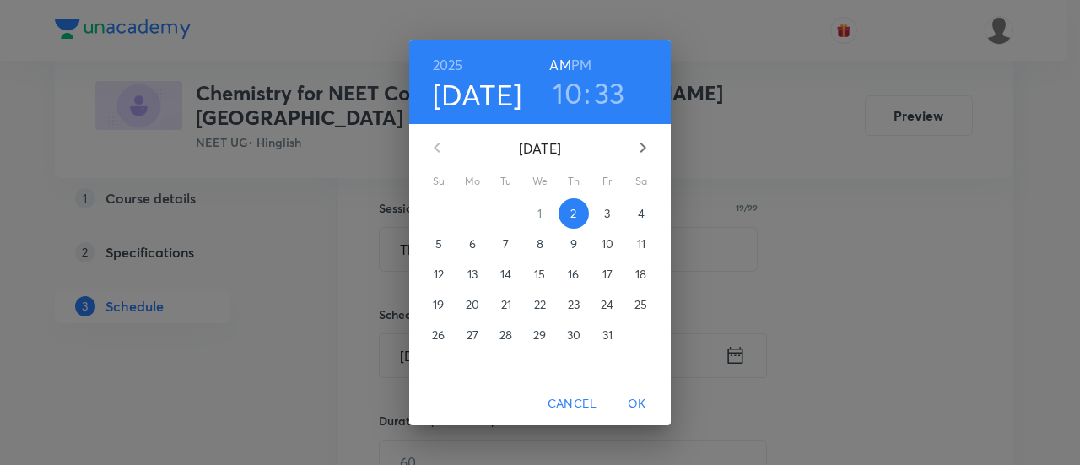
click at [608, 209] on p "3" at bounding box center [607, 213] width 6 height 17
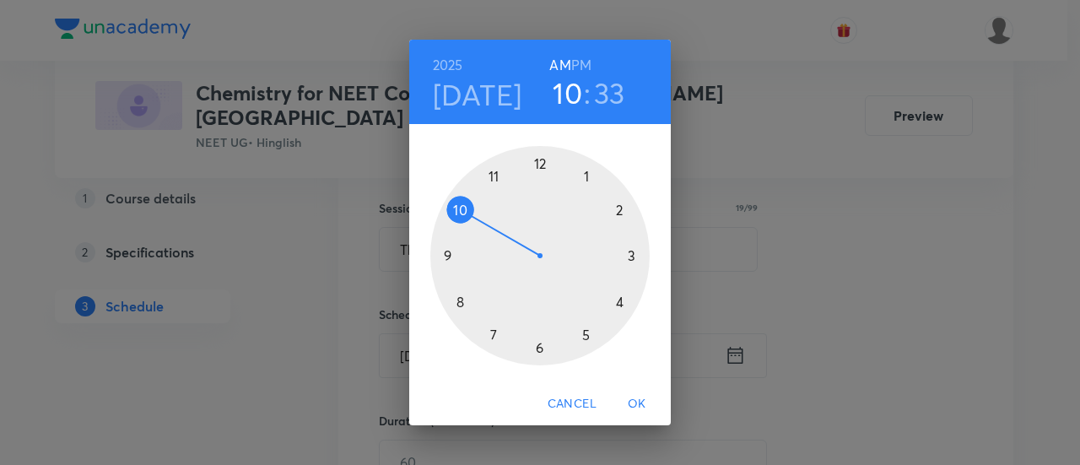
click at [581, 62] on h6 "PM" at bounding box center [581, 65] width 20 height 24
click at [621, 209] on div at bounding box center [539, 255] width 219 height 219
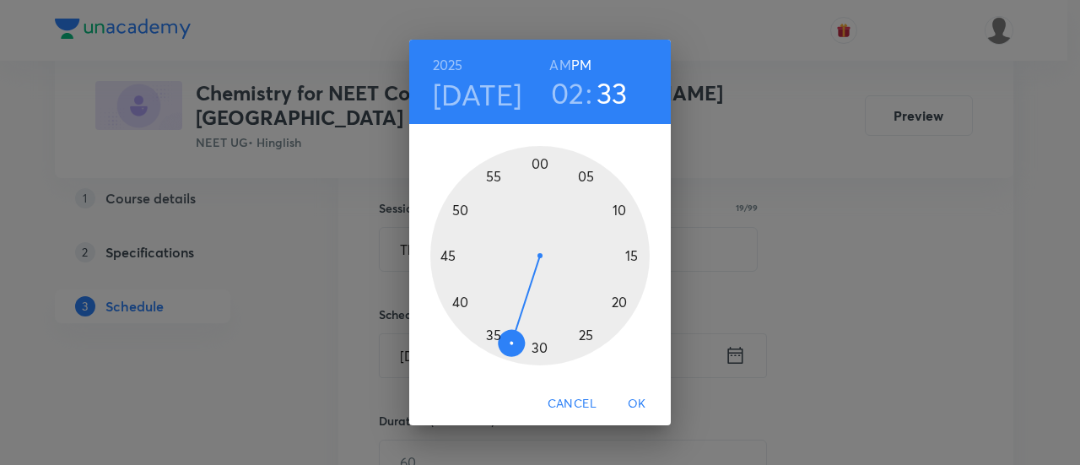
click at [445, 257] on div at bounding box center [539, 255] width 219 height 219
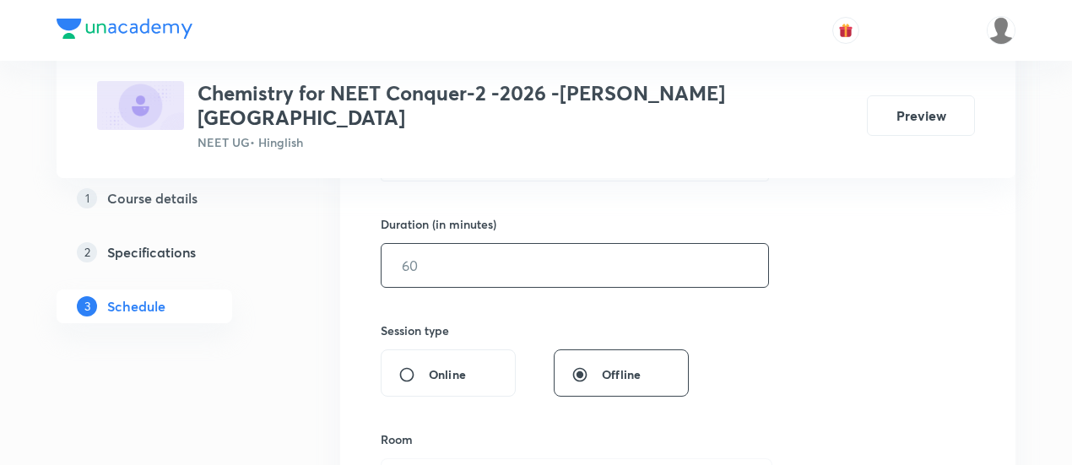
scroll to position [498, 0]
click at [689, 244] on input "text" at bounding box center [574, 264] width 386 height 43
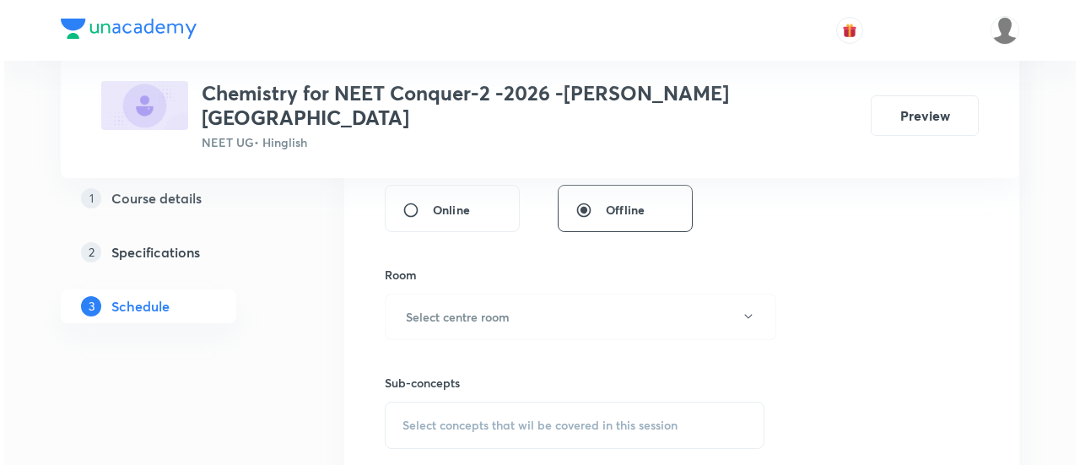
scroll to position [663, 0]
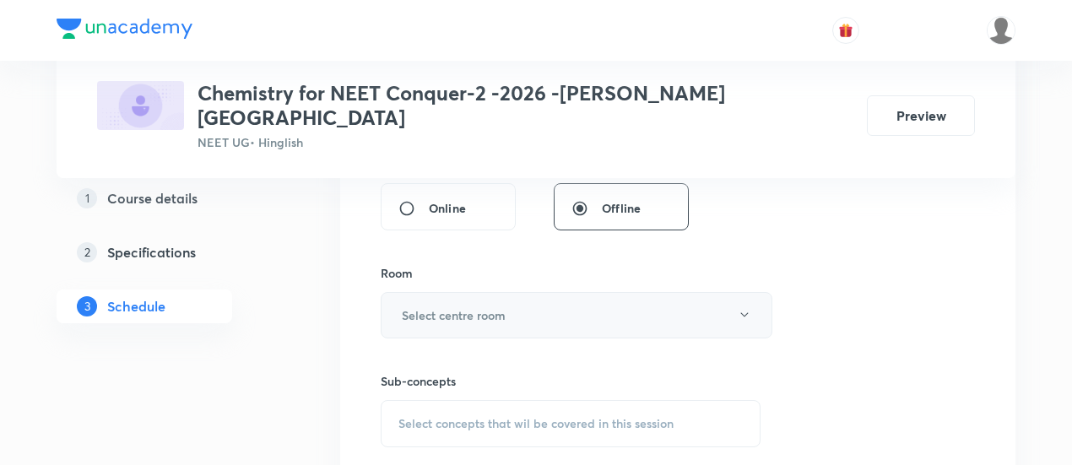
type input "90"
click at [585, 302] on button "Select centre room" at bounding box center [577, 315] width 392 height 46
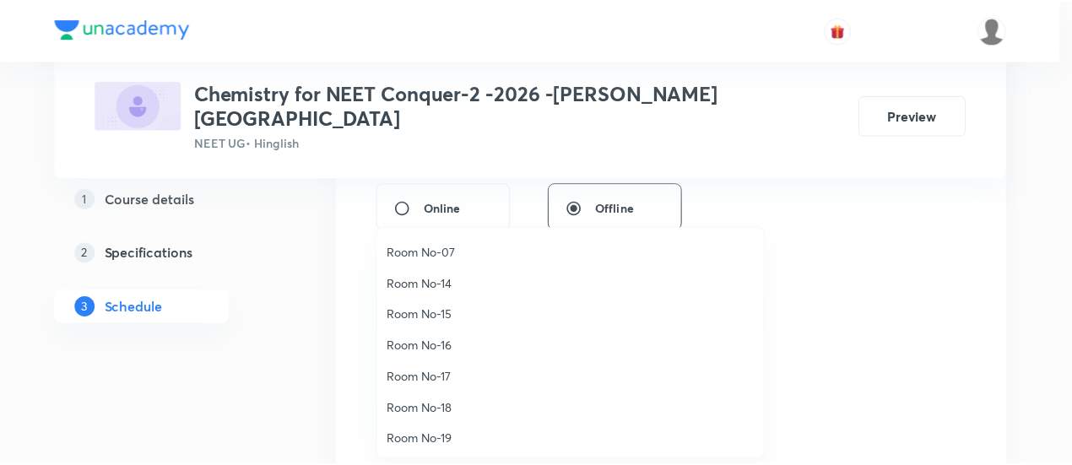
scroll to position [187, 0]
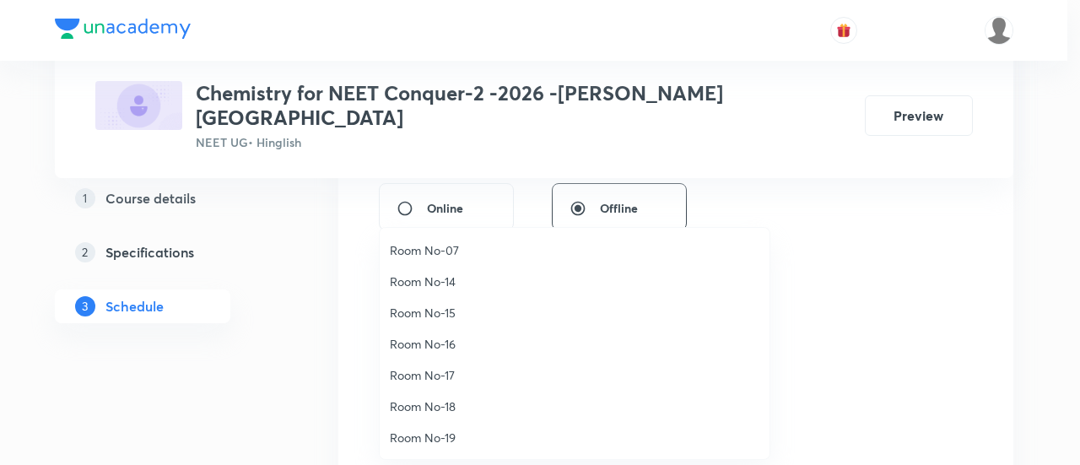
click at [451, 342] on span "Room No-16" at bounding box center [575, 344] width 370 height 18
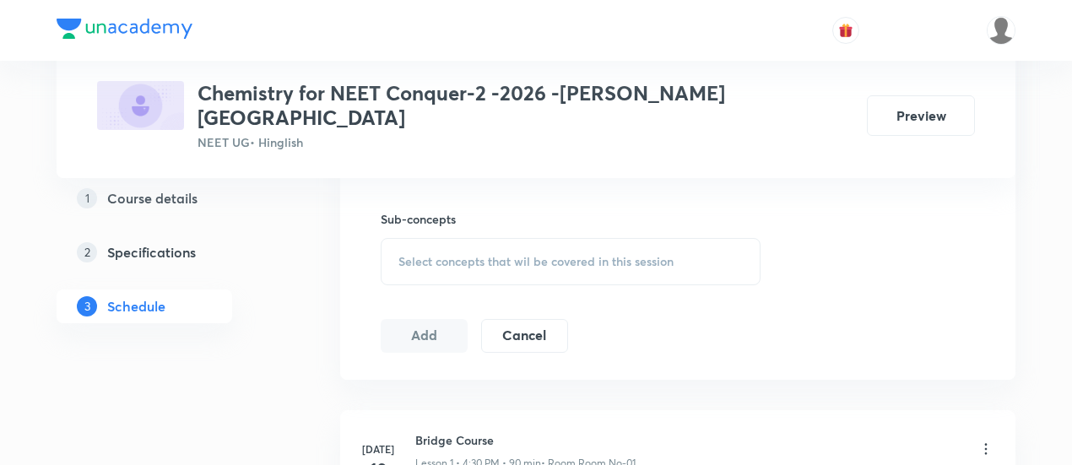
scroll to position [835, 0]
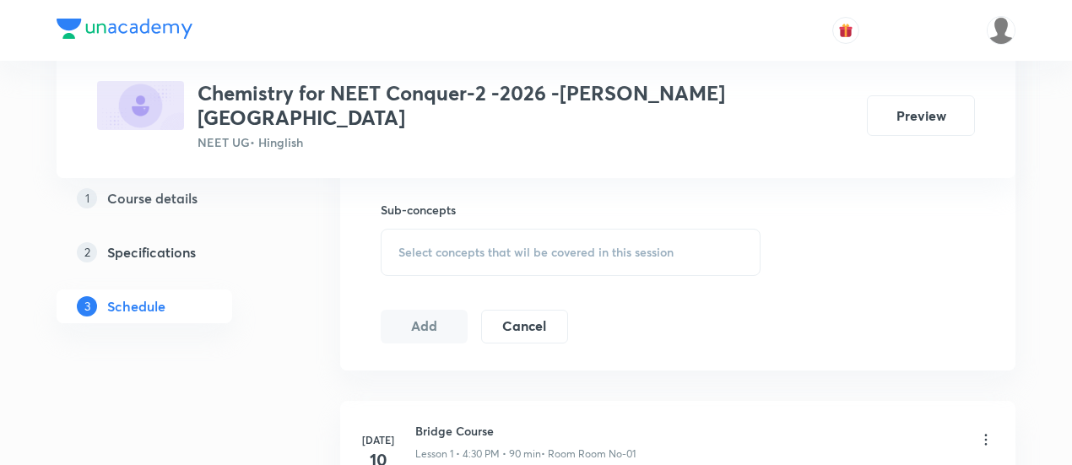
click at [595, 246] on span "Select concepts that wil be covered in this session" at bounding box center [535, 253] width 275 height 14
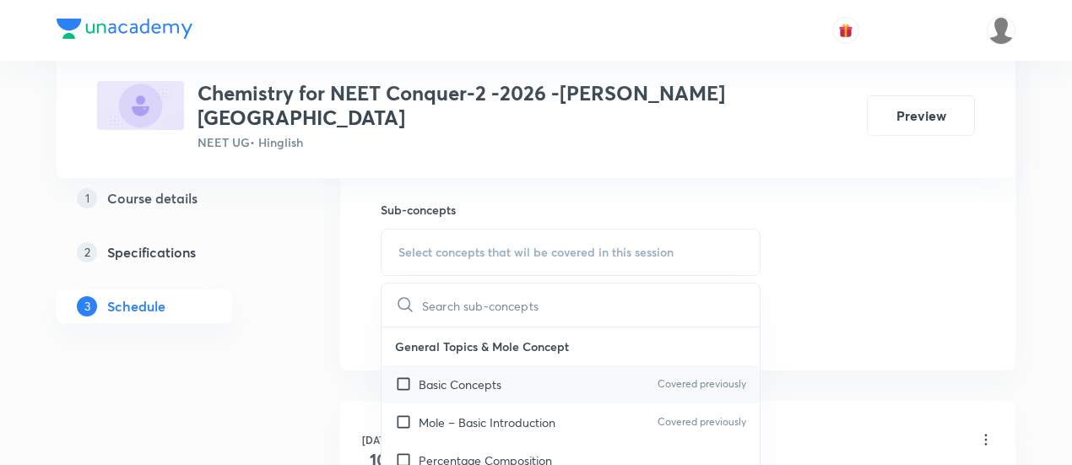
click at [479, 375] on p "Basic Concepts" at bounding box center [460, 384] width 83 height 18
checkbox input "true"
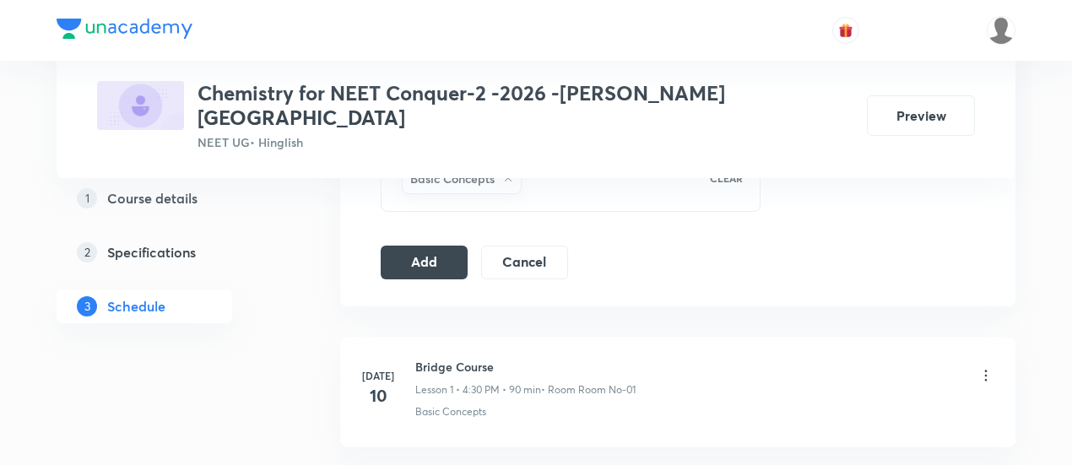
scroll to position [922, 0]
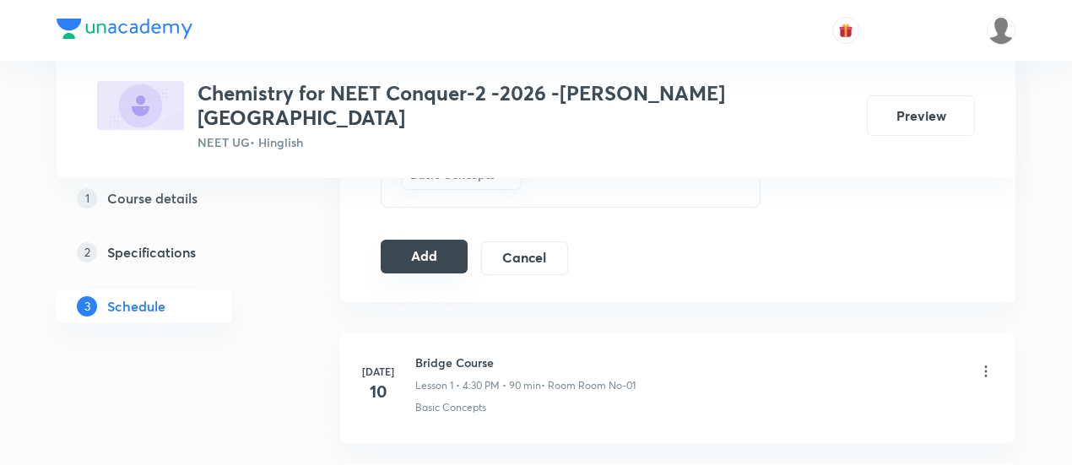
click at [436, 247] on button "Add" at bounding box center [424, 257] width 87 height 34
click at [436, 247] on button "Add" at bounding box center [424, 258] width 87 height 34
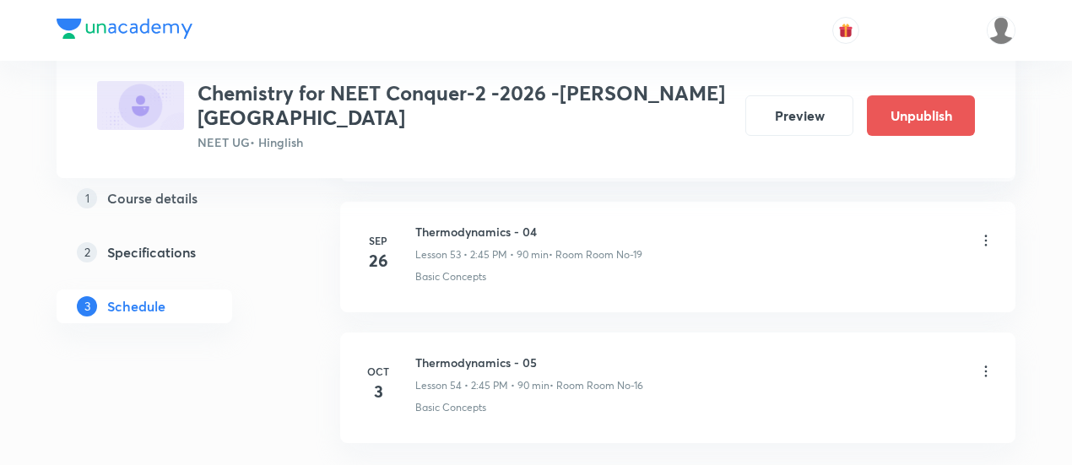
scroll to position [7058, 0]
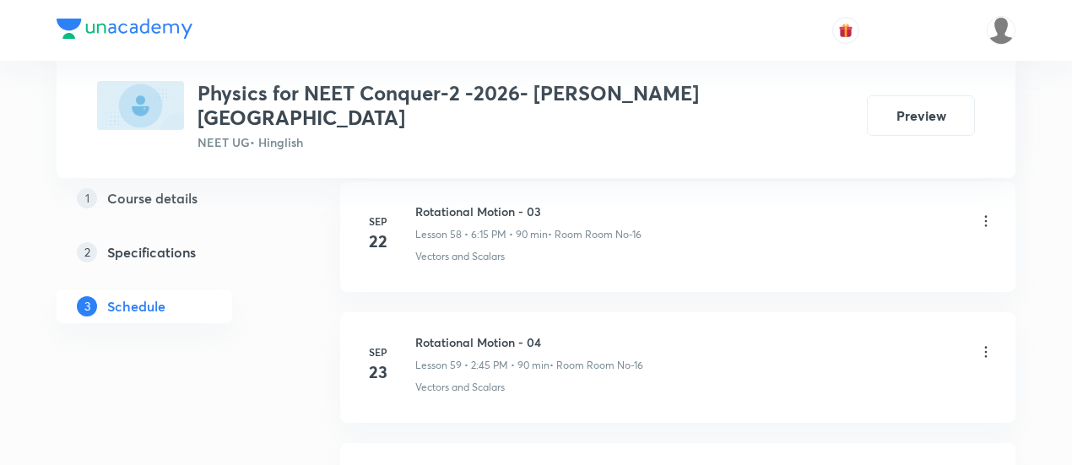
scroll to position [9091, 0]
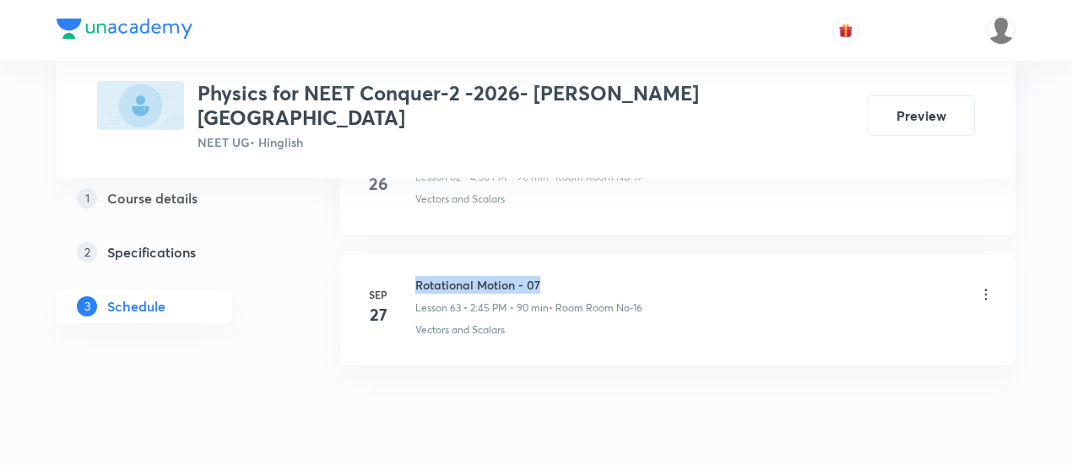
drag, startPoint x: 415, startPoint y: 224, endPoint x: 554, endPoint y: 224, distance: 138.4
click at [554, 276] on h6 "Rotational Motion - 07" at bounding box center [528, 285] width 227 height 18
copy h6 "Rotational Motion - 07"
click at [599, 300] on p "• Room Room No-16" at bounding box center [595, 307] width 94 height 15
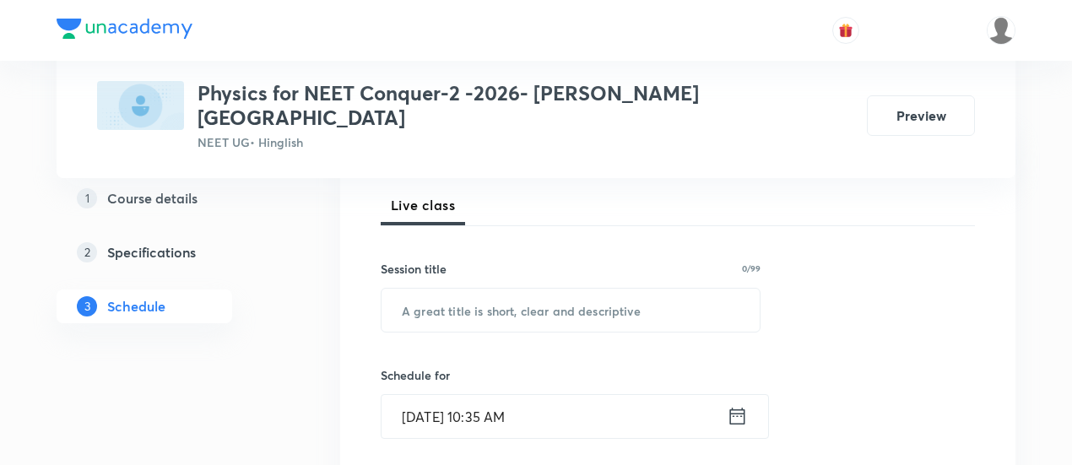
scroll to position [245, 0]
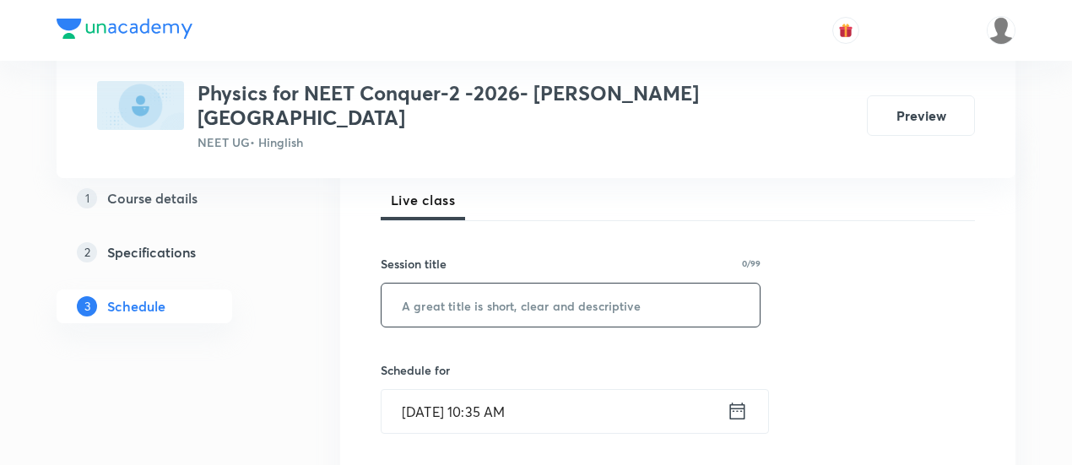
click at [594, 284] on input "text" at bounding box center [570, 305] width 378 height 43
paste input "Rotational Motion - 07"
type input "Rotational Motion - 08"
click at [737, 402] on icon at bounding box center [737, 410] width 15 height 17
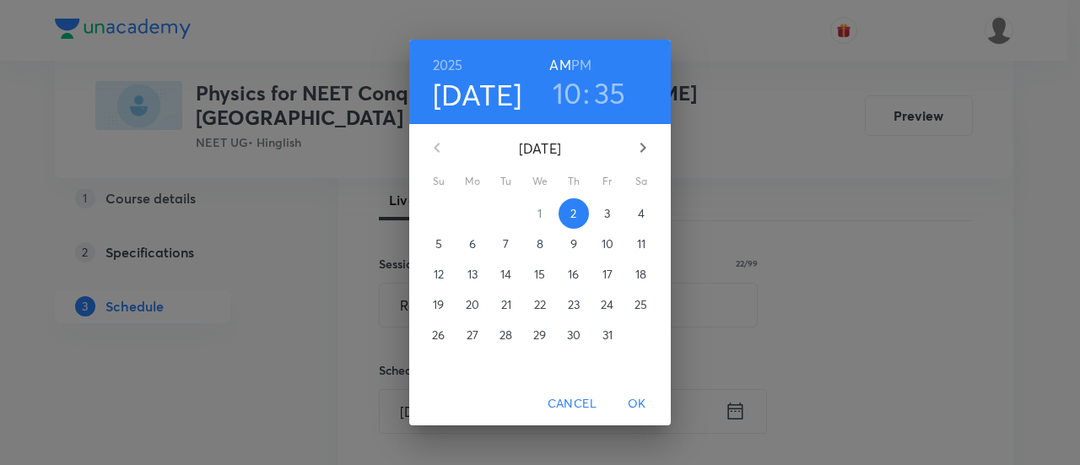
click at [608, 214] on p "3" at bounding box center [607, 213] width 6 height 17
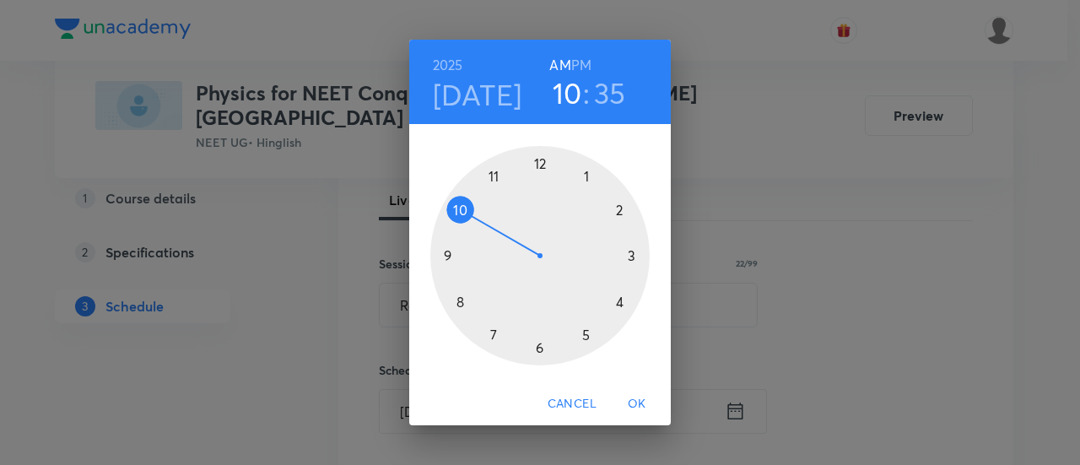
click at [586, 63] on h6 "PM" at bounding box center [581, 65] width 20 height 24
click at [619, 300] on div at bounding box center [539, 255] width 219 height 219
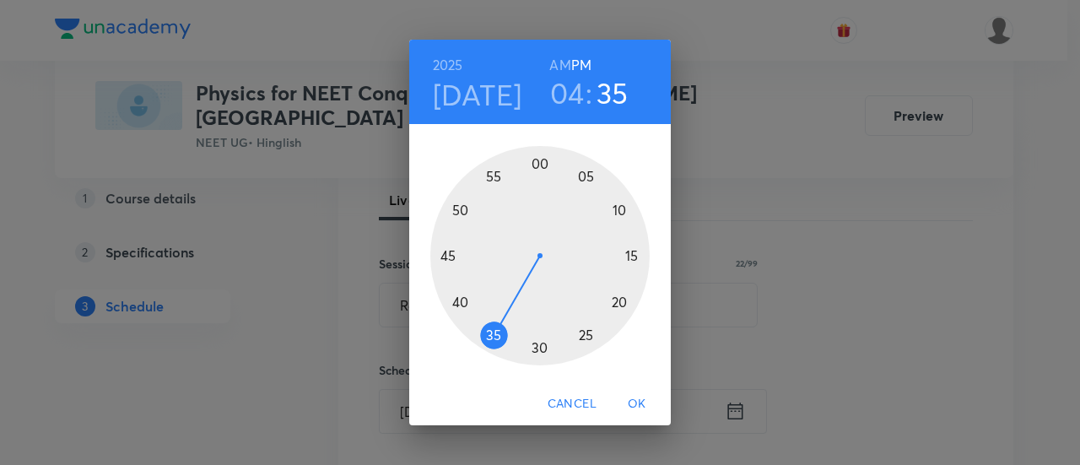
click at [538, 350] on div at bounding box center [539, 255] width 219 height 219
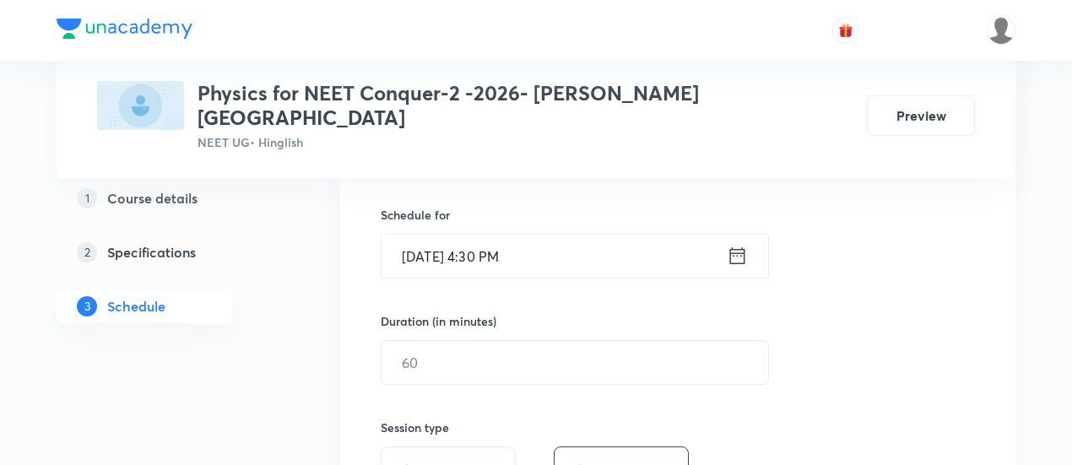
scroll to position [405, 0]
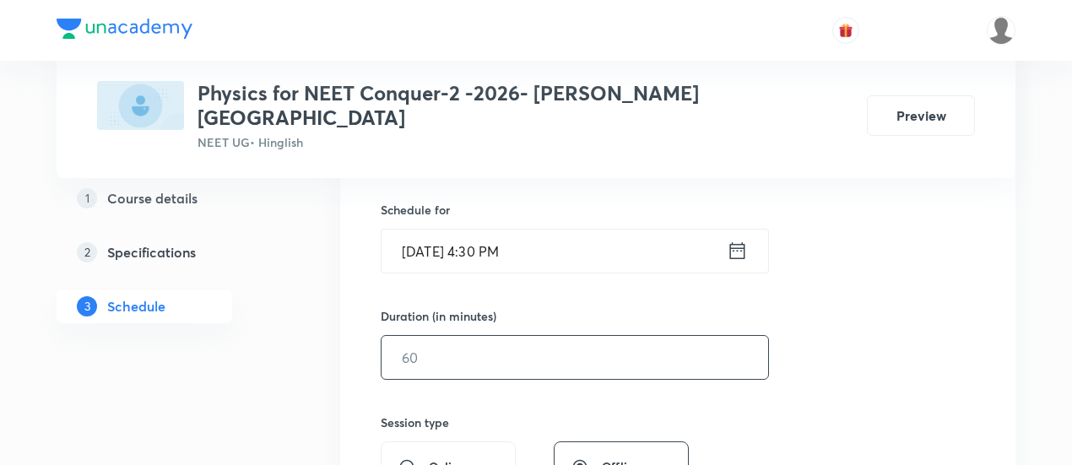
click at [658, 336] on input "text" at bounding box center [574, 357] width 386 height 43
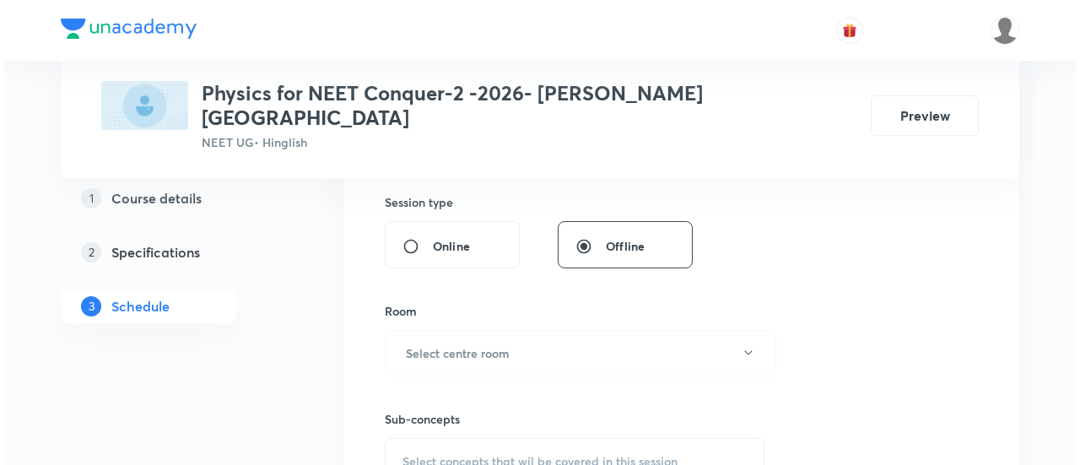
scroll to position [627, 0]
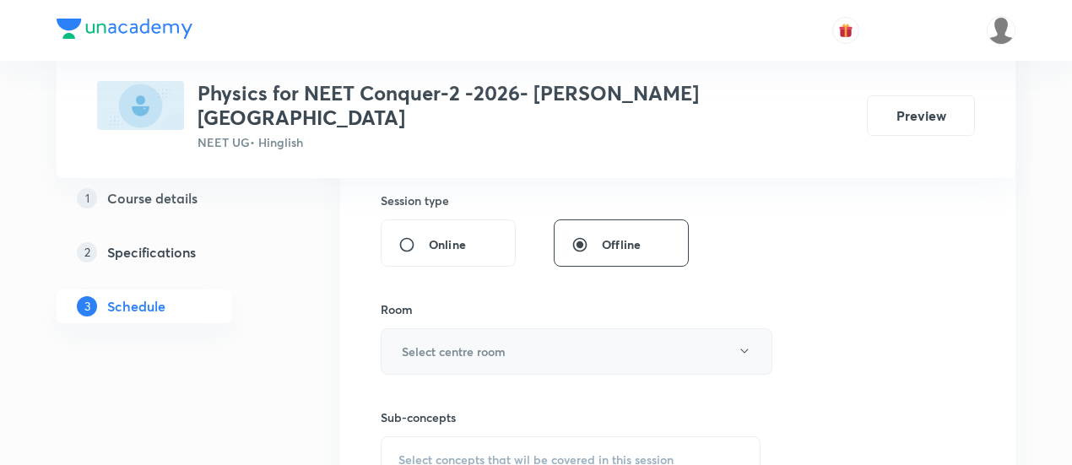
type input "90"
click at [551, 328] on button "Select centre room" at bounding box center [577, 351] width 392 height 46
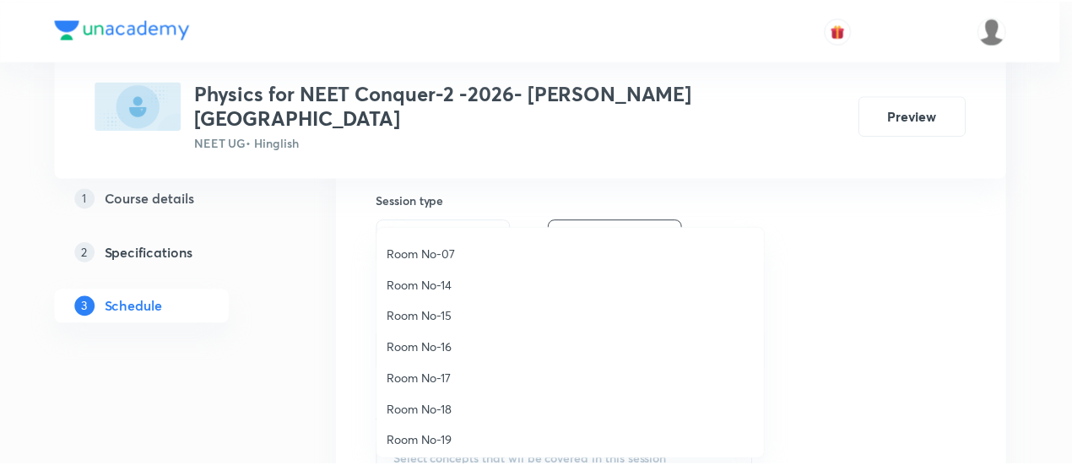
scroll to position [186, 0]
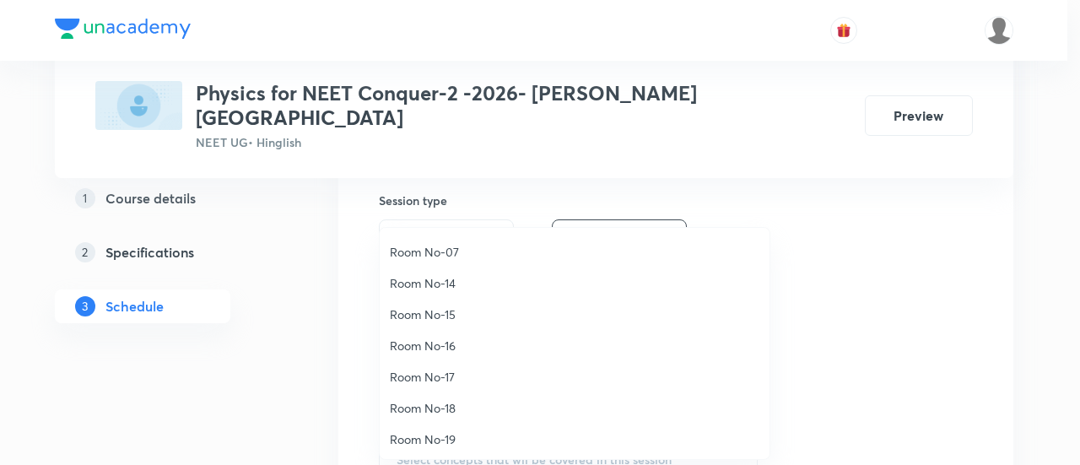
click at [472, 345] on span "Room No-16" at bounding box center [575, 346] width 370 height 18
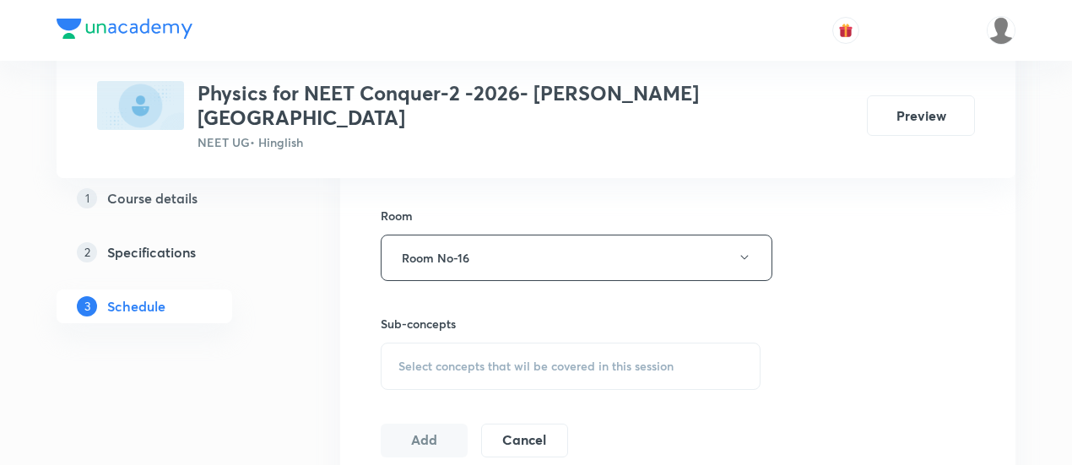
scroll to position [731, 0]
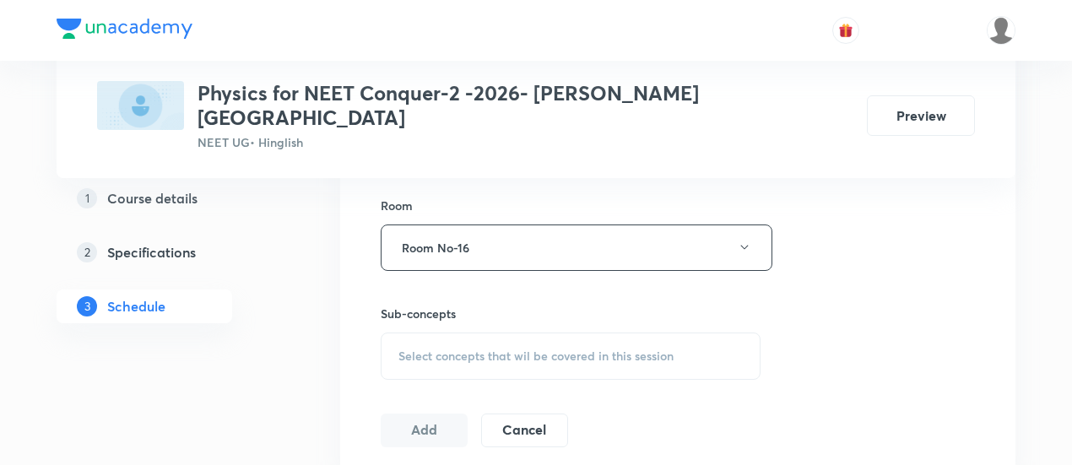
click at [585, 349] on span "Select concepts that wil be covered in this session" at bounding box center [535, 356] width 275 height 14
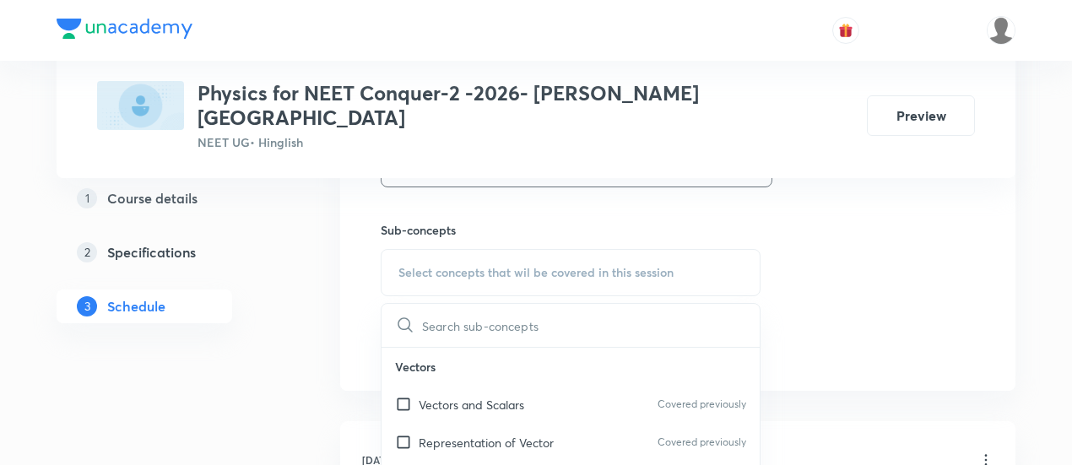
scroll to position [815, 0]
click at [494, 395] on p "Vectors and Scalars" at bounding box center [471, 404] width 105 height 18
checkbox input "true"
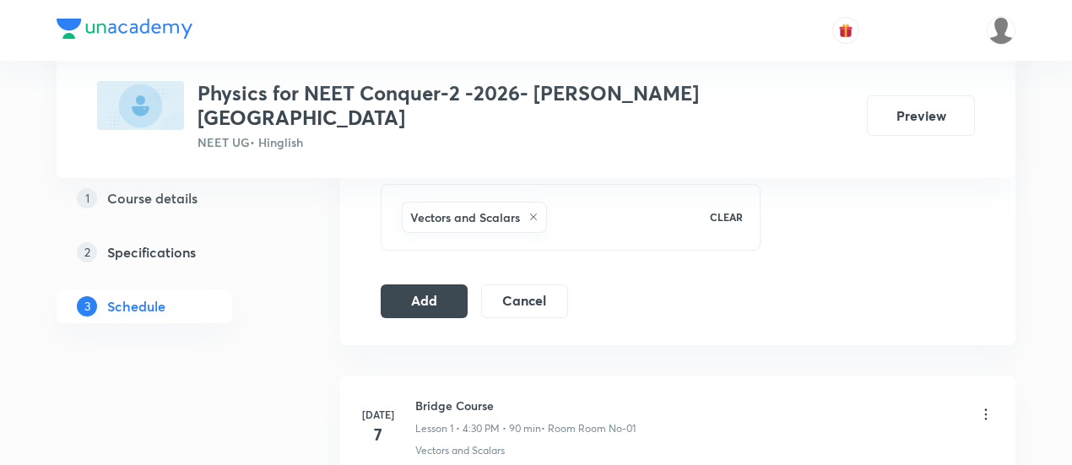
scroll to position [883, 0]
click at [435, 279] on button "Add" at bounding box center [424, 296] width 87 height 34
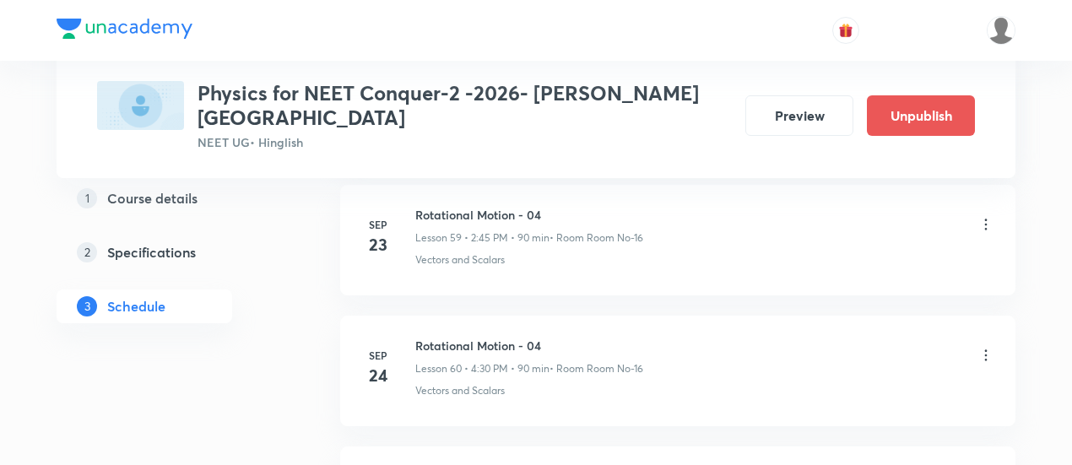
scroll to position [8448, 0]
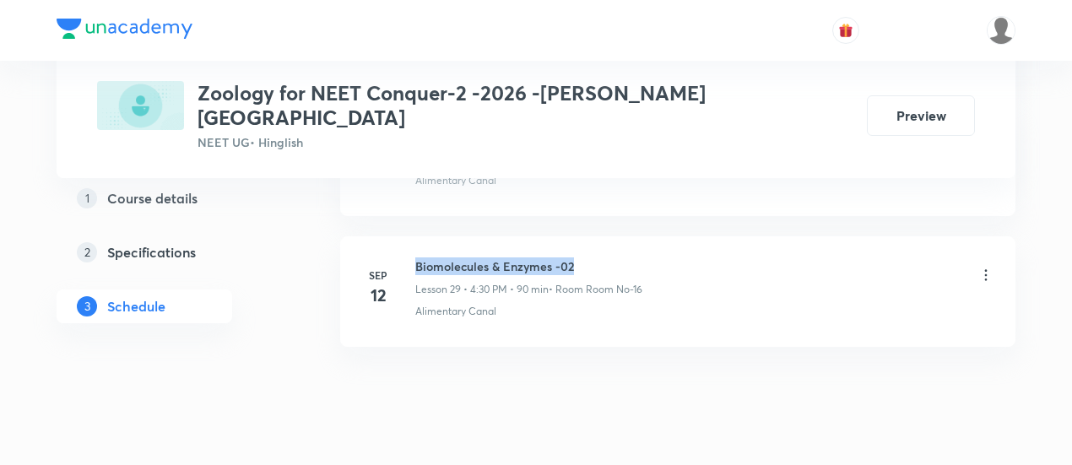
drag, startPoint x: 415, startPoint y: 220, endPoint x: 594, endPoint y: 205, distance: 179.5
click at [594, 236] on li "[DATE] Biomolecules & Enzymes -02 Lesson 29 • 4:30 PM • 90 min • Room Room No-[…" at bounding box center [677, 291] width 675 height 111
copy h6 "Biomolecules & Enzymes -02"
click at [600, 236] on li "[DATE] Biomolecules & Enzymes -02 Lesson 29 • 4:30 PM • 90 min • Room Room No-[…" at bounding box center [677, 291] width 675 height 111
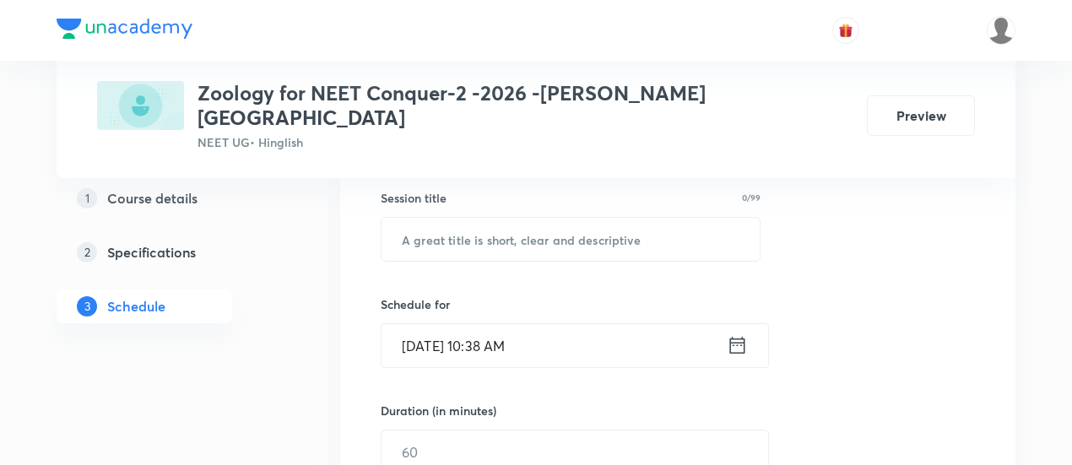
scroll to position [312, 0]
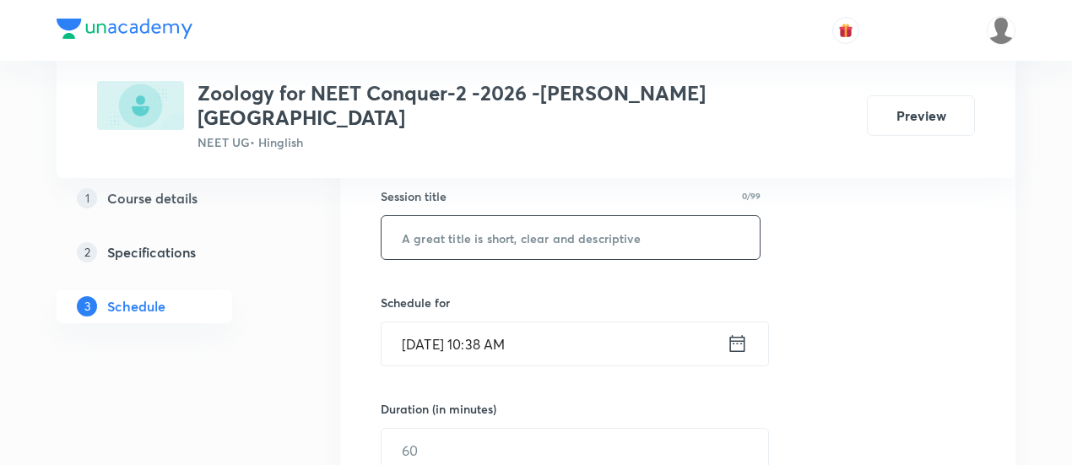
click at [543, 218] on input "text" at bounding box center [570, 237] width 378 height 43
paste input "Biomolecules & Enzymes -02"
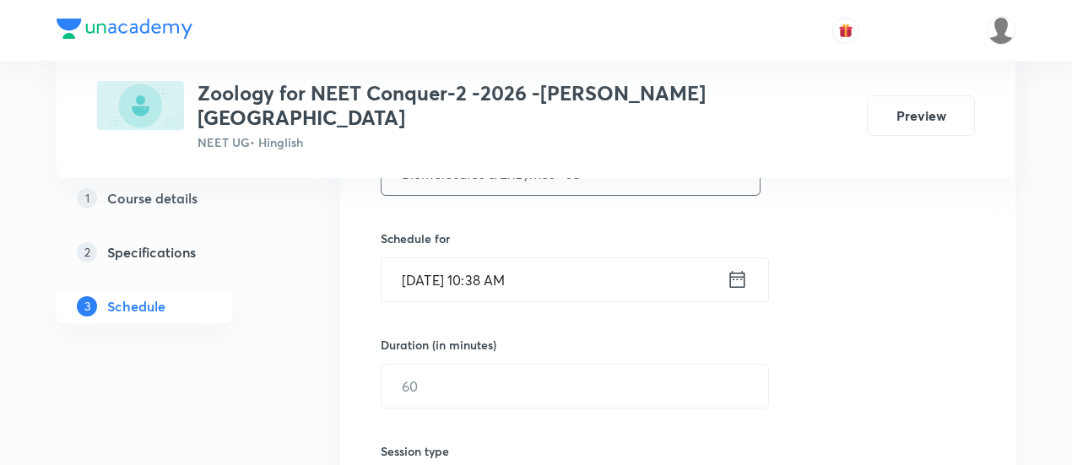
scroll to position [380, 0]
type input "Biomolecules & Enzymes -03"
click at [735, 264] on icon at bounding box center [737, 276] width 21 height 24
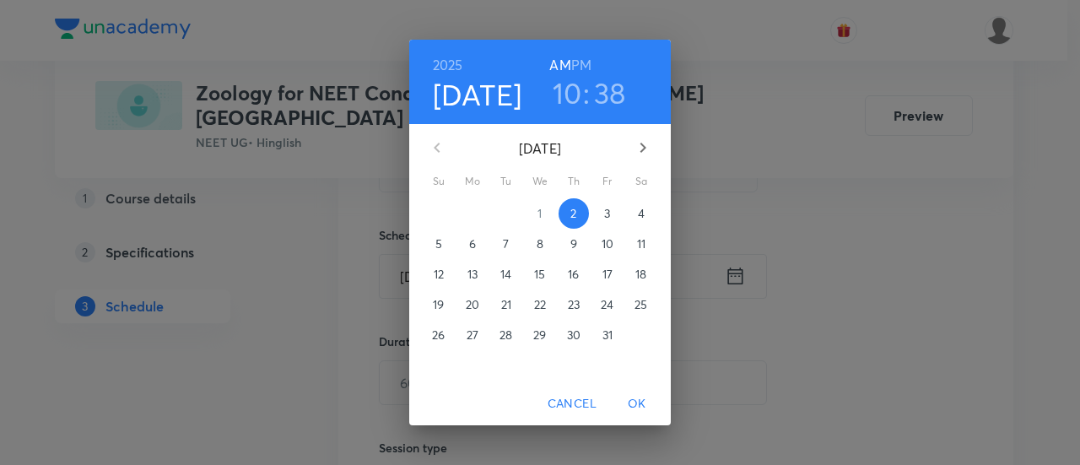
click at [608, 217] on p "3" at bounding box center [607, 213] width 6 height 17
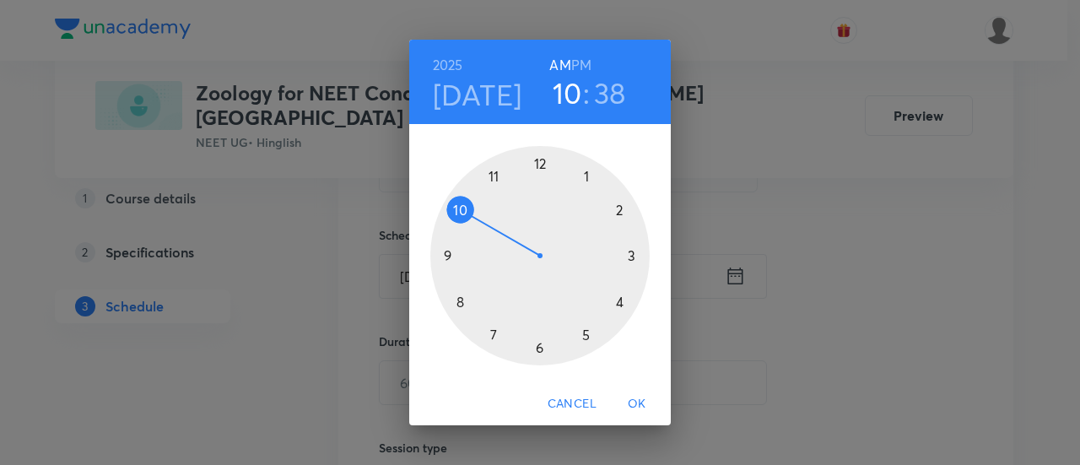
click at [582, 68] on h6 "PM" at bounding box center [581, 65] width 20 height 24
click at [537, 350] on div at bounding box center [539, 255] width 219 height 219
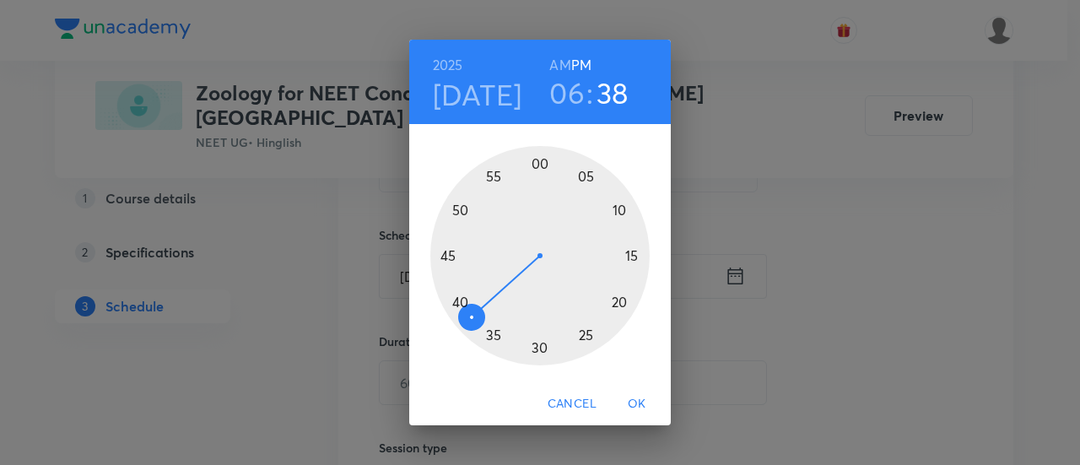
click at [630, 258] on div at bounding box center [539, 255] width 219 height 219
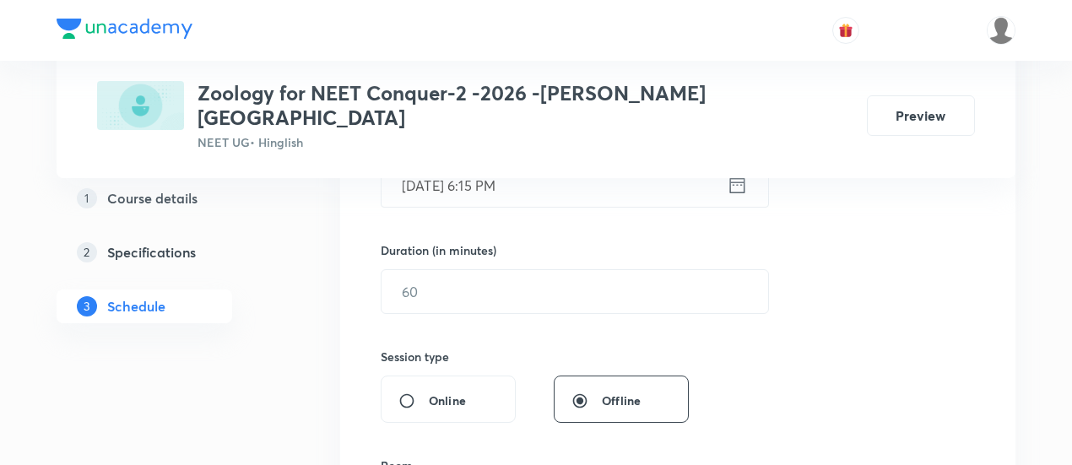
scroll to position [473, 0]
click at [646, 270] on input "text" at bounding box center [574, 289] width 386 height 43
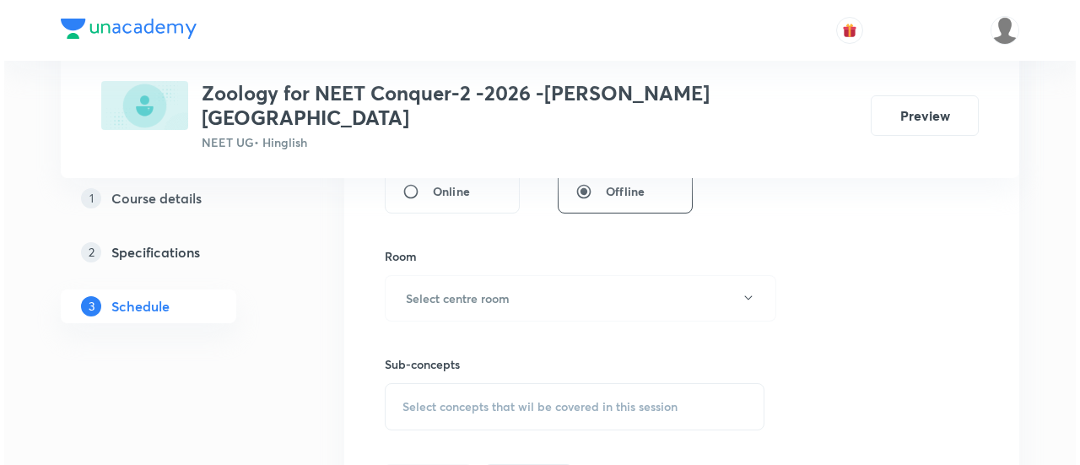
scroll to position [700, 0]
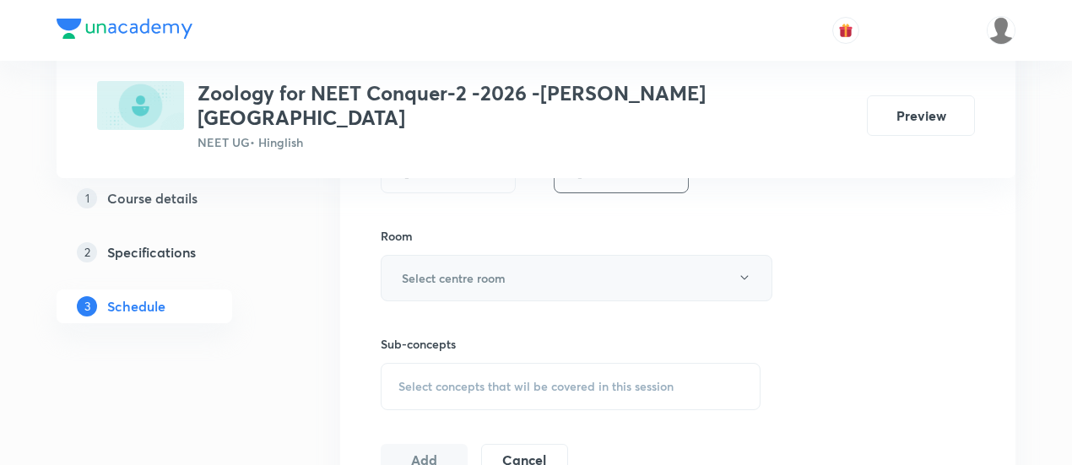
type input "90"
click at [570, 255] on button "Select centre room" at bounding box center [577, 278] width 392 height 46
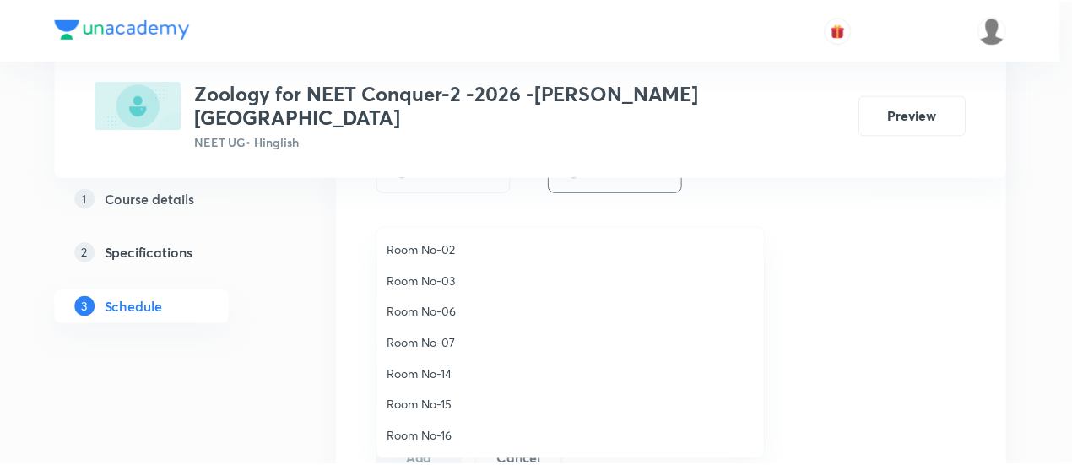
scroll to position [160, 0]
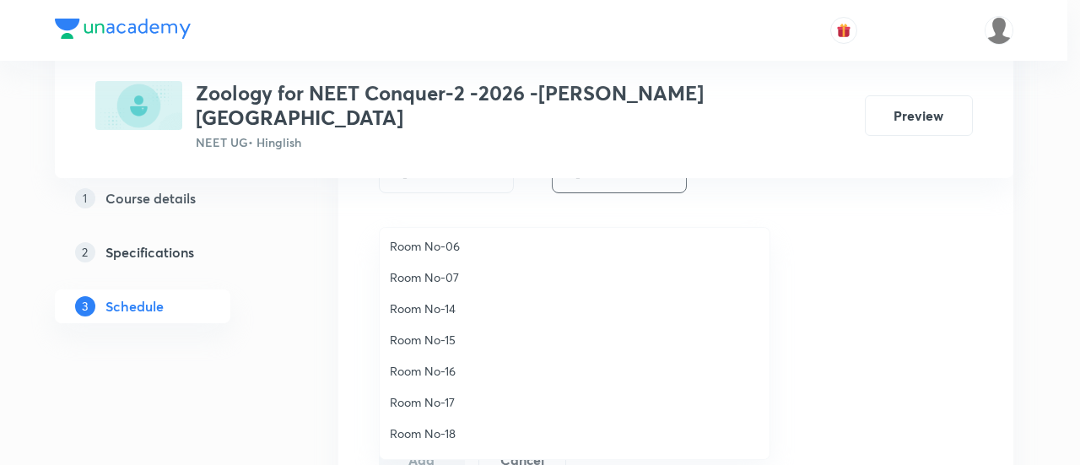
click at [458, 369] on span "Room No-16" at bounding box center [575, 371] width 370 height 18
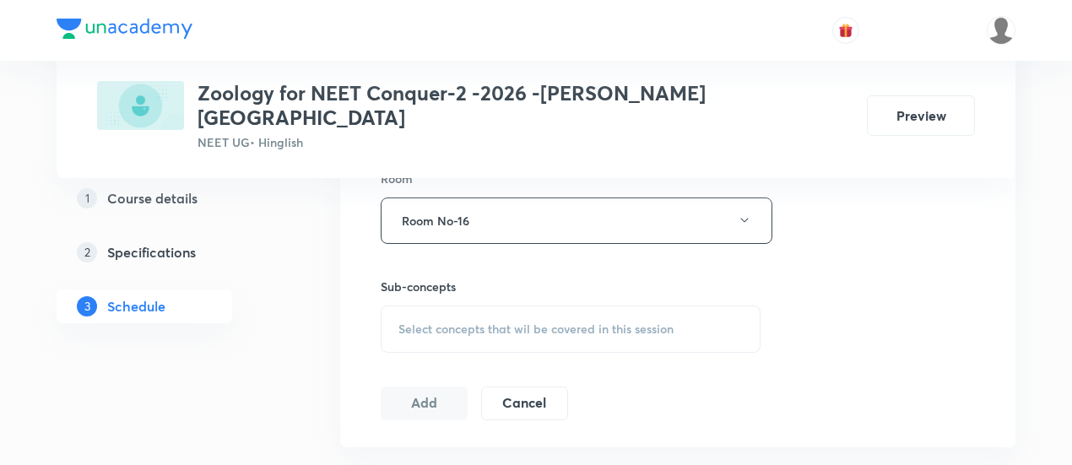
scroll to position [762, 0]
click at [621, 318] on span "Select concepts that wil be covered in this session" at bounding box center [535, 325] width 275 height 14
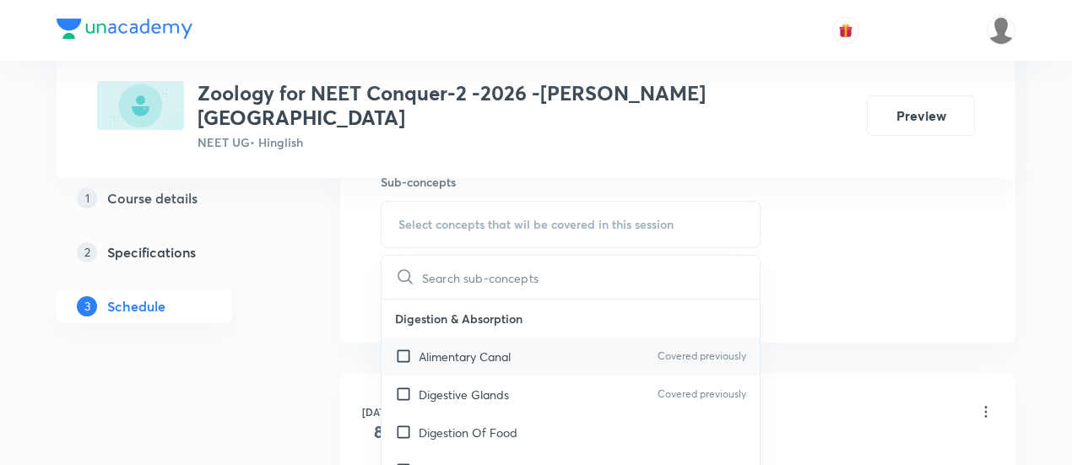
scroll to position [874, 0]
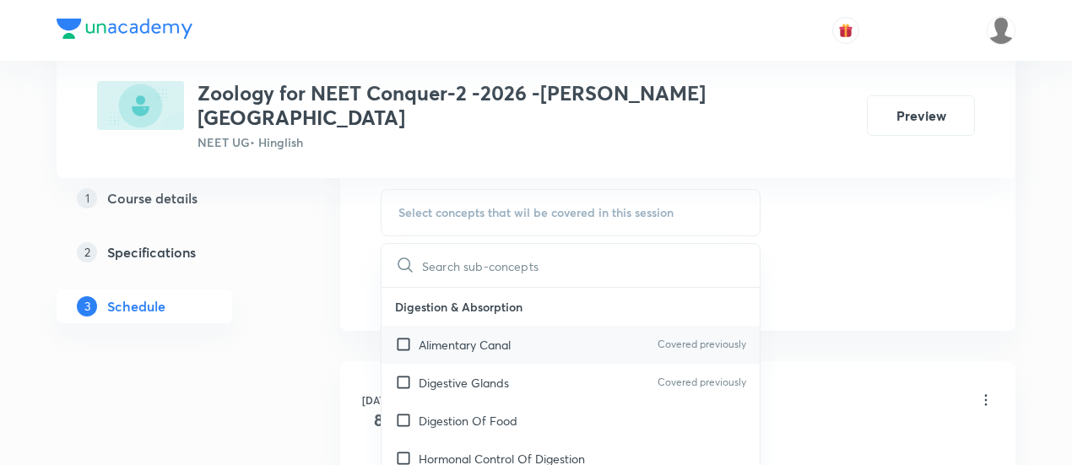
click at [484, 332] on div "Alimentary Canal Covered previously" at bounding box center [570, 345] width 378 height 38
checkbox input "true"
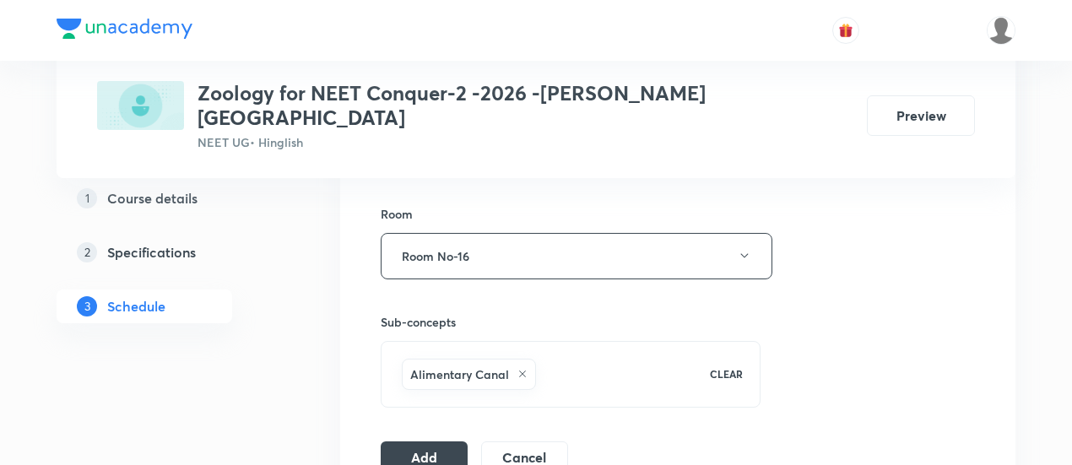
scroll to position [759, 0]
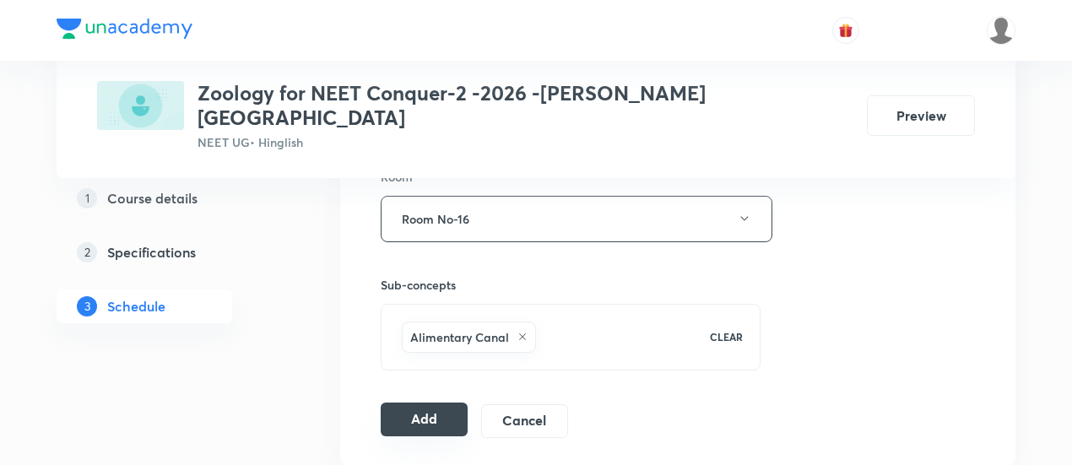
click at [439, 402] on button "Add" at bounding box center [424, 419] width 87 height 34
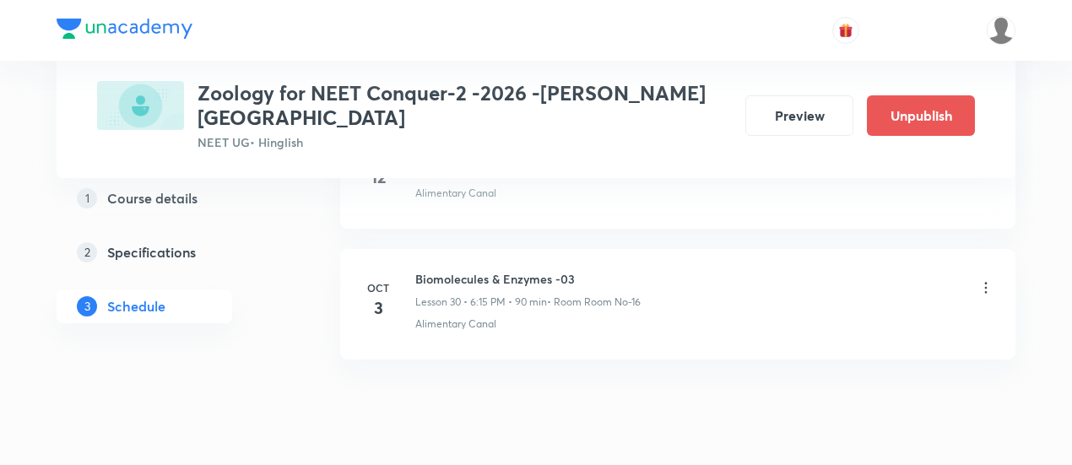
scroll to position [4018, 0]
